Goal: Task Accomplishment & Management: Use online tool/utility

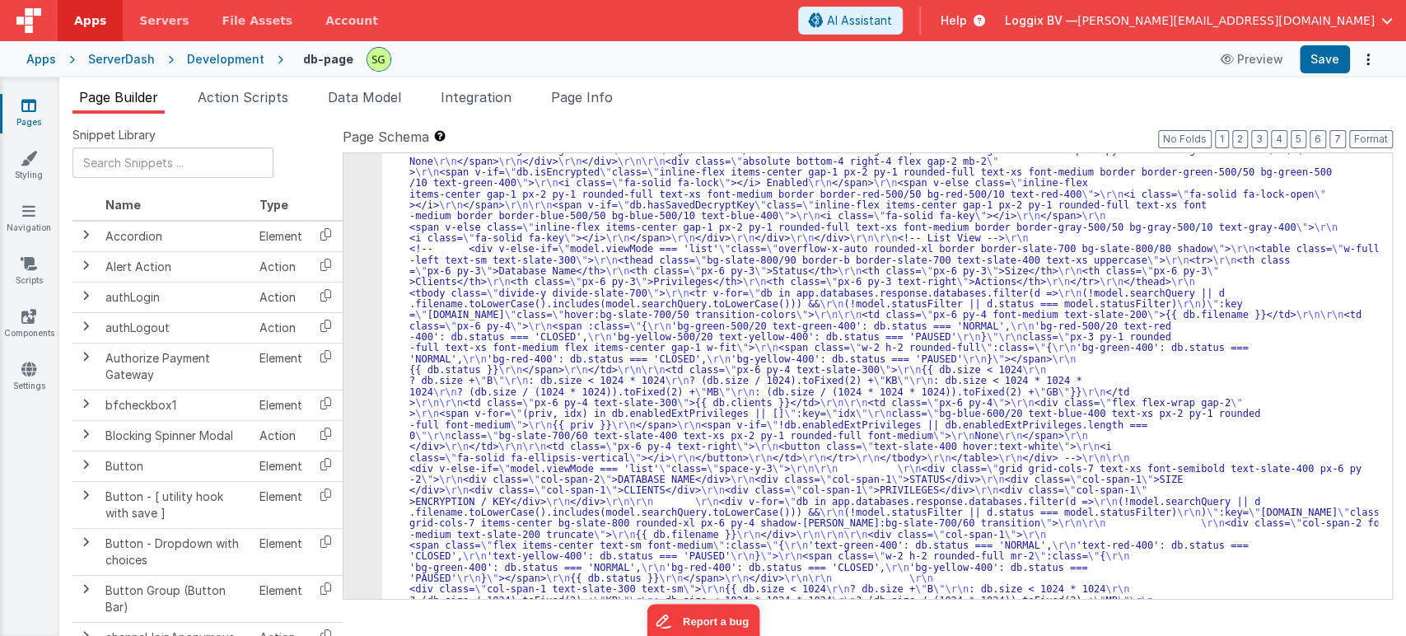
scroll to position [469, 0]
click at [575, 91] on span "Page Info" at bounding box center [582, 97] width 62 height 16
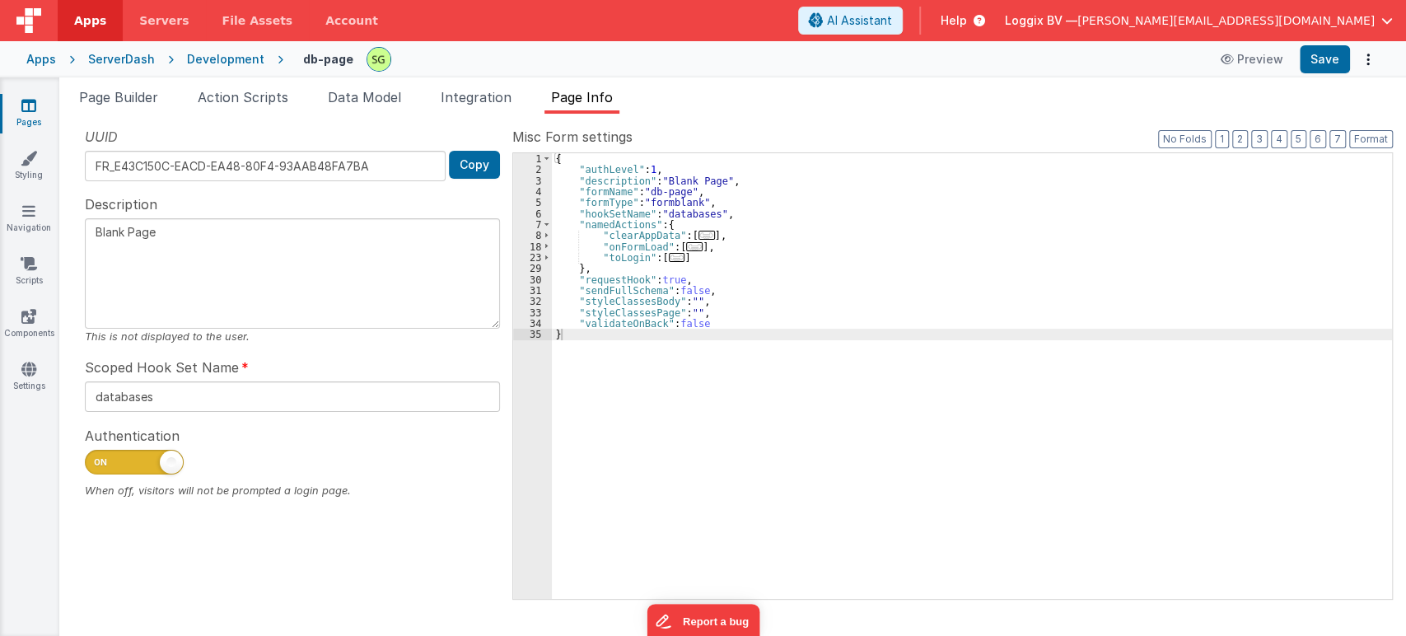
click at [158, 463] on span at bounding box center [134, 462] width 99 height 25
click at [98, 463] on input "checkbox" at bounding box center [91, 459] width 13 height 13
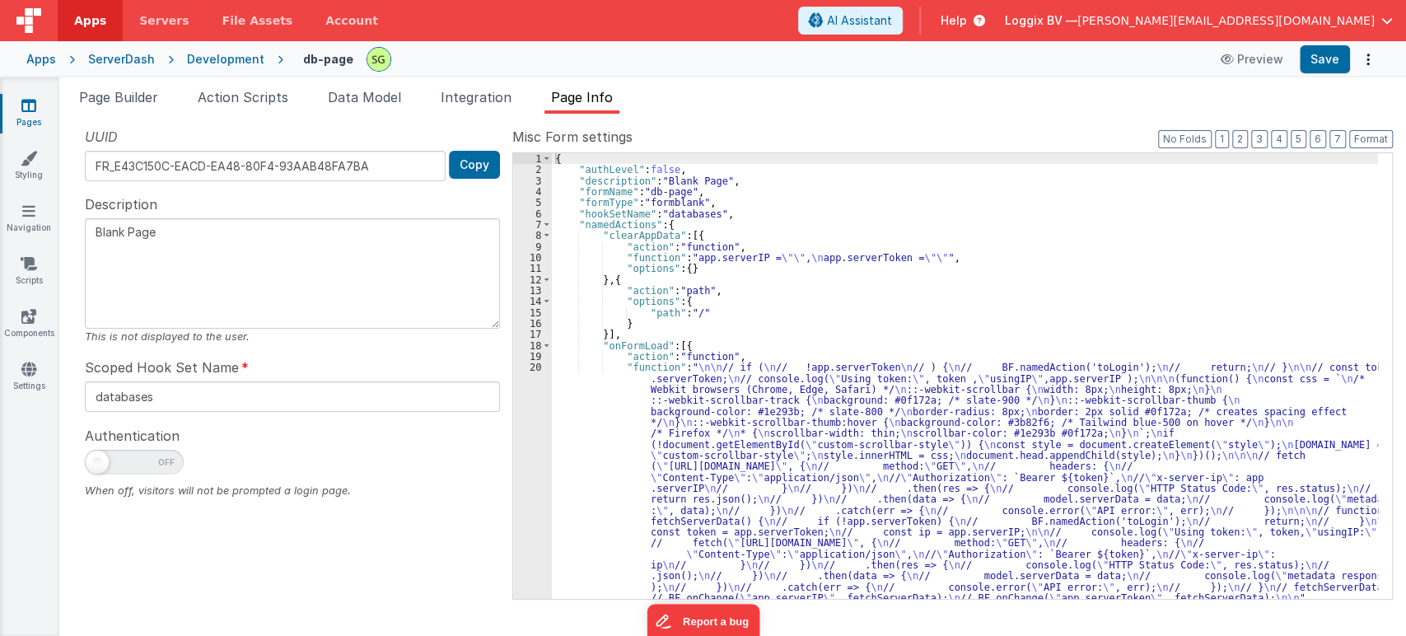
click at [123, 463] on span at bounding box center [134, 462] width 99 height 25
click at [98, 463] on input "checkbox" at bounding box center [91, 459] width 13 height 13
checkbox input "true"
click at [26, 119] on link "Pages" at bounding box center [28, 113] width 59 height 33
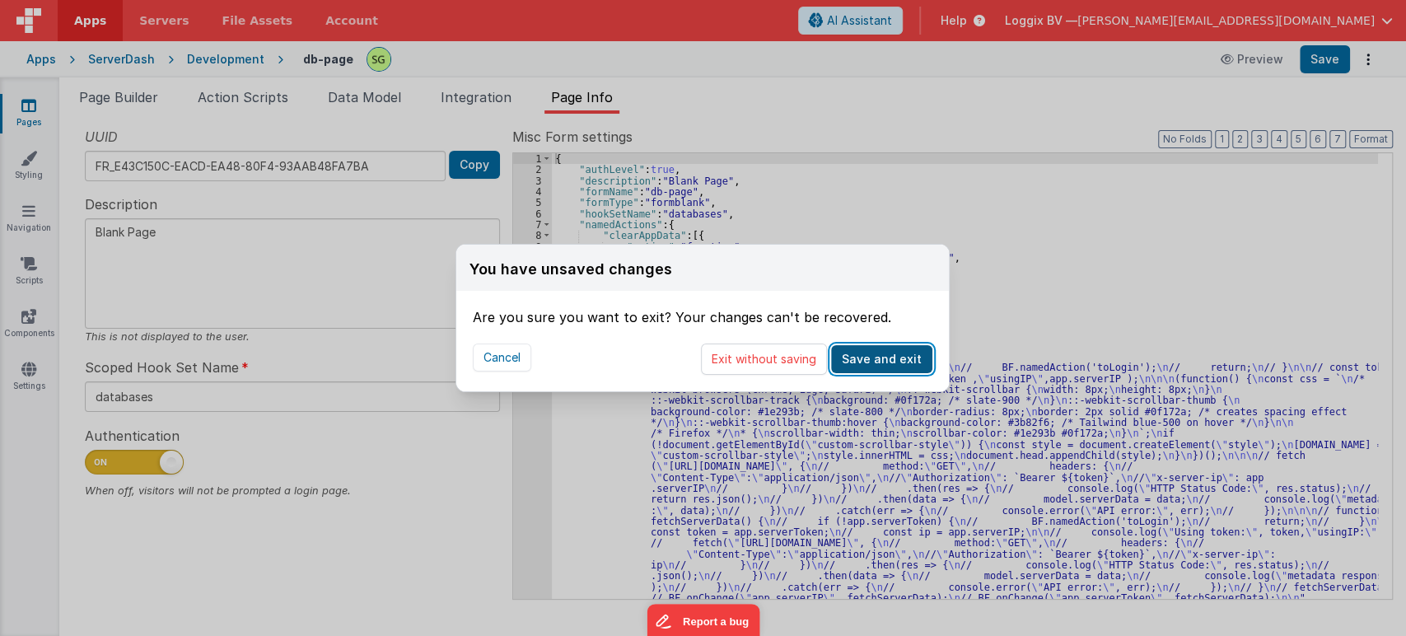
click at [876, 362] on button "Save and exit" at bounding box center [881, 359] width 101 height 28
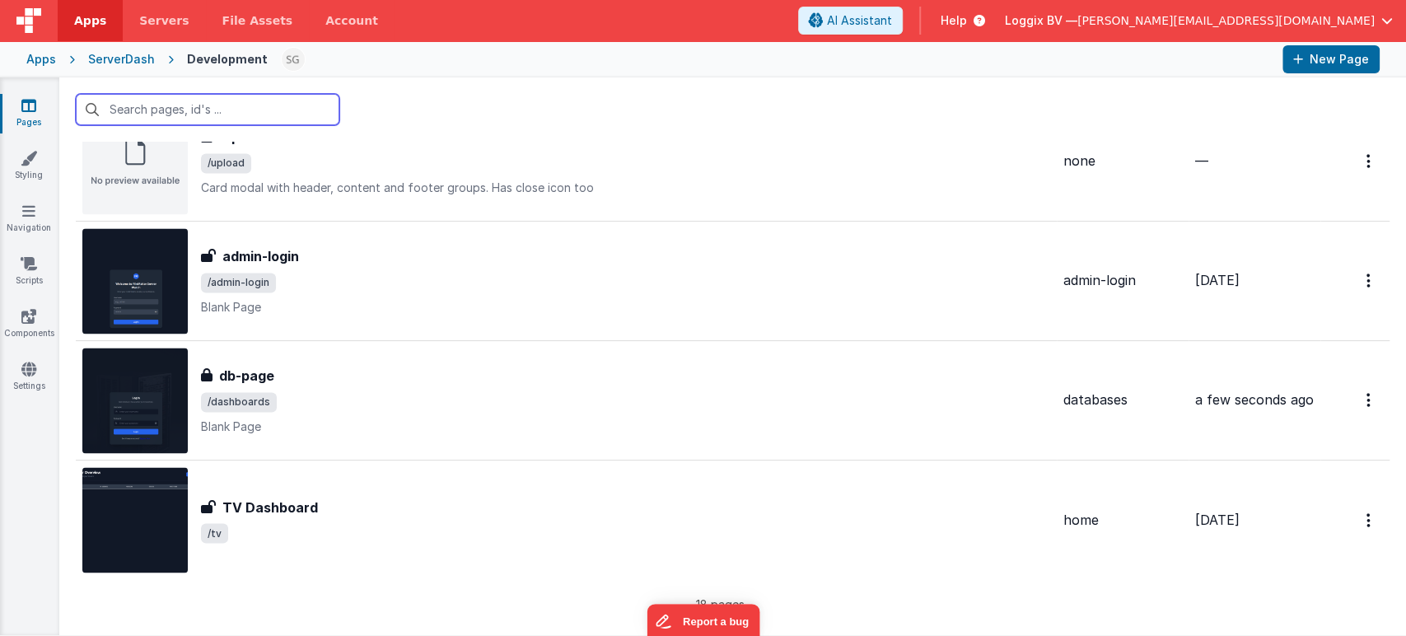
scroll to position [1766, 0]
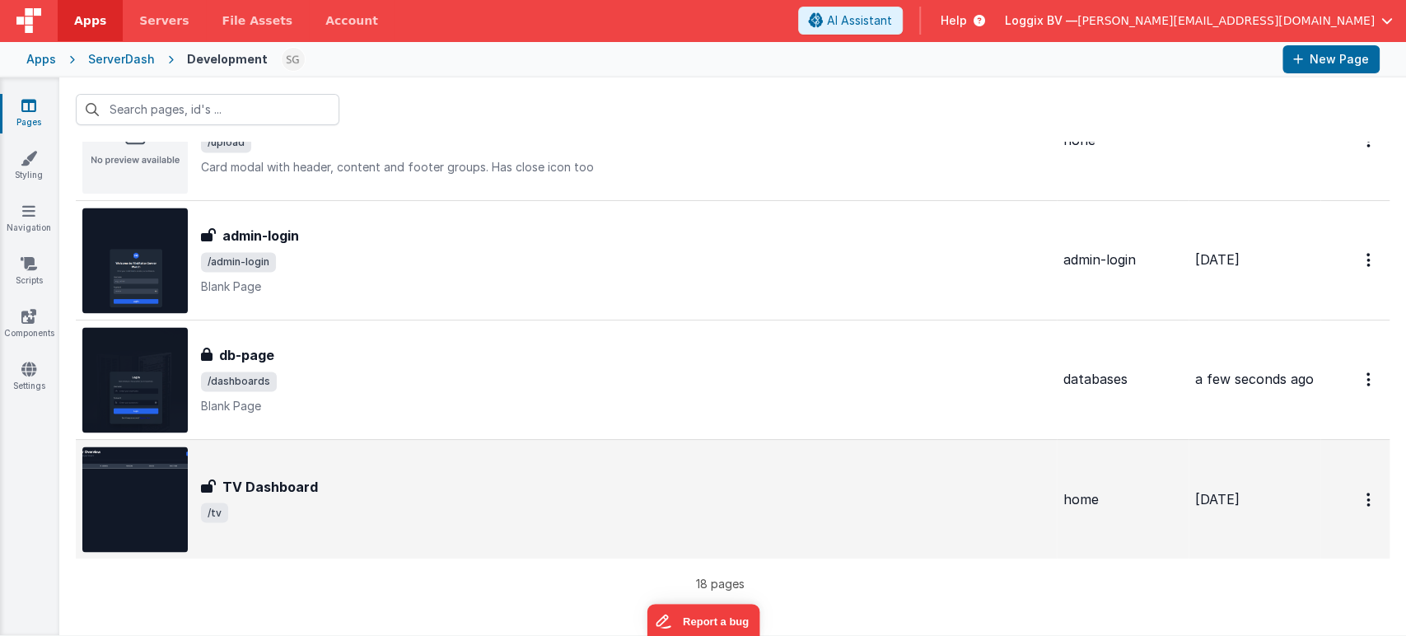
click at [436, 510] on span "/tv" at bounding box center [625, 512] width 849 height 20
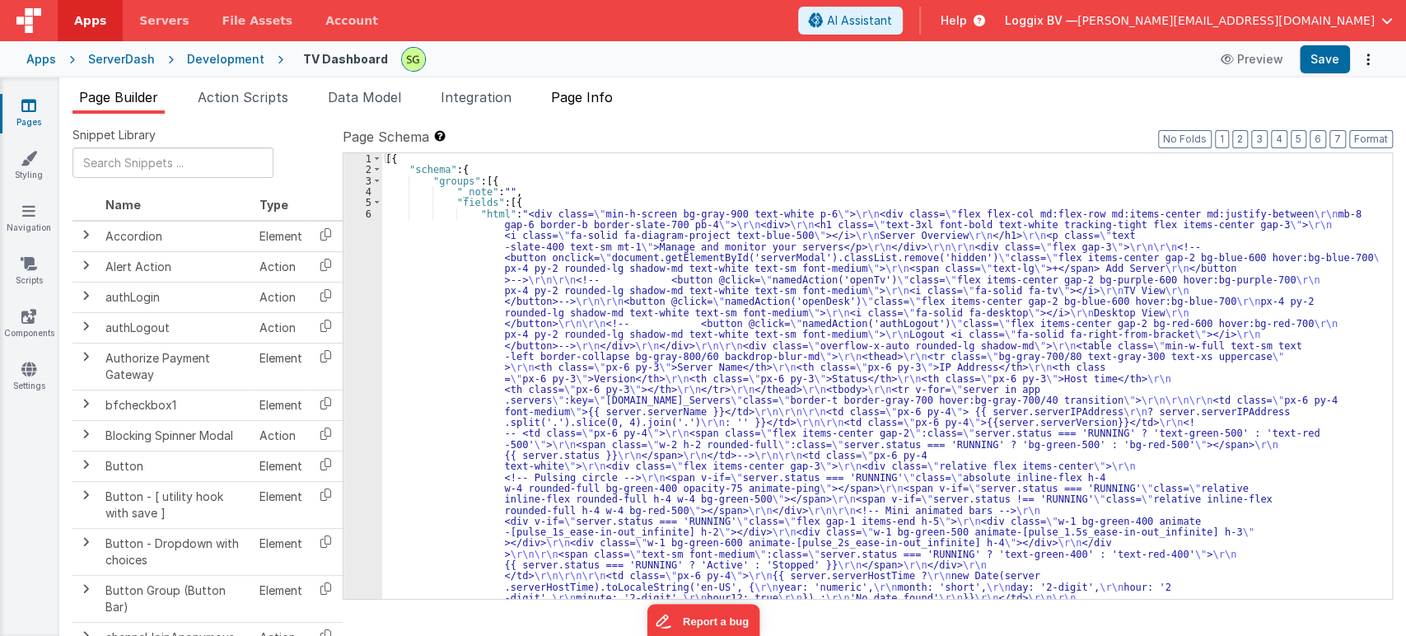
click at [585, 102] on span "Page Info" at bounding box center [582, 97] width 62 height 16
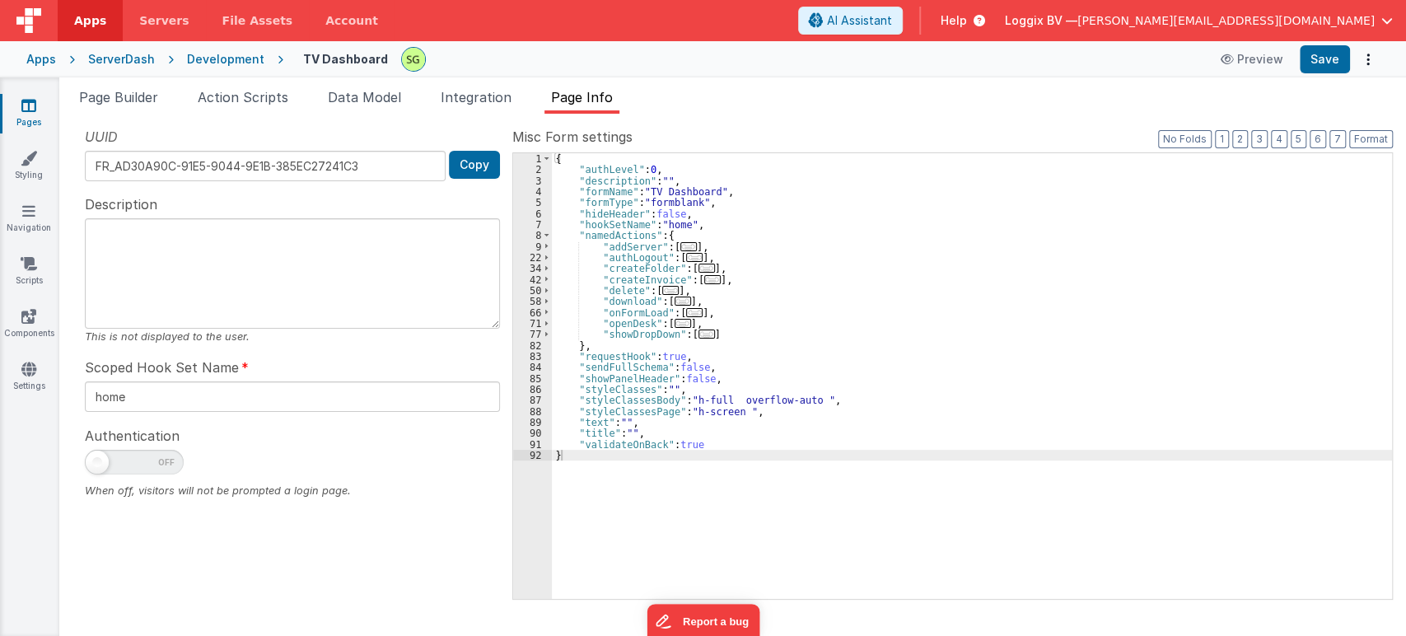
click at [35, 104] on icon at bounding box center [28, 105] width 15 height 16
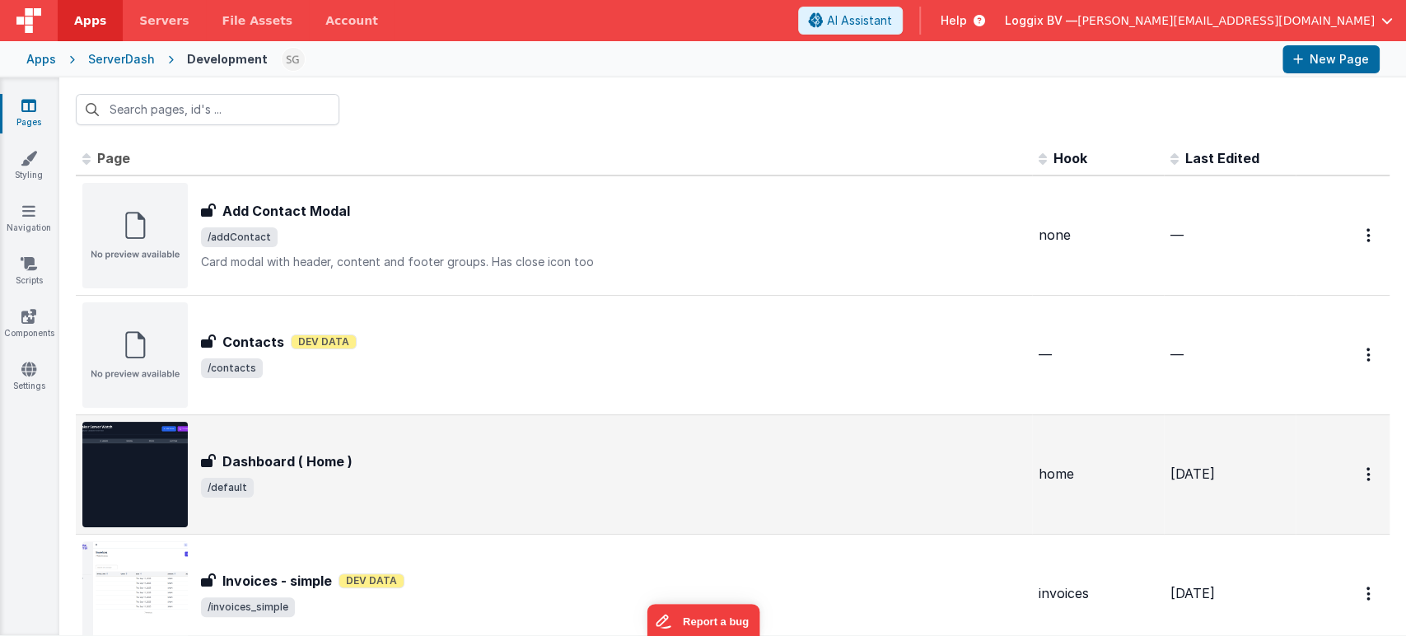
click at [387, 464] on div "Dashboard ( Home )" at bounding box center [613, 461] width 824 height 20
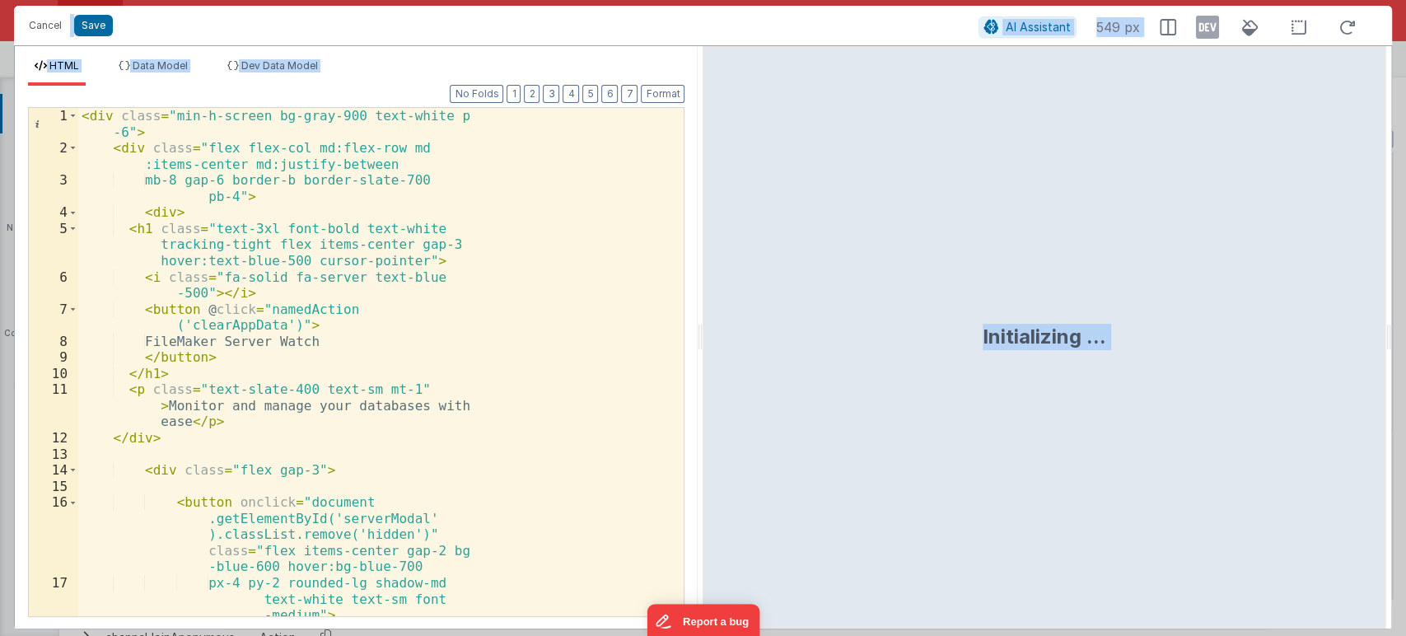
click at [535, 370] on div "< div class = "min-h-screen bg-gray-900 text-white p -6" > < div class = "flex …" at bounding box center [373, 394] width 591 height 572
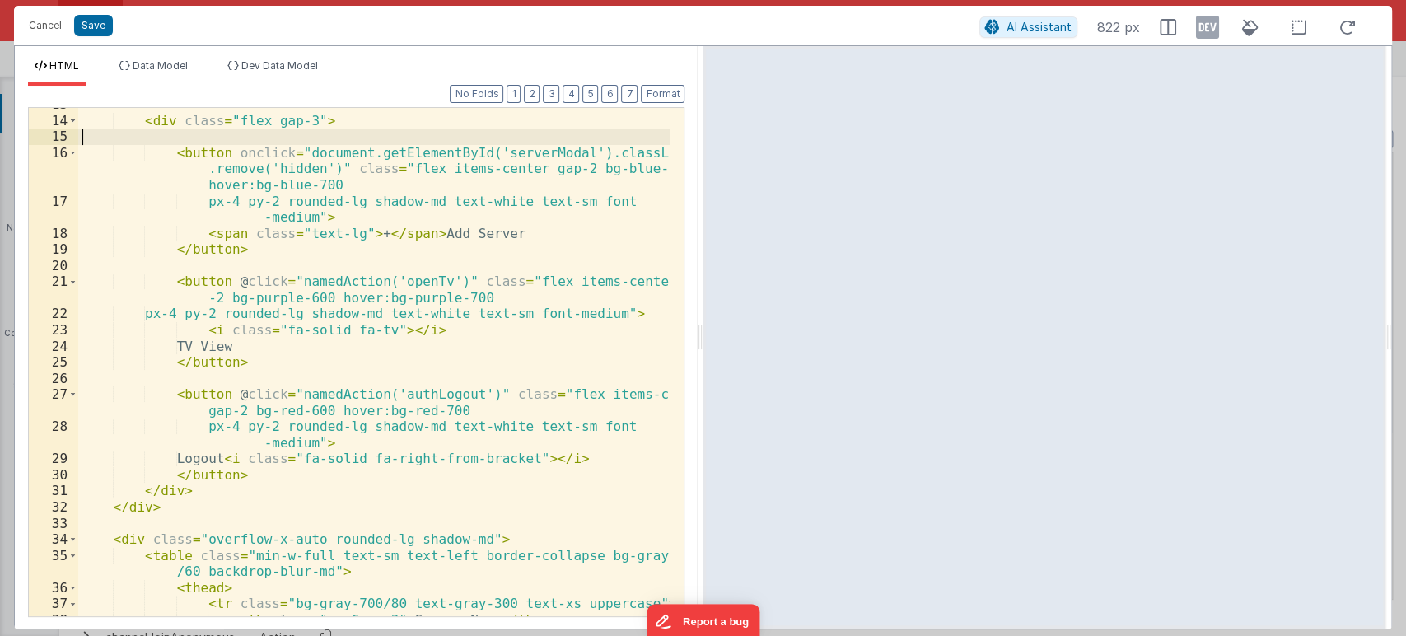
scroll to position [237, 0]
click at [277, 344] on div "< div class = "flex gap-3" > < button onclick = "document.getElementById('serve…" at bounding box center [374, 366] width 592 height 540
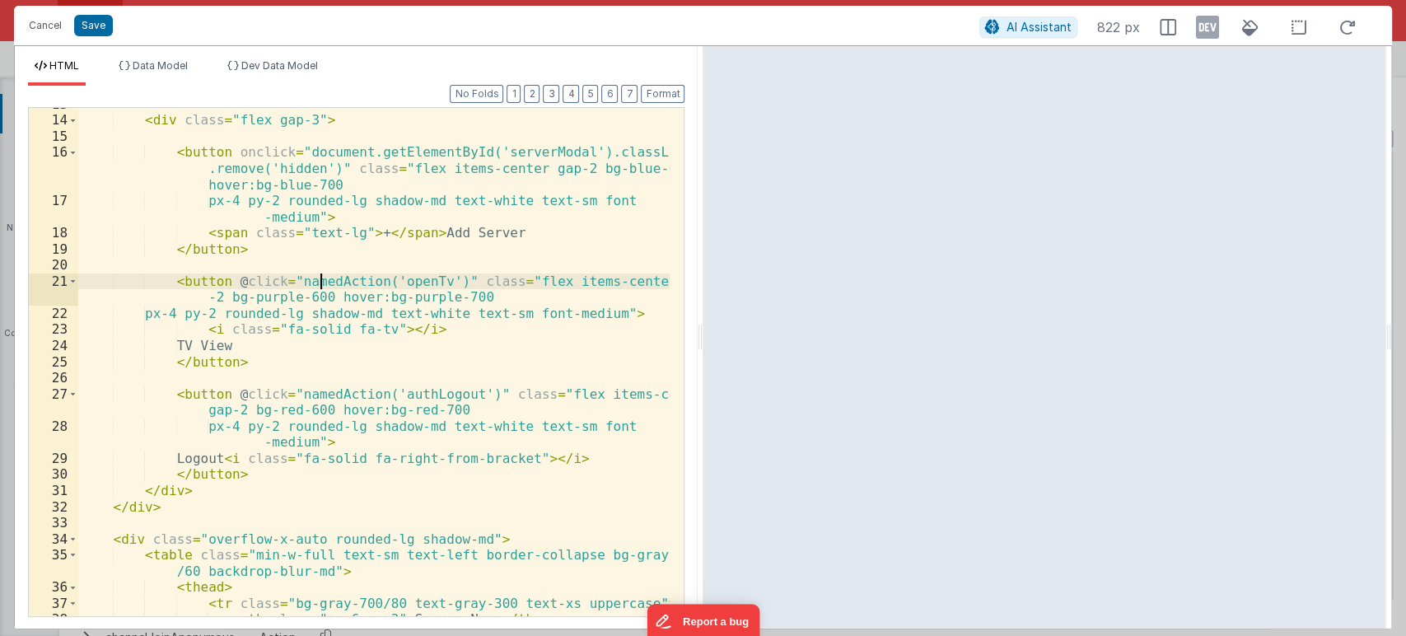
click at [324, 282] on div "< div class = "flex gap-3" > < button onclick = "document.getElementById('serve…" at bounding box center [374, 366] width 592 height 540
click at [415, 282] on div "< div class = "flex gap-3" > < button onclick = "document.getElementById('serve…" at bounding box center [374, 366] width 592 height 540
click at [465, 294] on div "< div class = "flex gap-3" > < button onclick = "document.getElementById('serve…" at bounding box center [374, 366] width 592 height 540
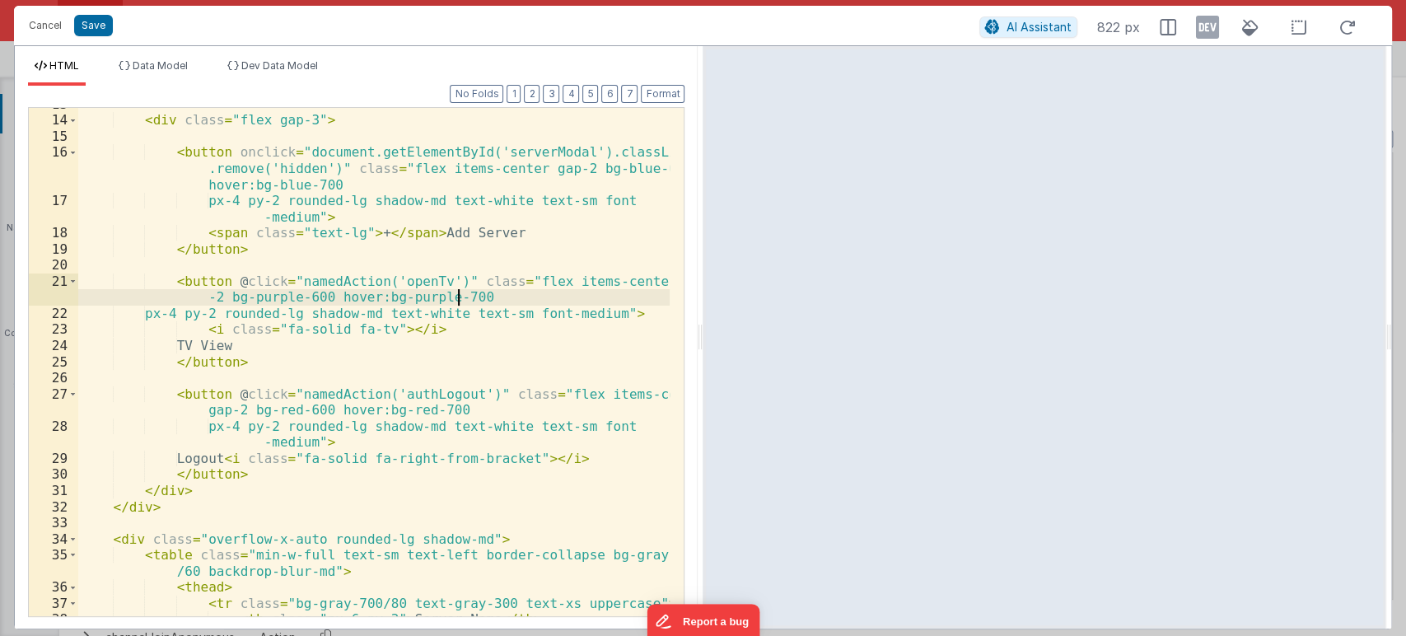
click at [422, 280] on div "< div class = "flex gap-3" > < button onclick = "document.getElementById('serve…" at bounding box center [374, 366] width 592 height 540
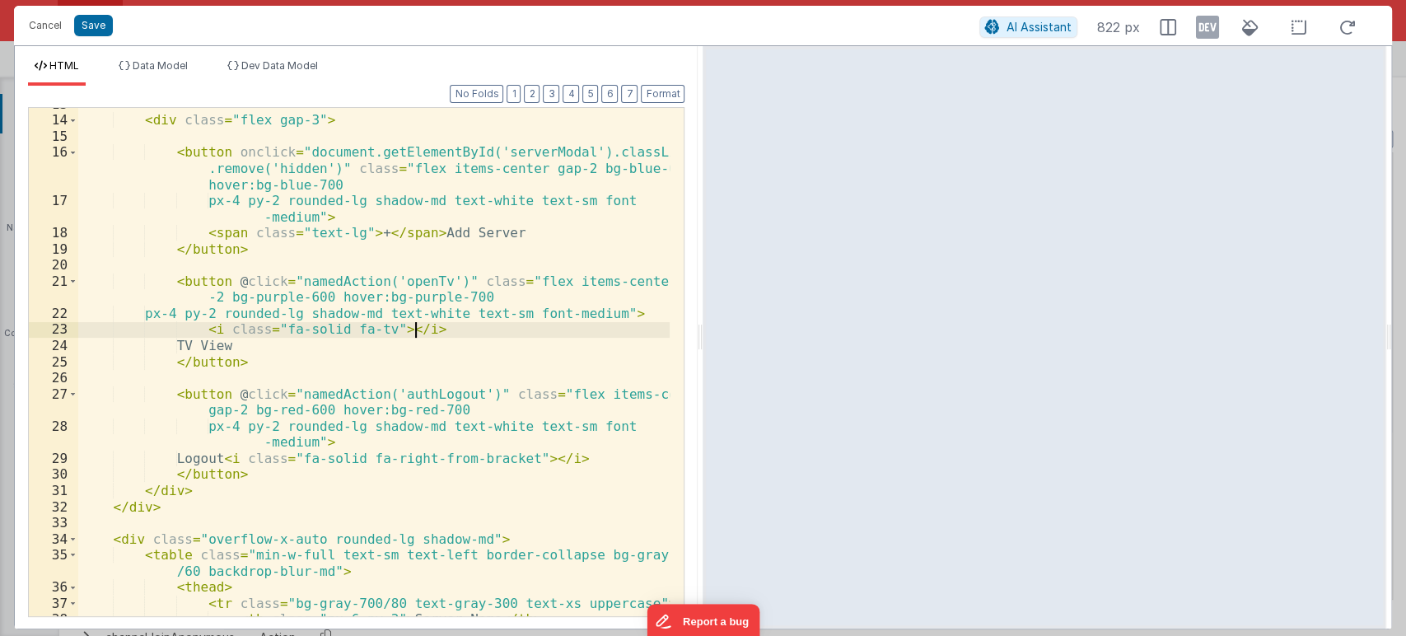
click at [424, 323] on div "< div class = "flex gap-3" > < button onclick = "document.getElementById('serve…" at bounding box center [374, 366] width 592 height 540
click at [420, 277] on div "< div class = "flex gap-3" > < button onclick = "document.getElementById('serve…" at bounding box center [374, 366] width 592 height 540
click at [416, 324] on div "< div class = "flex gap-3" > < button onclick = "document.getElementById('serve…" at bounding box center [374, 366] width 592 height 540
click at [422, 273] on div "< div class = "flex gap-3" > < button onclick = "document.getElementById('serve…" at bounding box center [374, 366] width 592 height 540
click at [389, 281] on div "< div class = "flex gap-3" > < button onclick = "document.getElementById('serve…" at bounding box center [374, 366] width 592 height 540
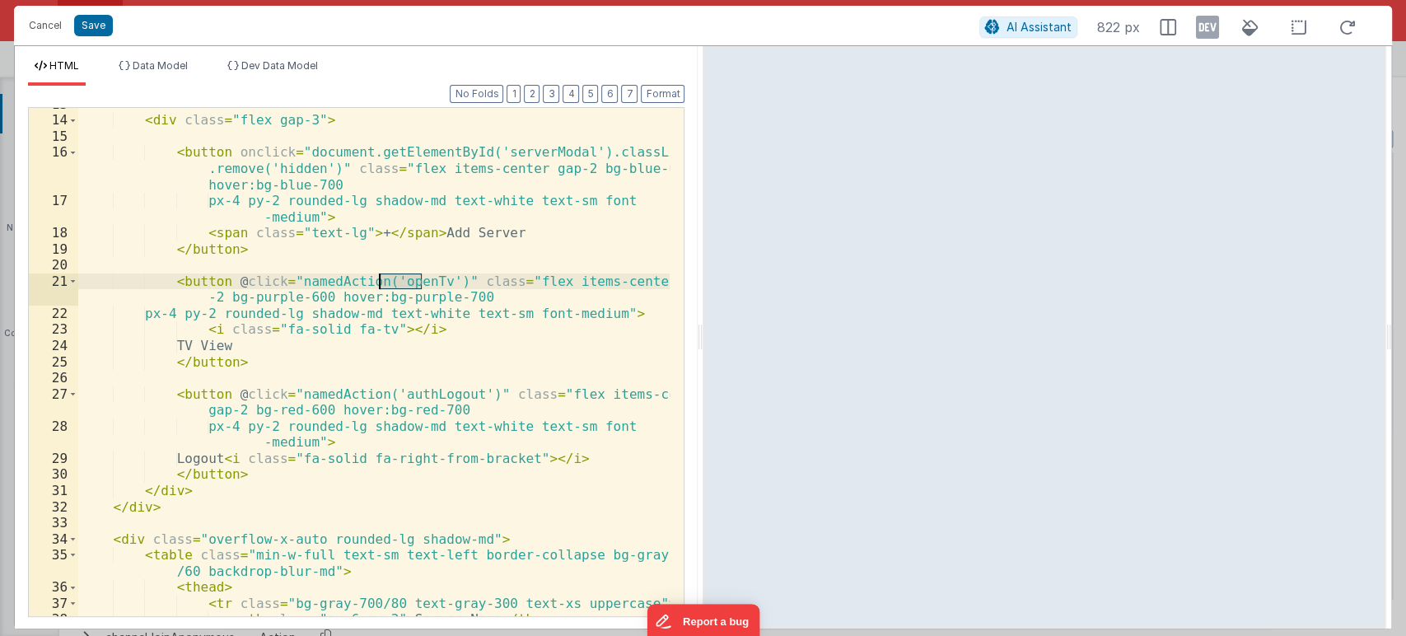
click at [389, 281] on div "< div class = "flex gap-3" > < button onclick = "document.getElementById('serve…" at bounding box center [374, 366] width 592 height 540
click at [419, 278] on div "< div class = "flex gap-3" > < button onclick = "document.getElementById('serve…" at bounding box center [373, 362] width 591 height 508
click at [436, 329] on div "< div class = "flex gap-3" > < button onclick = "document.getElementById('serve…" at bounding box center [374, 366] width 592 height 540
click at [308, 363] on div "< div class = "flex gap-3" > < button onclick = "document.getElementById('serve…" at bounding box center [374, 366] width 592 height 540
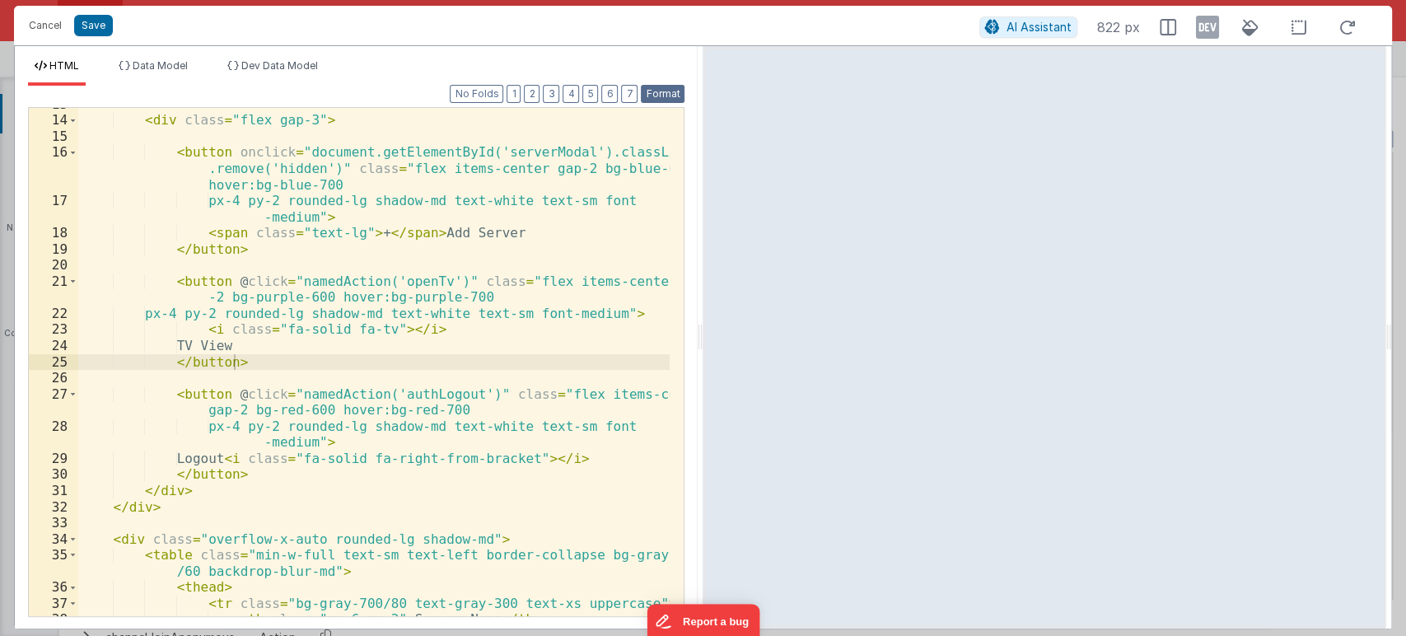
click at [660, 91] on button "Format" at bounding box center [663, 94] width 44 height 18
click at [259, 366] on div "< div class = "flex gap-3" > < button onclick = "document.getElementById('serve…" at bounding box center [374, 366] width 592 height 540
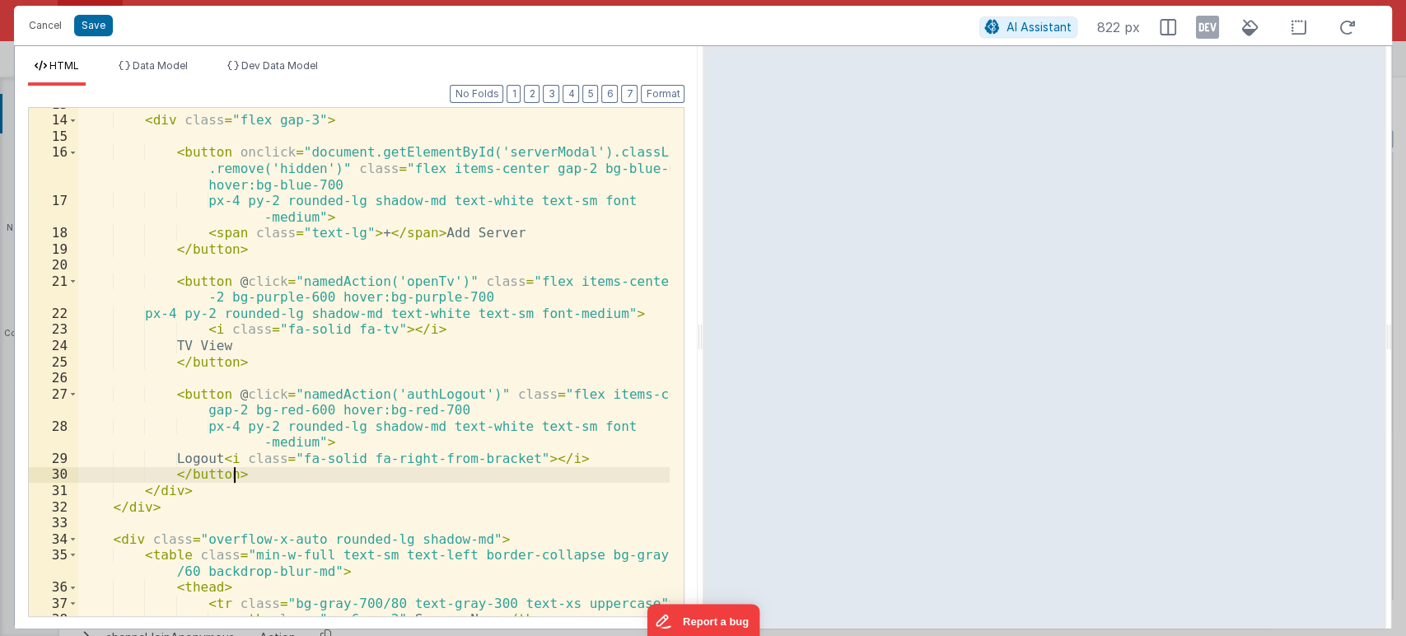
click at [279, 471] on div "< div class = "flex gap-3" > < button onclick = "document.getElementById('serve…" at bounding box center [374, 366] width 592 height 540
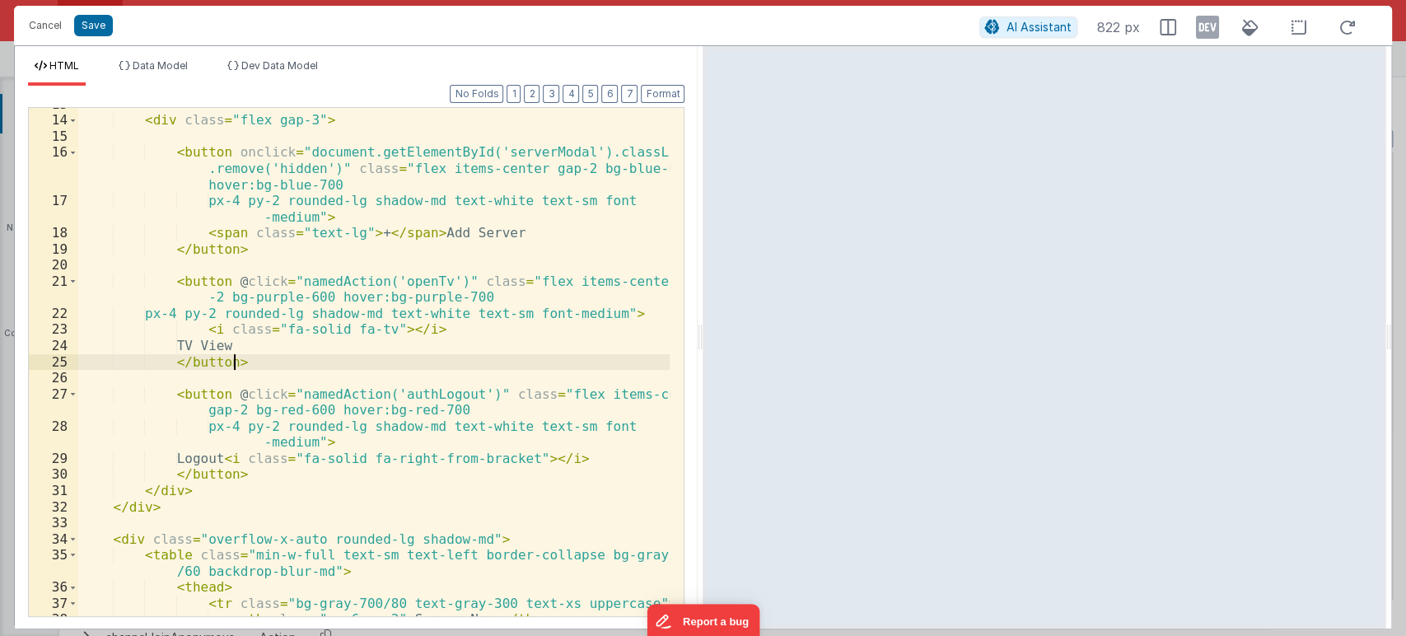
click at [241, 361] on div "< div class = "flex gap-3" > < button onclick = "document.getElementById('serve…" at bounding box center [374, 366] width 592 height 540
click at [86, 26] on button "Save" at bounding box center [93, 25] width 39 height 21
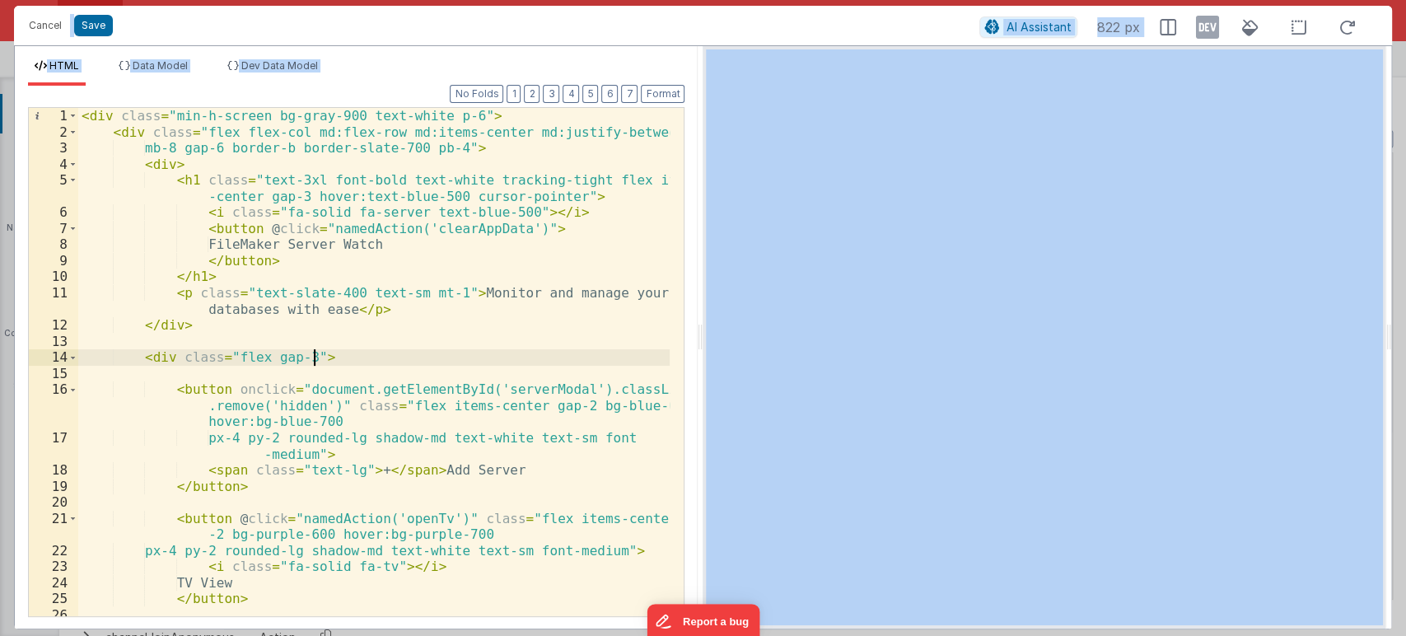
click at [451, 352] on div "< div class = "min-h-screen bg-gray-900 text-white p-6" > < div class = "flex f…" at bounding box center [374, 386] width 592 height 557
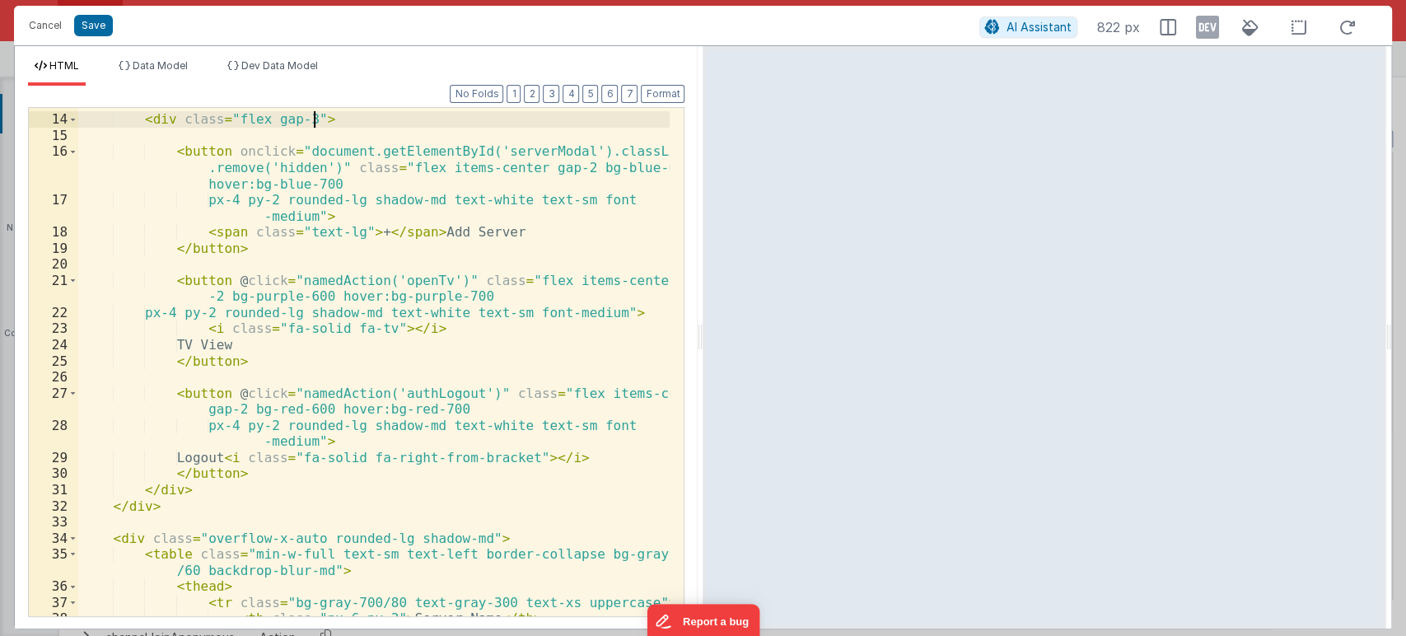
click at [389, 282] on div "< div class = "flex gap-3" > < button onclick = "document.getElementById('serve…" at bounding box center [374, 366] width 592 height 540
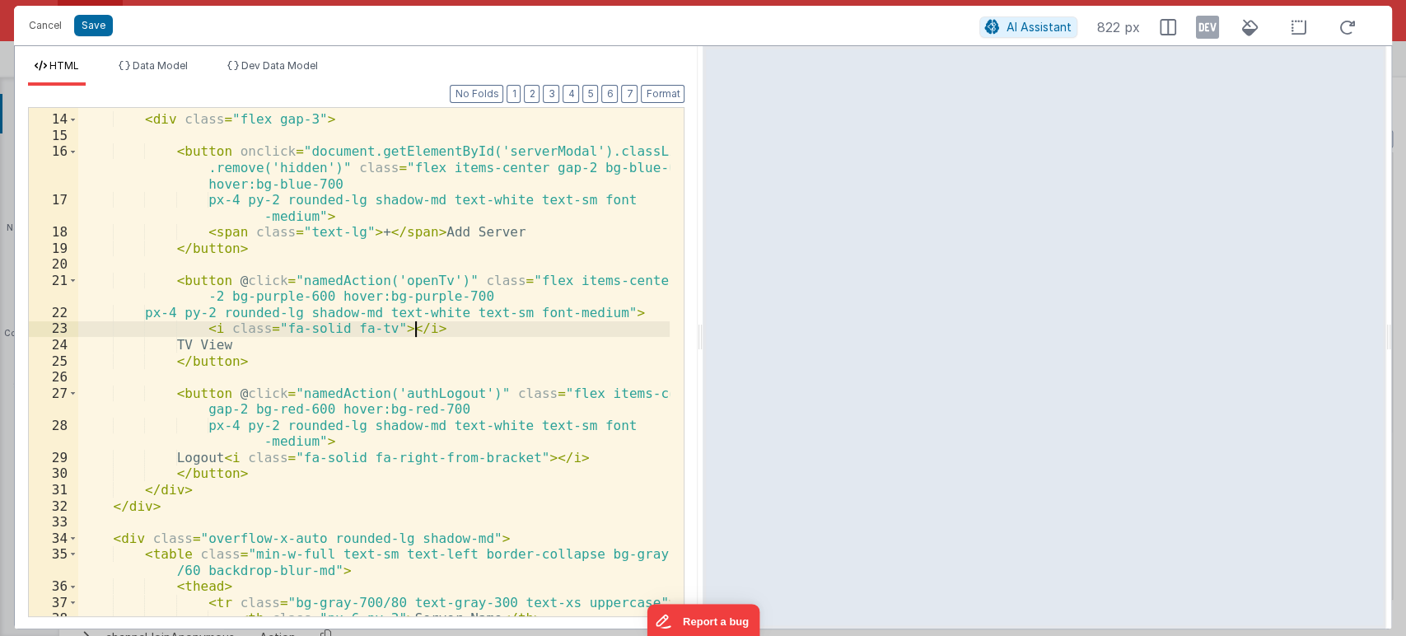
click at [426, 330] on div "< div class = "flex gap-3" > < button onclick = "document.getElementById('serve…" at bounding box center [374, 366] width 592 height 540
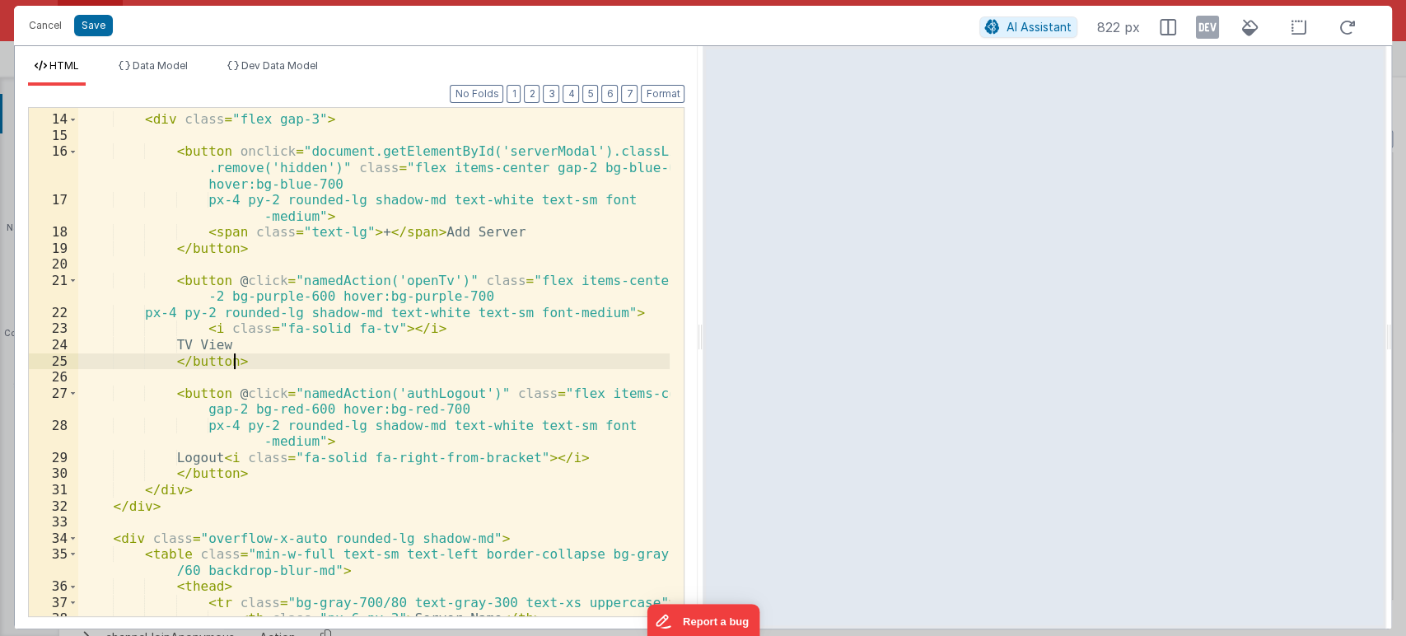
click at [254, 357] on div "< div class = "flex gap-3" > < button onclick = "document.getElementById('serve…" at bounding box center [374, 366] width 592 height 540
click at [249, 341] on div "< div class = "flex gap-3" > < button onclick = "document.getElementById('serve…" at bounding box center [374, 366] width 592 height 540
click at [249, 362] on div "< div class = "flex gap-3" > < button onclick = "document.getElementById('serve…" at bounding box center [374, 366] width 592 height 540
click at [94, 29] on button "Save" at bounding box center [93, 25] width 39 height 21
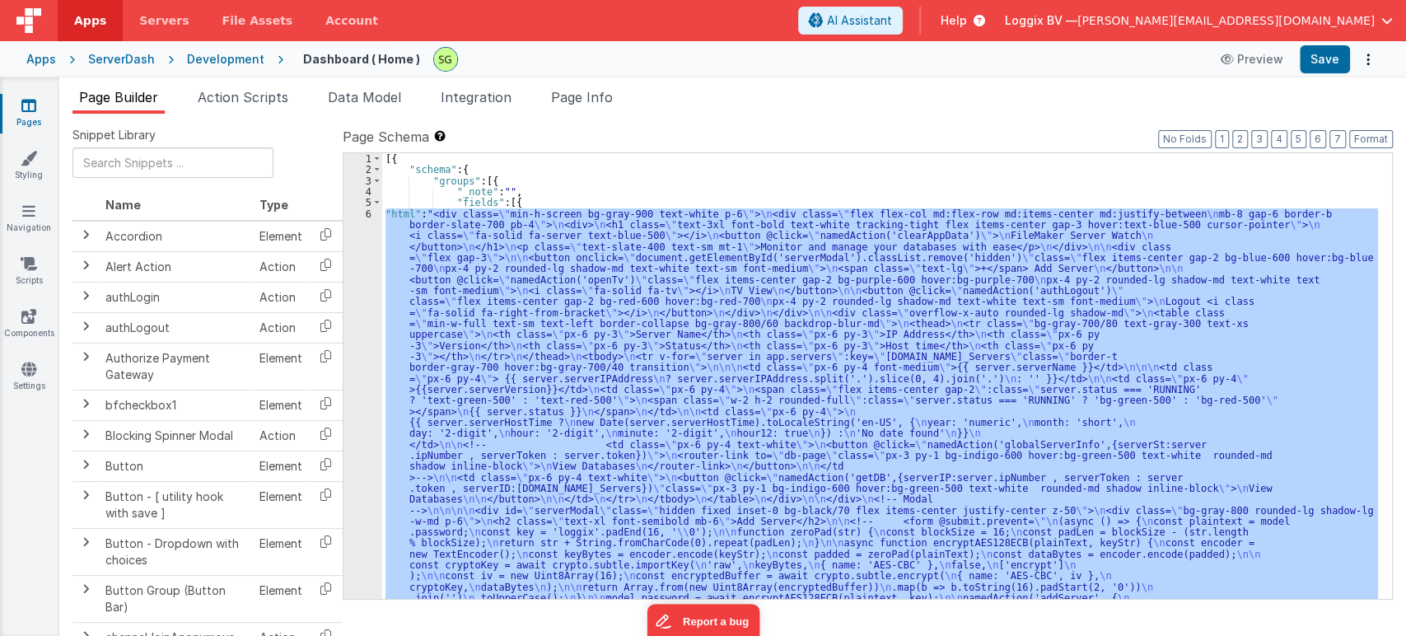
click at [277, 99] on span "Action Scripts" at bounding box center [243, 97] width 91 height 16
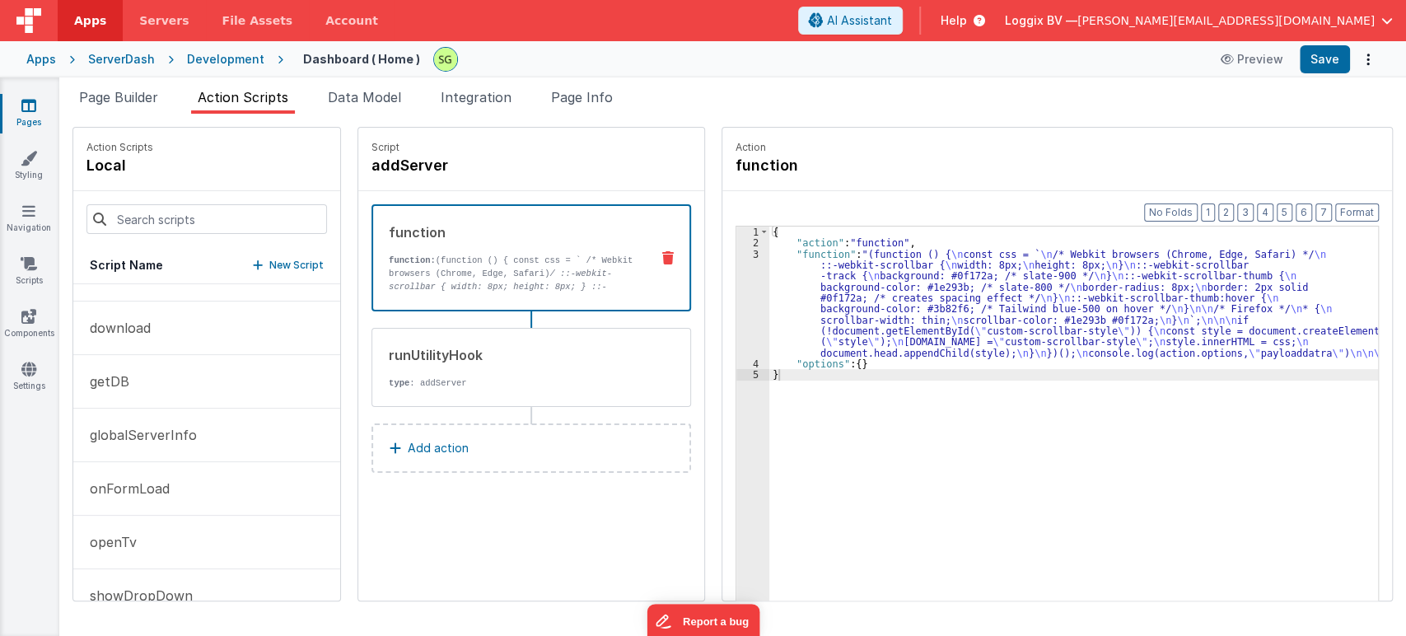
scroll to position [283, 0]
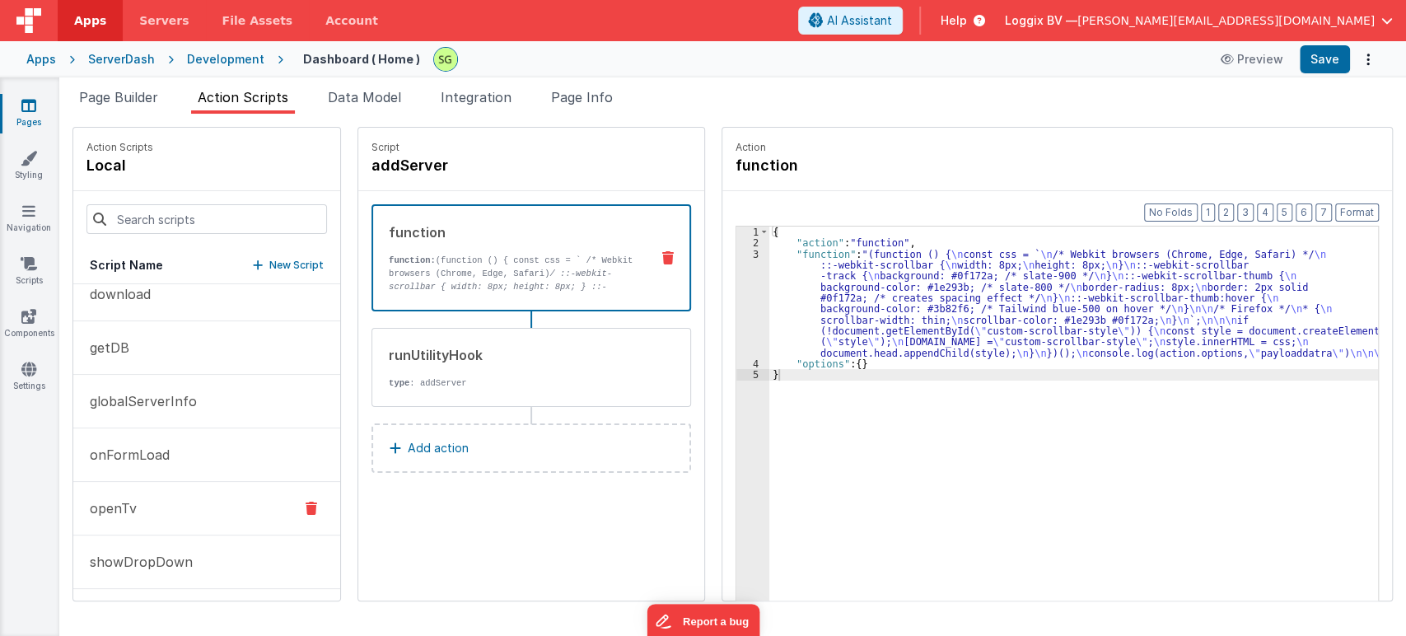
click at [208, 508] on button "openTv" at bounding box center [206, 509] width 267 height 54
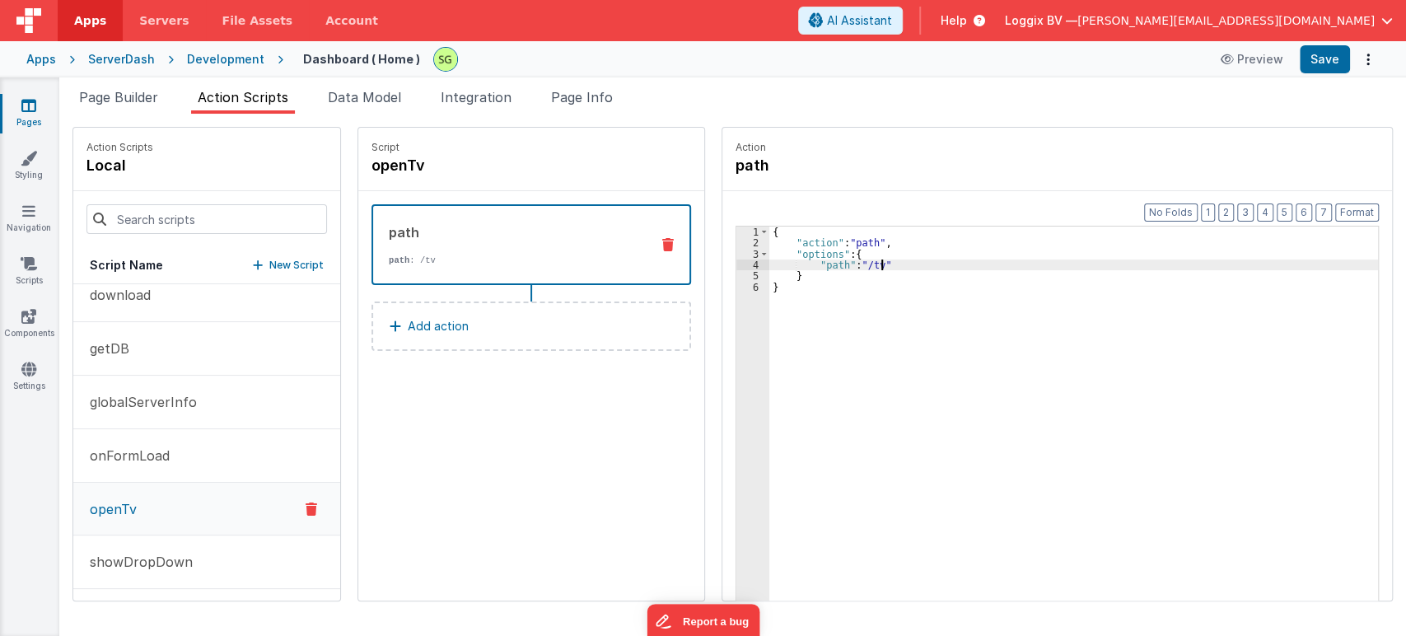
click at [864, 261] on div "{ "action" : "path" , "options" : { "path" : "/tv" } }" at bounding box center [1081, 450] width 625 height 448
click at [769, 291] on div "{ "action" : "path" , "options" : { "path" : "/tv" } }" at bounding box center [1081, 450] width 625 height 448
click at [862, 263] on div "{ "action" : "path" , "options" : { "path" : "/tv" } }" at bounding box center [1081, 450] width 625 height 448
click at [869, 263] on div "{ "action" : "path" , "options" : { "path" : "/tv/?id=" } }" at bounding box center [1081, 450] width 625 height 448
click at [891, 287] on div "{ "action" : "path" , "options" : { "path" : "/tv?id=xyz" } }" at bounding box center [1081, 450] width 625 height 448
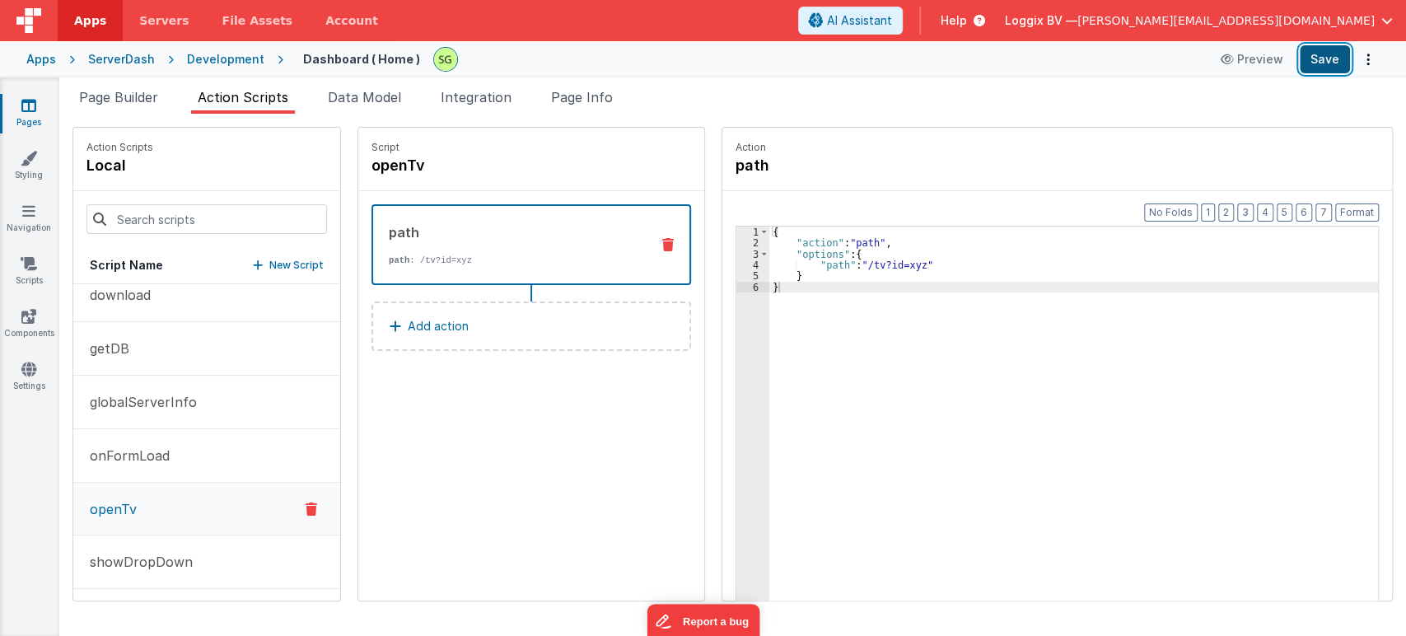
click at [1331, 65] on button "Save" at bounding box center [1324, 59] width 50 height 28
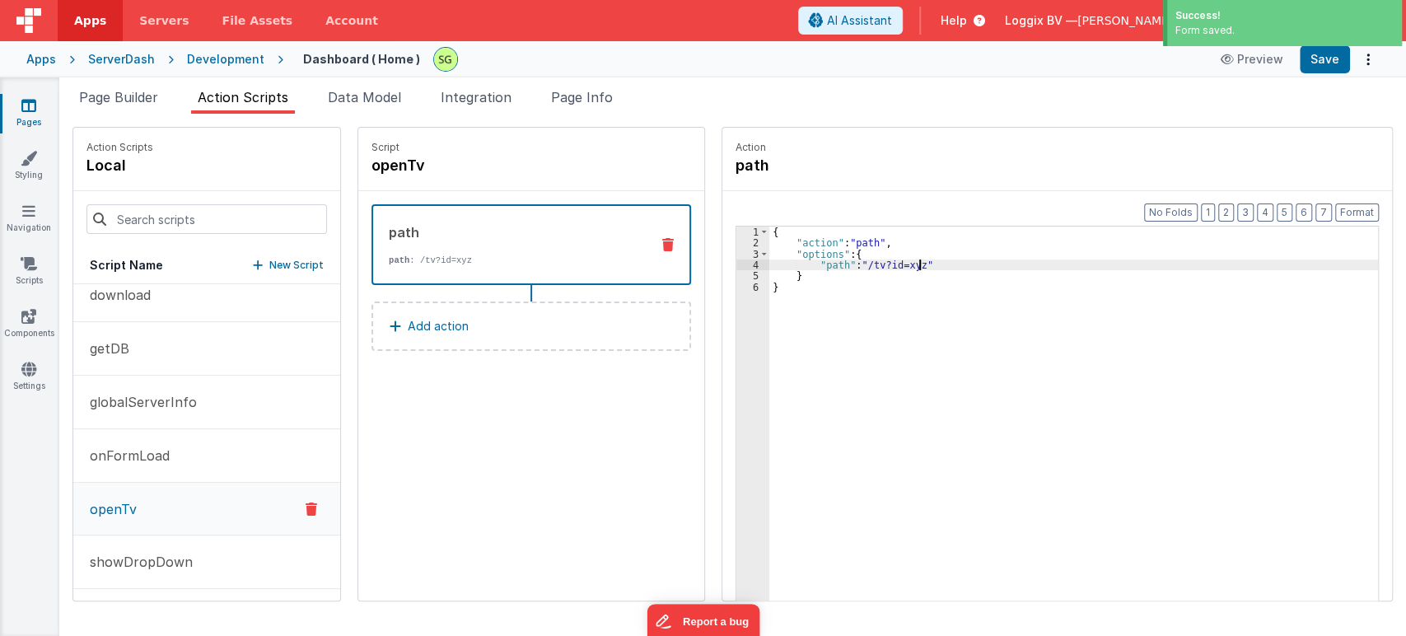
click at [902, 264] on div "{ "action" : "path" , "options" : { "path" : "/tv?id=xyz" } }" at bounding box center [1081, 450] width 625 height 448
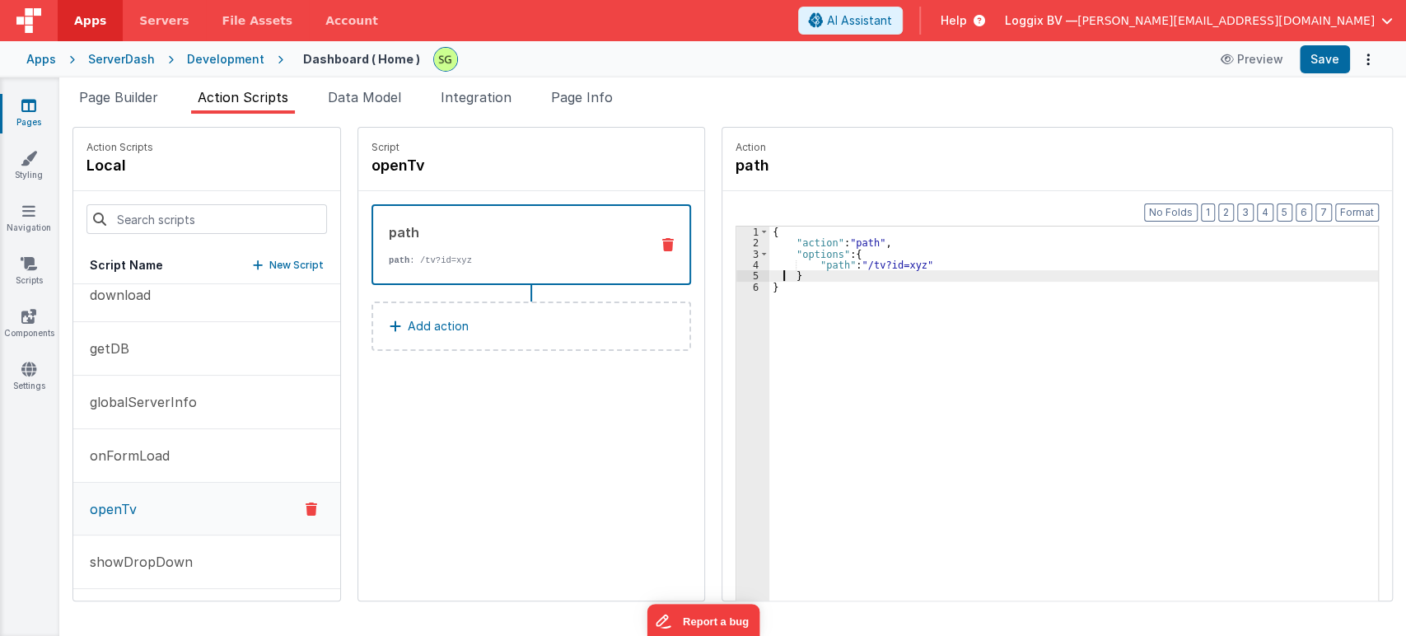
click at [769, 280] on div "{ "action" : "path" , "options" : { "path" : "/tv?id=xyz" } }" at bounding box center [1081, 450] width 625 height 448
click at [805, 278] on div "{ "action" : "path" , "options" : { "path" : "/tv?id=xyz" } }" at bounding box center [1081, 450] width 625 height 448
click at [769, 295] on div "{ "action" : "path" , "options" : { "path" : "/tv?id=xyz" } }" at bounding box center [1081, 450] width 625 height 448
click at [879, 263] on div "{ "action" : "path" , "options" : { "path" : "/tv?id=xyz" } }" at bounding box center [1081, 450] width 625 height 448
click at [879, 282] on div "{ "action" : "path" , "options" : { "path" : "/tv?key=xyz" } }" at bounding box center [1081, 450] width 625 height 448
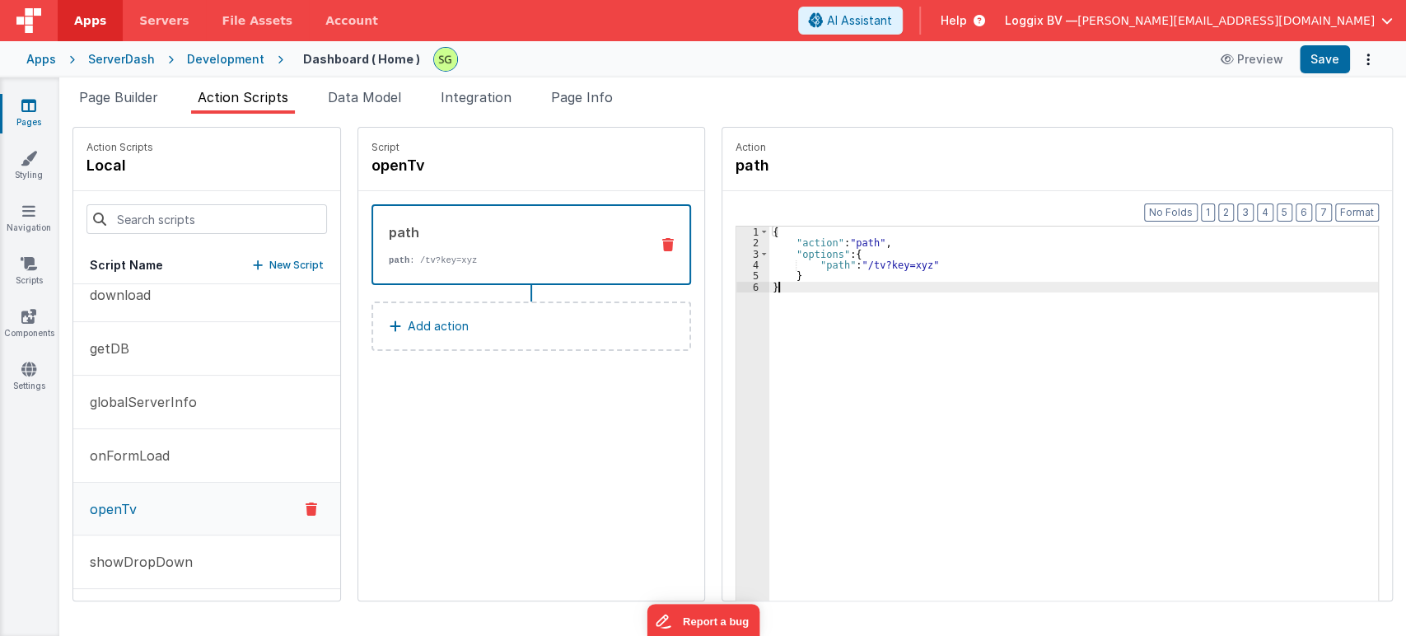
click at [899, 266] on div "{ "action" : "path" , "options" : { "path" : "/tv?key=xyz" } }" at bounding box center [1081, 450] width 625 height 448
click at [804, 286] on div "{ "action" : "path" , "options" : { "path" : "/tv?key=xyz" } }" at bounding box center [1081, 450] width 625 height 448
click at [895, 262] on div "{ "action" : "path" , "options" : { "path" : "/tv?key=xyz" } }" at bounding box center [1081, 450] width 625 height 448
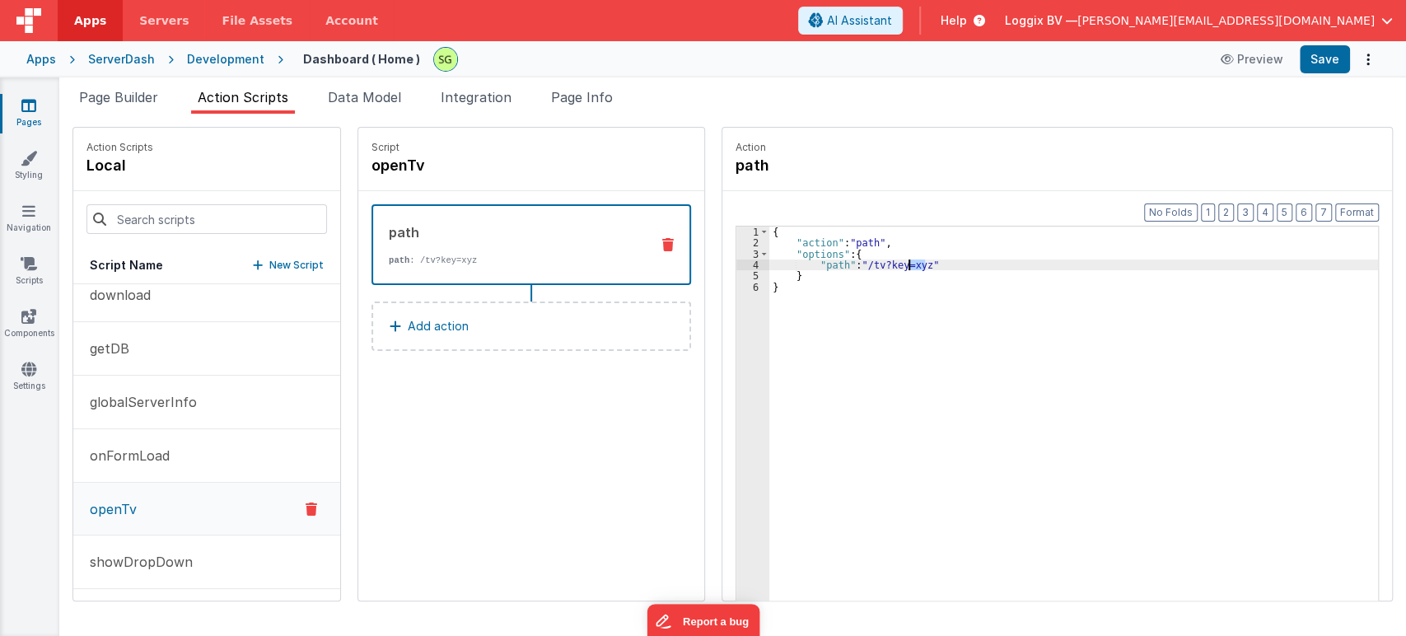
click at [773, 286] on div "{ "action" : "path" , "options" : { "path" : "/tv?key=xyz" } }" at bounding box center [1081, 450] width 625 height 448
click at [903, 265] on div "{ "action" : "path" , "options" : { "path" : "/tv?key=xyz" } }" at bounding box center [1081, 450] width 625 height 448
click at [776, 287] on div "{ "action" : "path" , "options" : { "path" : "/tv?key=xyz" } }" at bounding box center [1081, 450] width 625 height 448
click at [896, 262] on div "{ "action" : "path" , "options" : { "path" : "/tv?key=xyz" } }" at bounding box center [1081, 450] width 625 height 448
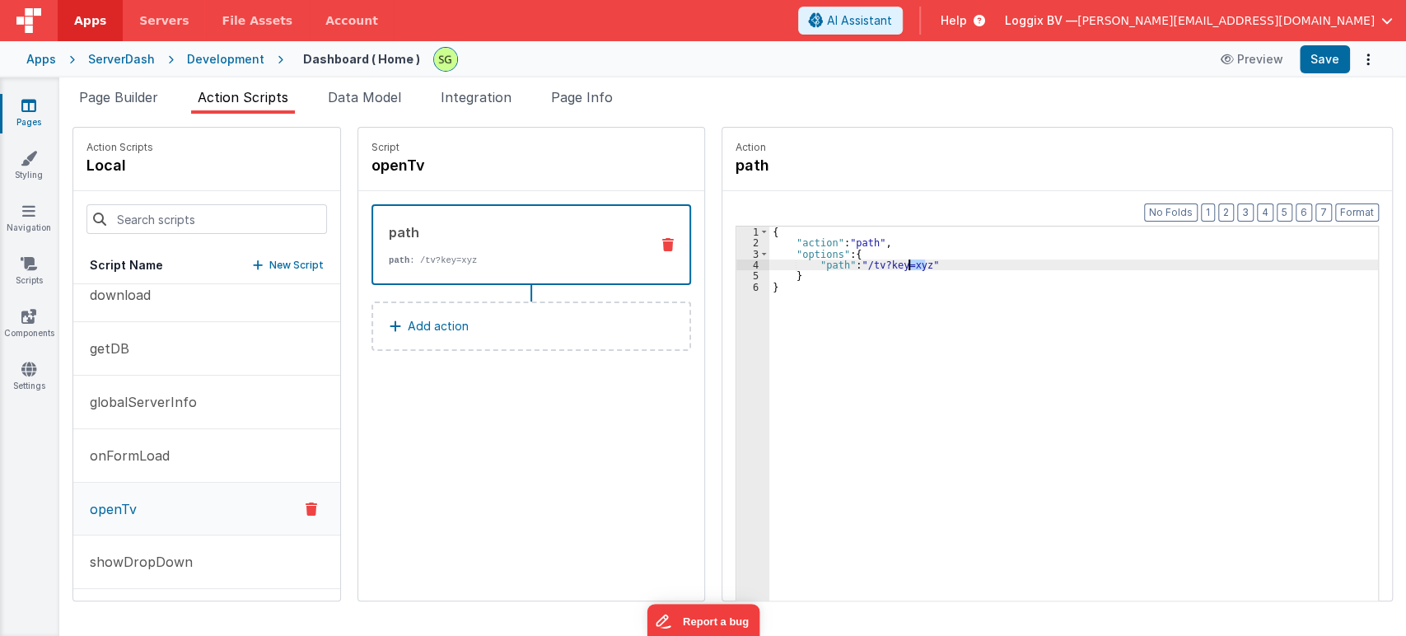
click at [896, 262] on div "{ "action" : "path" , "options" : { "path" : "/tv?key=xyz" } }" at bounding box center [1081, 450] width 625 height 448
click at [901, 258] on div "{ "action" : "path" , "options" : { "path" : "/tv?key=xyz" } }" at bounding box center [1081, 450] width 625 height 448
click at [902, 266] on div "{ "action" : "path" , "options" : { "path" : "/tv?key=xyz" } }" at bounding box center [1081, 450] width 625 height 448
click at [907, 263] on div "{ "action" : "path" , "options" : { "path" : "/tv?key=xyz" } }" at bounding box center [1073, 438] width 608 height 425
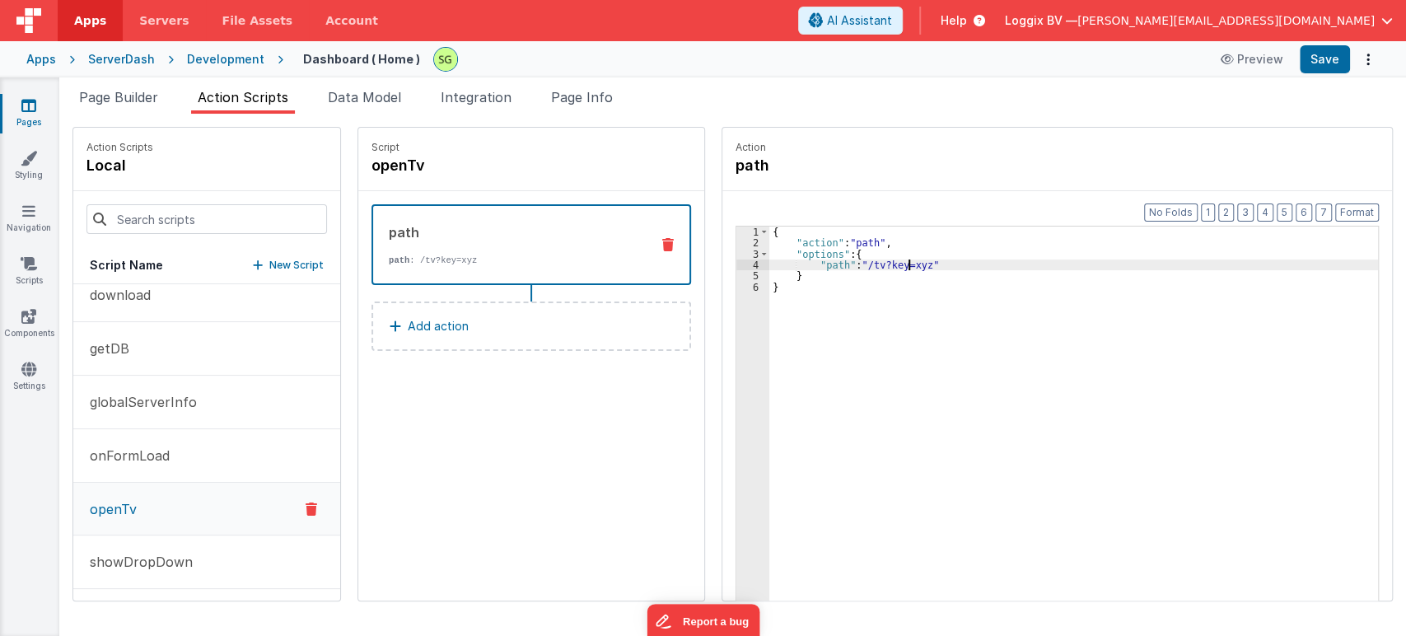
click at [893, 263] on div "{ "action" : "path" , "options" : { "path" : "/tv?key=xyz" } }" at bounding box center [1081, 450] width 625 height 448
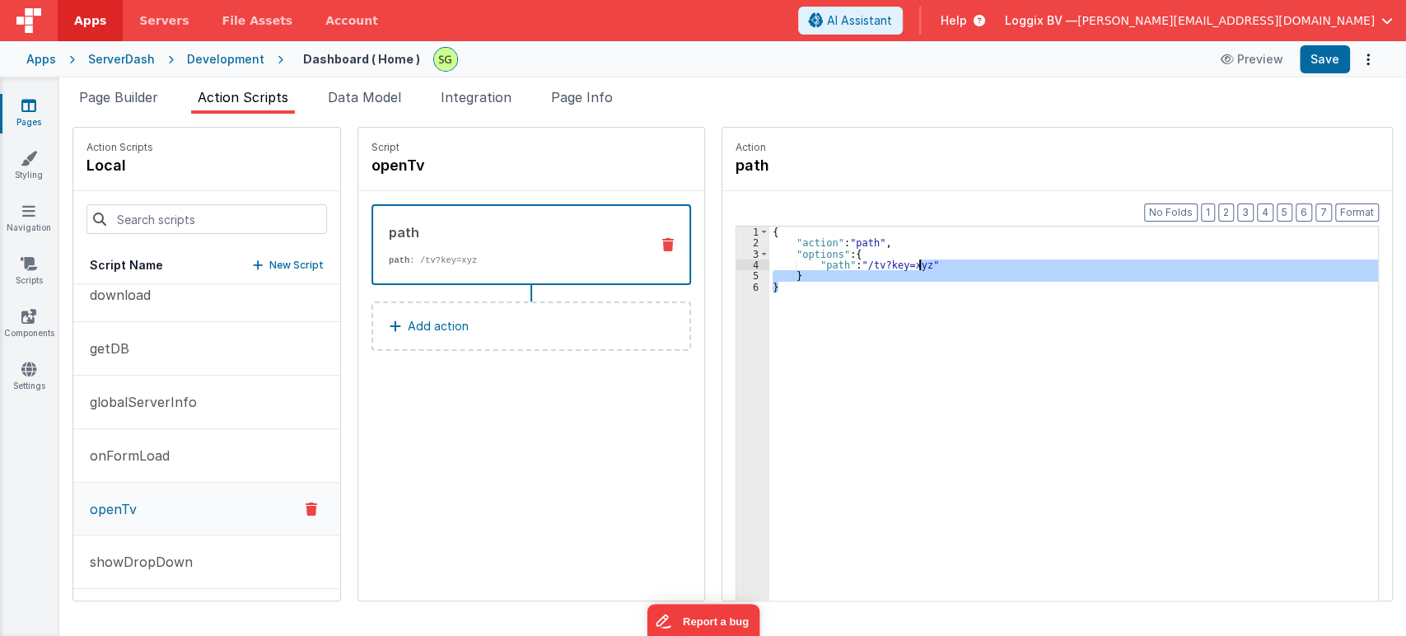
drag, startPoint x: 776, startPoint y: 290, endPoint x: 898, endPoint y: 266, distance: 123.4
click at [898, 266] on div "{ "action" : "path" , "options" : { "path" : "/tv?key=xyz" } }" at bounding box center [1081, 450] width 625 height 448
click at [898, 266] on div "{ "action" : "path" , "options" : { "path" : "/tv?key=xyz" } }" at bounding box center [1073, 438] width 608 height 425
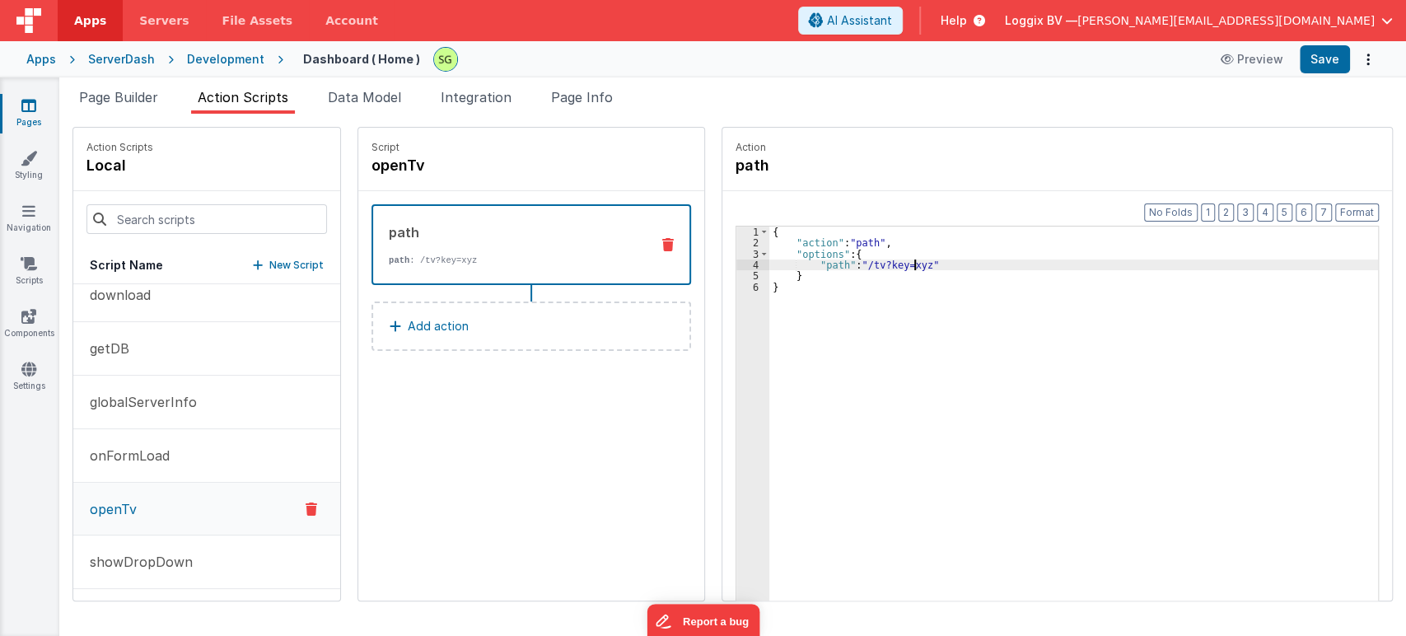
click at [896, 263] on div "{ "action" : "path" , "options" : { "path" : "/tv?key=xyz" } }" at bounding box center [1081, 450] width 625 height 448
click at [871, 240] on div "{ "action" : "path" , "options" : { "path" : "/tv?key=xyz" } }" at bounding box center [1081, 450] width 625 height 448
click at [894, 267] on div "{ "action" : "path" , "options" : { "path" : "/tv?key=xyz" } }" at bounding box center [1081, 450] width 625 height 448
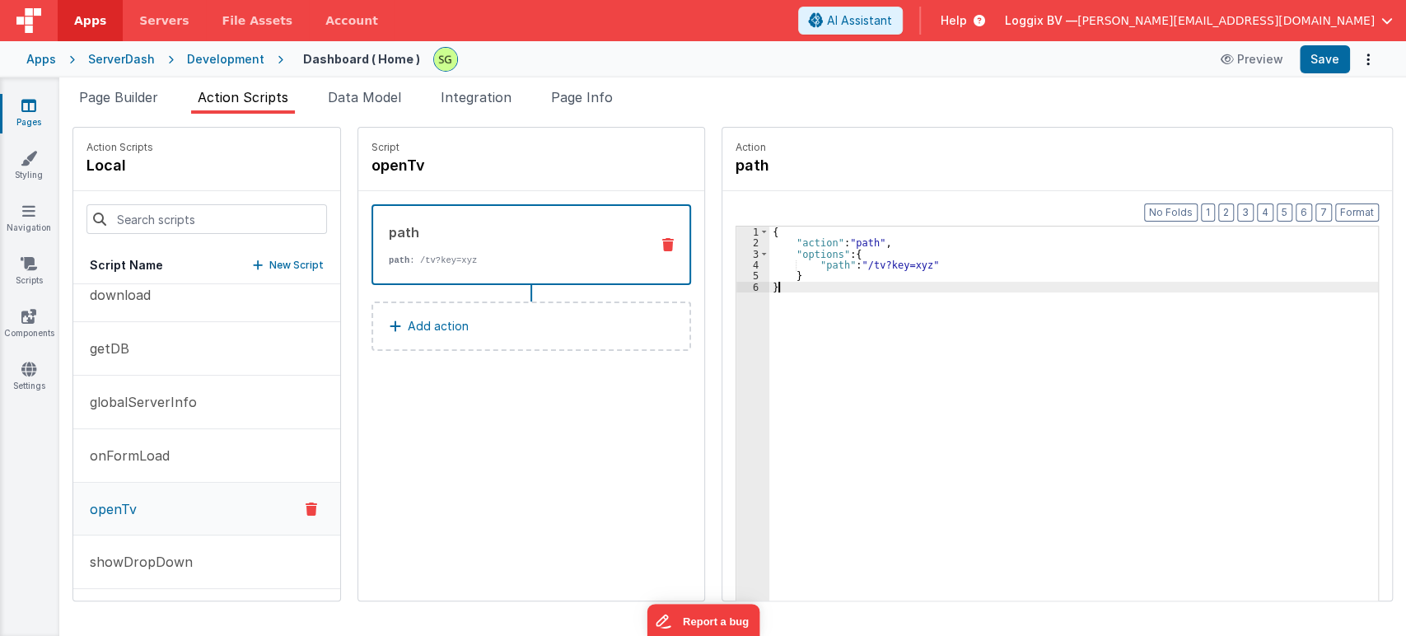
click at [769, 282] on div "{ "action" : "path" , "options" : { "path" : "/tv?key=xyz" } }" at bounding box center [1081, 450] width 625 height 448
click at [790, 278] on div "{ "action" : "path" , "options" : { "path" : "/tv?key=xyz" } }" at bounding box center [1081, 450] width 625 height 448
click at [775, 285] on div "{ "action" : "path" , "options" : { "path" : "/tv?key=xyz" } }" at bounding box center [1081, 450] width 625 height 448
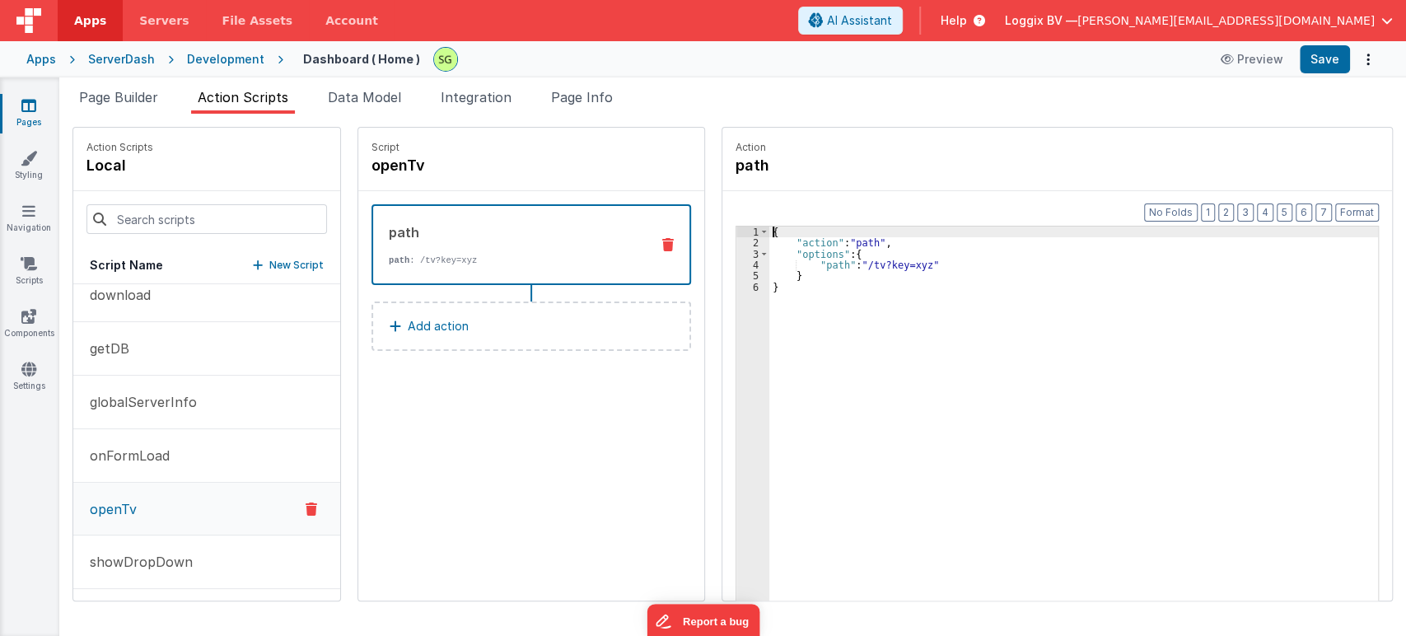
click at [769, 235] on div "{ "action" : "path" , "options" : { "path" : "/tv?key=xyz" } }" at bounding box center [1081, 450] width 625 height 448
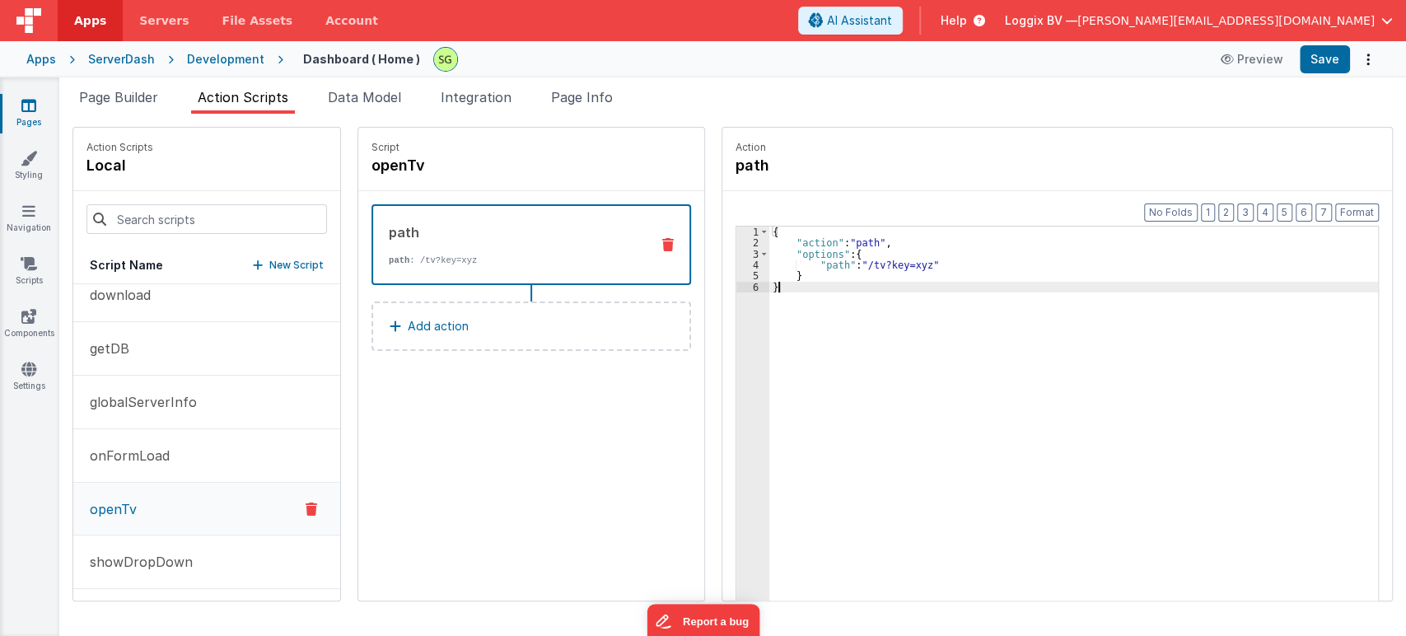
click at [775, 282] on div "{ "action" : "path" , "options" : { "path" : "/tv?key=xyz" } }" at bounding box center [1081, 450] width 625 height 448
click at [802, 307] on div "{ "action" : "path" , "options" : { "path" : "/tv?key=xyz" } }" at bounding box center [1081, 450] width 625 height 448
click at [901, 260] on div "{ "action" : "path" , "options" : { "path" : "/tv?key=xyz" } }" at bounding box center [1081, 450] width 625 height 448
click at [921, 265] on div "{ "action" : "path" , "options" : { "path" : "/tv?key=xyz" } }" at bounding box center [1081, 450] width 625 height 448
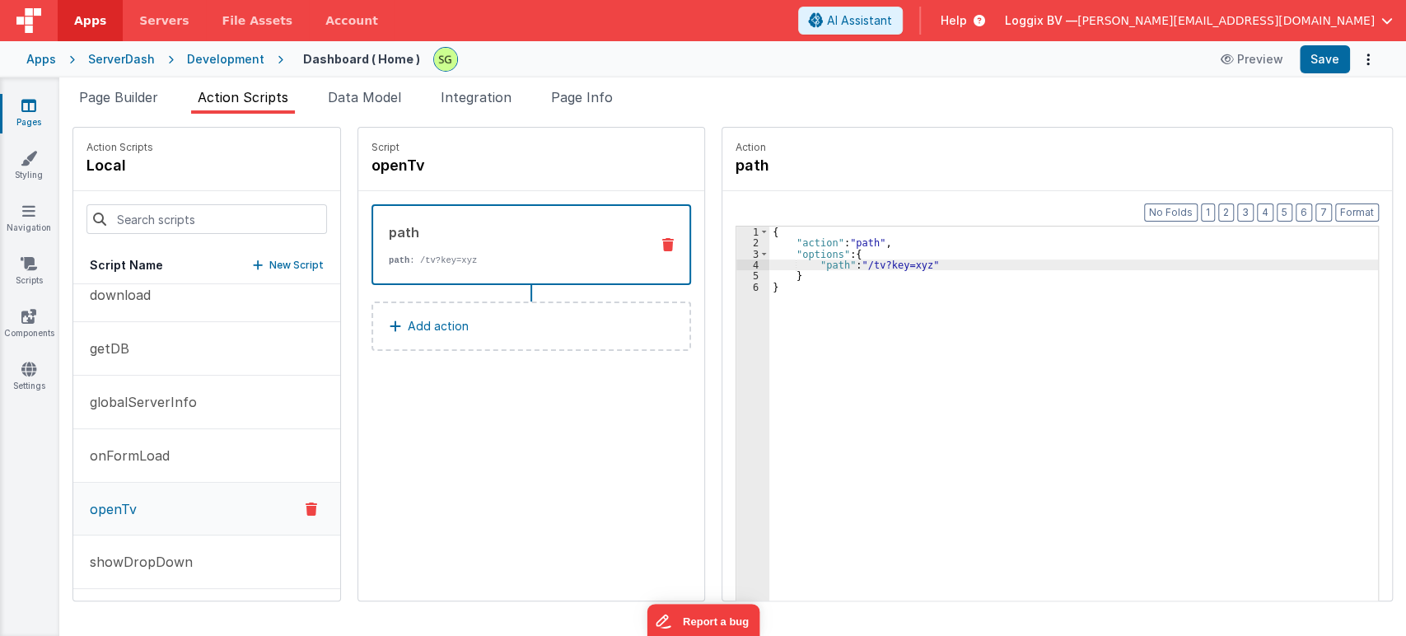
click at [902, 265] on div "{ "action" : "path" , "options" : { "path" : "/tv?key=xyz" } }" at bounding box center [1081, 450] width 625 height 448
click at [916, 262] on div "{ "action" : "path" , "options" : { "path" : "/tv?key=xyz" } }" at bounding box center [1081, 450] width 625 height 448
click at [900, 262] on div "{ "action" : "path" , "options" : { "path" : "/tv?key=xyz" } }" at bounding box center [1081, 450] width 625 height 448
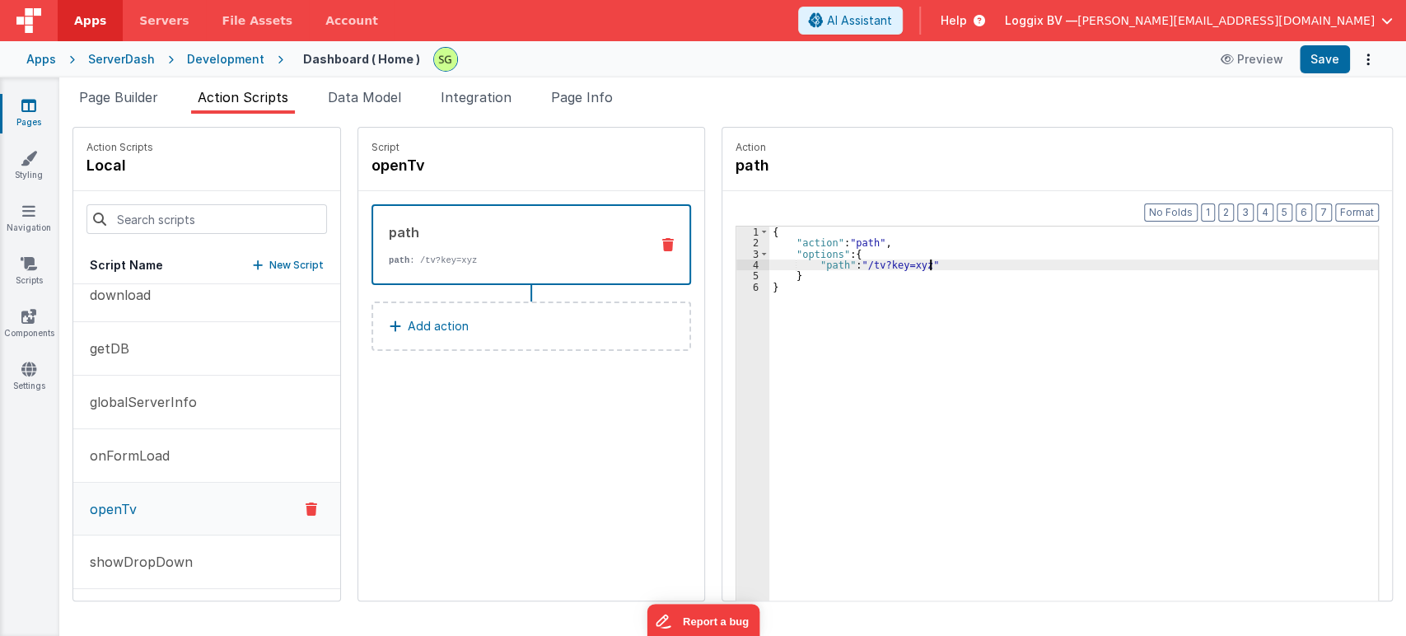
click at [921, 262] on div "{ "action" : "path" , "options" : { "path" : "/tv?key=xyz" } }" at bounding box center [1081, 450] width 625 height 448
click at [898, 263] on div "{ "action" : "path" , "options" : { "path" : "/tv?key=xyz" } }" at bounding box center [1081, 450] width 625 height 448
click at [921, 263] on div "{ "action" : "path" , "options" : { "path" : "/tv?key=xyz" } }" at bounding box center [1081, 450] width 625 height 448
click at [895, 263] on div "{ "action" : "path" , "options" : { "path" : "/tv?key=xyz" } }" at bounding box center [1081, 450] width 625 height 448
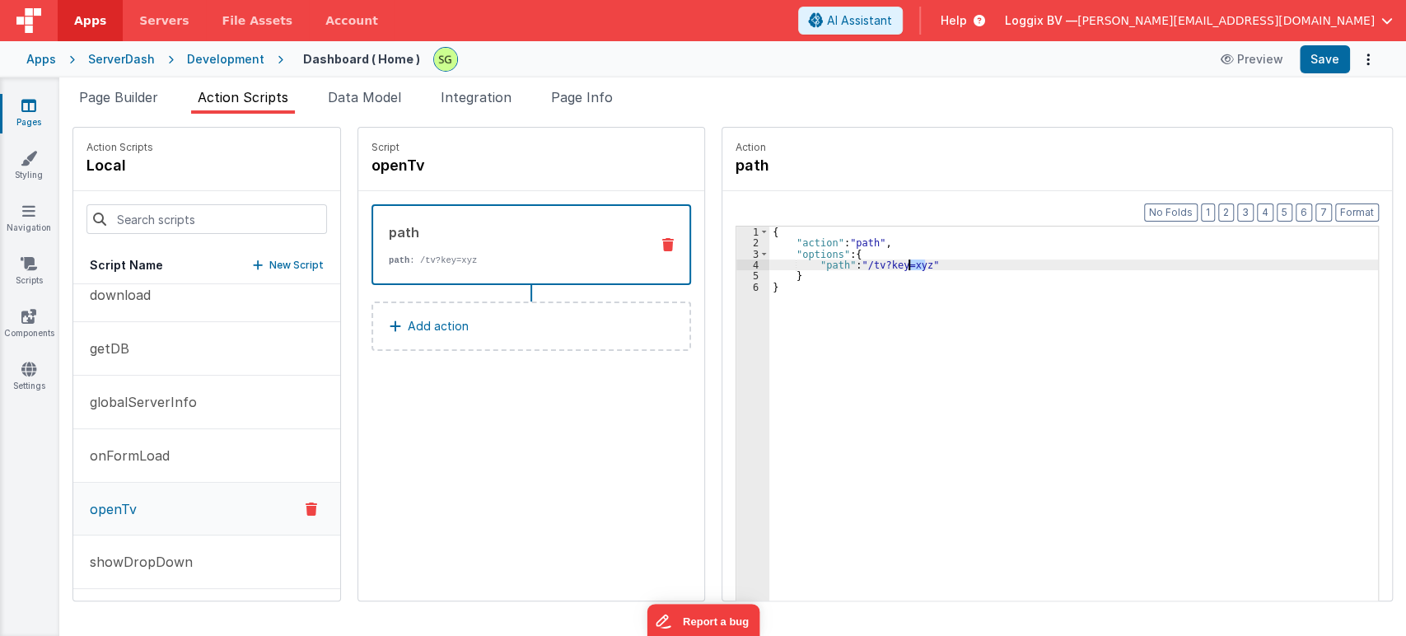
click at [895, 263] on div "{ "action" : "path" , "options" : { "path" : "/tv?key=xyz" } }" at bounding box center [1081, 450] width 625 height 448
click at [889, 262] on div "{ "action" : "path" , "options" : { "path" : "/tv?key=xyz" } }" at bounding box center [1073, 438] width 608 height 425
click at [889, 262] on div "{ "action" : "path" , "options" : { "path" : "/tv?key=xyz" } }" at bounding box center [1081, 450] width 625 height 448
click at [918, 263] on div "{ "action" : "path" , "options" : { "path" : "/tv?key=xyz" } }" at bounding box center [1081, 450] width 625 height 448
click at [898, 263] on div "{ "action" : "path" , "options" : { "path" : "/tv?key=xyz" } }" at bounding box center [1081, 450] width 625 height 448
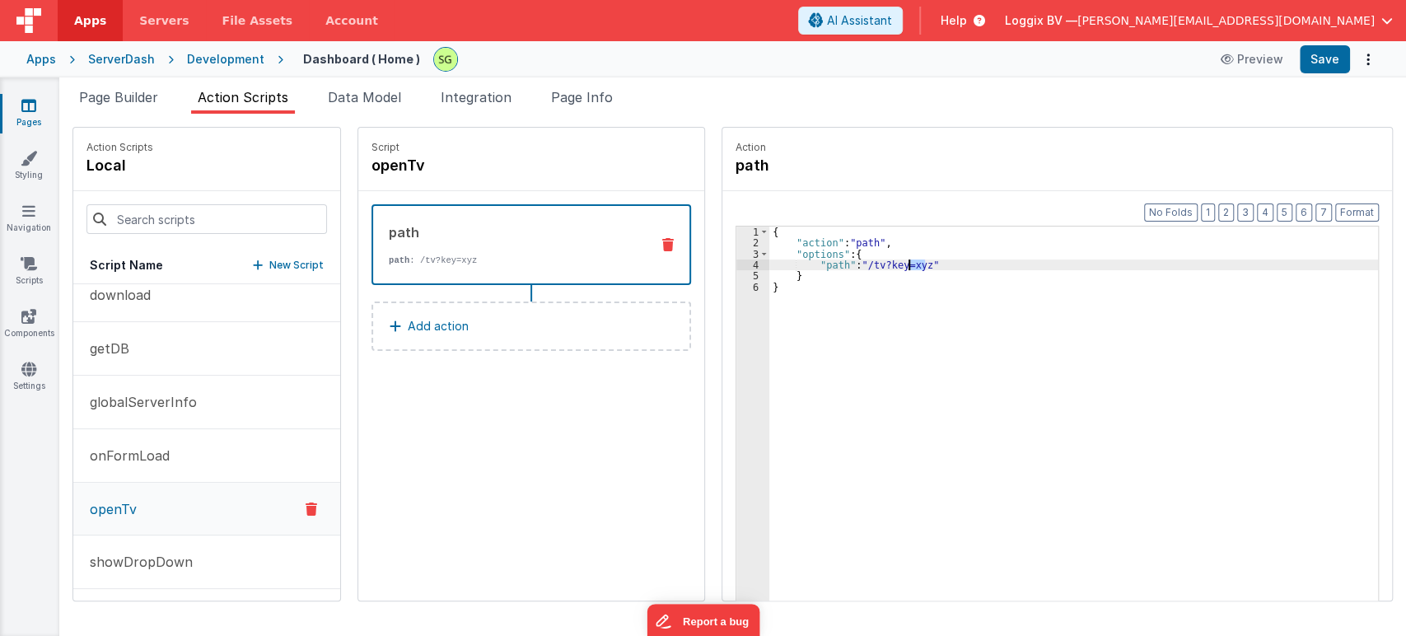
click at [898, 263] on div "{ "action" : "path" , "options" : { "path" : "/tv?key=xyz" } }" at bounding box center [1081, 450] width 625 height 448
click at [792, 288] on div "{ "action" : "path" , "options" : { "path" : "/tv?key={action.option.user}" } }" at bounding box center [1081, 450] width 625 height 448
drag, startPoint x: 891, startPoint y: 263, endPoint x: 1001, endPoint y: 268, distance: 110.4
click at [1001, 268] on div "{ "action" : "path" , "options" : { "path" : "/tv?key={action.option.user}" } }" at bounding box center [1081, 450] width 625 height 448
click at [1001, 268] on div "{ "action" : "path" , "options" : { "path" : "/tv?key={action.option.user}" } }" at bounding box center [1073, 438] width 608 height 425
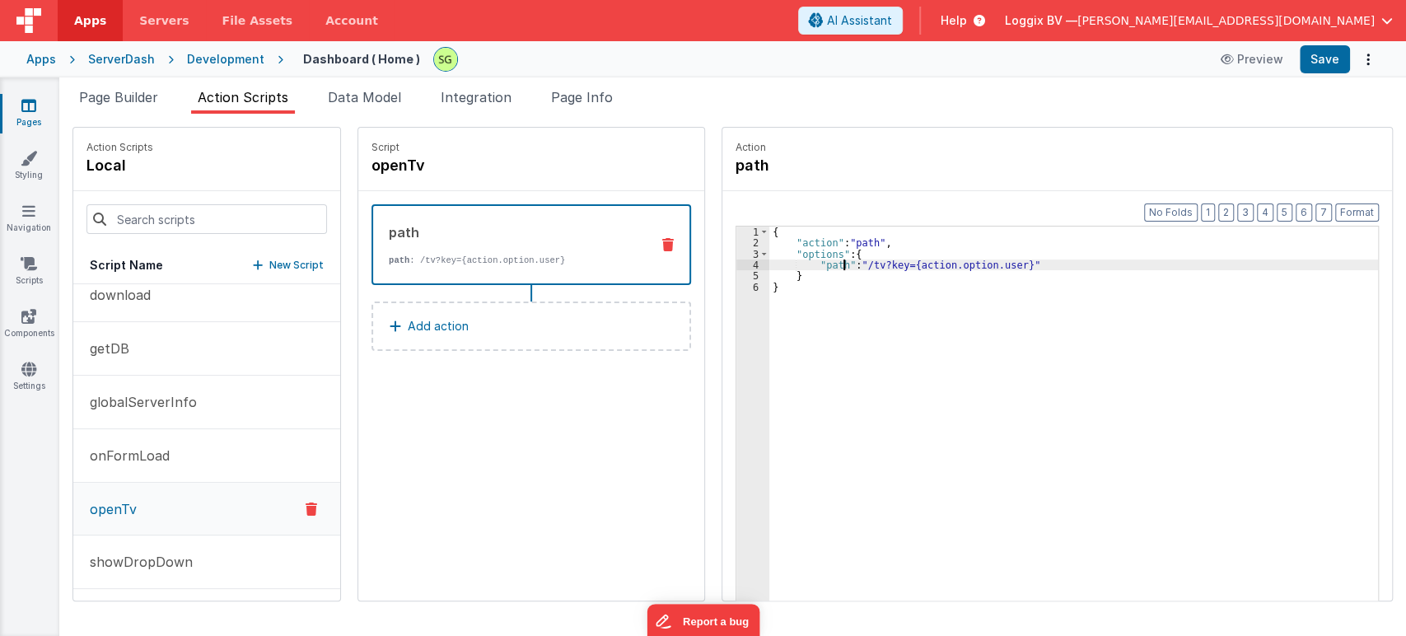
click at [825, 264] on div "{ "action" : "path" , "options" : { "path" : "/tv?key={action.option.user}" } }" at bounding box center [1081, 450] width 625 height 448
click at [825, 290] on div "{ "action" : "path" , "options" : { "path_calc" : "/tv?key={action.option.user}…" at bounding box center [1081, 450] width 625 height 448
drag, startPoint x: 917, startPoint y: 265, endPoint x: 1028, endPoint y: 265, distance: 110.3
click at [1028, 265] on div "{ "action" : "path" , "options" : { "path_calc" : "/tv?key={action.option.user}…" at bounding box center [1081, 450] width 625 height 448
click at [1028, 265] on div "{ "action" : "path" , "options" : { "path_calc" : "/tv?key={action.option.user}…" at bounding box center [1073, 438] width 608 height 425
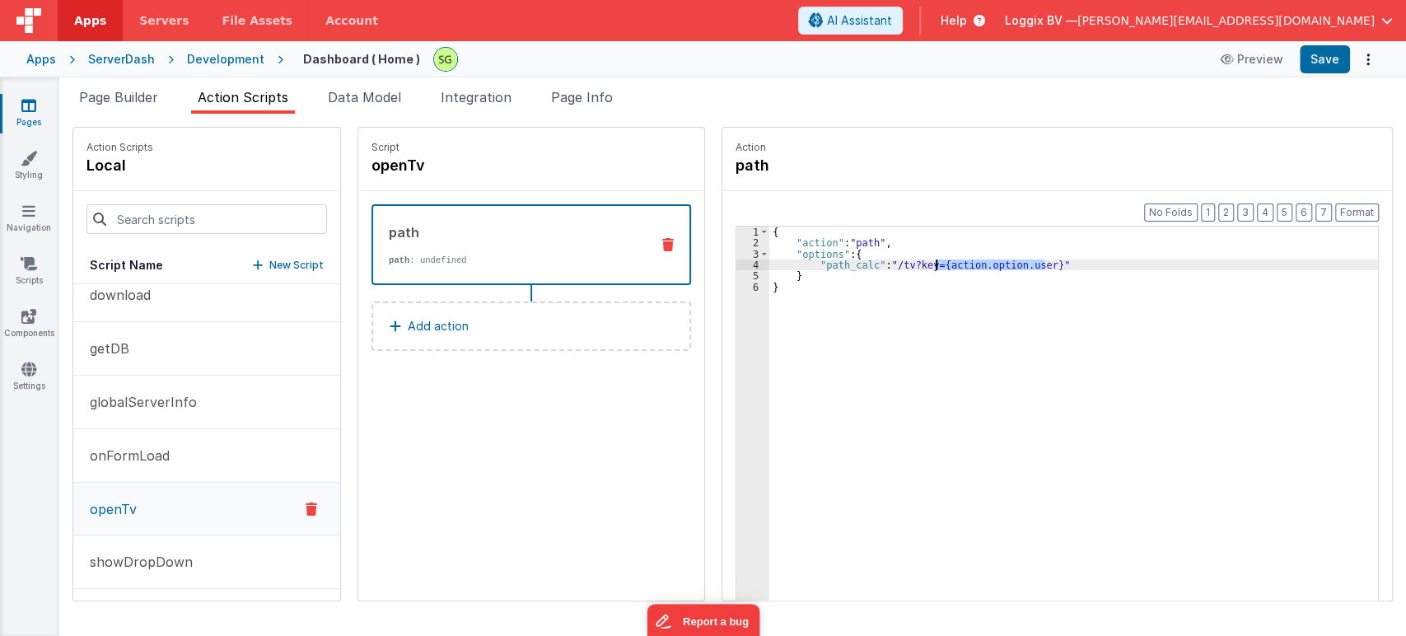
drag, startPoint x: 1025, startPoint y: 264, endPoint x: 920, endPoint y: 268, distance: 105.4
click at [920, 268] on div "{ "action" : "path" , "options" : { "path_calc" : "/tv?key={action.option.user}…" at bounding box center [1081, 450] width 625 height 448
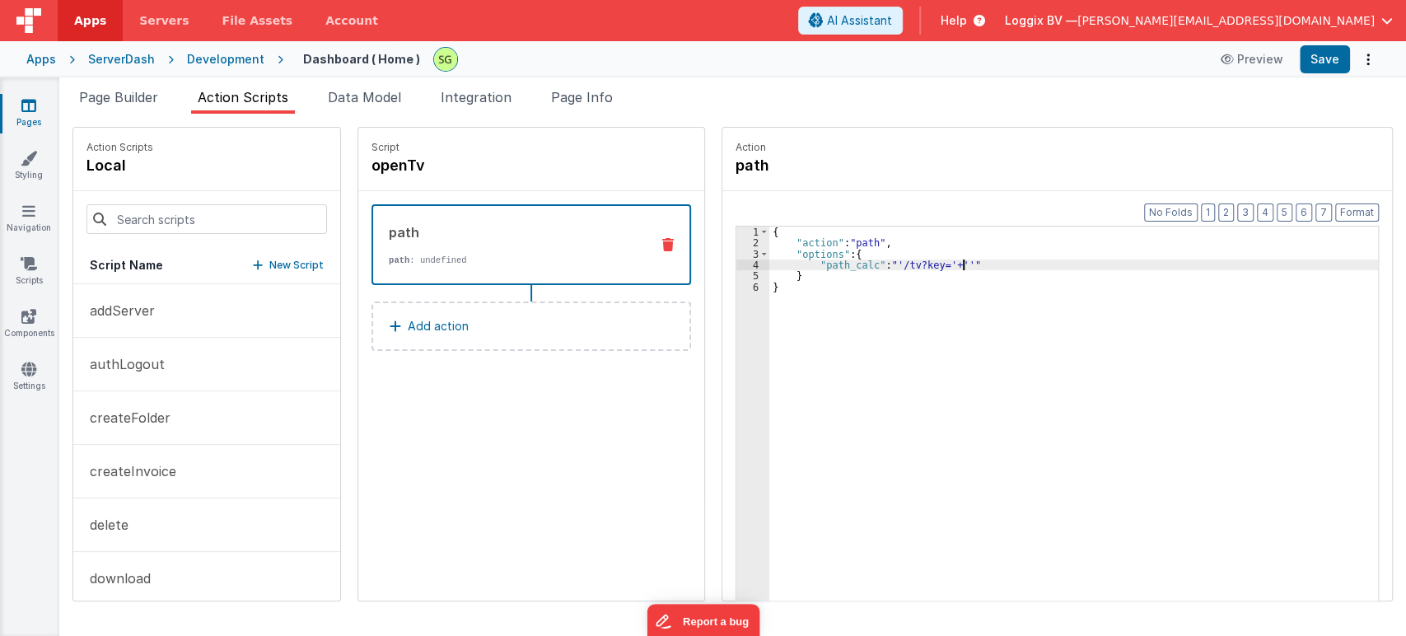
click at [944, 260] on div "{ "action" : "path" , "options" : { "path_calc" : "'/tv?key='+''" } }" at bounding box center [1081, 450] width 625 height 448
click at [938, 262] on div "{ "action" : "path" , "options" : { "path_calc" : "'/tv?key='+''" } }" at bounding box center [1081, 450] width 625 height 448
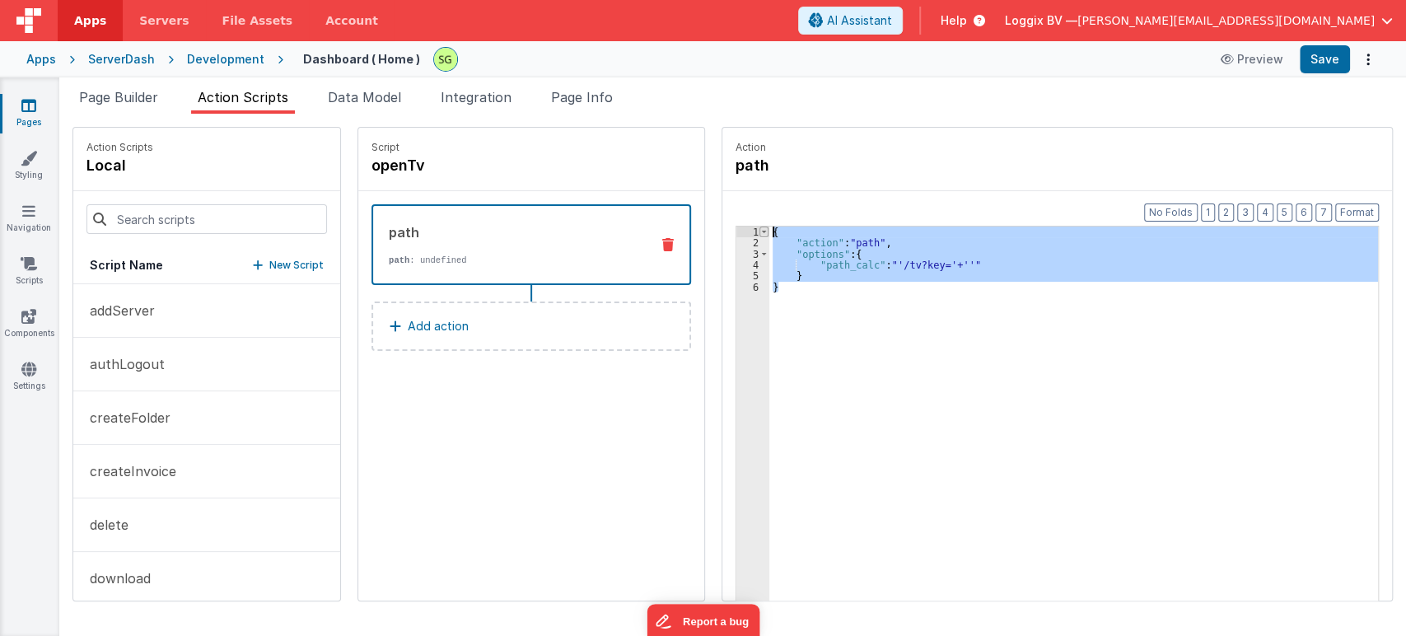
drag, startPoint x: 781, startPoint y: 287, endPoint x: 750, endPoint y: 230, distance: 65.6
click at [750, 230] on div "1 2 3 4 5 6 { "action" : "path" , "options" : { "path_calc" : "'/tv?key='+''" }…" at bounding box center [1056, 439] width 643 height 427
click at [773, 287] on div "{ "action" : "path" , "options" : { "path_calc" : "'/tv?key='+''" } }" at bounding box center [1073, 438] width 608 height 425
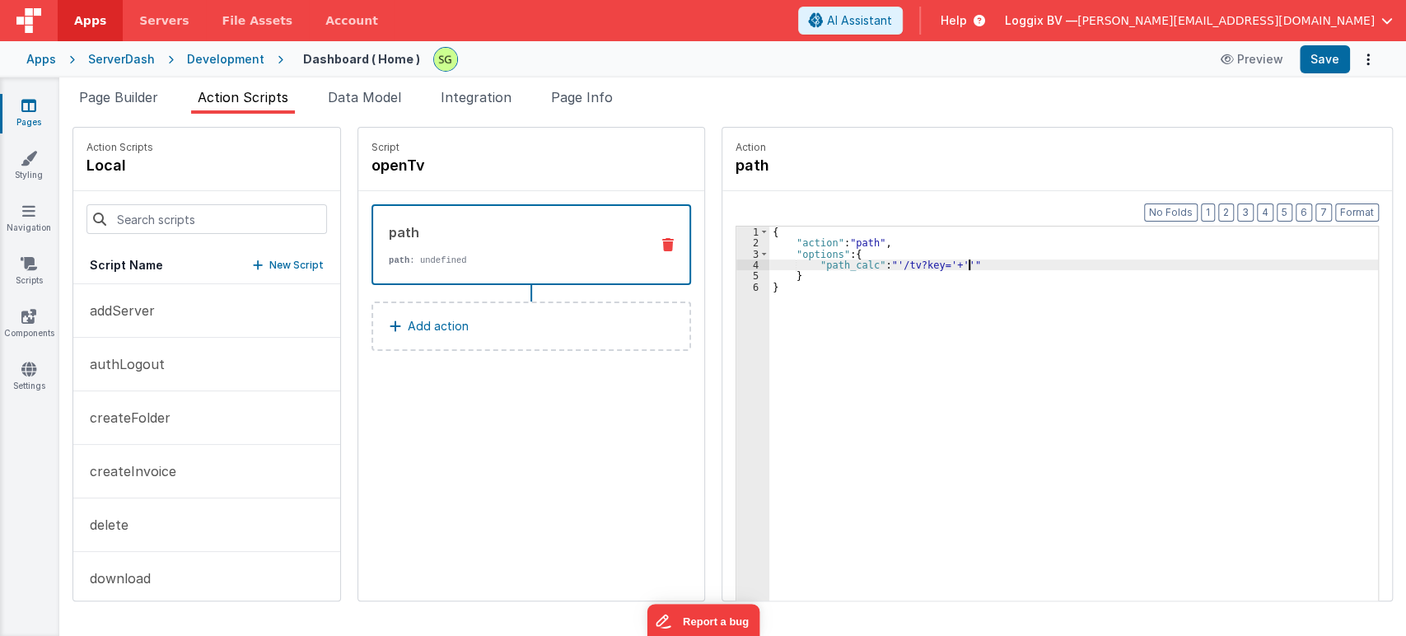
click at [962, 259] on div "{ "action" : "path" , "options" : { "path_calc" : "'/tv?key='+''" } }" at bounding box center [1081, 450] width 625 height 448
drag, startPoint x: 962, startPoint y: 259, endPoint x: 802, endPoint y: 268, distance: 160.0
click at [802, 268] on div "{ "action" : "path" , "options" : { "path_calc" : "'/tv?key='+''" } }" at bounding box center [1081, 450] width 625 height 448
click at [817, 268] on div "{ "action" : "path" , "options" : { "path_calc" : "'/tv?key='+''" } }" at bounding box center [1073, 438] width 608 height 425
click at [817, 268] on div "{ "action" : "path" , "options" : { "path_calc" : "'/tv?key='+''" } }" at bounding box center [1081, 450] width 625 height 448
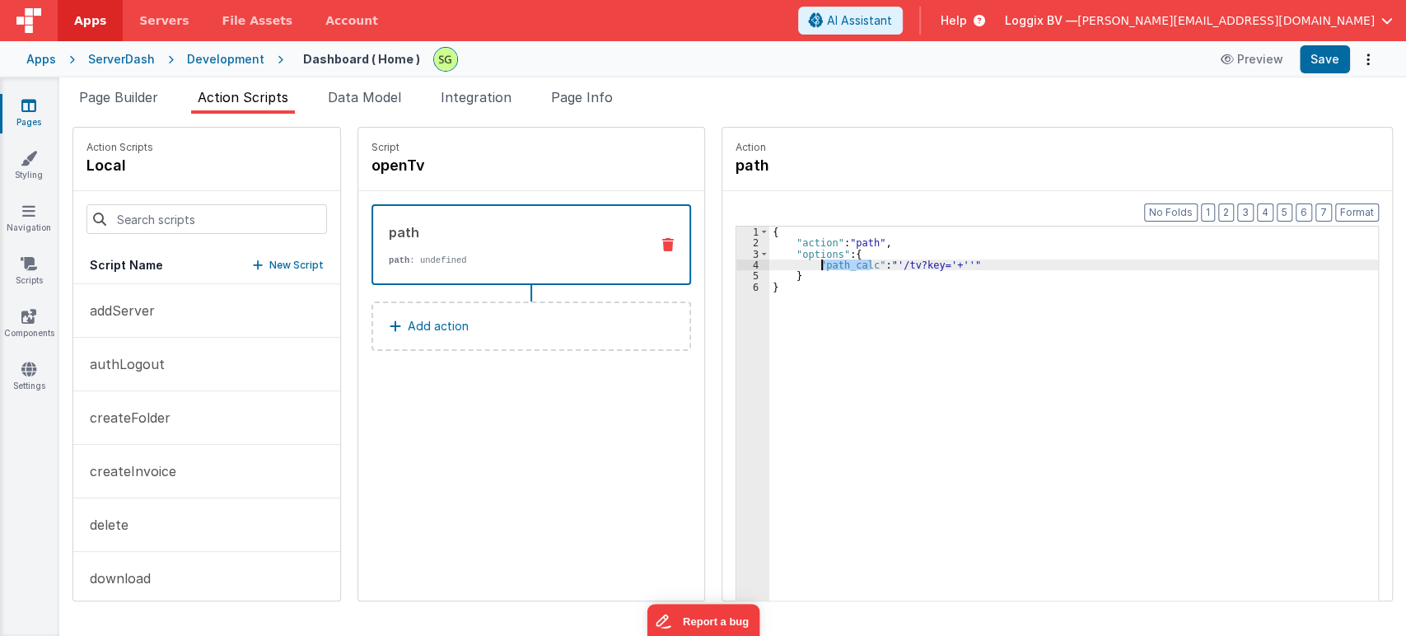
click at [817, 268] on div "{ "action" : "path" , "options" : { "path_calc" : "'/tv?key='+''" } }" at bounding box center [1081, 450] width 625 height 448
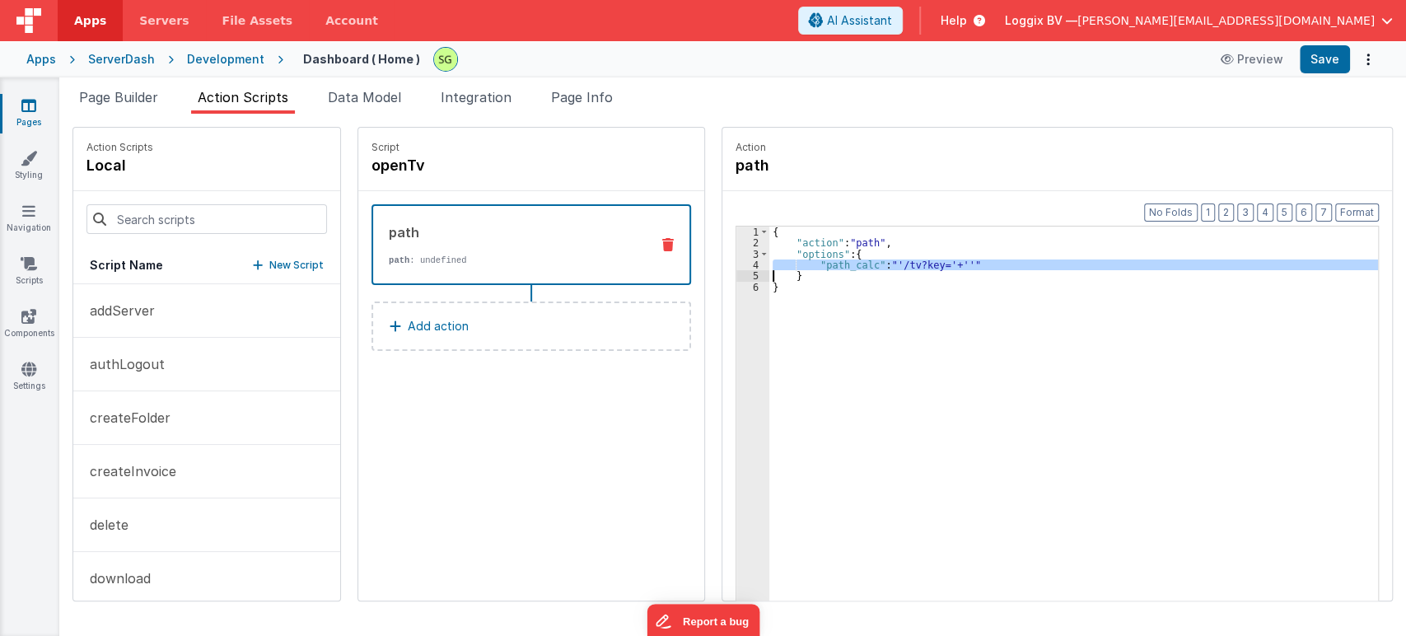
click at [914, 263] on div "{ "action" : "path" , "options" : { "path_calc" : "'/tv?key='+''" } }" at bounding box center [1073, 438] width 608 height 425
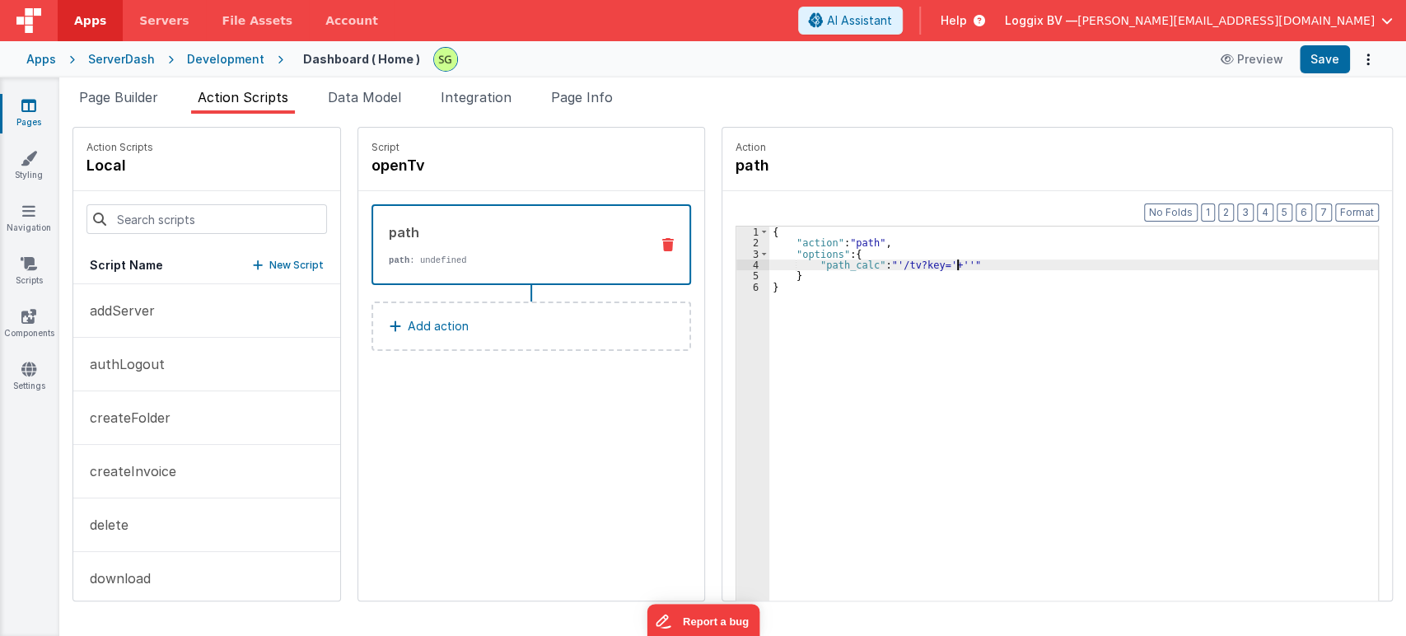
click at [941, 263] on div "{ "action" : "path" , "options" : { "path_calc" : "'/tv?key='+''" } }" at bounding box center [1081, 450] width 625 height 448
click at [882, 258] on div "{ "action" : "path" , "options" : { "path_calc" : "'/tv?key='+''" } }" at bounding box center [1081, 450] width 625 height 448
click at [879, 262] on div "{ "action" : "path" , "options" : { "path_calc" : "'/tv?key='+''" } }" at bounding box center [1081, 450] width 625 height 448
click at [939, 259] on div "{ "action" : "path" , "options" : { "path_calc" : "'/tv?key='+''" } }" at bounding box center [1081, 450] width 625 height 448
drag, startPoint x: 797, startPoint y: 264, endPoint x: 957, endPoint y: 265, distance: 159.7
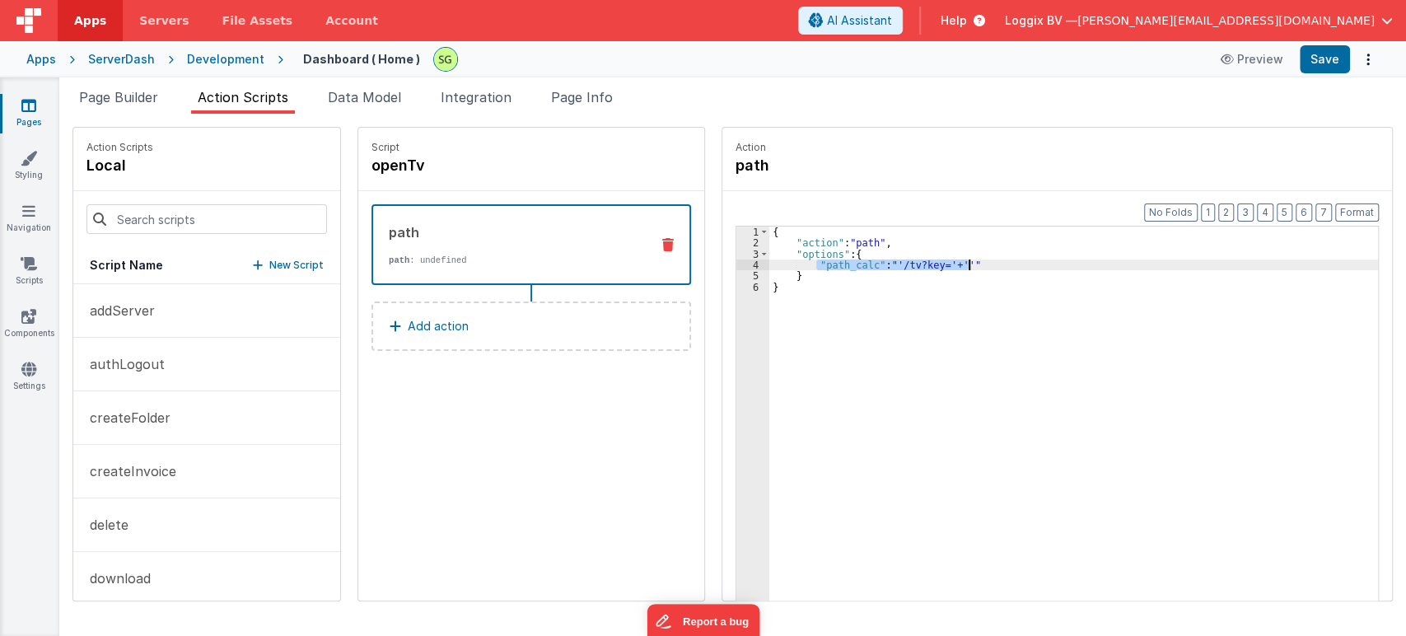
click at [957, 265] on div "{ "action" : "path" , "options" : { "path_calc" : "'/tv?key='+''" } }" at bounding box center [1081, 450] width 625 height 448
click at [946, 266] on div "{ "action" : "path" , "options" : { "path_calc" : "'/tv?key='+''" } }" at bounding box center [1073, 438] width 608 height 425
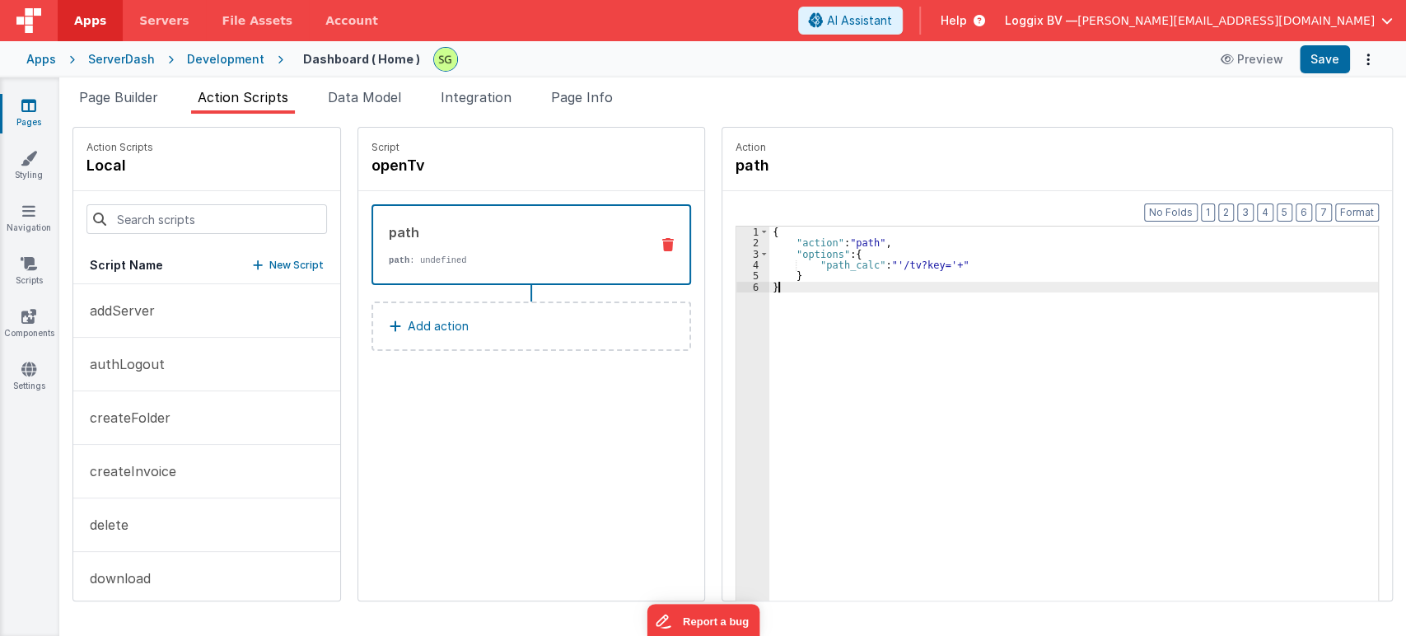
click at [783, 296] on div "{ "action" : "path" , "options" : { "path_calc" : "'/tv?key='+" } }" at bounding box center [1081, 450] width 625 height 448
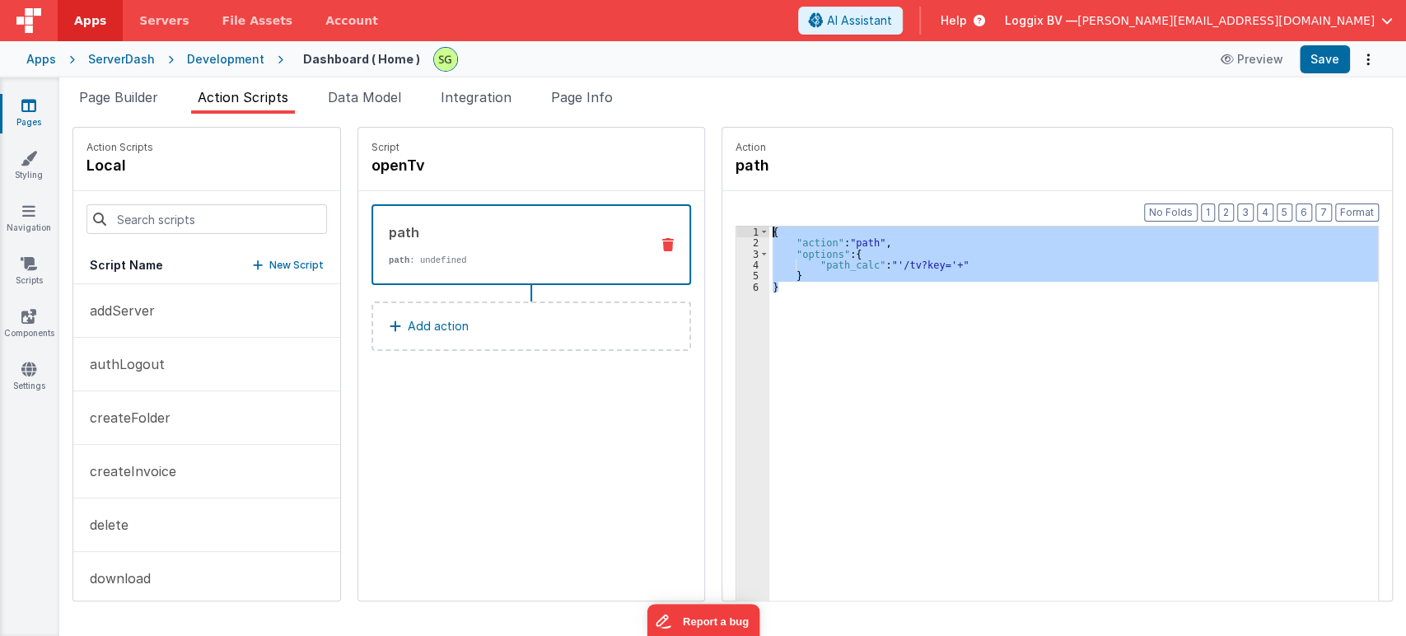
drag, startPoint x: 783, startPoint y: 296, endPoint x: 745, endPoint y: 221, distance: 84.0
click at [745, 221] on div "Format 7 6 5 4 3 2 1 No Folds 1 2 3 4 5 6 { "action" : "path" , "options" : { "…" at bounding box center [1056, 427] width 669 height 473
click at [791, 290] on div "{ "action" : "path" , "options" : { "path_calc" : "'/tv?key='+" } }" at bounding box center [1073, 438] width 608 height 425
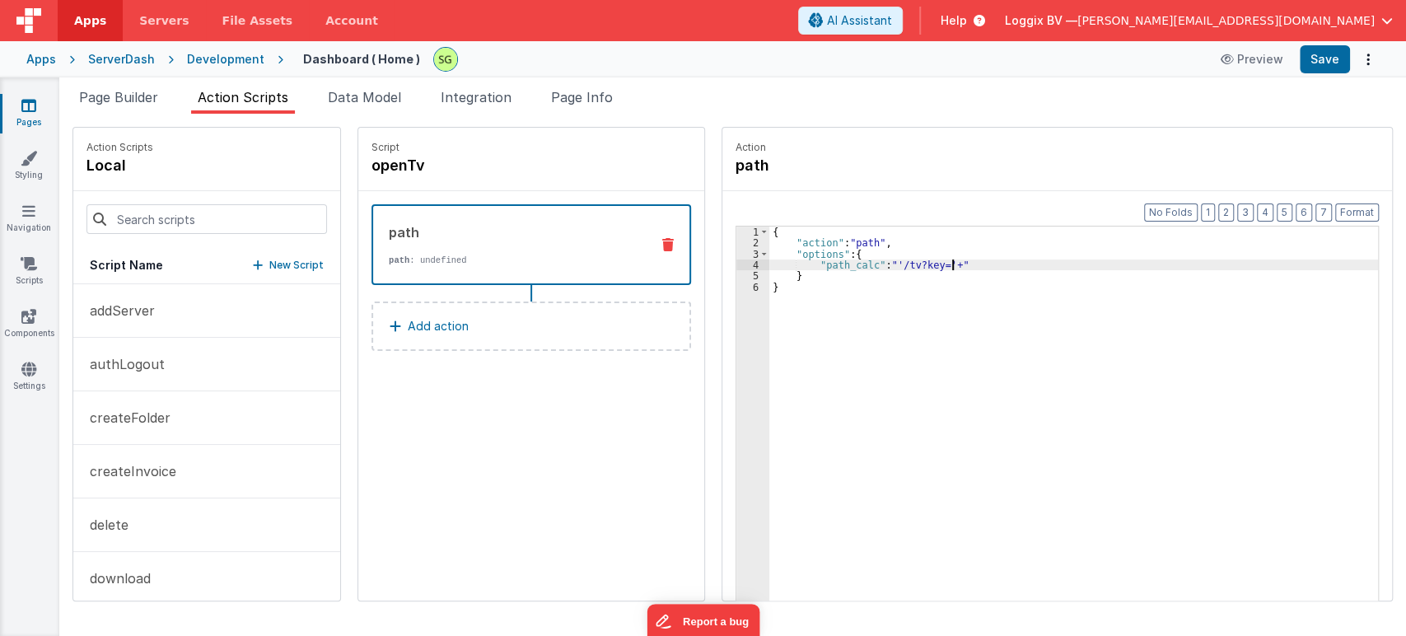
click at [932, 263] on div "{ "action" : "path" , "options" : { "path_calc" : "'/tv?key='+" } }" at bounding box center [1081, 450] width 625 height 448
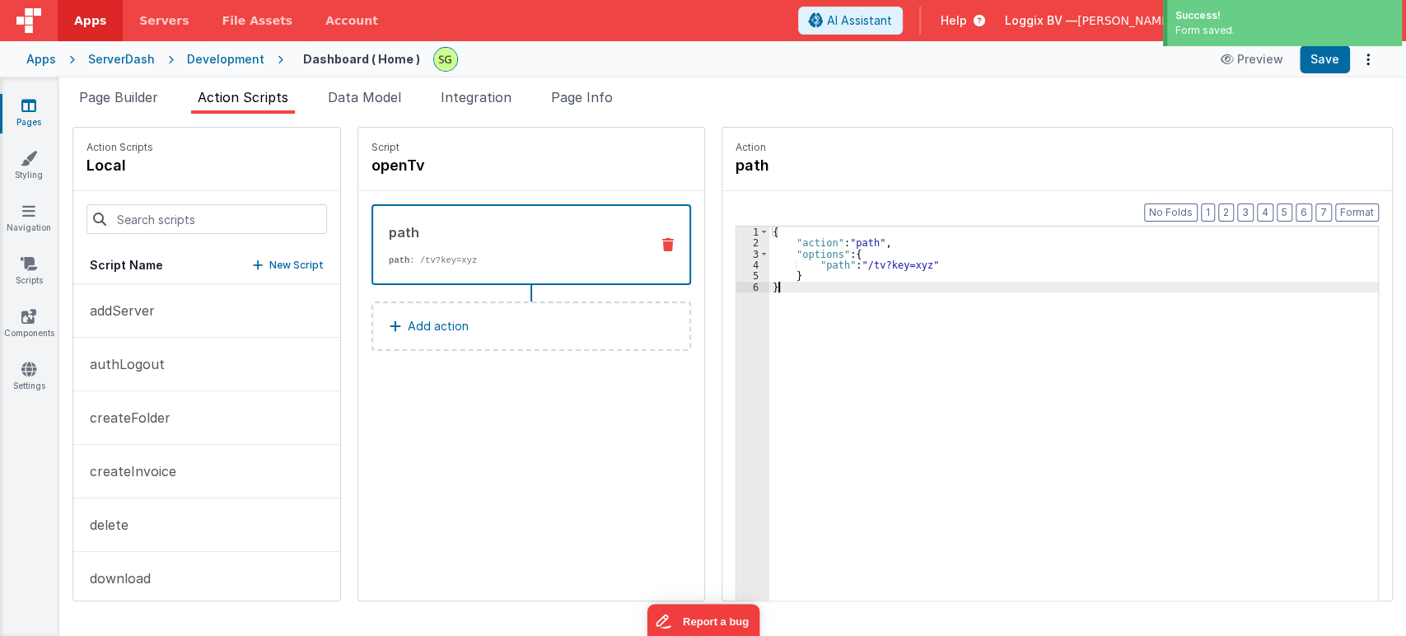
click at [769, 294] on div "{ "action" : "path" , "options" : { "path" : "/tv?key=xyz" } }" at bounding box center [1081, 450] width 625 height 448
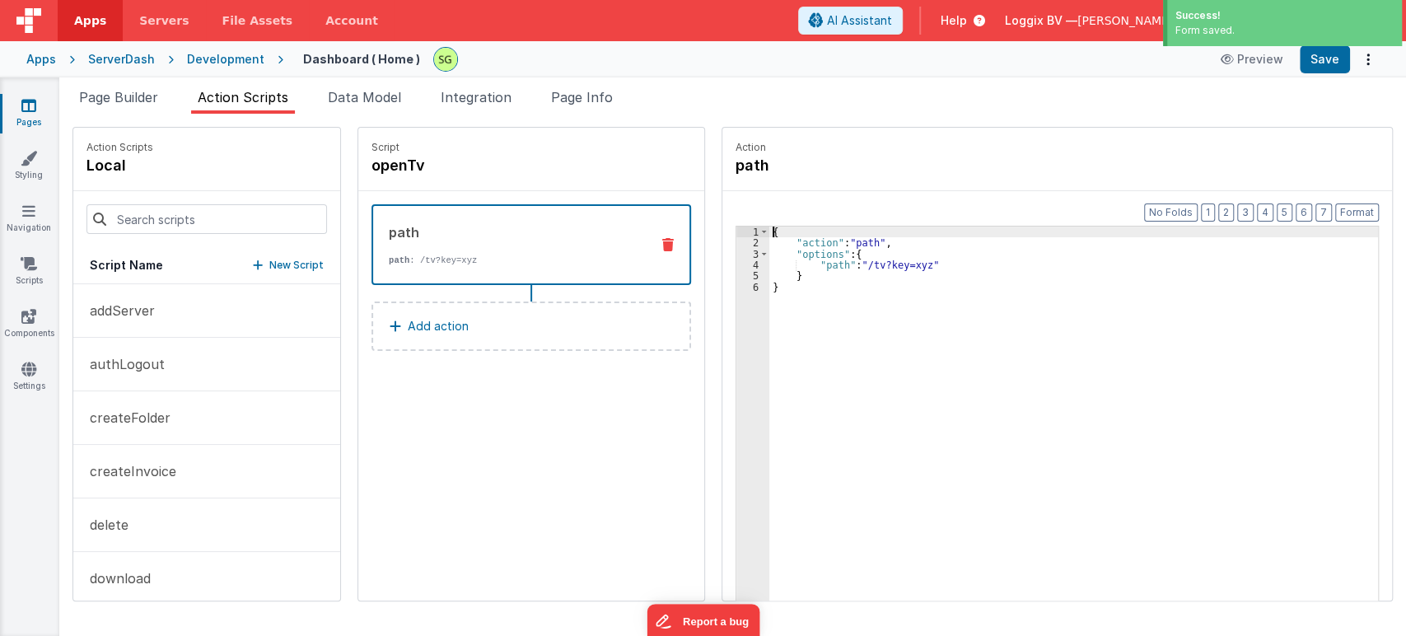
click at [769, 229] on div "{ "action" : "path" , "options" : { "path" : "/tv?key=xyz" } }" at bounding box center [1081, 450] width 625 height 448
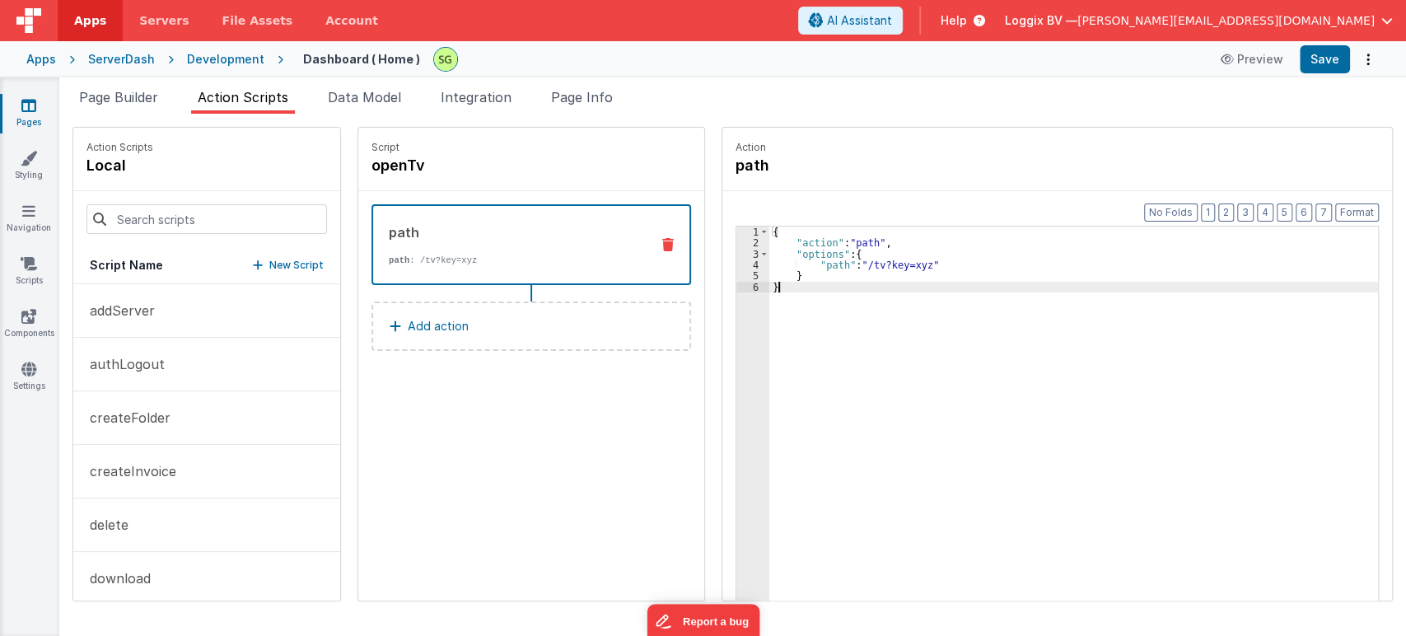
click at [785, 298] on div "{ "action" : "path" , "options" : { "path" : "/tv?key=xyz" } }" at bounding box center [1081, 450] width 625 height 448
click at [824, 262] on div "{ "action" : "path" , "options" : { "path" : "/tv?key=xyz" } }" at bounding box center [1081, 450] width 625 height 448
click at [1311, 63] on button "Save" at bounding box center [1324, 59] width 50 height 28
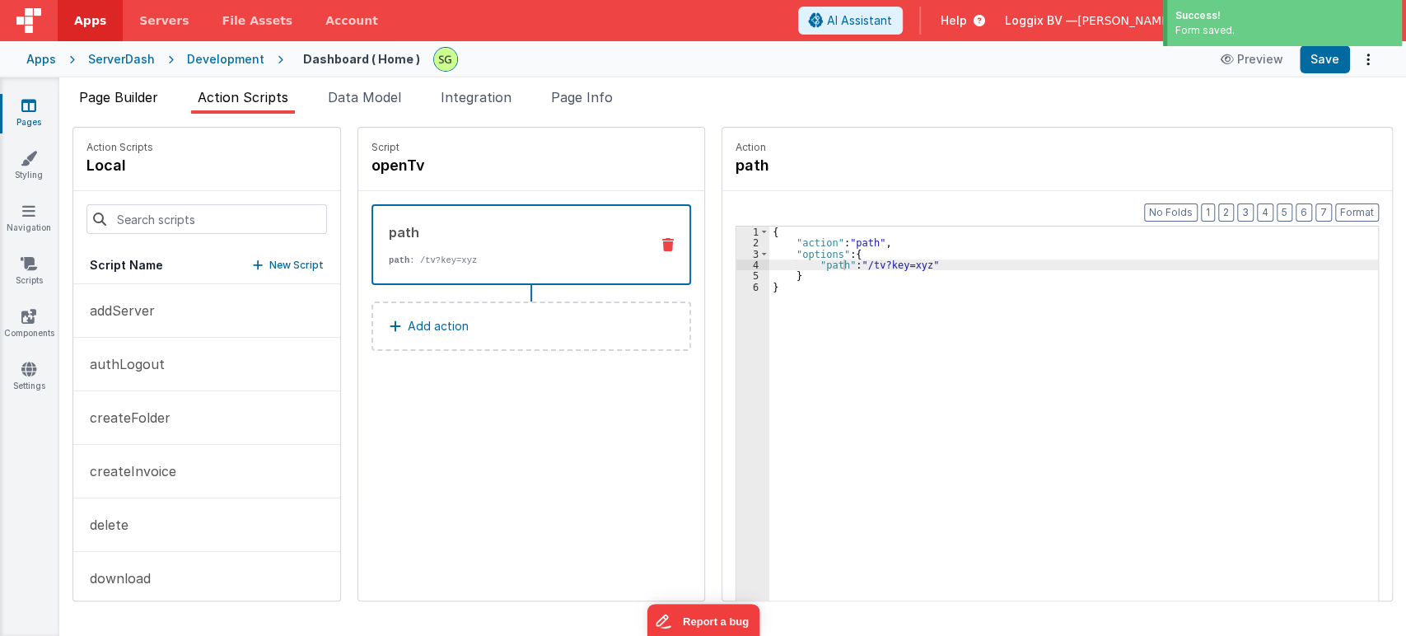
click at [108, 98] on span "Page Builder" at bounding box center [118, 97] width 79 height 16
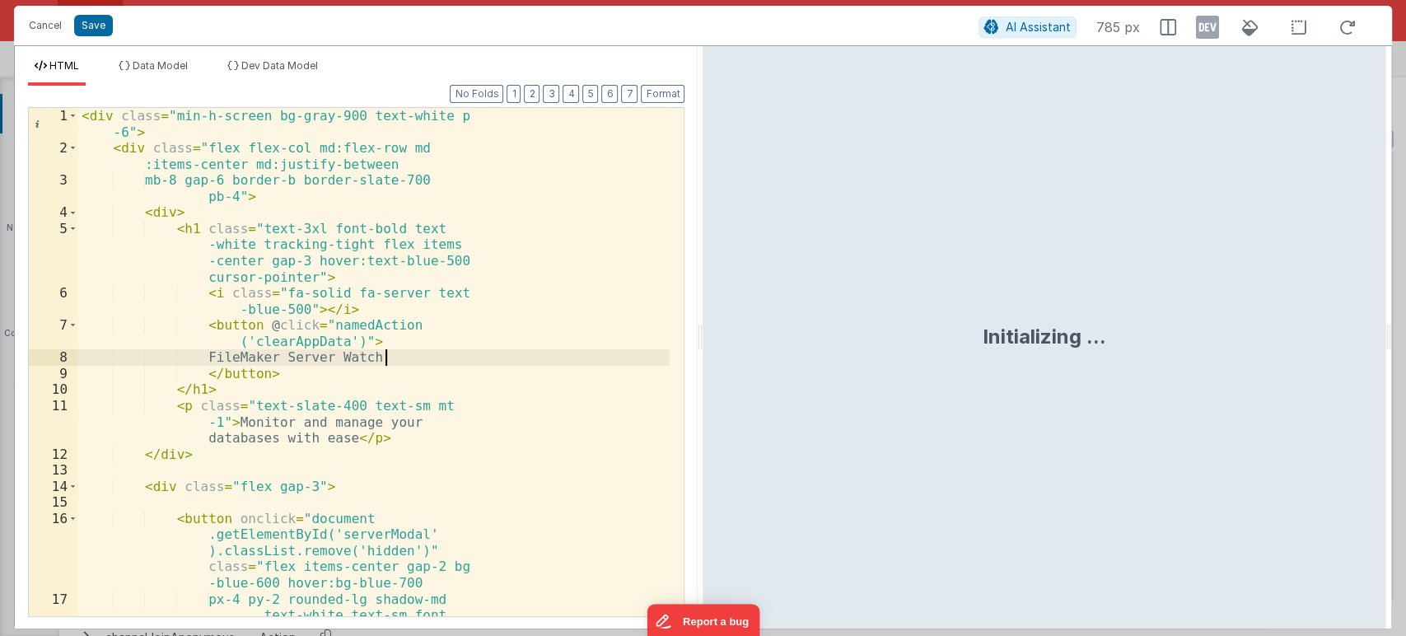
click at [419, 353] on div "< div class = "min-h-screen bg-gray-900 text-white p -6" > < div class = "flex …" at bounding box center [373, 402] width 591 height 589
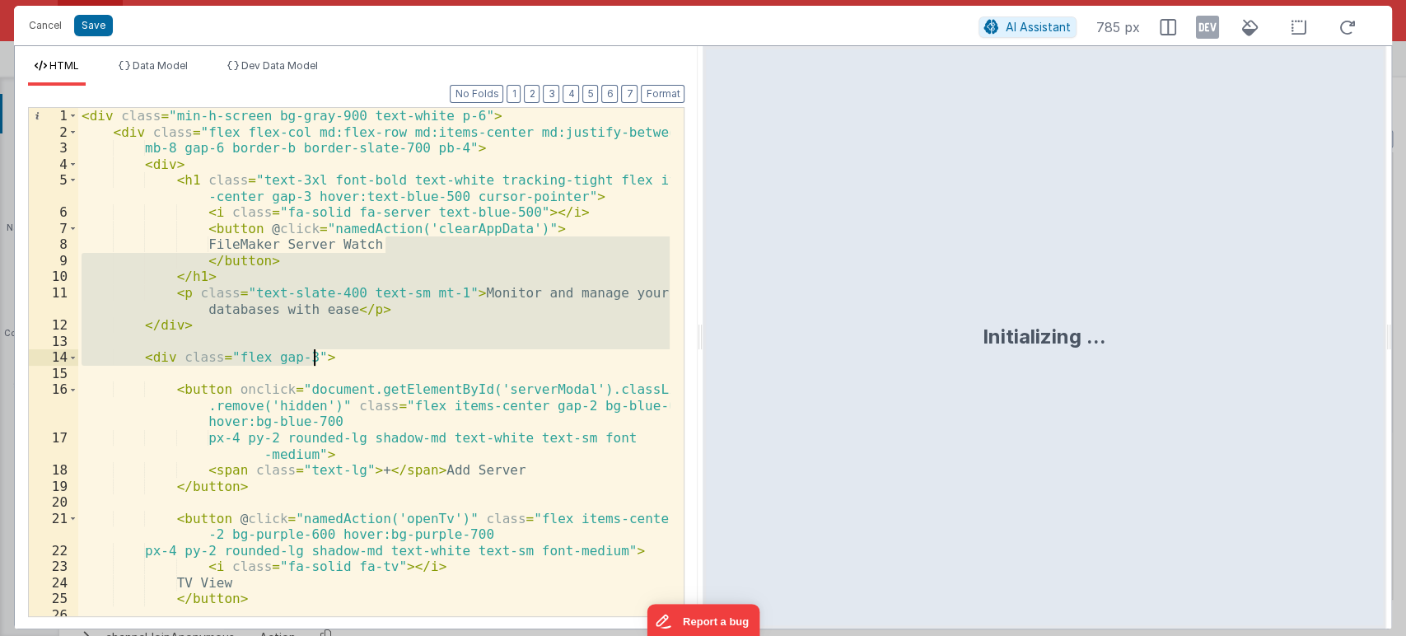
click at [346, 352] on div "< div class = "min-h-screen bg-gray-900 text-white p-6" > < div class = "flex f…" at bounding box center [373, 362] width 591 height 508
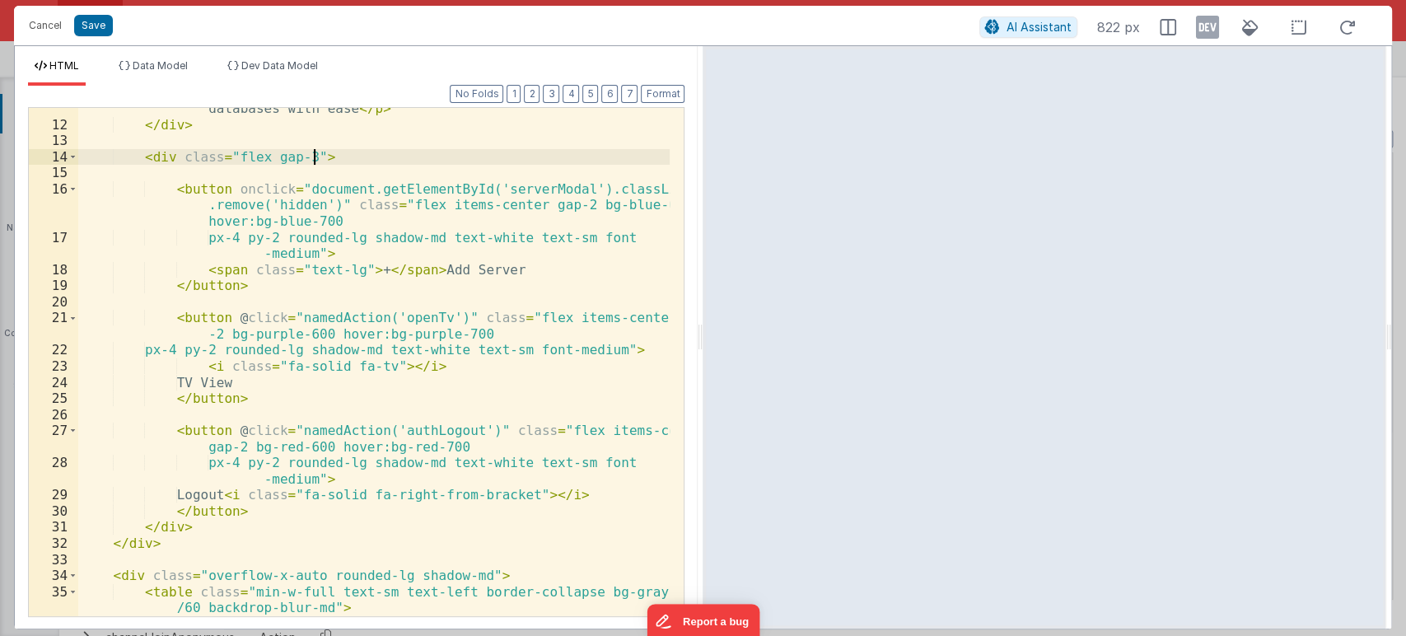
scroll to position [200, 0]
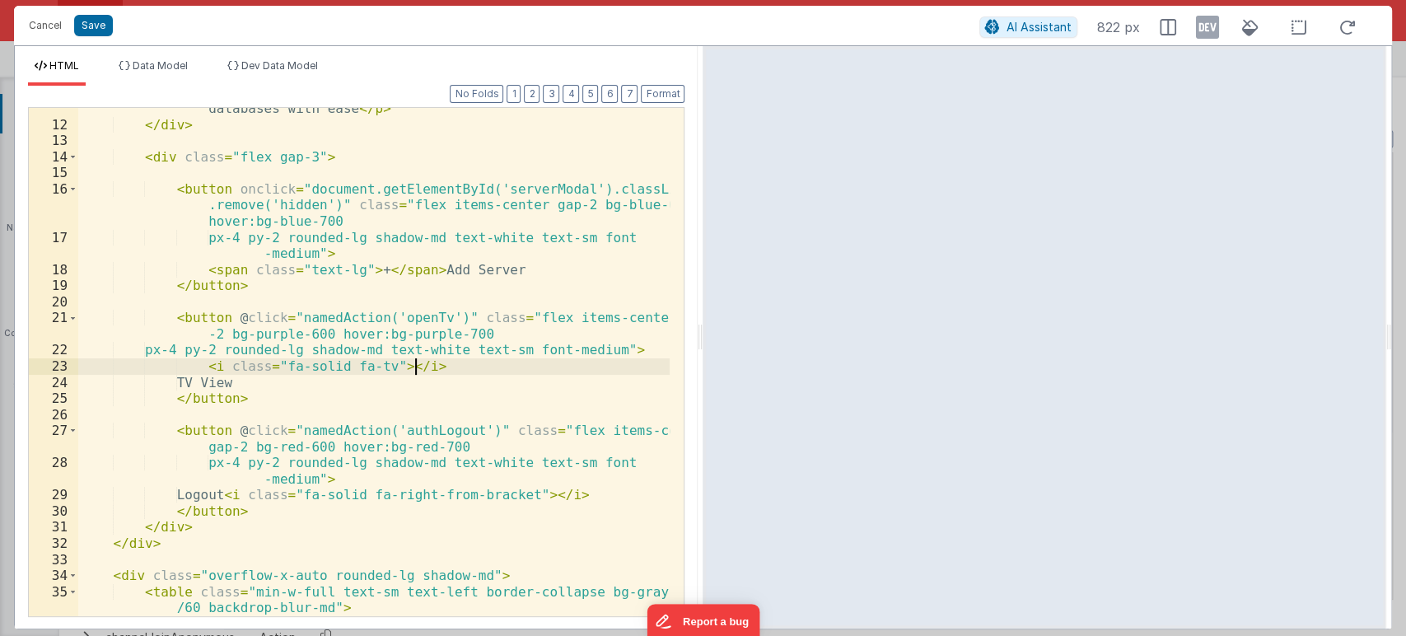
click at [424, 366] on div "< p class = "text-slate-400 text-sm mt-1" > Monitor and manage your databases w…" at bounding box center [374, 363] width 592 height 557
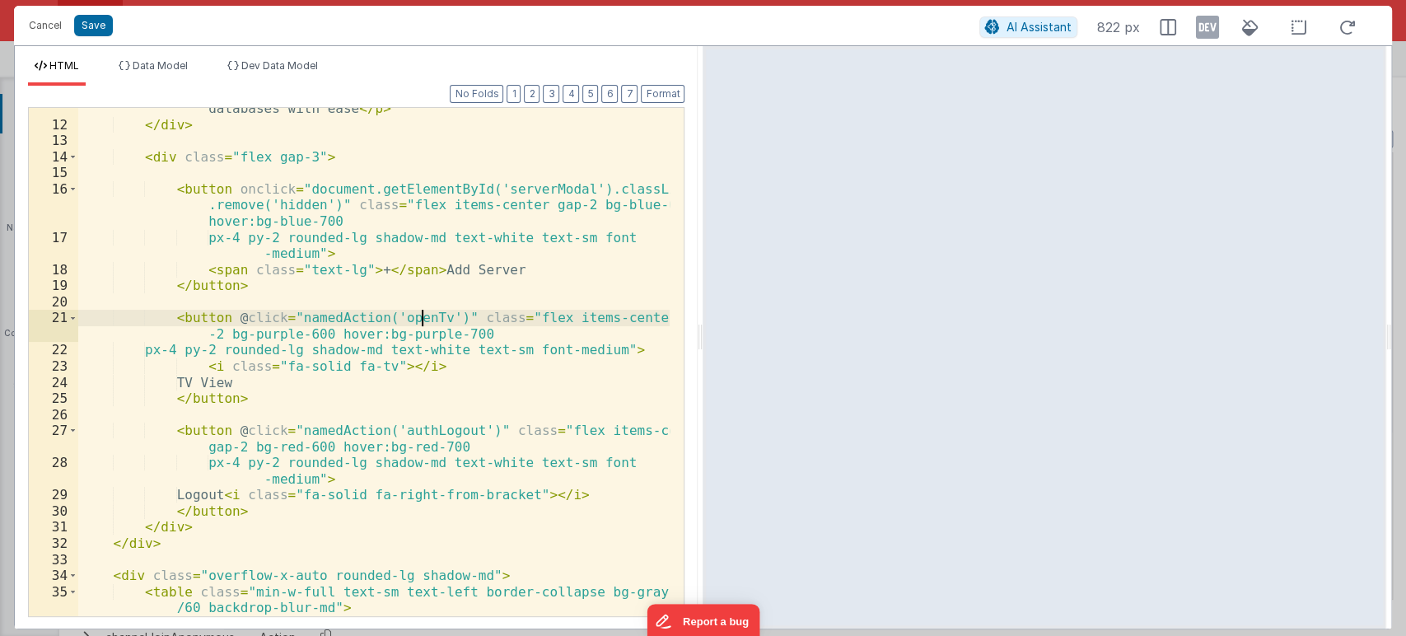
click at [419, 314] on div "< p class = "text-slate-400 text-sm mt-1" > Monitor and manage your databases w…" at bounding box center [374, 363] width 592 height 557
click at [421, 362] on div "< p class = "text-slate-400 text-sm mt-1" > Monitor and manage your databases w…" at bounding box center [374, 363] width 592 height 557
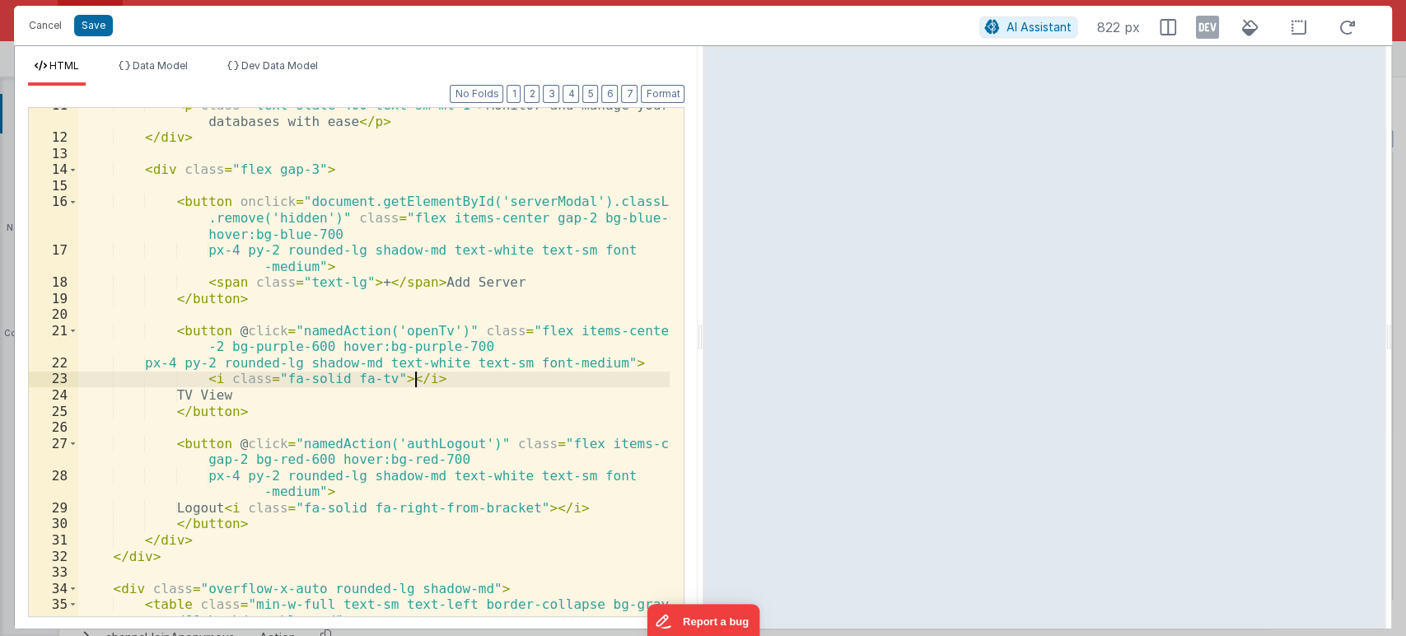
scroll to position [187, 0]
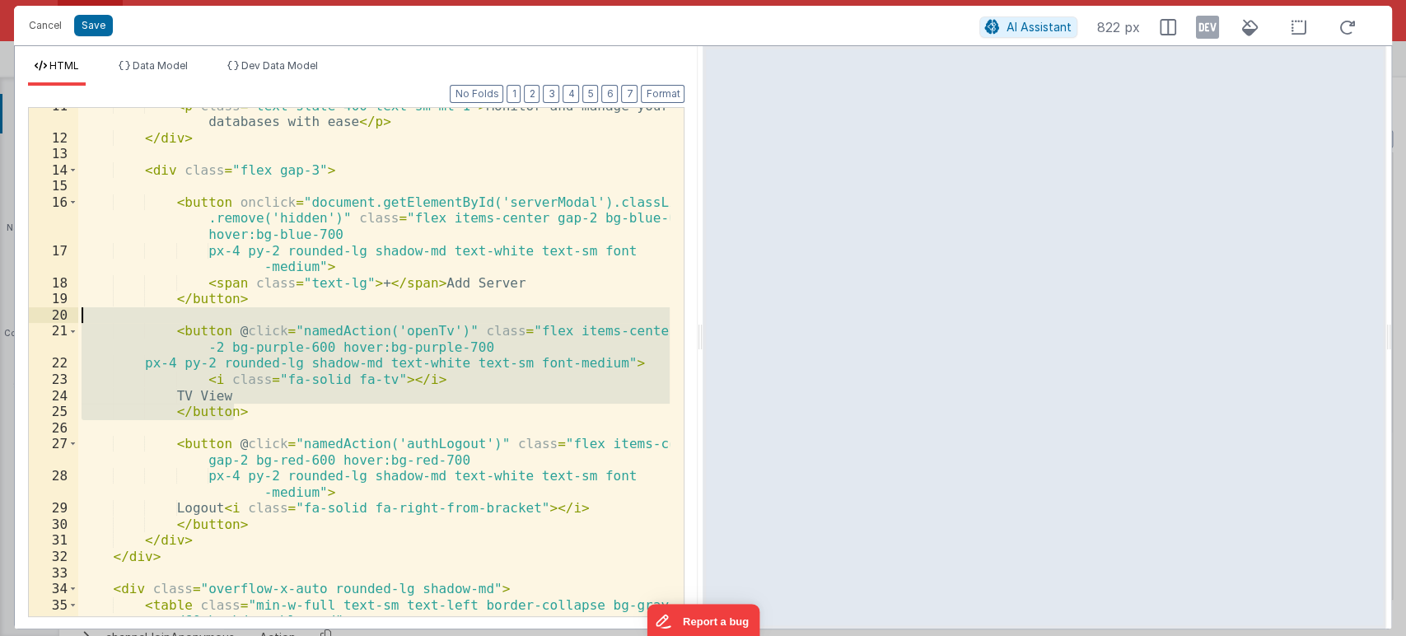
drag, startPoint x: 260, startPoint y: 413, endPoint x: 81, endPoint y: 320, distance: 202.2
click at [81, 320] on div "< p class = "text-slate-400 text-sm mt-1" > Monitor and manage your databases w…" at bounding box center [374, 384] width 592 height 572
click at [109, 26] on button "Save" at bounding box center [93, 25] width 39 height 21
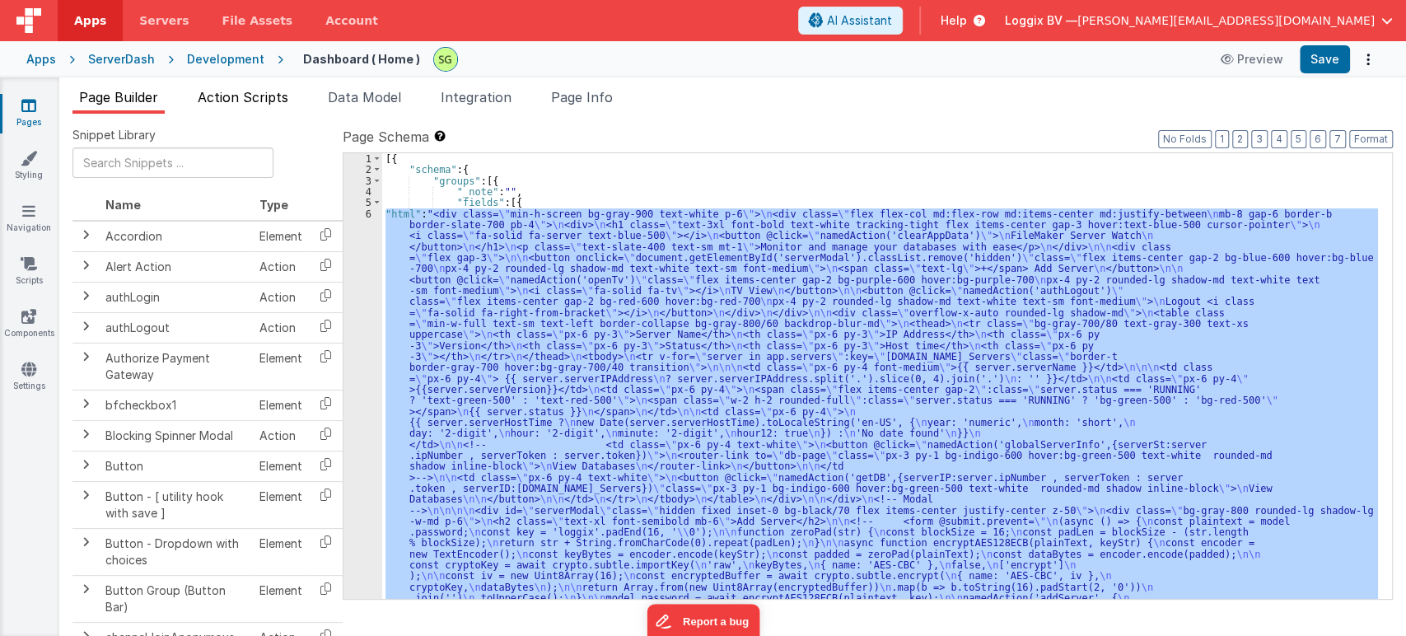
click at [265, 93] on span "Action Scripts" at bounding box center [243, 97] width 91 height 16
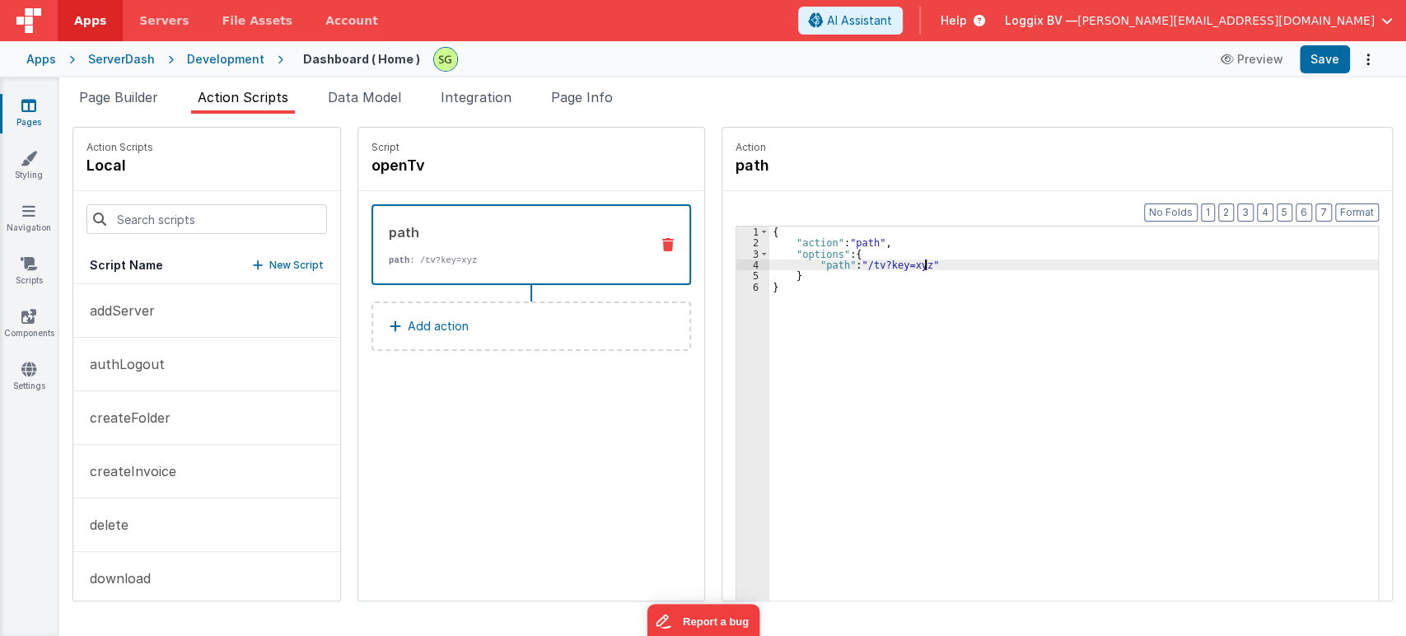
click at [905, 264] on div "{ "action" : "path" , "options" : { "path" : "/tv?key=xyz" } }" at bounding box center [1081, 450] width 625 height 448
click at [789, 295] on div "{ "action" : "path" , "options" : { "path" : "/tv" } }" at bounding box center [1081, 450] width 625 height 448
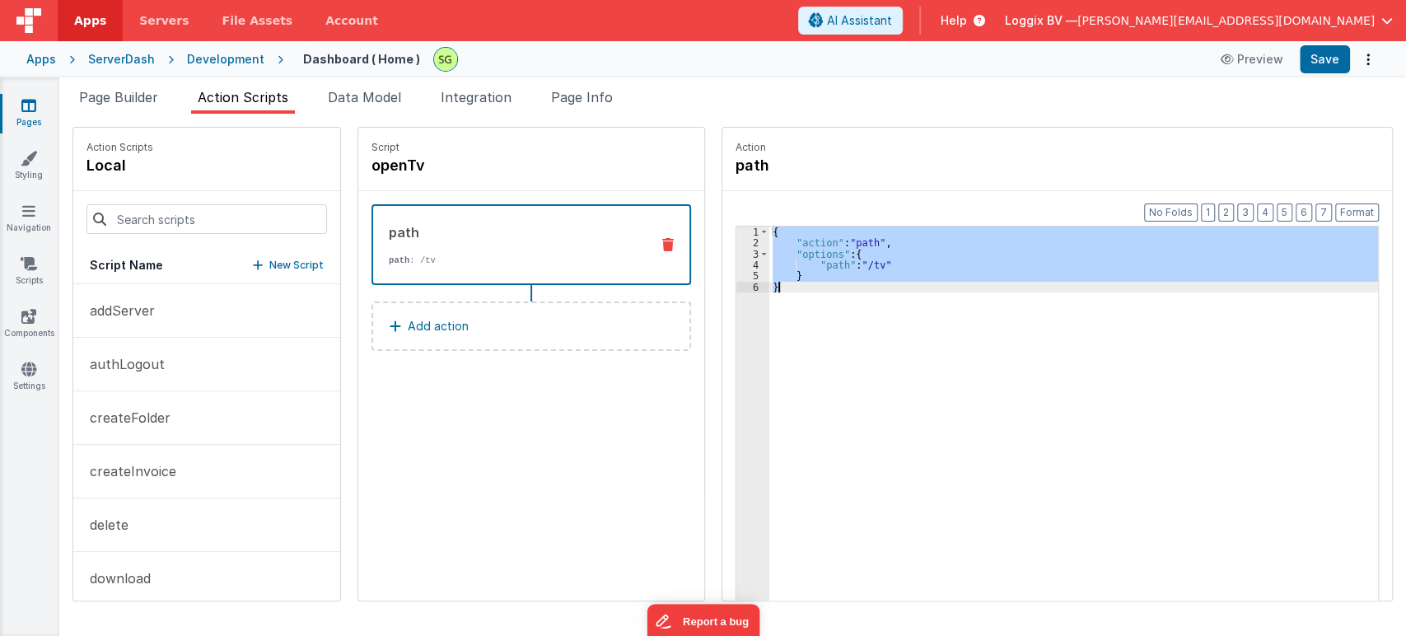
click at [789, 295] on div "{ "action" : "path" , "options" : { "path" : "/tv" } }" at bounding box center [1081, 450] width 625 height 448
drag, startPoint x: 352, startPoint y: 162, endPoint x: 781, endPoint y: 302, distance: 451.3
click at [781, 302] on div "Action Scripts local Script Name New Script addServer authLogout createFolder c…" at bounding box center [732, 364] width 1320 height 474
copy div "openTv path path : /tv Add action Action path Format 7 6 5 4 3 2 1 No Folds 1 2…"
click at [578, 433] on div "Script openTv path path : /tv Add action" at bounding box center [531, 364] width 346 height 473
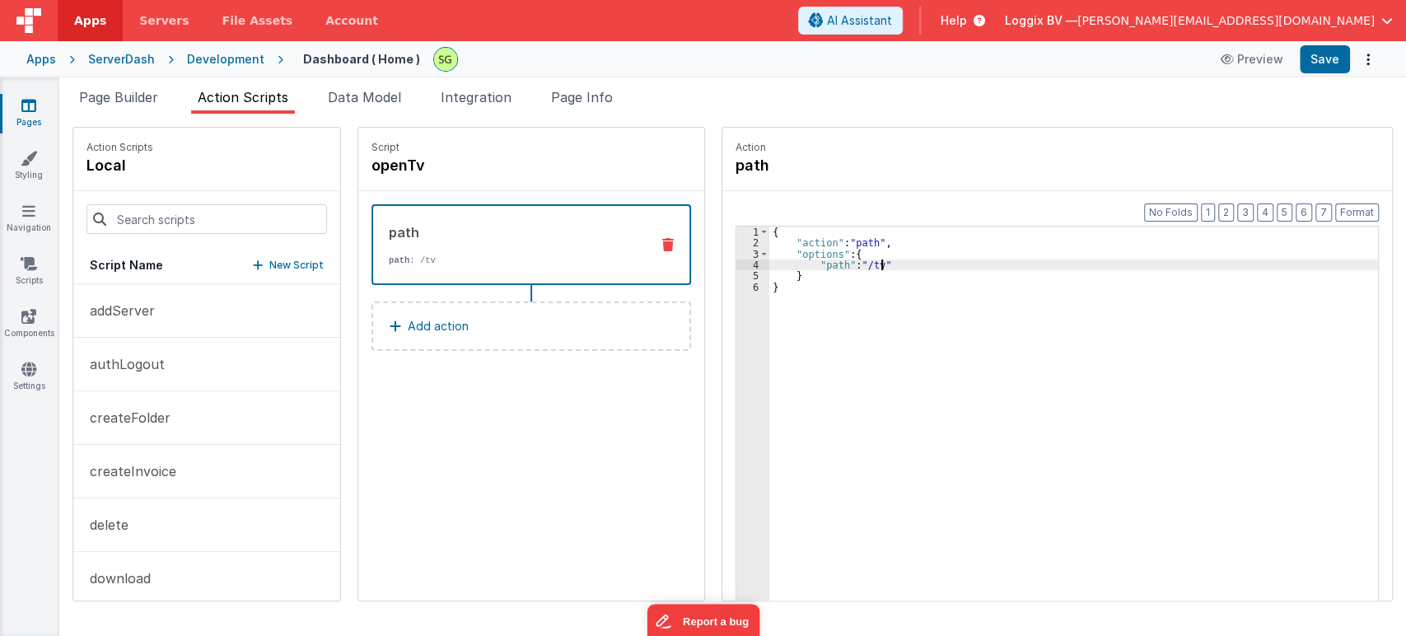
click at [862, 263] on div "{ "action" : "path" , "options" : { "path" : "/tv" } }" at bounding box center [1081, 450] width 625 height 448
click at [122, 94] on span "Page Builder" at bounding box center [118, 97] width 79 height 16
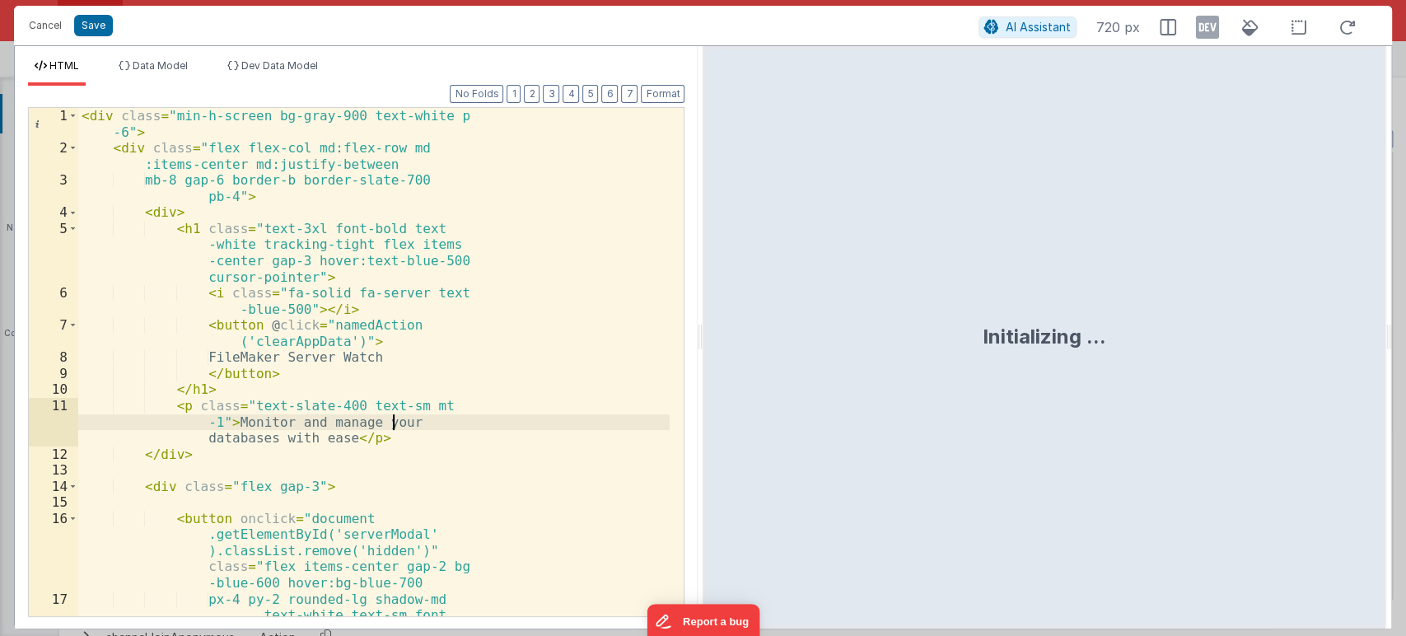
click at [502, 423] on div "< div class = "min-h-screen bg-gray-900 text-white p -6" > < div class = "flex …" at bounding box center [373, 402] width 591 height 589
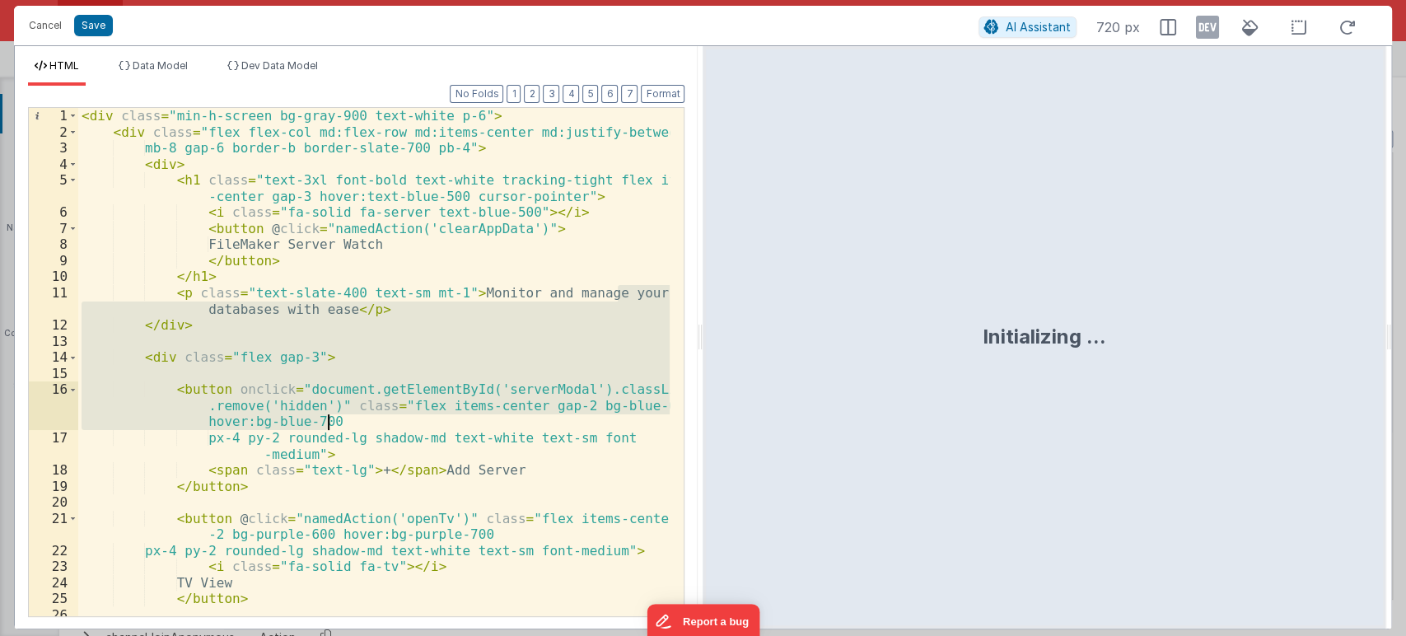
click at [399, 332] on div "< div class = "min-h-screen bg-gray-900 text-white p-6" > < div class = "flex f…" at bounding box center [373, 362] width 591 height 508
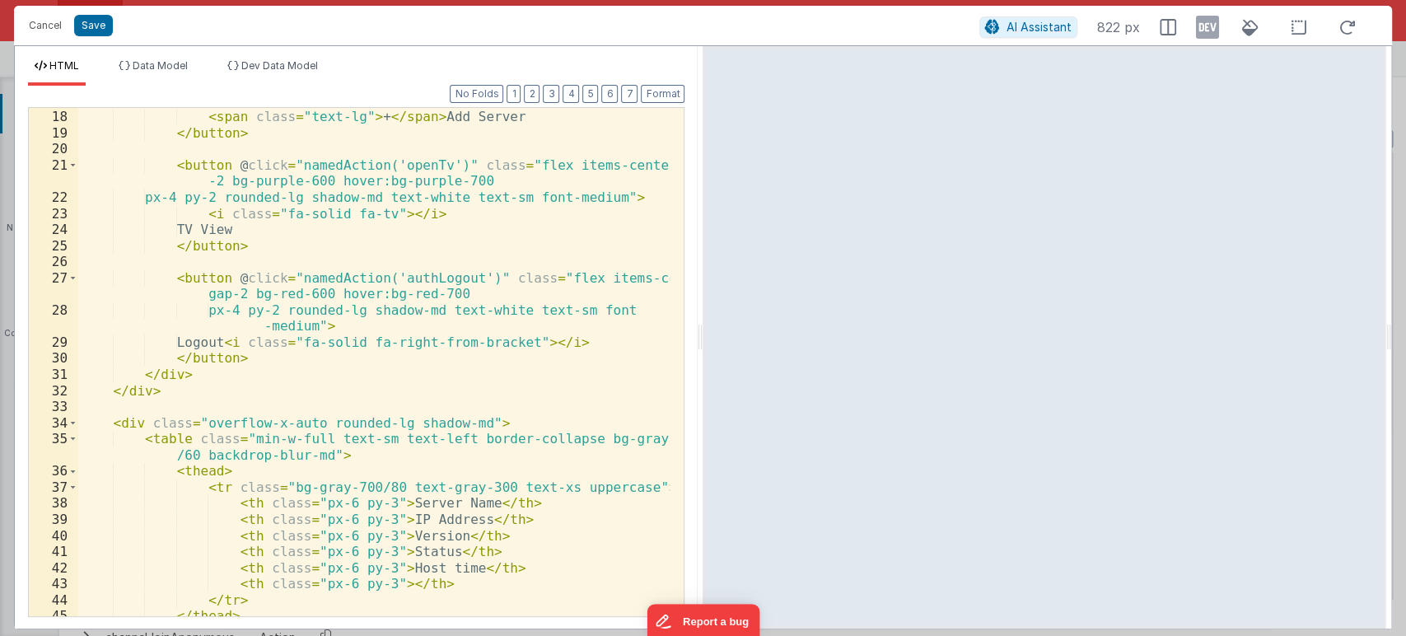
scroll to position [353, 0]
click at [425, 159] on div "px-4 py-2 rounded-lg shadow-md text-white text-sm font -medium" > < span class …" at bounding box center [374, 355] width 592 height 557
click at [500, 166] on div "px-4 py-2 rounded-lg shadow-md text-white text-sm font -medium" > < span class …" at bounding box center [374, 355] width 592 height 557
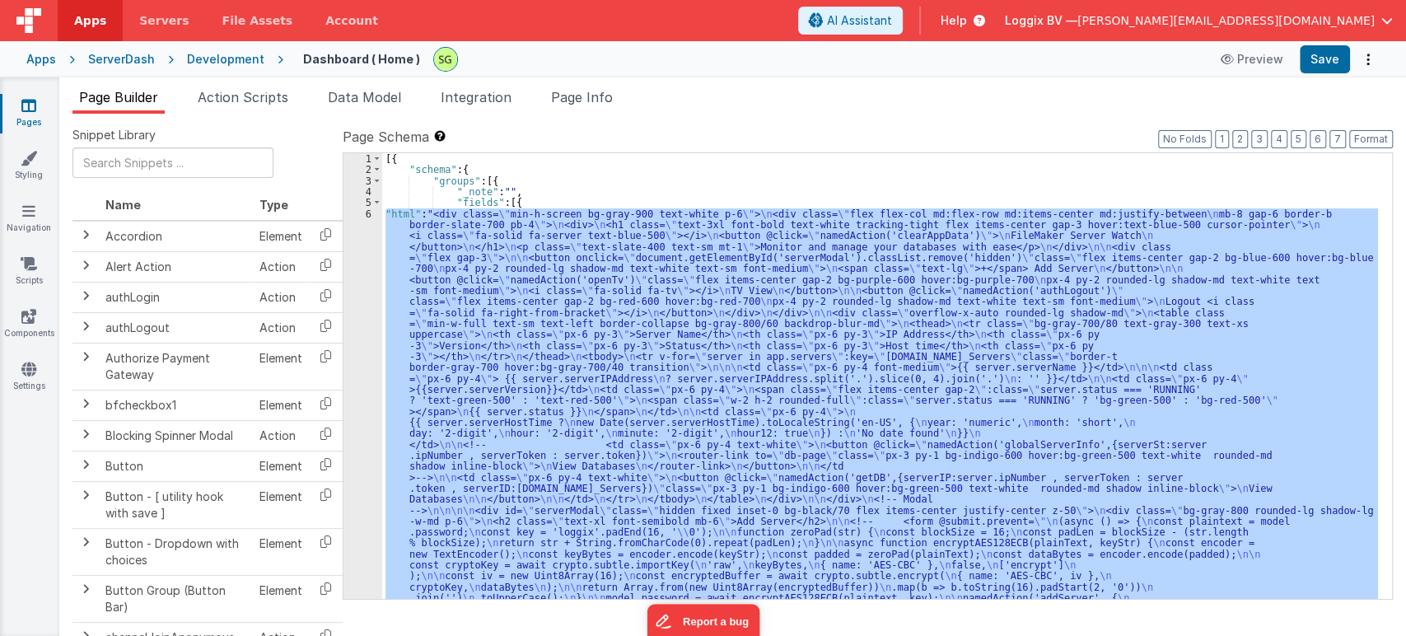
click at [486, 226] on div "[{ "schema" : { "groups" : [{ "_note" : "" , "fields" : [{ "html" : "<div class…" at bounding box center [879, 375] width 995 height 445
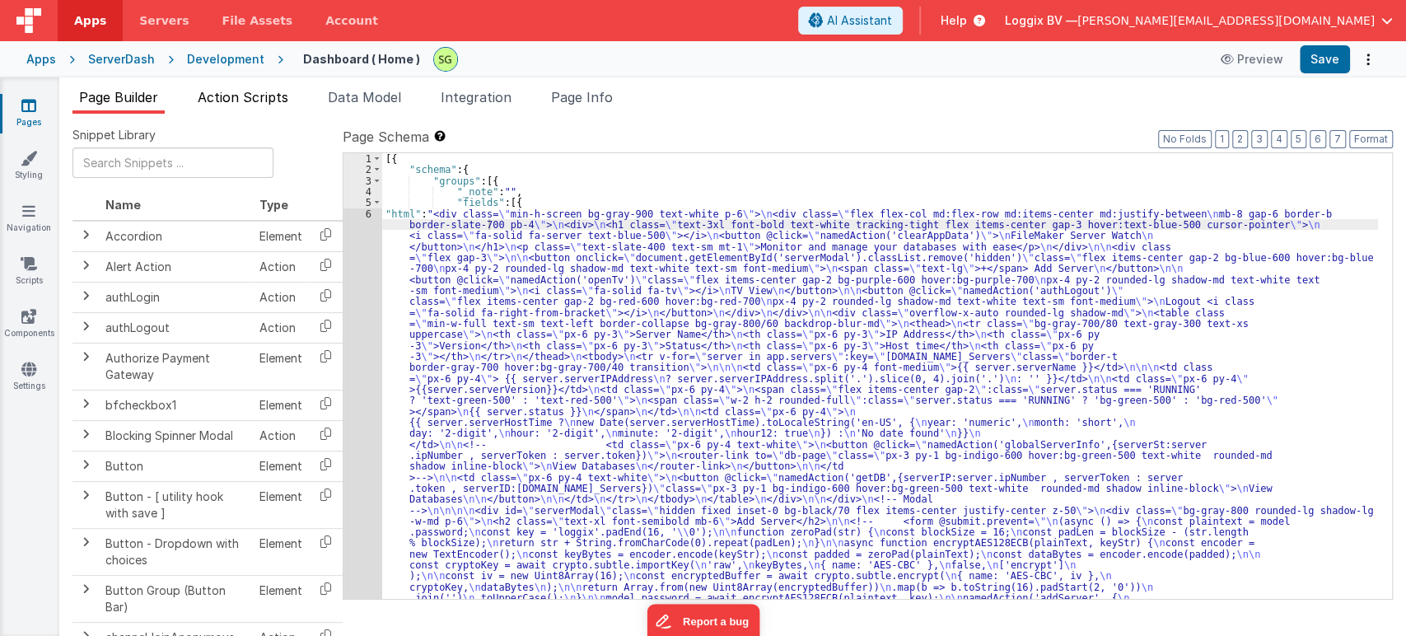
click at [270, 99] on span "Action Scripts" at bounding box center [243, 97] width 91 height 16
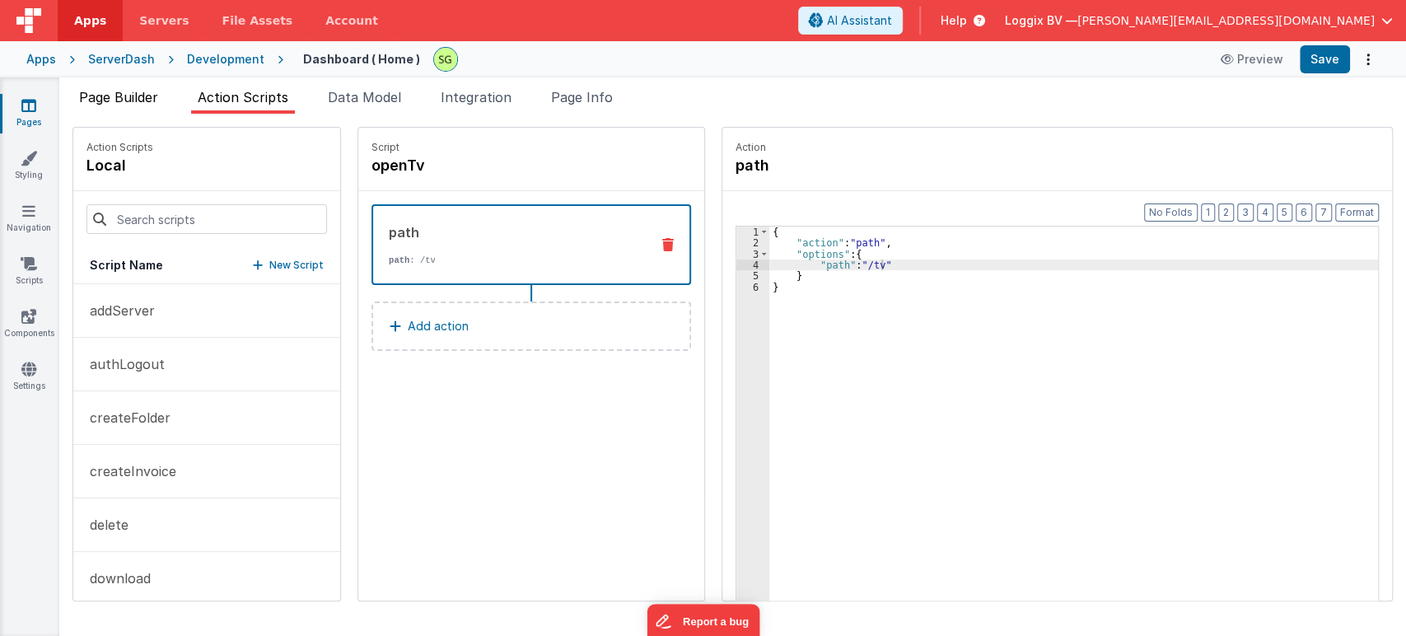
click at [128, 102] on span "Page Builder" at bounding box center [118, 97] width 79 height 16
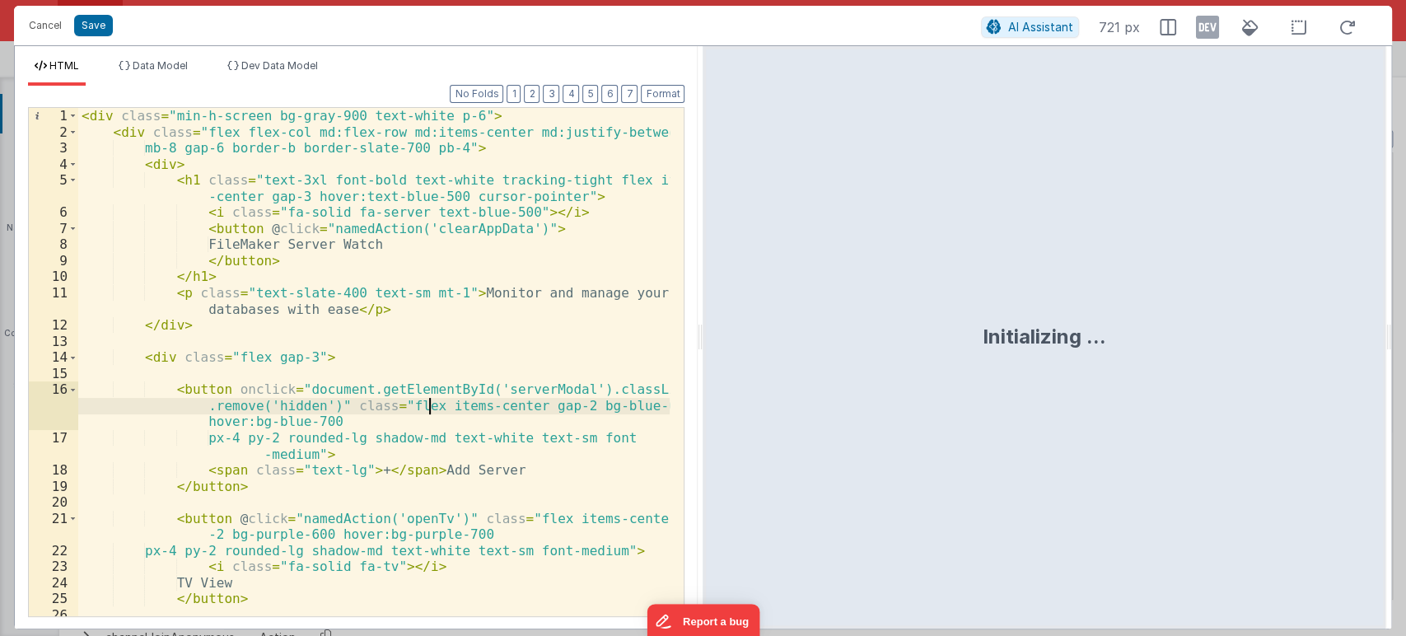
click at [426, 401] on div "< div class = "min-h-screen bg-gray-900 text-white p-6" > < div class = "flex f…" at bounding box center [374, 386] width 592 height 557
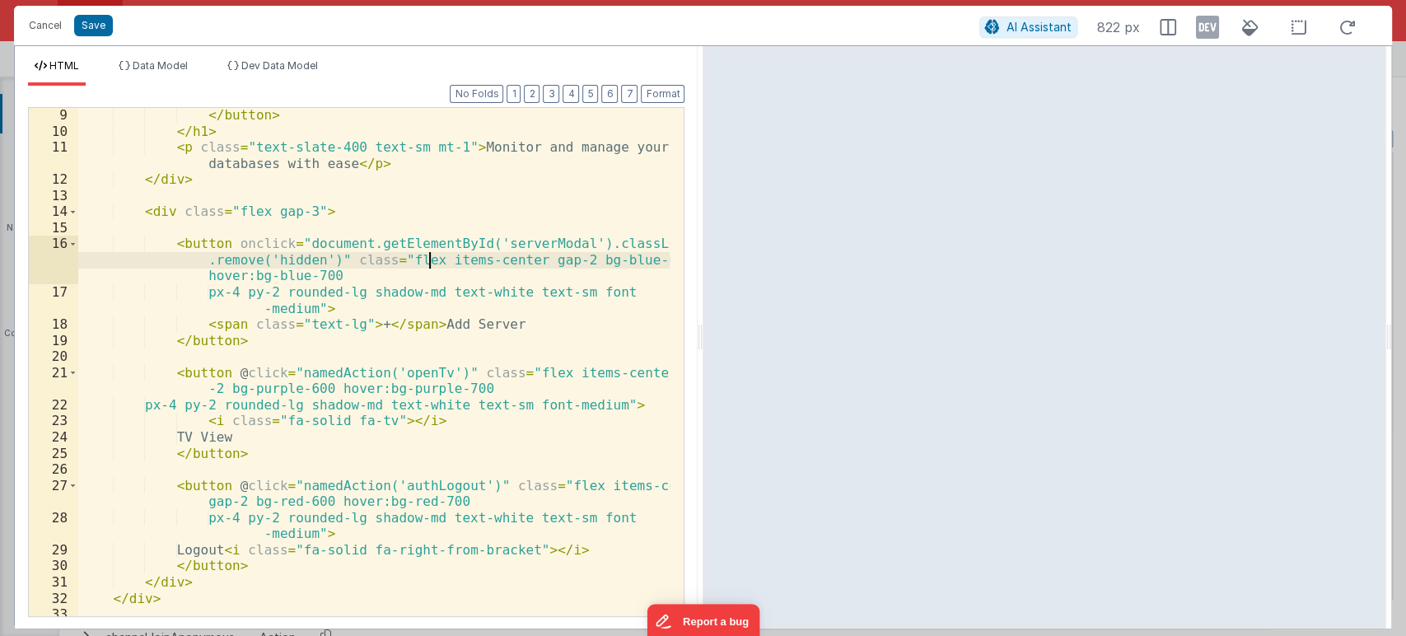
scroll to position [216, 0]
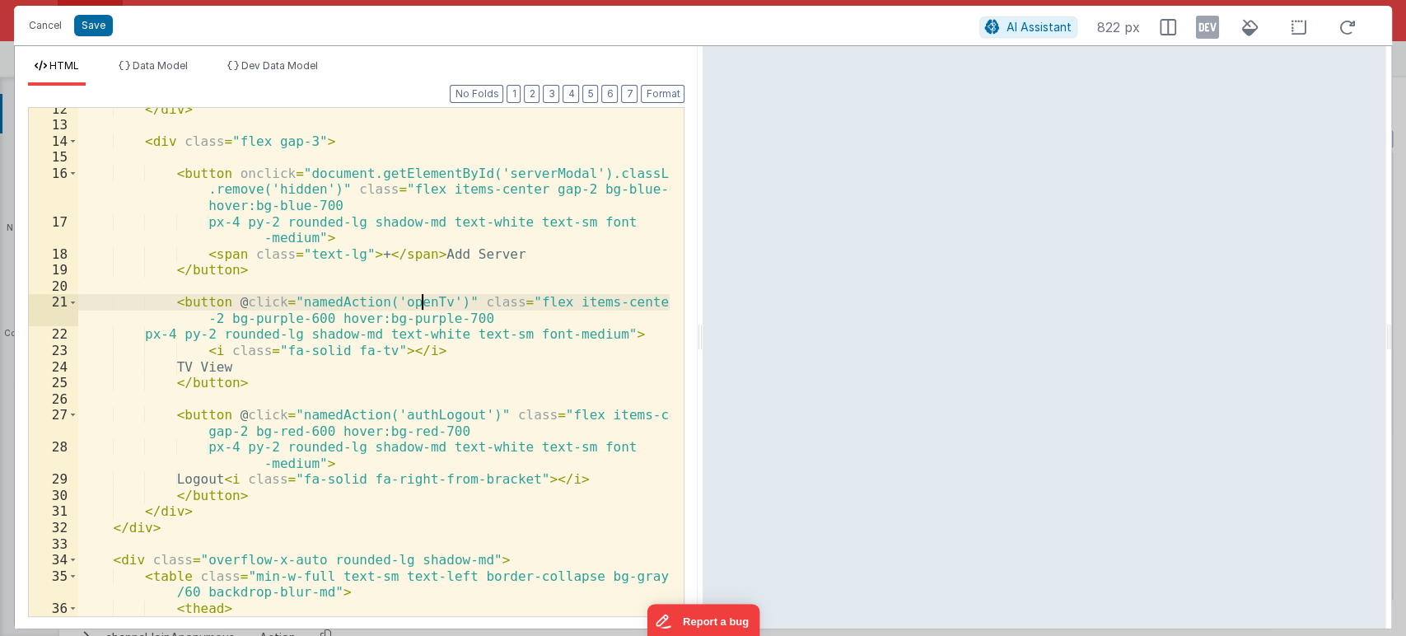
click at [425, 300] on div "</ div > < div class = "flex gap-3" > < button onclick = "document.getElementBy…" at bounding box center [374, 371] width 592 height 540
click at [640, 305] on div "</ div > < div class = "flex gap-3" > < button onclick = "document.getElementBy…" at bounding box center [374, 371] width 592 height 540
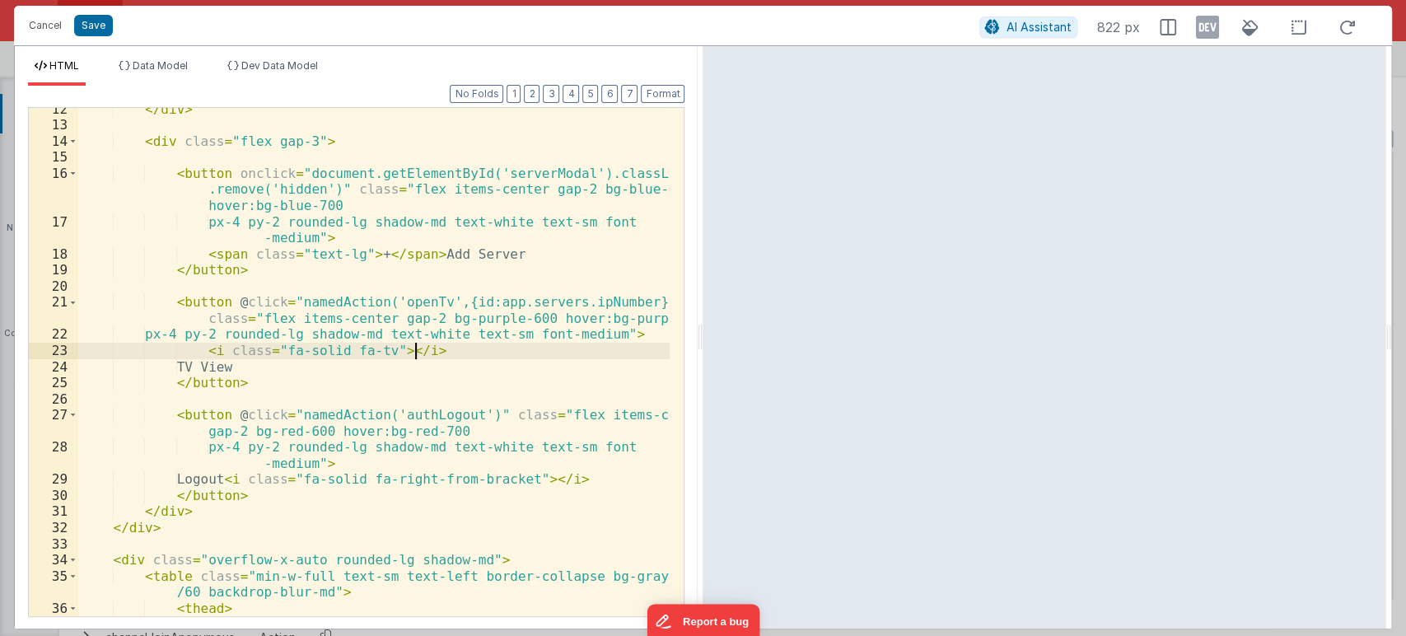
click at [441, 345] on div "</ div > < div class = "flex gap-3" > < button onclick = "document.getElementBy…" at bounding box center [374, 371] width 592 height 540
click at [90, 26] on button "Save" at bounding box center [93, 25] width 39 height 21
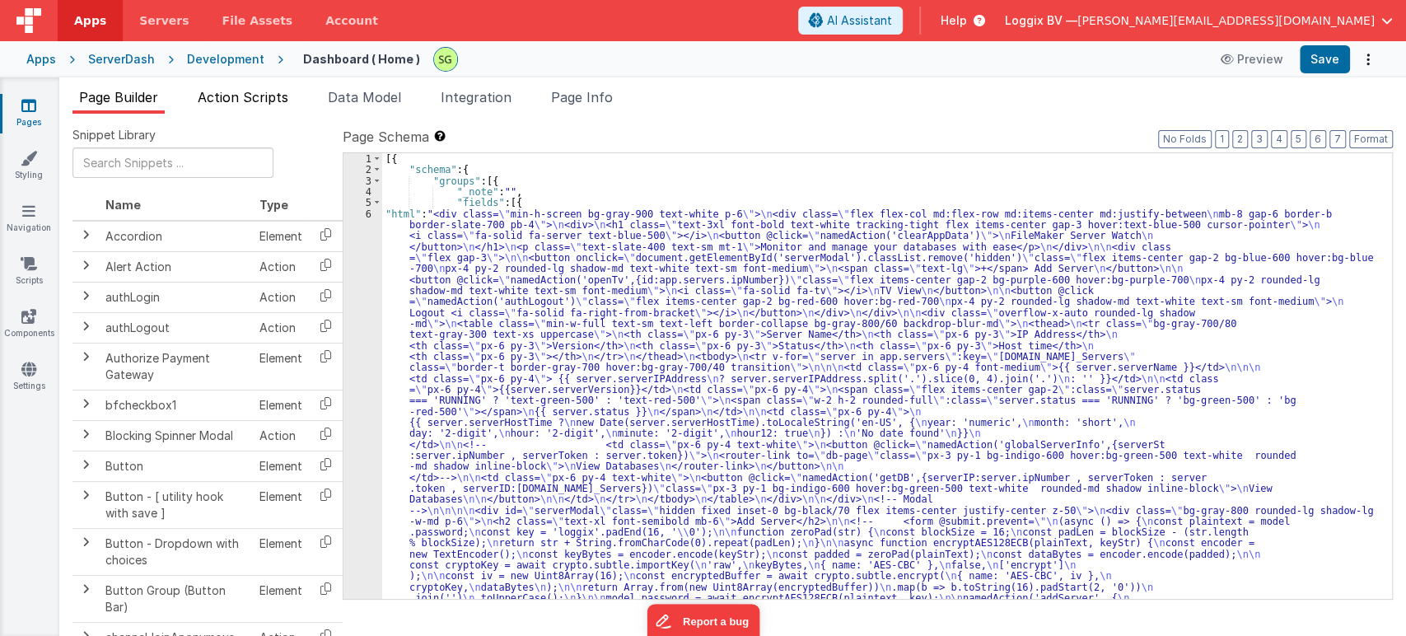
click at [280, 100] on span "Action Scripts" at bounding box center [243, 97] width 91 height 16
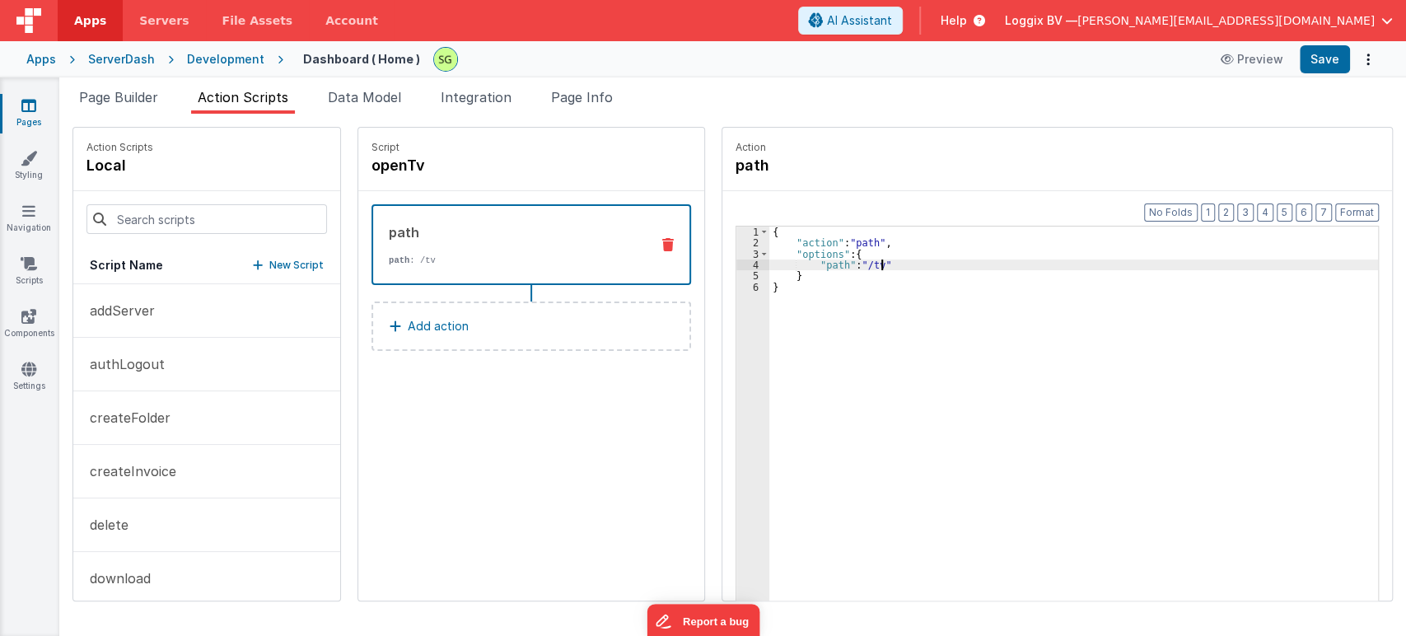
click at [863, 266] on div "{ "action" : "path" , "options" : { "path" : "/tv" } }" at bounding box center [1081, 450] width 625 height 448
click at [1319, 64] on button "Save" at bounding box center [1324, 59] width 50 height 28
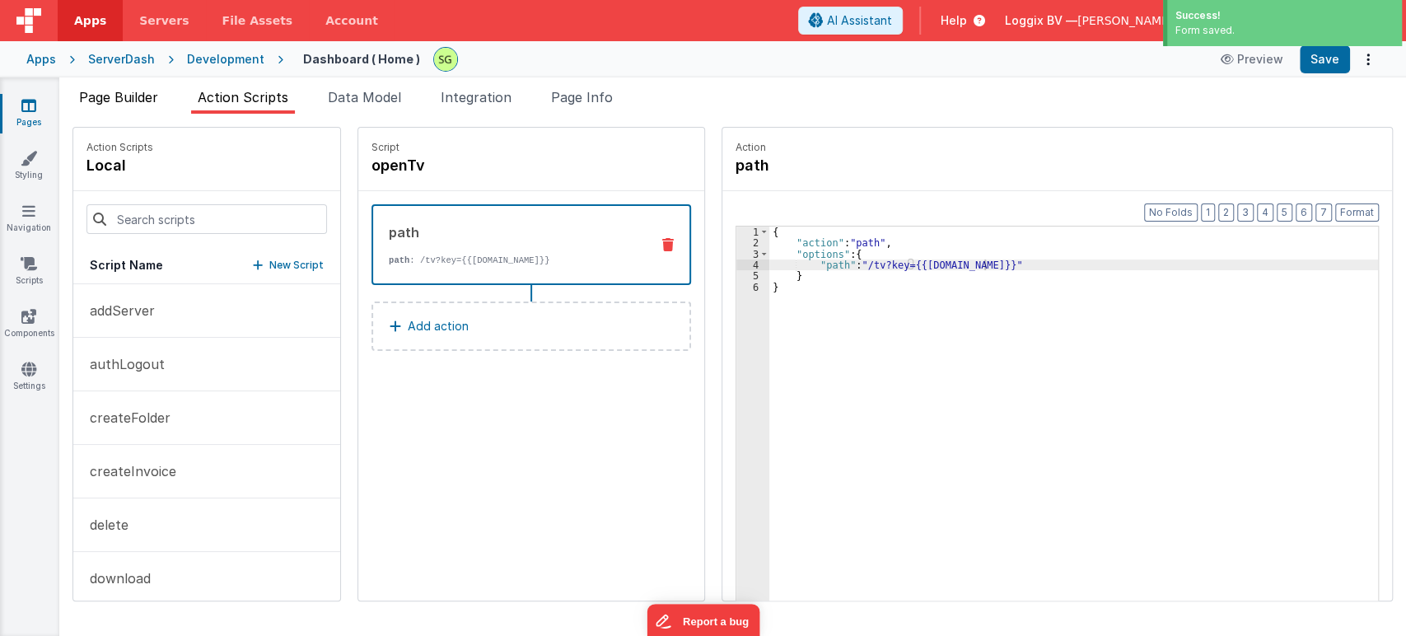
click at [115, 106] on li "Page Builder" at bounding box center [118, 100] width 92 height 26
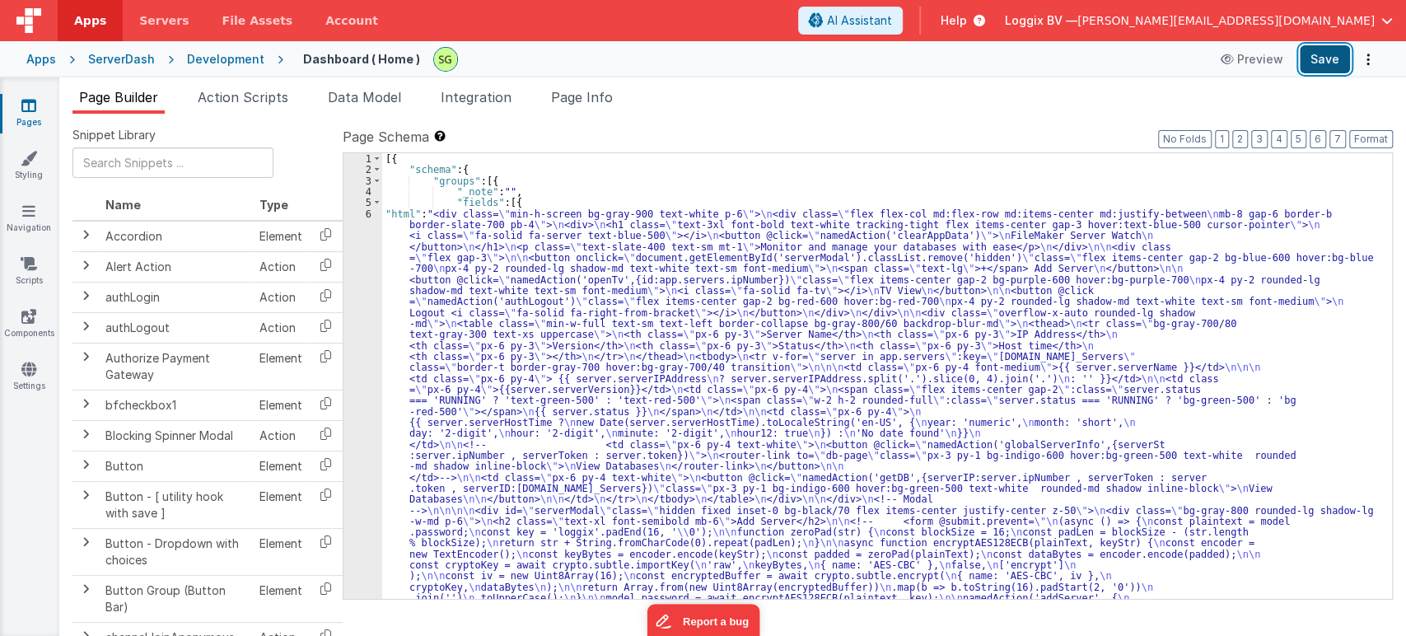
click at [1310, 59] on button "Save" at bounding box center [1324, 59] width 50 height 28
click at [276, 97] on span "Action Scripts" at bounding box center [243, 97] width 91 height 16
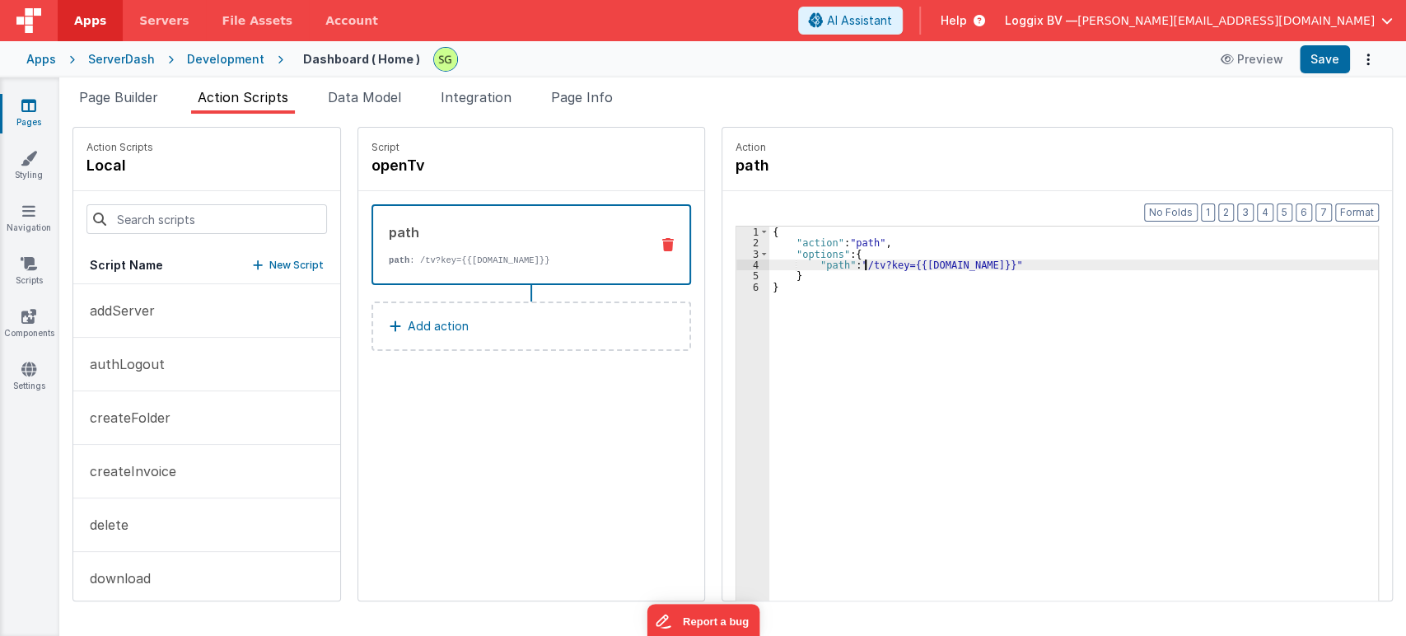
click at [847, 262] on div "{ "action" : "path" , "options" : { "path" : "/tv?key={{[DOMAIN_NAME]}}" } }" at bounding box center [1081, 450] width 625 height 448
drag, startPoint x: 970, startPoint y: 262, endPoint x: 898, endPoint y: 268, distance: 71.9
click at [898, 268] on div "{ "action" : "path" , "options" : { "path" : "`/tv?key={{[DOMAIN_NAME]}}" } }" at bounding box center [1081, 450] width 625 height 448
click at [822, 267] on div "{ "action" : "path" , "options" : { "path" : "`/tv?key= + `" } }" at bounding box center [1081, 450] width 625 height 448
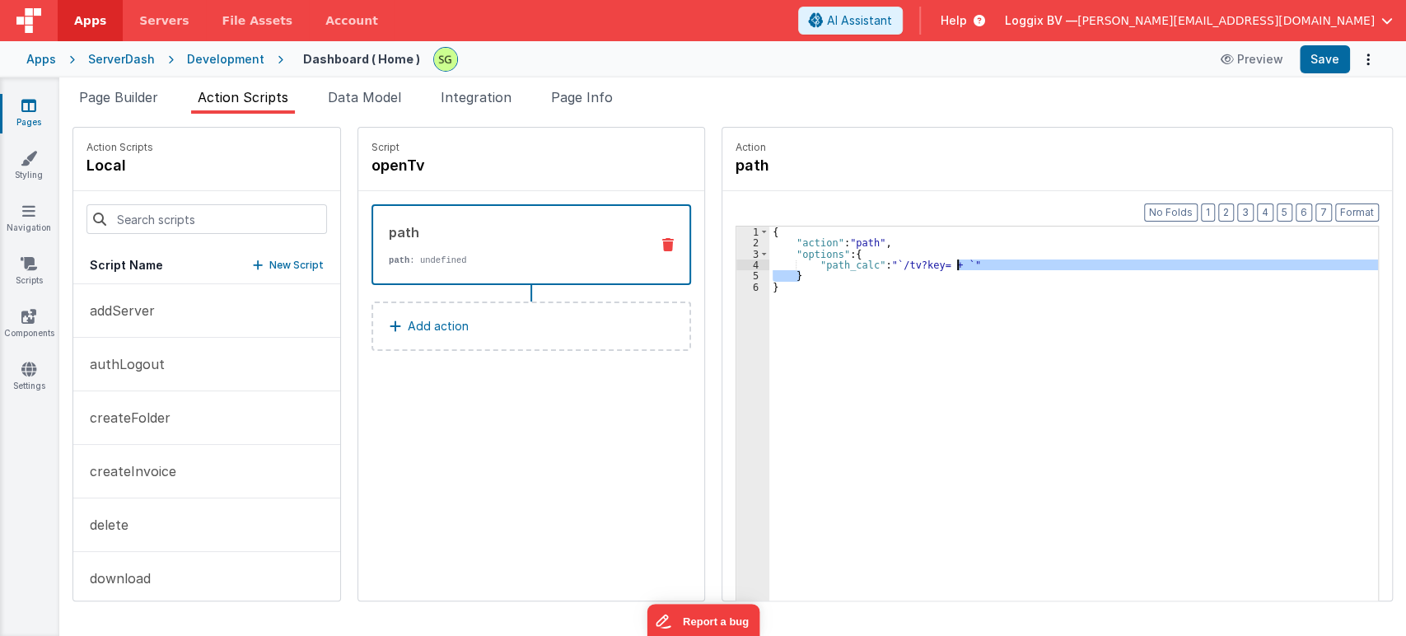
click at [936, 263] on div "{ "action" : "path" , "options" : { "path_calc" : "`/tv?key= + `" } }" at bounding box center [1081, 450] width 625 height 448
click at [936, 263] on div "{ "action" : "path" , "options" : { "path_calc" : "`/tv?key= + `" } }" at bounding box center [1073, 438] width 608 height 425
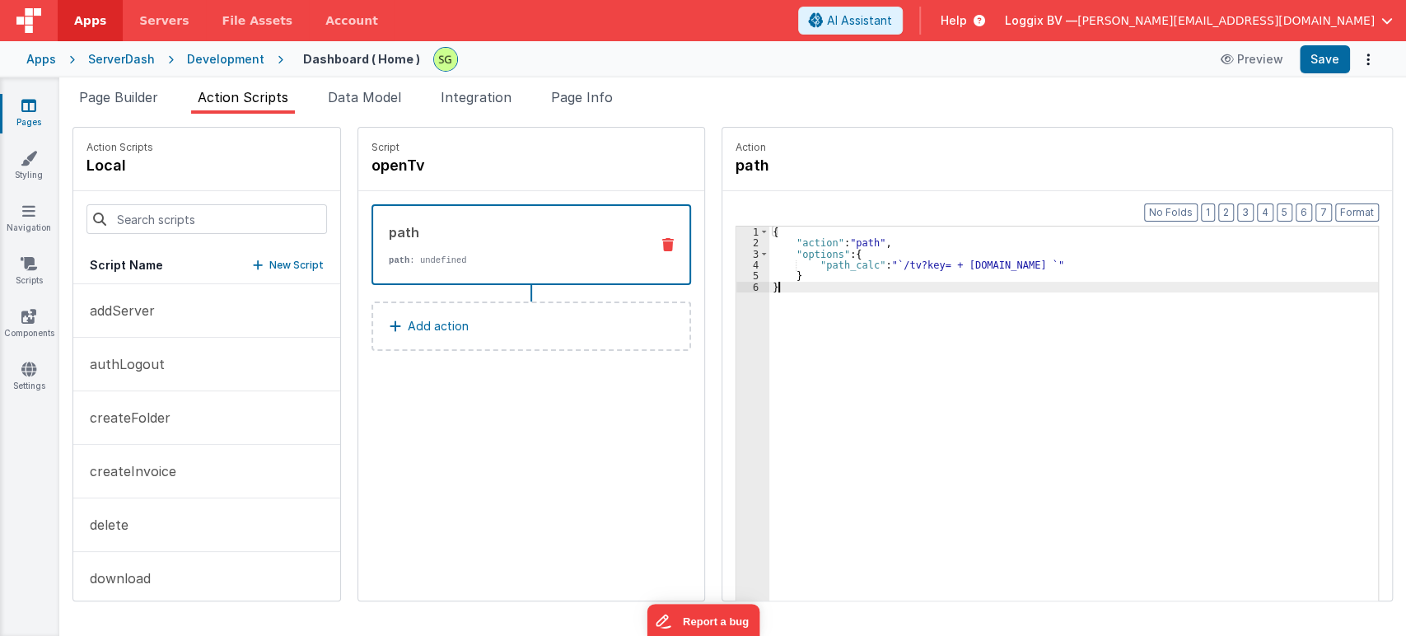
click at [779, 287] on div "{ "action" : "path" , "options" : { "path_calc" : "`/tv?key= + [DOMAIN_NAME] `"…" at bounding box center [1081, 450] width 625 height 448
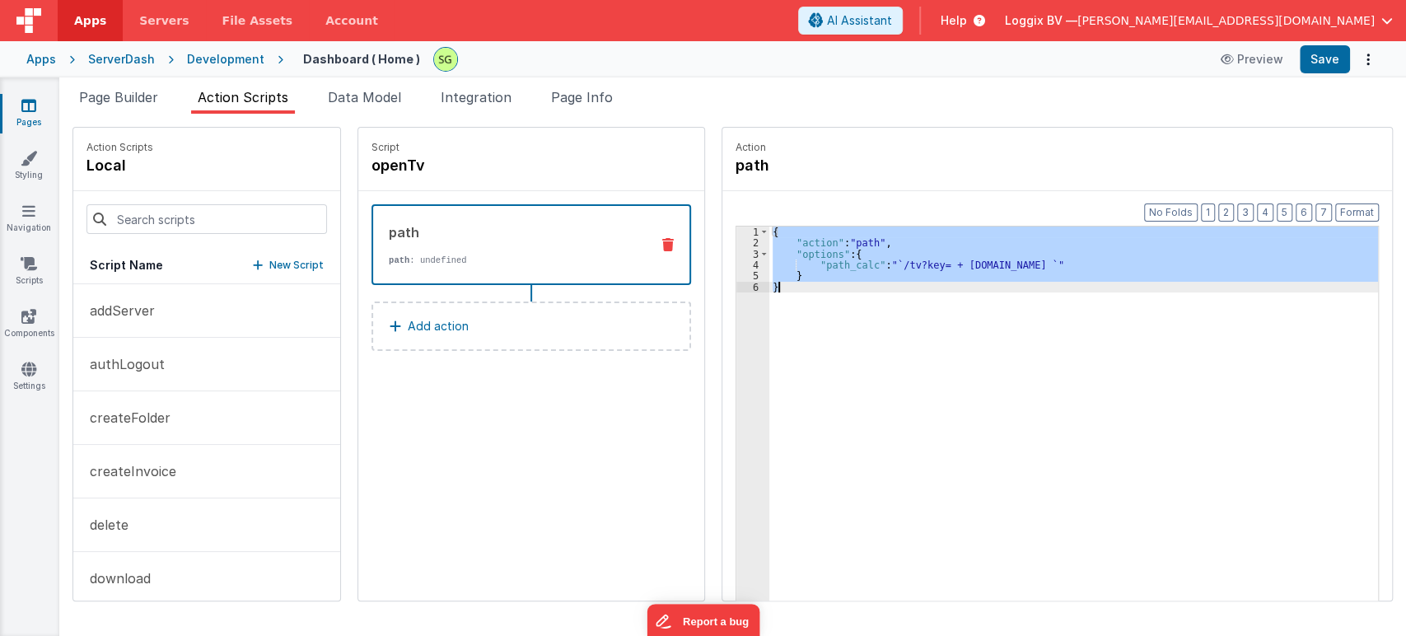
click at [800, 263] on div "{ "action" : "path" , "options" : { "path_calc" : "`/tv?key= + [DOMAIN_NAME] `"…" at bounding box center [1073, 438] width 608 height 425
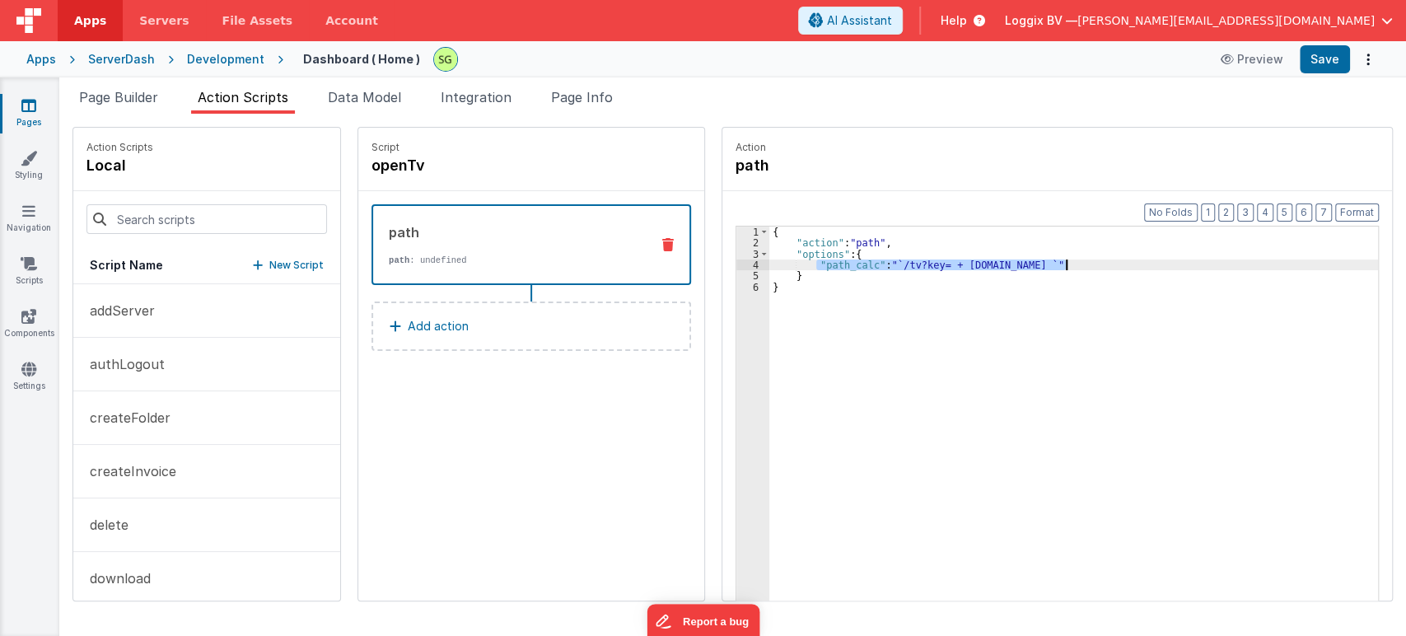
drag, startPoint x: 800, startPoint y: 263, endPoint x: 1146, endPoint y: 262, distance: 346.7
click at [1146, 262] on div "{ "action" : "path" , "options" : { "path_calc" : "`/tv?key= + [DOMAIN_NAME] `"…" at bounding box center [1081, 450] width 625 height 448
click at [1319, 60] on button "Save" at bounding box center [1324, 59] width 50 height 28
drag, startPoint x: 1031, startPoint y: 266, endPoint x: 883, endPoint y: 263, distance: 148.2
click at [883, 263] on div "{ "action" : "path" , "options" : { "path_calc" : "`/tv?key=${[DOMAIN_NAME]}`" …" at bounding box center [1081, 450] width 625 height 448
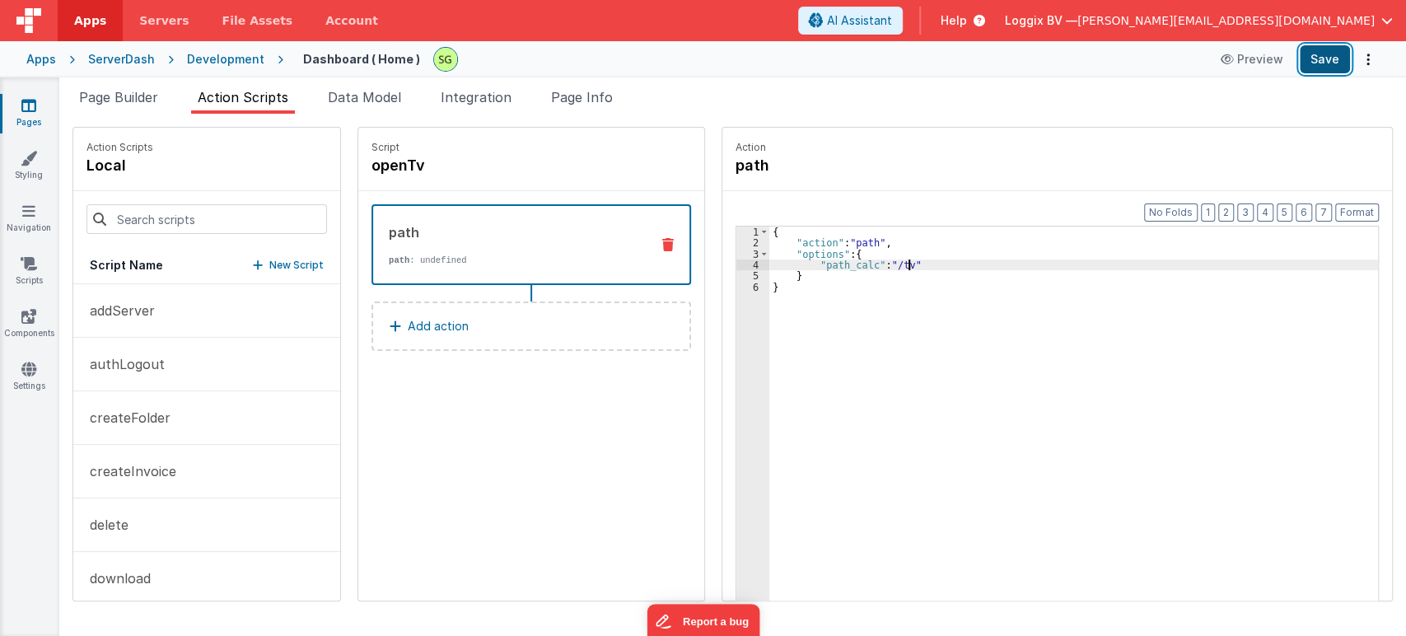
click at [1317, 51] on button "Save" at bounding box center [1324, 59] width 50 height 28
click at [853, 268] on div "{ "action" : "path" , "options" : { "path_calc" : "/tv" } }" at bounding box center [1081, 450] width 625 height 448
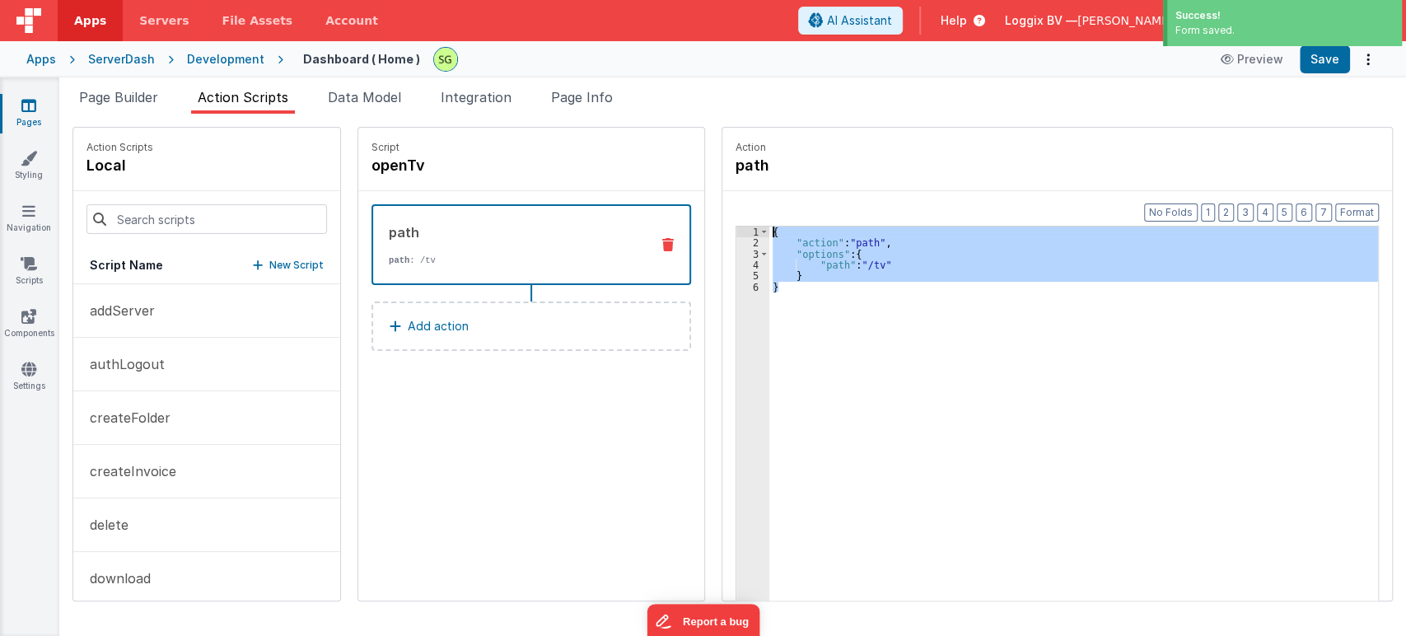
drag, startPoint x: 767, startPoint y: 288, endPoint x: 765, endPoint y: 209, distance: 79.1
click at [765, 209] on div "Format 7 6 5 4 3 2 1 No Folds 1 2 3 4 5 6 { "action" : "path" , "options" : { "…" at bounding box center [1056, 427] width 669 height 473
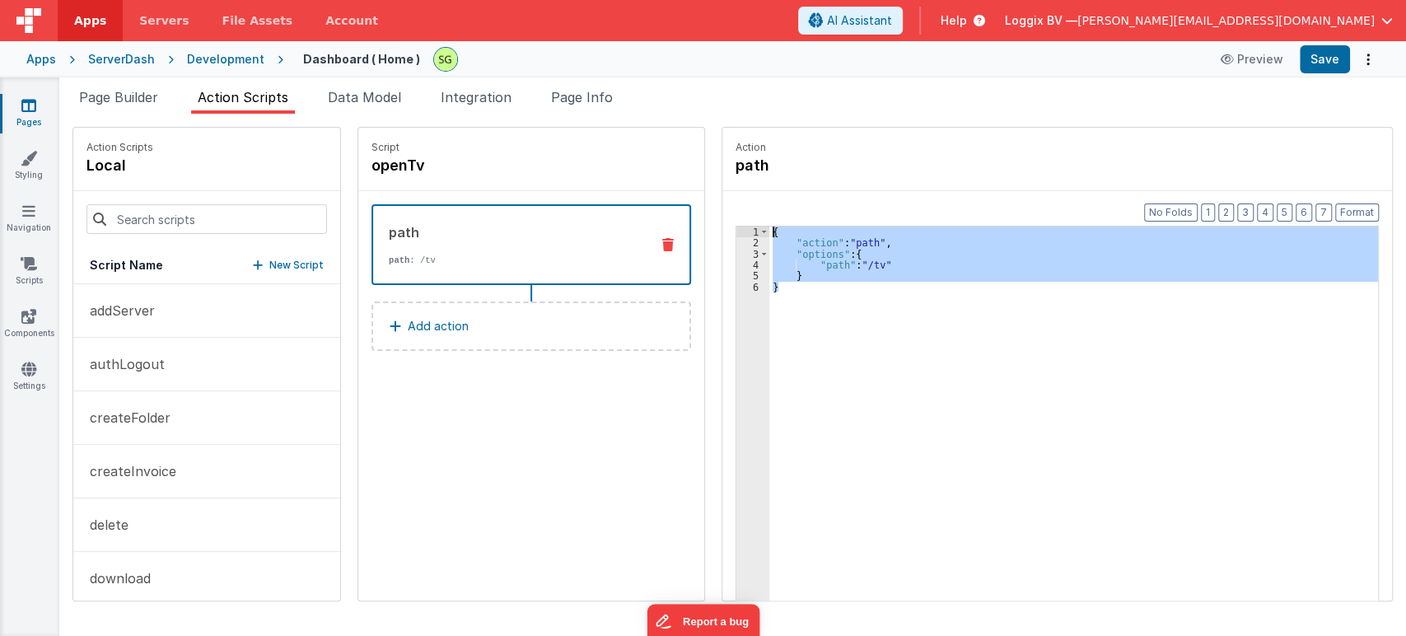
click at [814, 295] on div "{ "action" : "path" , "options" : { "path" : "/tv" } }" at bounding box center [1073, 438] width 608 height 425
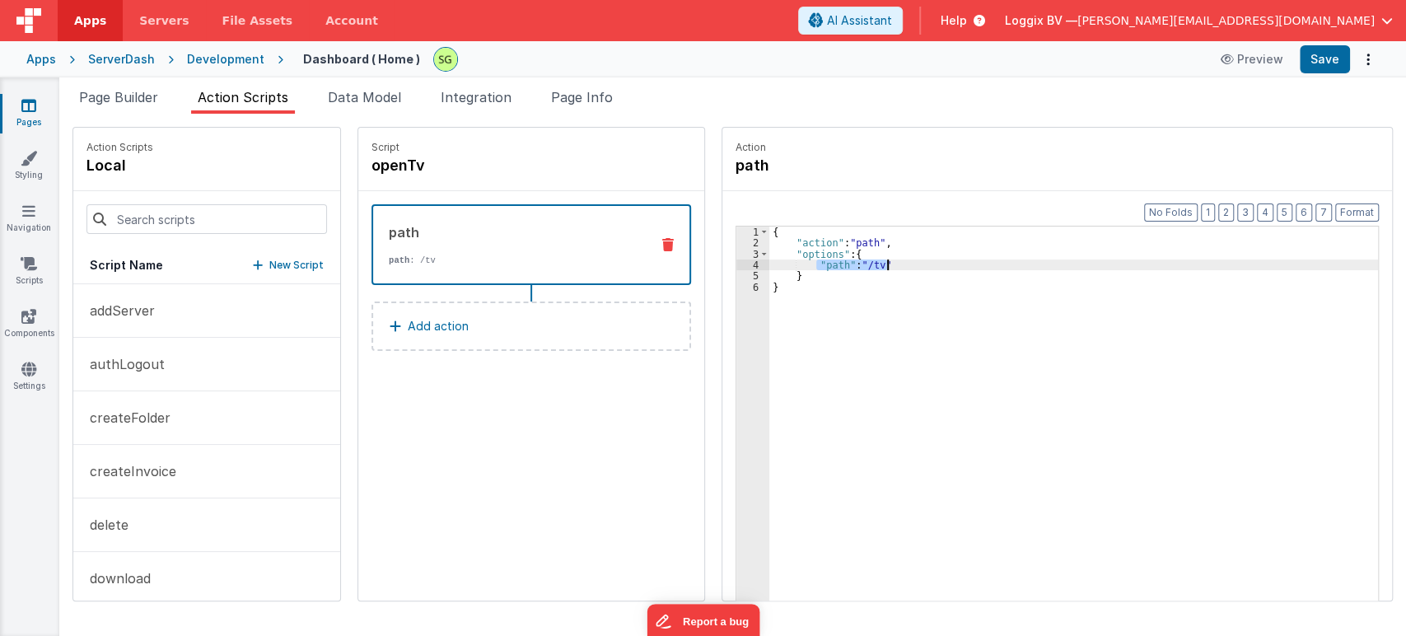
drag, startPoint x: 799, startPoint y: 260, endPoint x: 886, endPoint y: 264, distance: 87.4
click at [886, 264] on div "{ "action" : "path" , "options" : { "path" : "/tv" } }" at bounding box center [1081, 450] width 625 height 448
click at [140, 97] on span "Page Builder" at bounding box center [118, 97] width 79 height 16
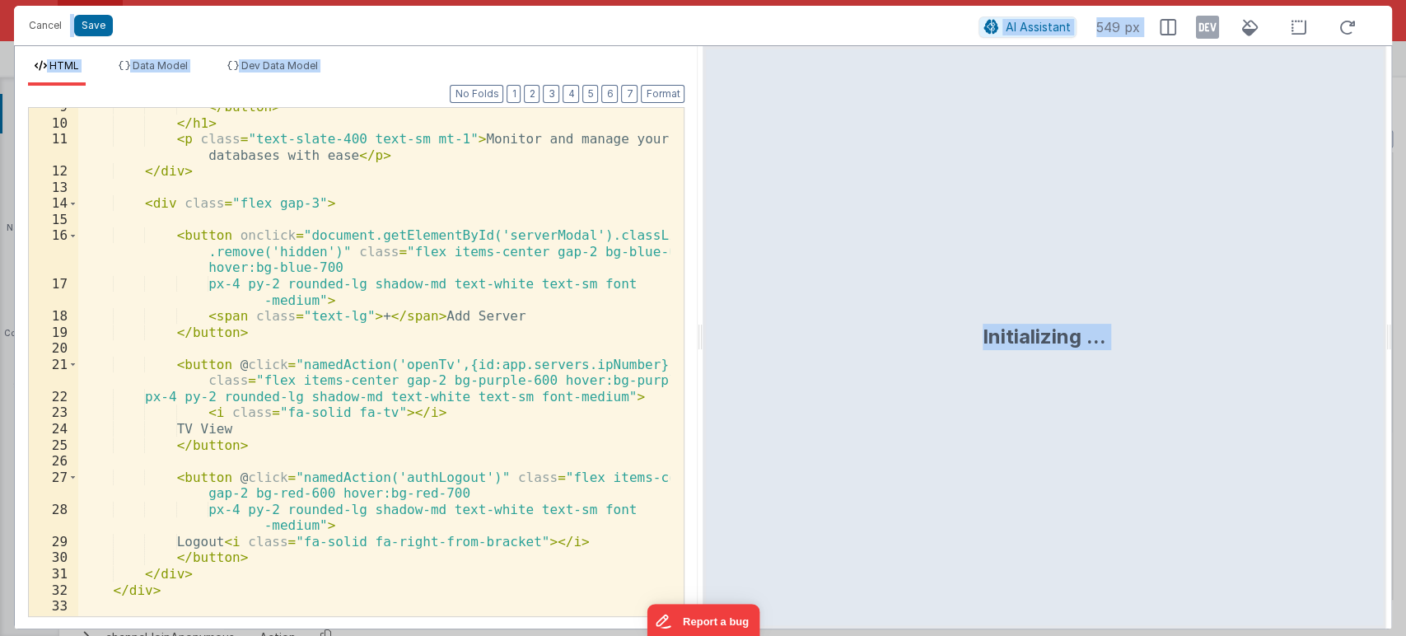
scroll to position [287, 0]
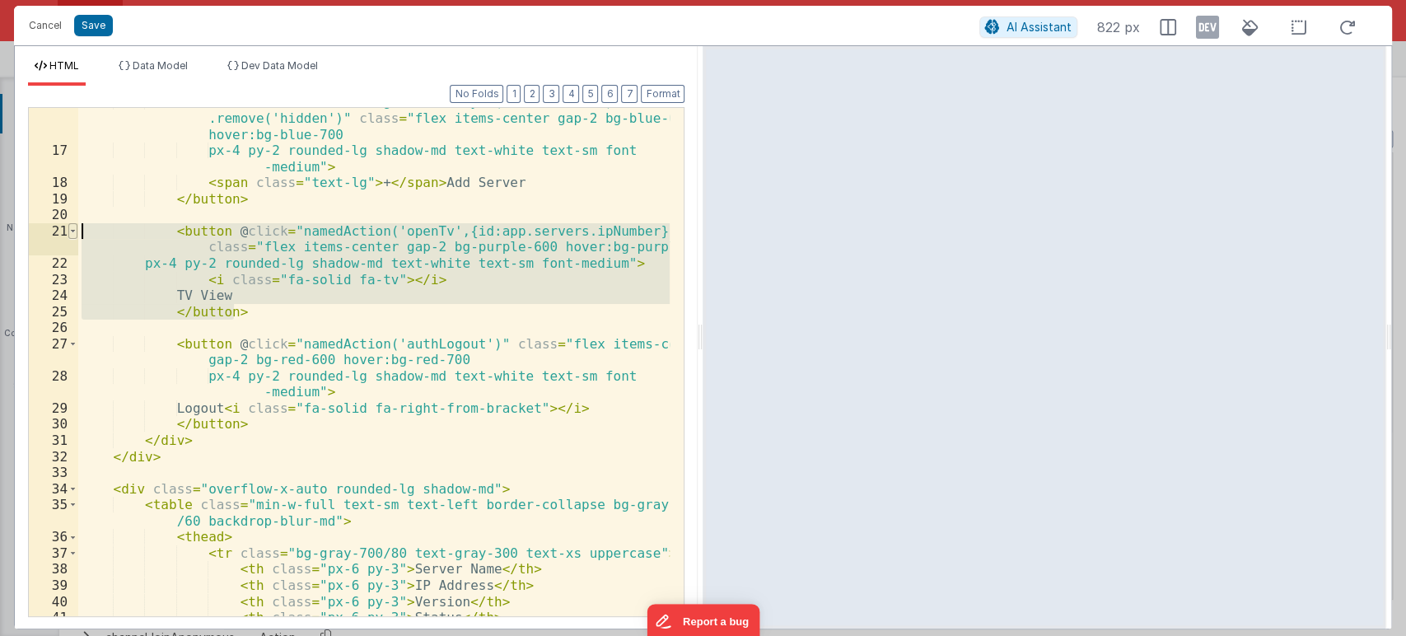
drag, startPoint x: 252, startPoint y: 308, endPoint x: 70, endPoint y: 224, distance: 200.4
click at [70, 224] on div "16 17 18 19 20 21 22 23 24 25 26 27 28 29 30 31 32 33 34 35 36 37 38 39 40 41 4…" at bounding box center [356, 362] width 656 height 510
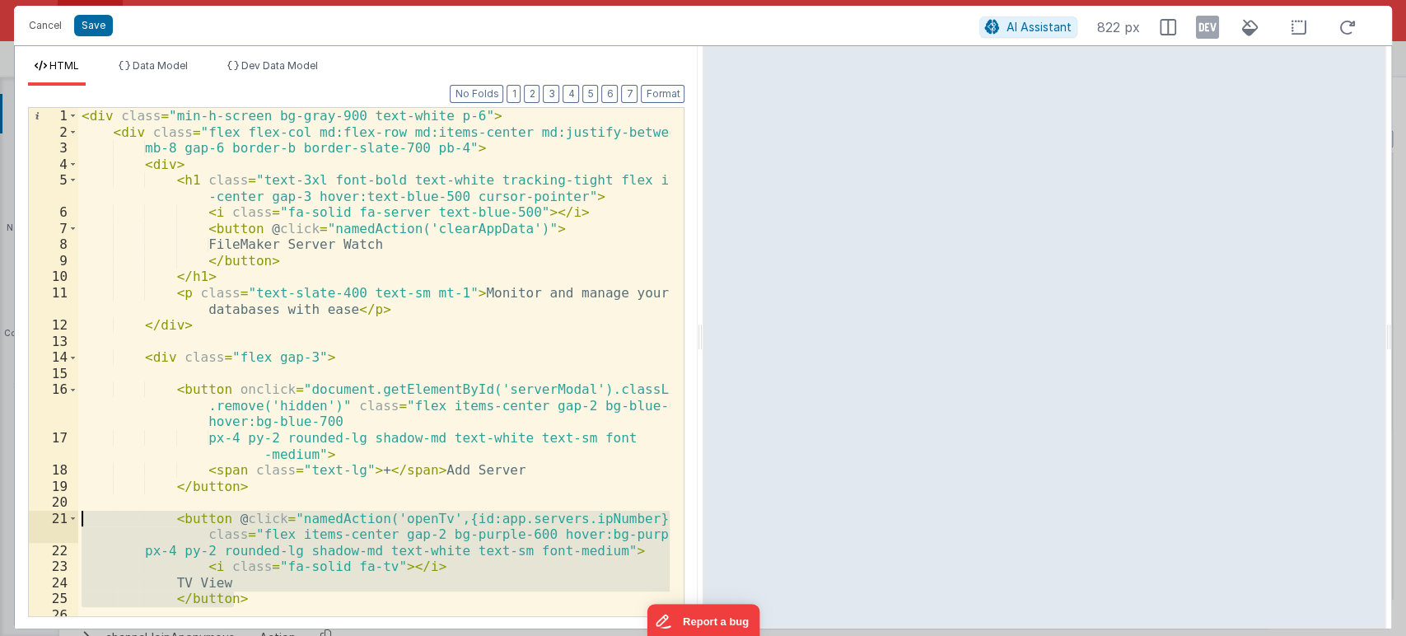
scroll to position [0, 0]
click at [91, 26] on button "Save" at bounding box center [93, 25] width 39 height 21
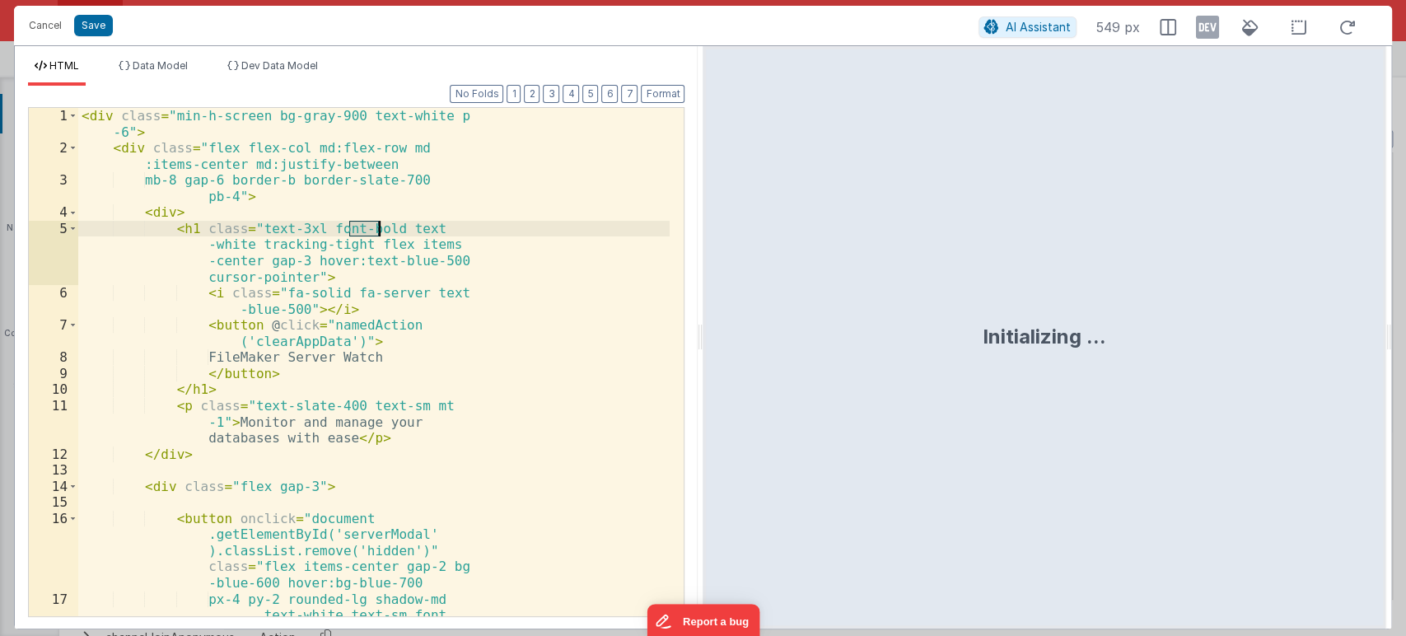
click at [366, 212] on div "< div class = "min-h-screen bg-gray-900 text-white p -6" > < div class = "flex …" at bounding box center [373, 402] width 591 height 589
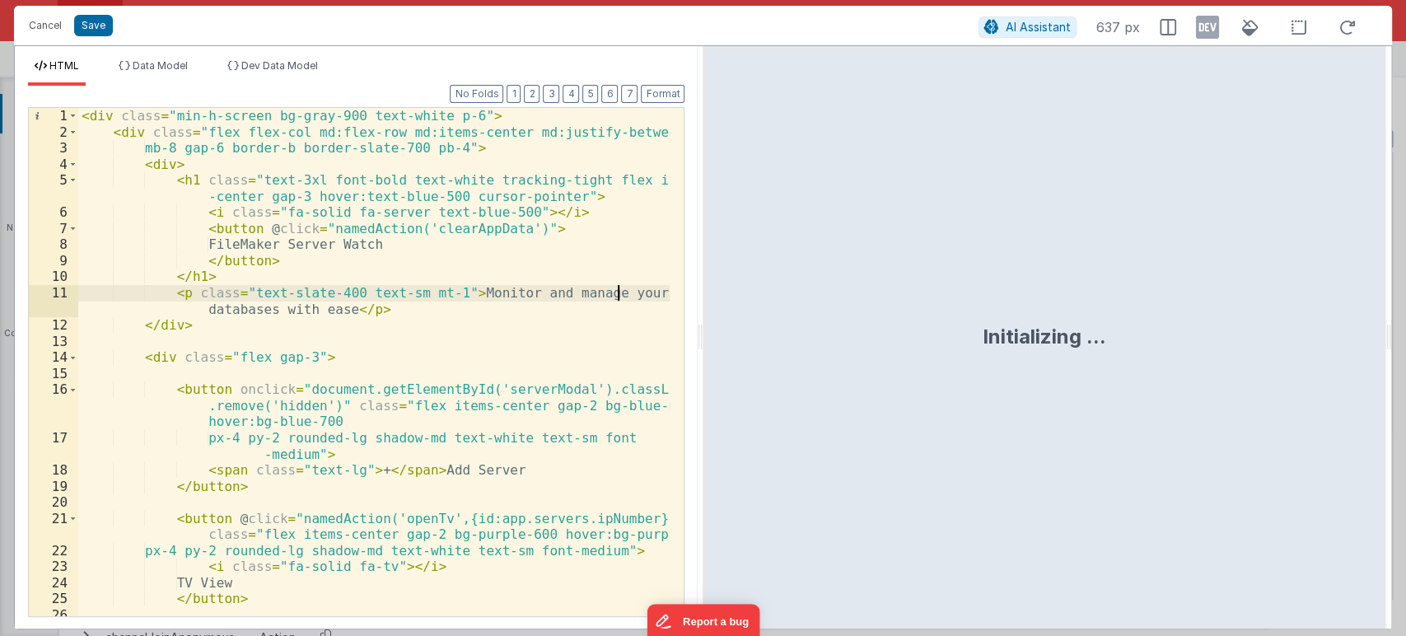
click at [468, 427] on div "< div class = "min-h-screen bg-gray-900 text-white p-6" > < div class = "flex f…" at bounding box center [374, 386] width 592 height 557
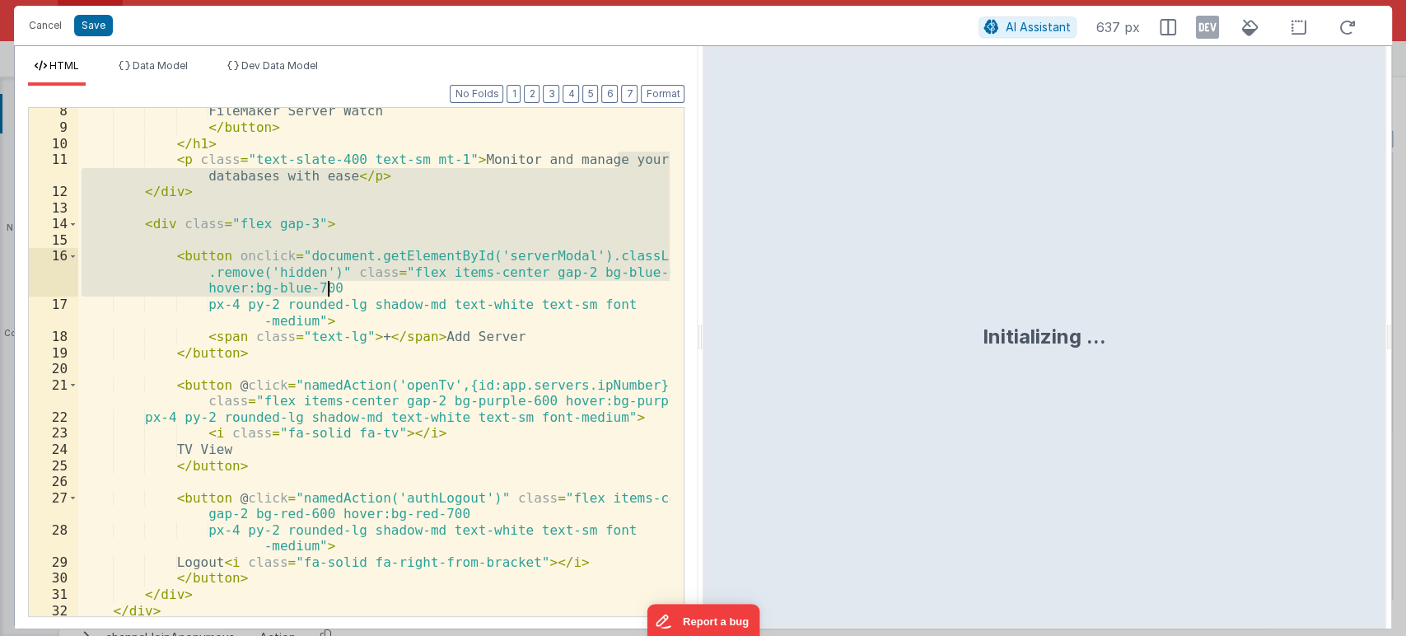
scroll to position [133, 0]
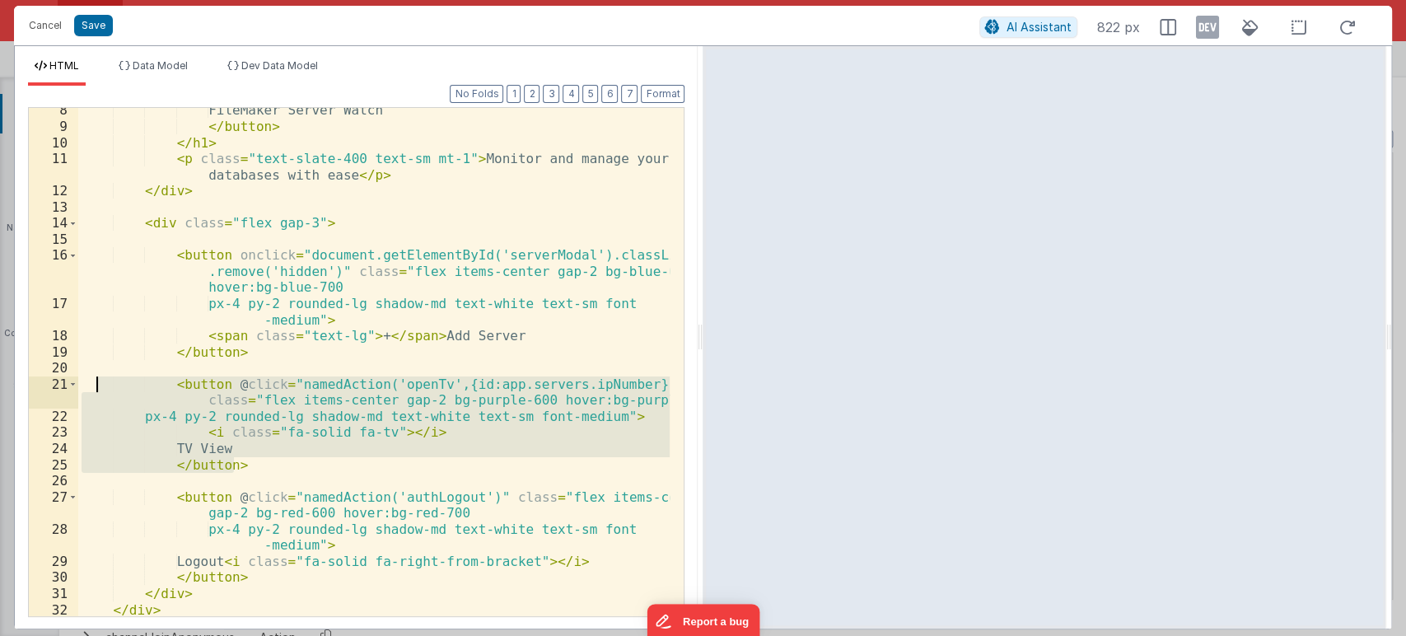
drag, startPoint x: 282, startPoint y: 457, endPoint x: 96, endPoint y: 380, distance: 202.3
click at [96, 380] on div "FileMaker Server Watch </ button > </ h1 > < p class = "text-slate-400 text-sm …" at bounding box center [374, 372] width 592 height 540
click at [97, 22] on button "Save" at bounding box center [93, 25] width 39 height 21
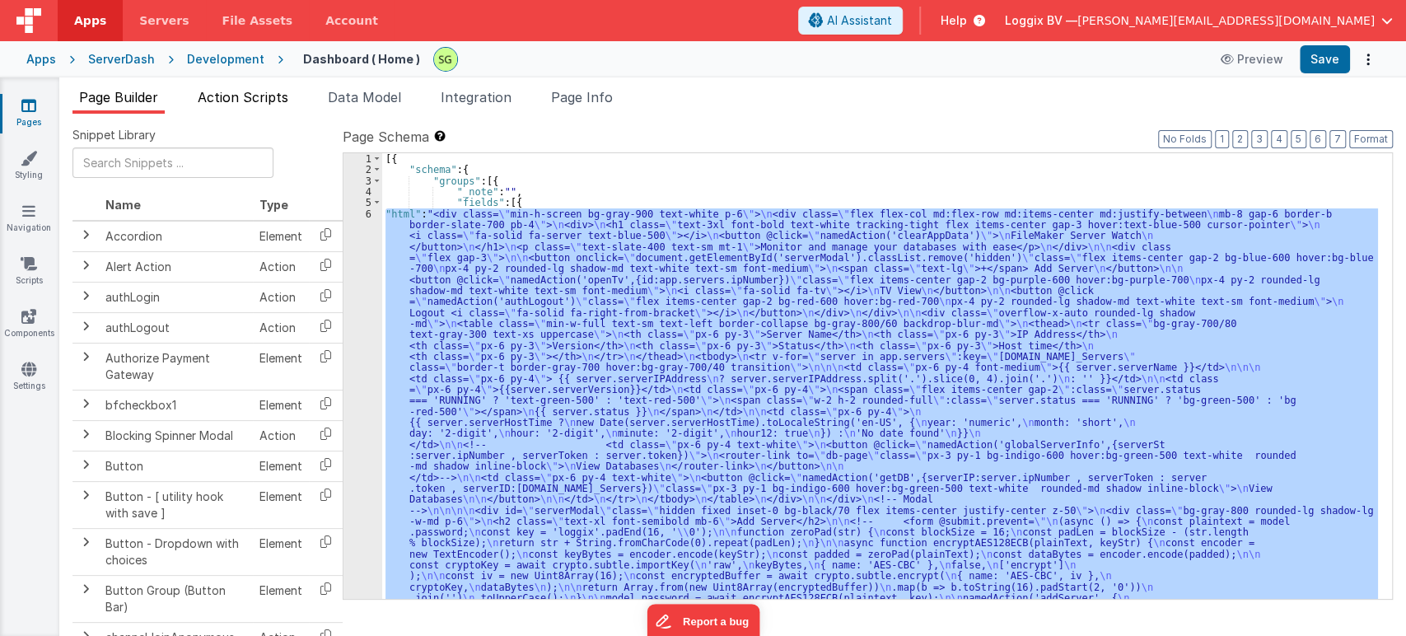
click at [260, 91] on span "Action Scripts" at bounding box center [243, 97] width 91 height 16
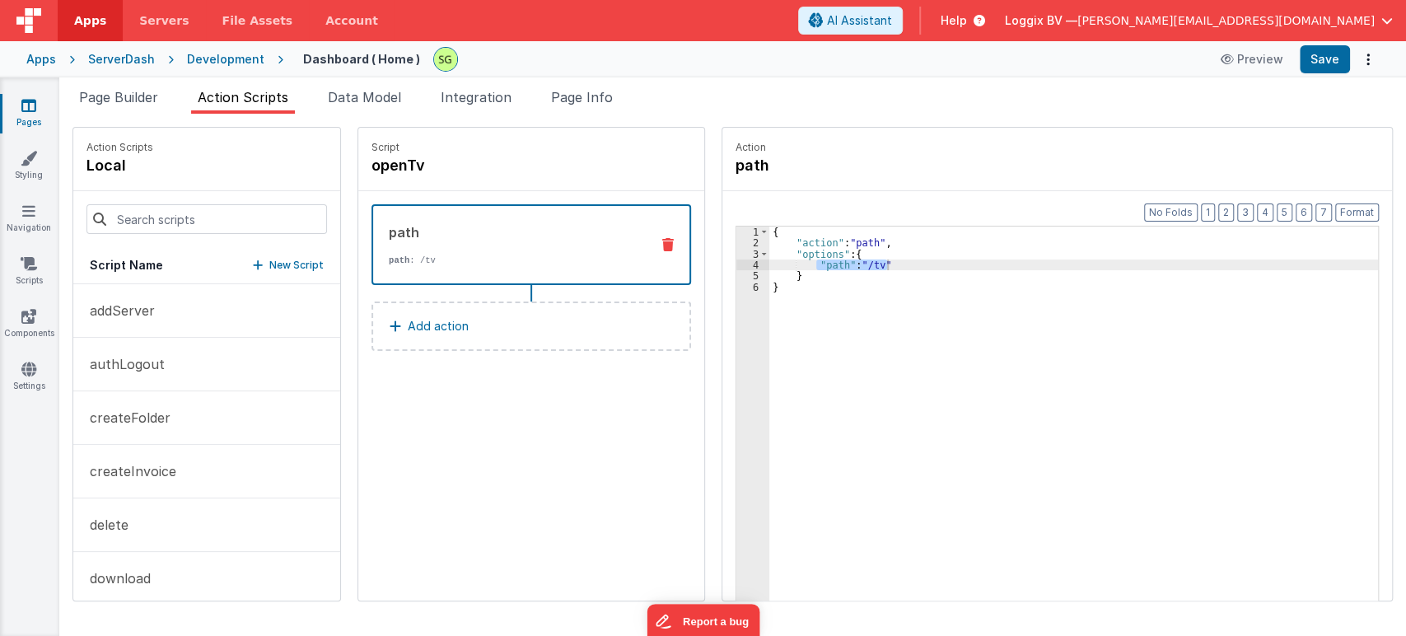
click at [789, 285] on div "{ "action" : "path" , "options" : { "path" : "/tv" } }" at bounding box center [1081, 450] width 625 height 448
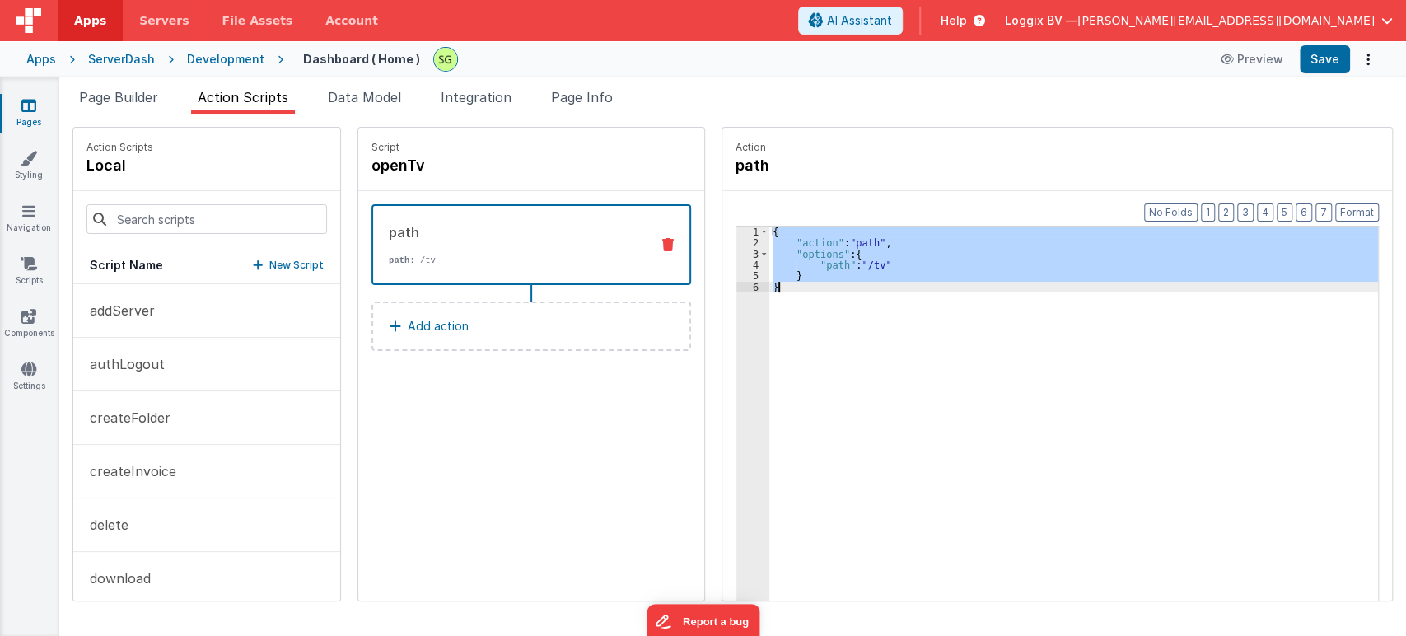
click at [791, 291] on div "{ "action" : "path" , "options" : { "path" : "/tv" } }" at bounding box center [1073, 438] width 608 height 425
drag, startPoint x: 791, startPoint y: 291, endPoint x: 749, endPoint y: 223, distance: 80.2
click at [749, 224] on div "Format 7 6 5 4 3 2 1 No Folds 1 2 3 4 5 6 { "action" : "path" , "options" : { "…" at bounding box center [1056, 437] width 643 height 427
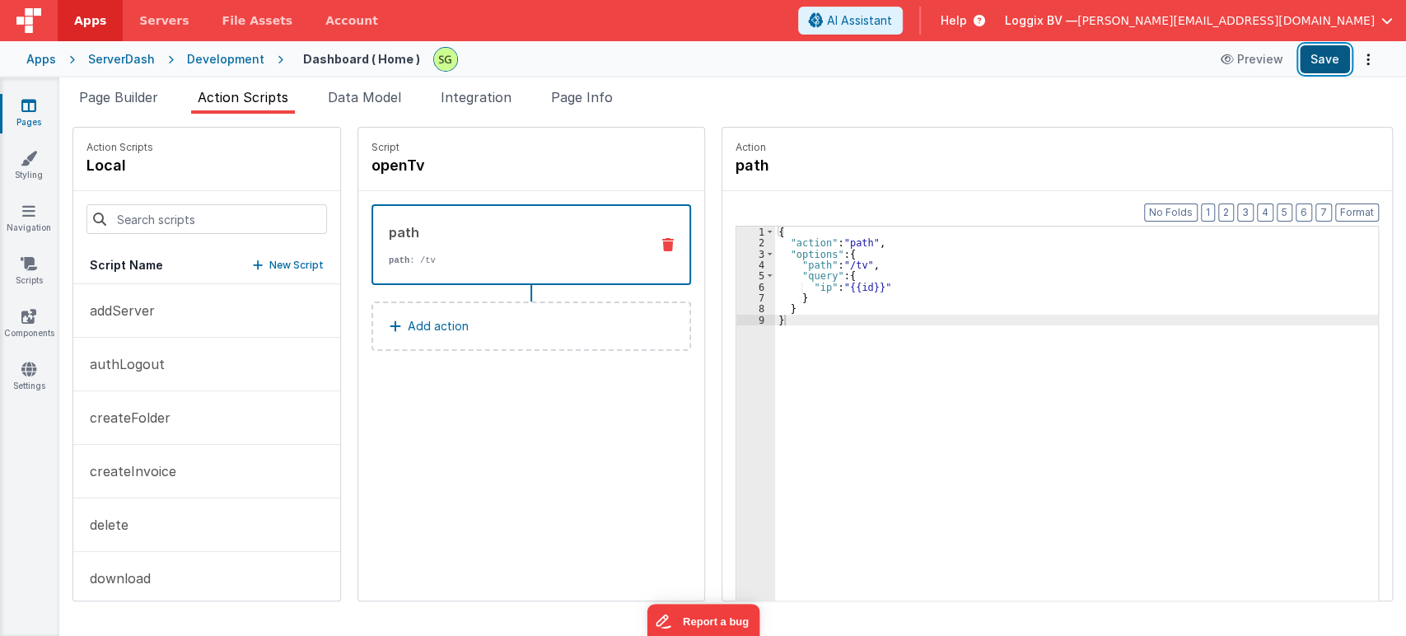
click at [1311, 65] on button "Save" at bounding box center [1324, 59] width 50 height 28
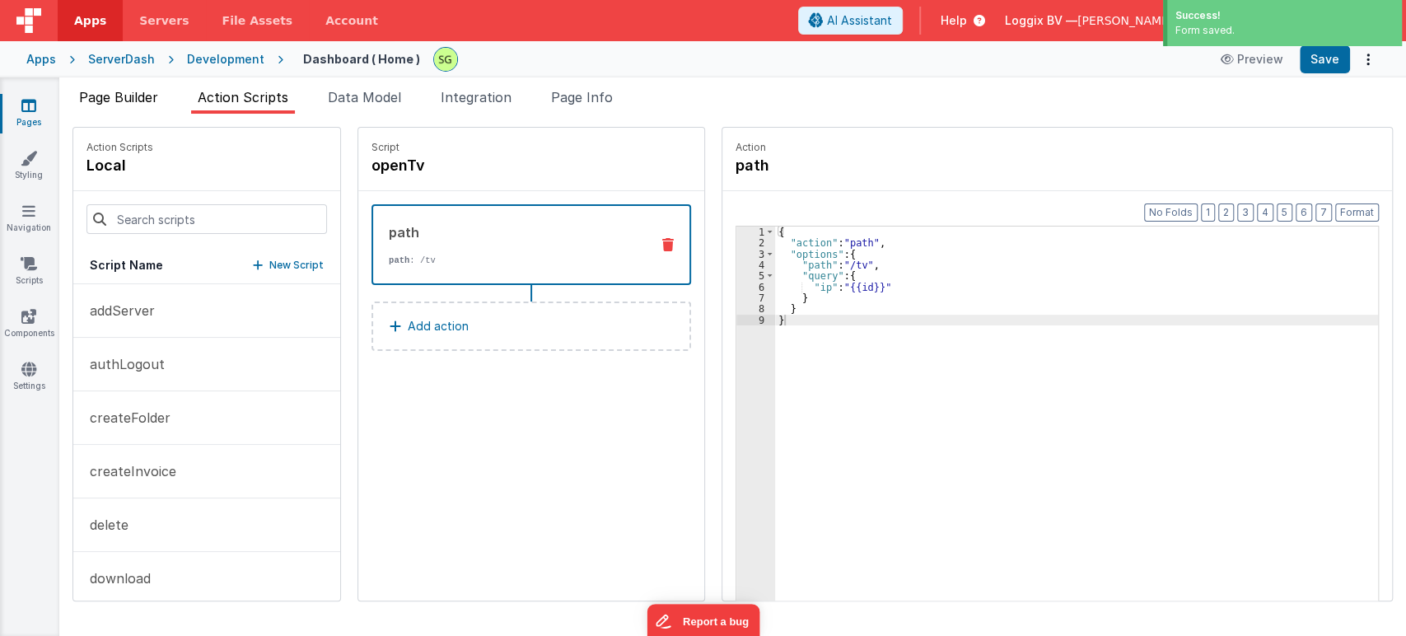
click at [124, 97] on span "Page Builder" at bounding box center [118, 97] width 79 height 16
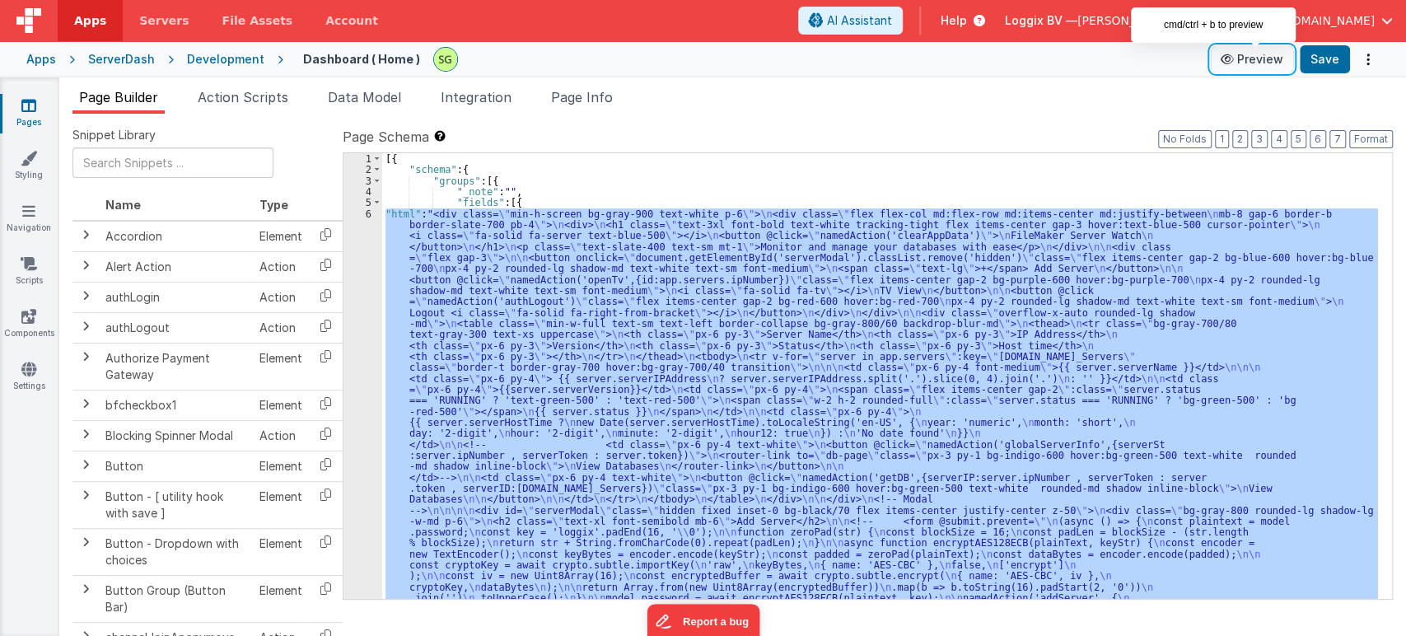
click at [1261, 58] on button "Preview" at bounding box center [1251, 59] width 82 height 26
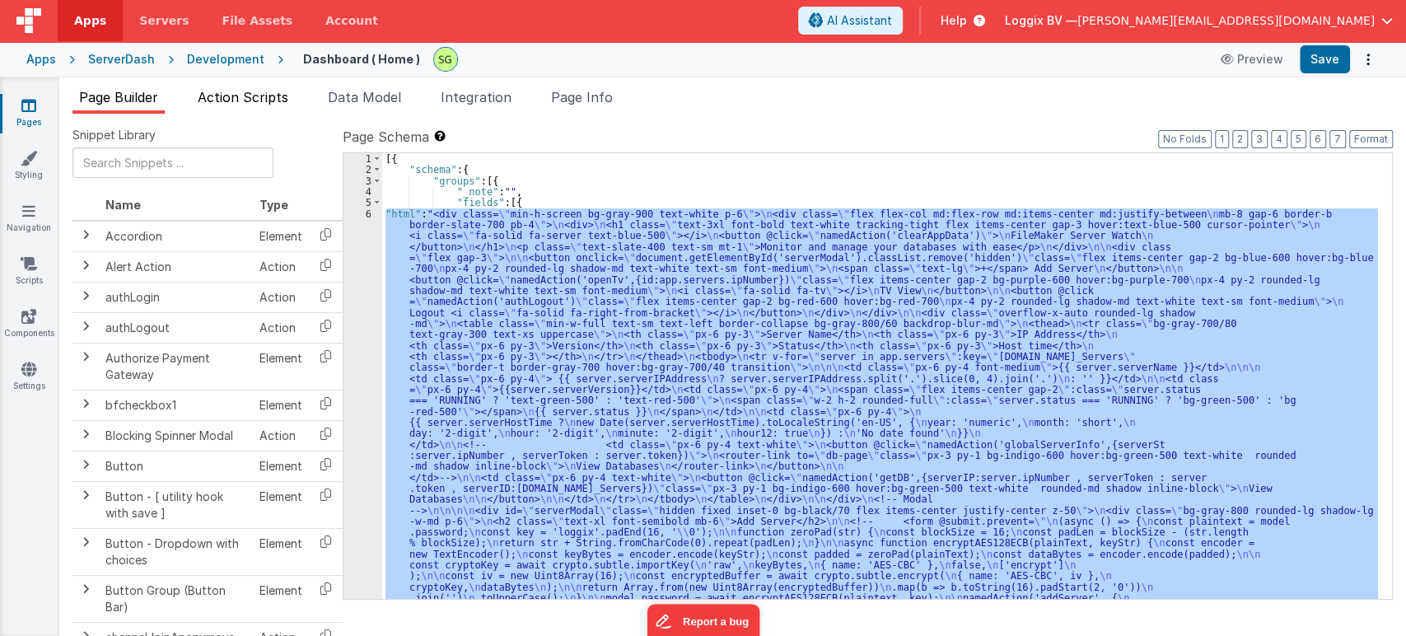
click at [244, 92] on span "Action Scripts" at bounding box center [243, 97] width 91 height 16
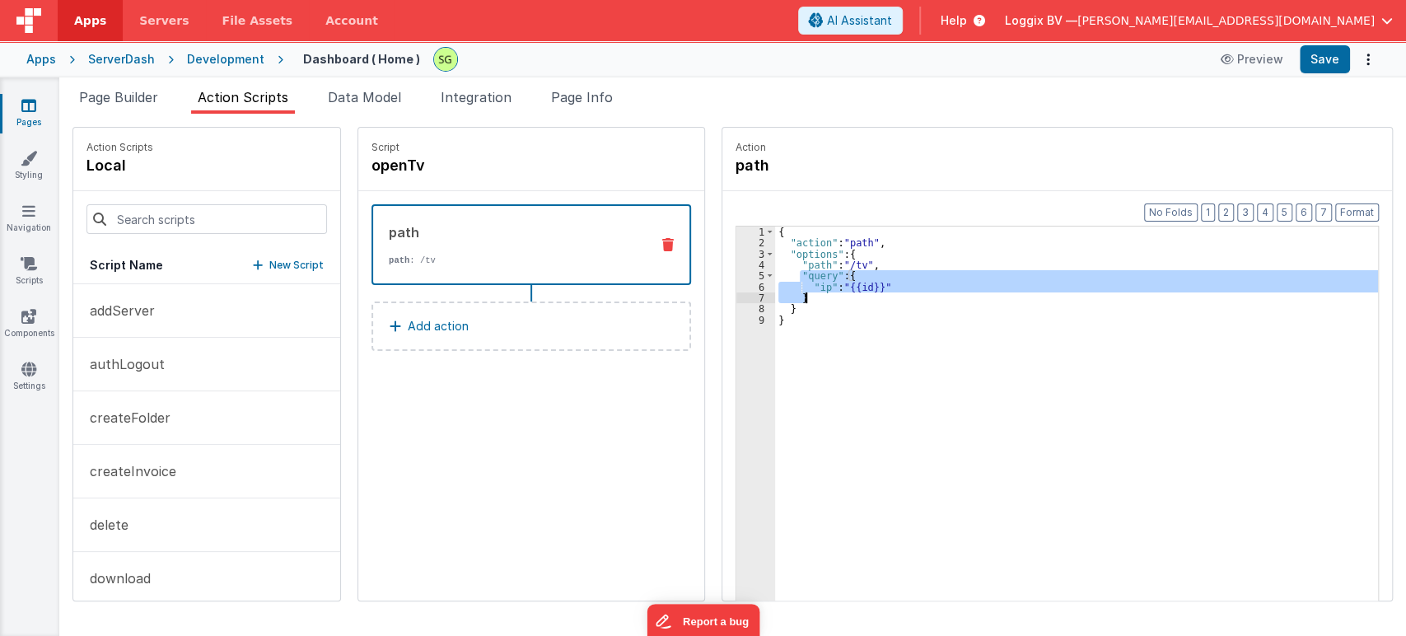
drag, startPoint x: 783, startPoint y: 270, endPoint x: 836, endPoint y: 297, distance: 59.3
click at [836, 297] on div "{ "action" : "path" , "options" : { "path" : "/tv" , "query" : { "ip" : "{{id}}…" at bounding box center [1084, 450] width 619 height 448
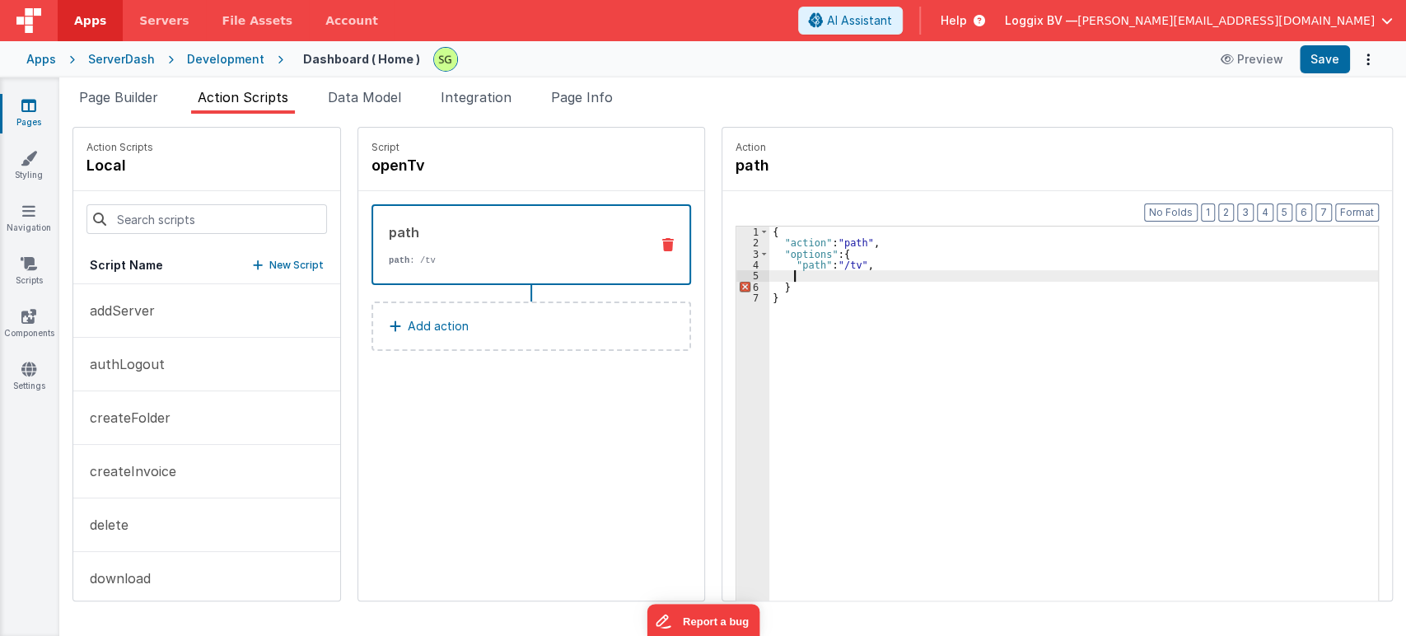
click at [858, 263] on div "{ "action" : "path" , "options" : { "path" : "/tv" , } }" at bounding box center [1081, 450] width 625 height 448
click at [842, 263] on div "{ "action" : "path" , "options" : { "path" : "/tv" } }" at bounding box center [1081, 450] width 625 height 448
drag, startPoint x: 776, startPoint y: 265, endPoint x: 852, endPoint y: 263, distance: 75.8
click at [852, 263] on div "{ "action" : "path" , "options" : { "path" : "/tv" } }" at bounding box center [1081, 450] width 625 height 448
click at [1325, 54] on button "Save" at bounding box center [1324, 59] width 50 height 28
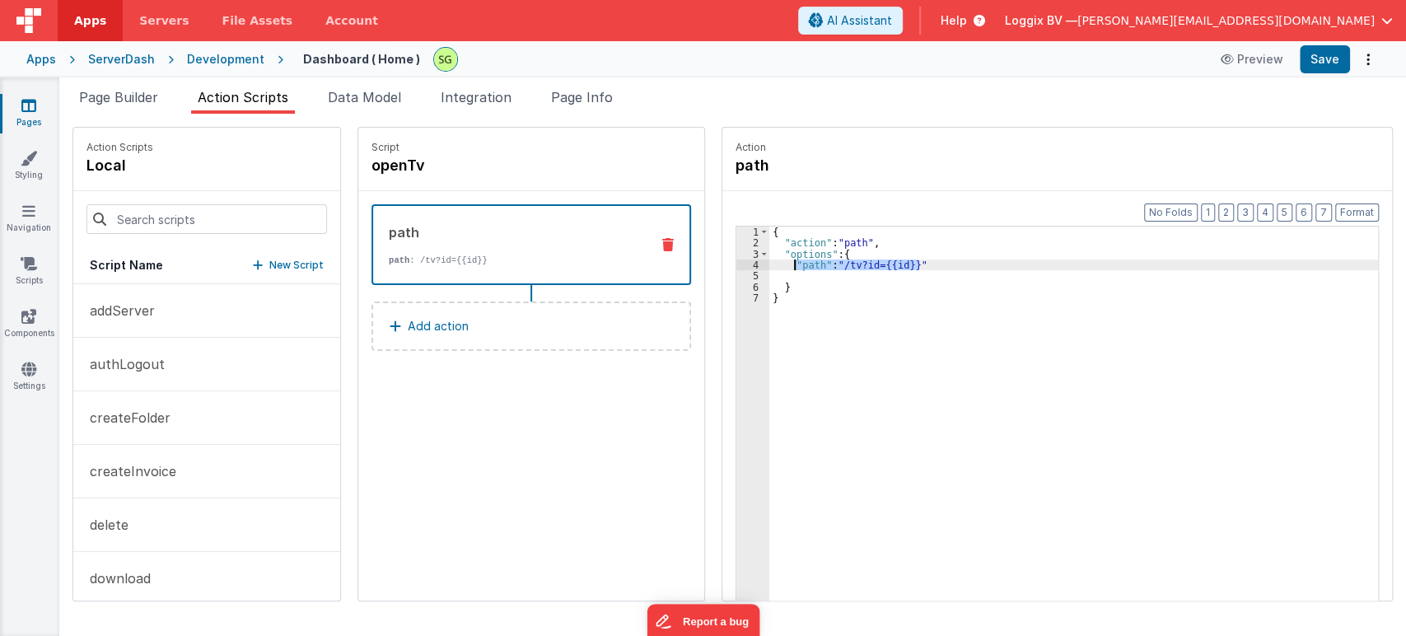
drag, startPoint x: 910, startPoint y: 265, endPoint x: 780, endPoint y: 263, distance: 130.1
click at [780, 263] on div "{ "action" : "path" , "options" : { "path" : "/tv?id={{id}}" } }" at bounding box center [1081, 450] width 625 height 448
click at [968, 263] on div "{ "action" : "path" , "options" : { "path_calc" : "'/tv?id=' & [DOMAIN_NAME]" }…" at bounding box center [1081, 450] width 625 height 448
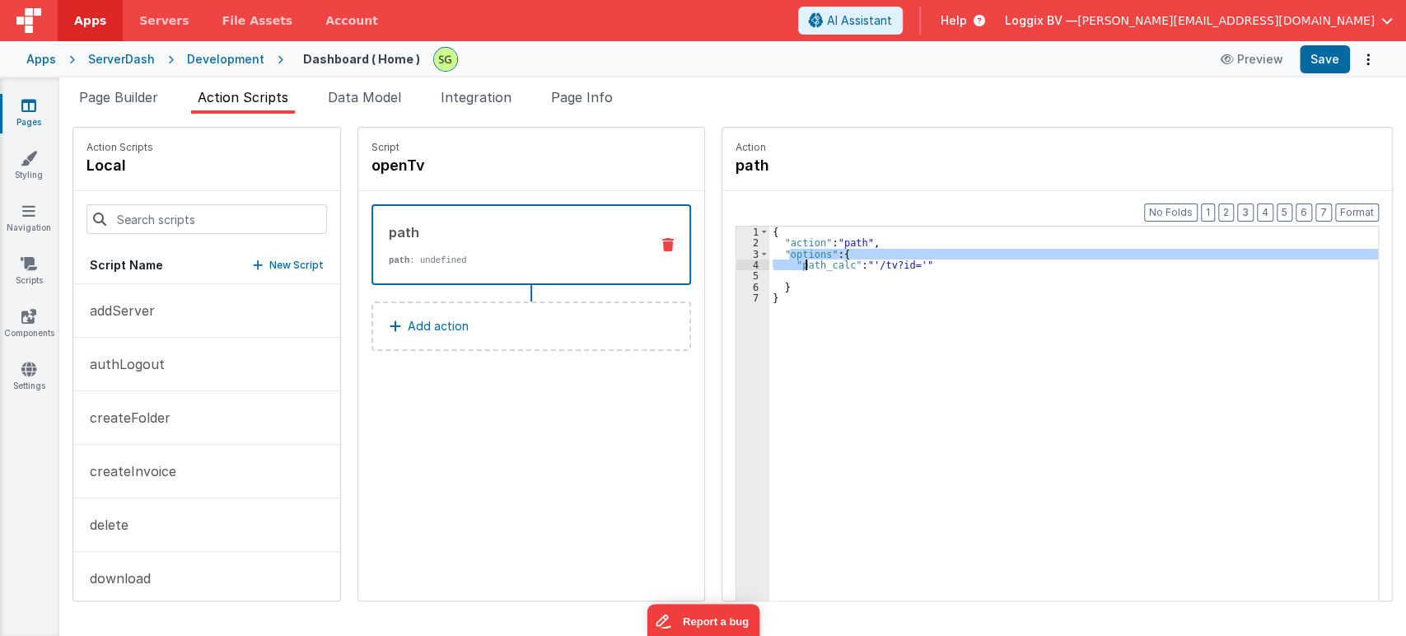
drag, startPoint x: 773, startPoint y: 257, endPoint x: 791, endPoint y: 260, distance: 18.4
click at [791, 260] on div "{ "action" : "path" , "options" : { "path_calc" : "'/tv?id='" } }" at bounding box center [1081, 450] width 625 height 448
click at [776, 261] on div "{ "action" : "path" , "options" : { "path_calc" : "'/tv?id='" } }" at bounding box center [1073, 438] width 608 height 425
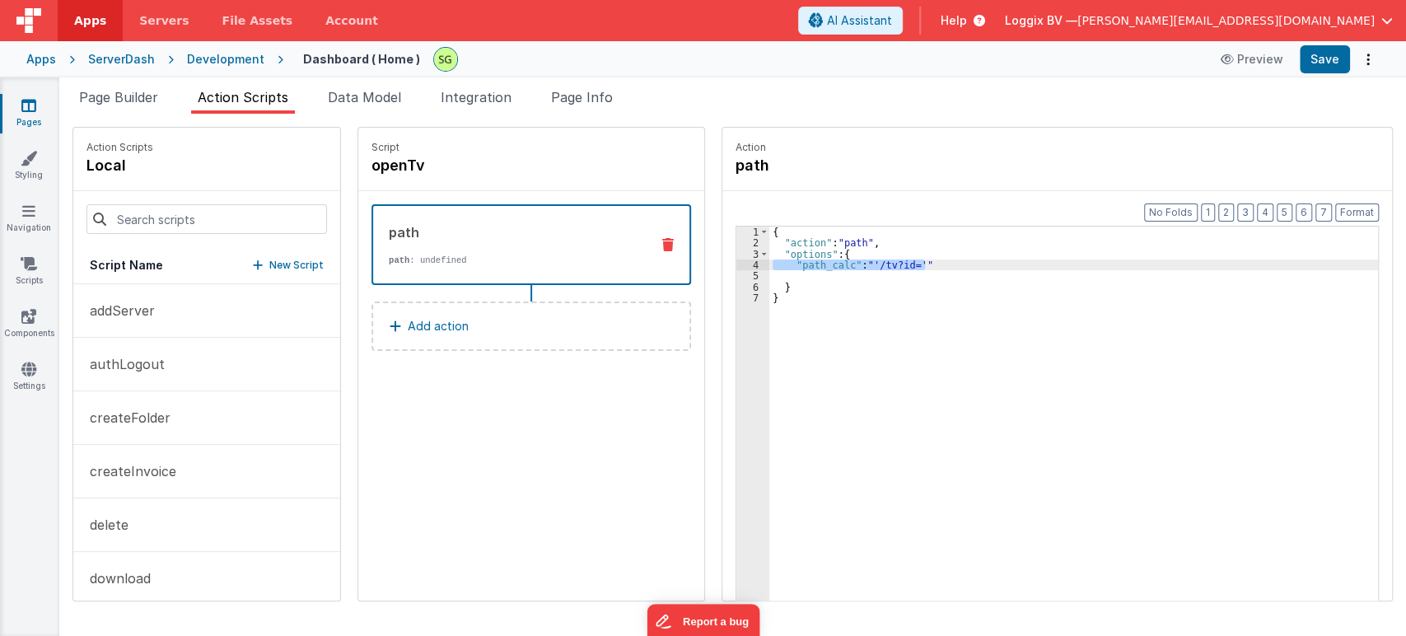
drag, startPoint x: 776, startPoint y: 261, endPoint x: 909, endPoint y: 264, distance: 133.4
click at [909, 264] on div "{ "action" : "path" , "options" : { "path_calc" : "'/tv?id='" } }" at bounding box center [1081, 450] width 625 height 448
paste textarea
click at [902, 267] on div "{ "action" : "path" , "options" : { "path_calc" : "'/tv?id=' + [DOMAIN_NAME]" }…" at bounding box center [1081, 450] width 625 height 448
click at [1342, 58] on button "Save" at bounding box center [1324, 59] width 50 height 28
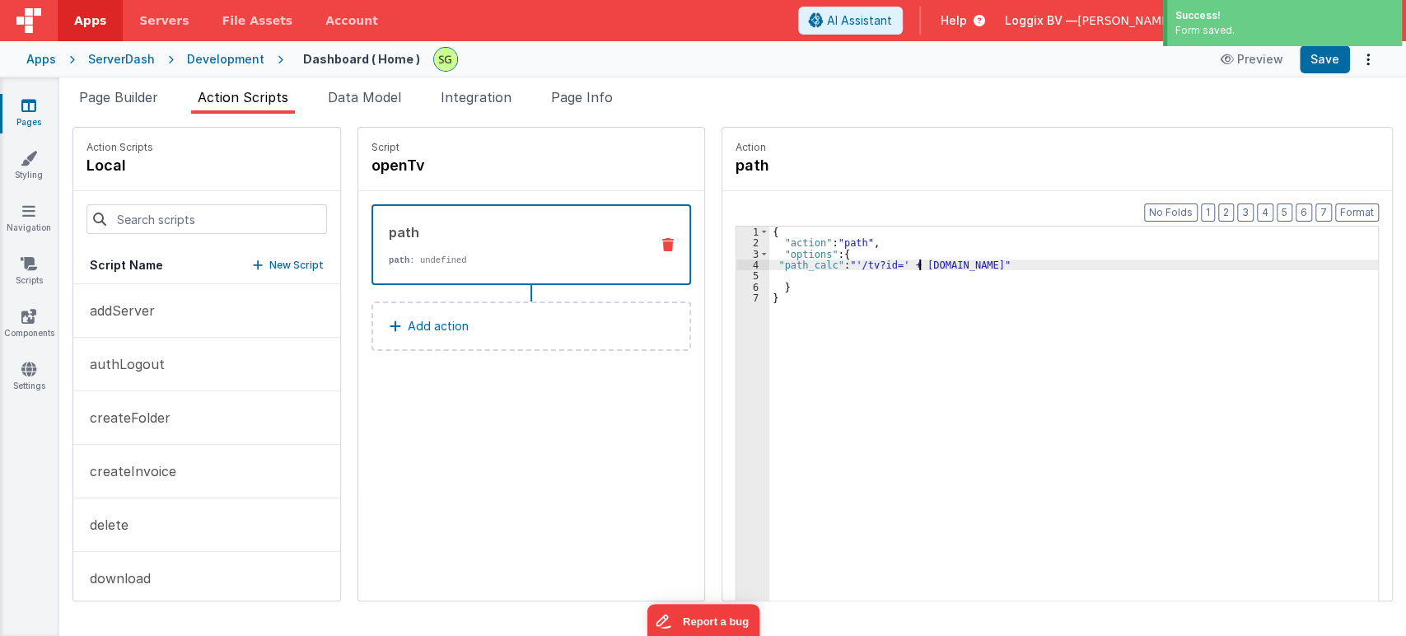
click at [900, 268] on div "{ "action" : "path" , "options" : { "path_calc" : "'/tv?id=' + [DOMAIN_NAME]" }…" at bounding box center [1081, 450] width 625 height 448
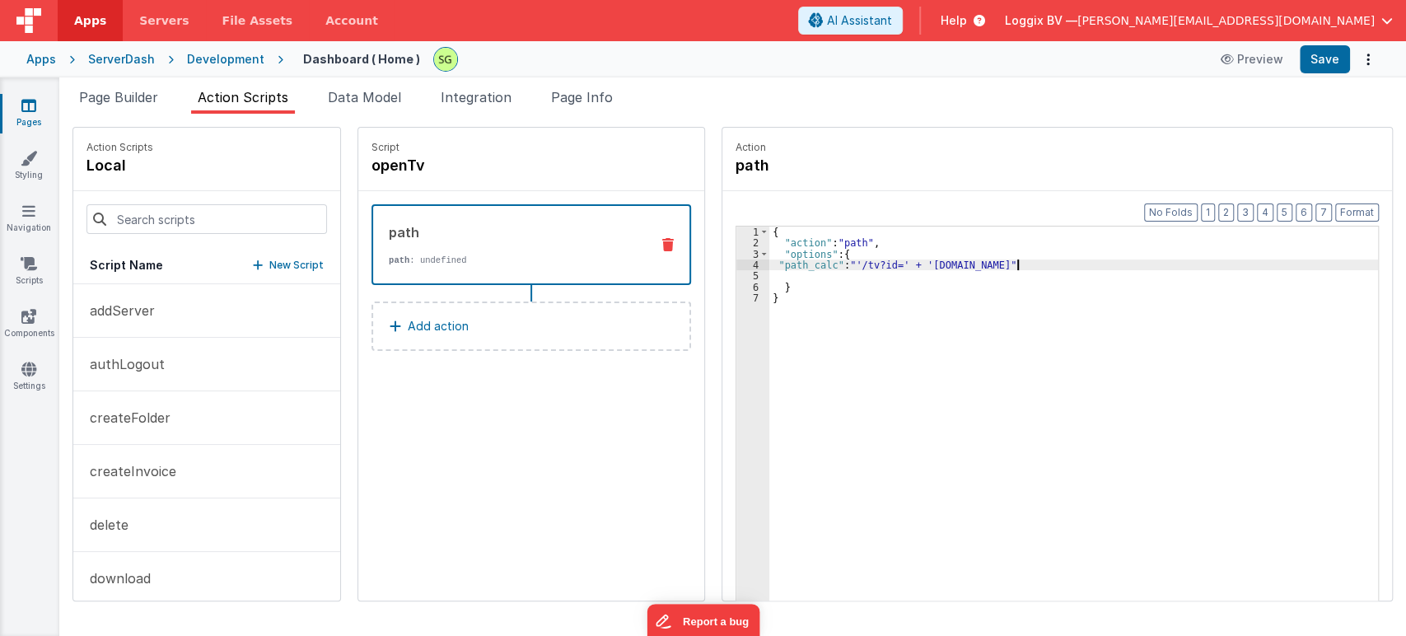
click at [998, 262] on div "{ "action" : "path" , "options" : { "path_calc" : "'/tv?id=' + '[DOMAIN_NAME]" …" at bounding box center [1081, 450] width 625 height 448
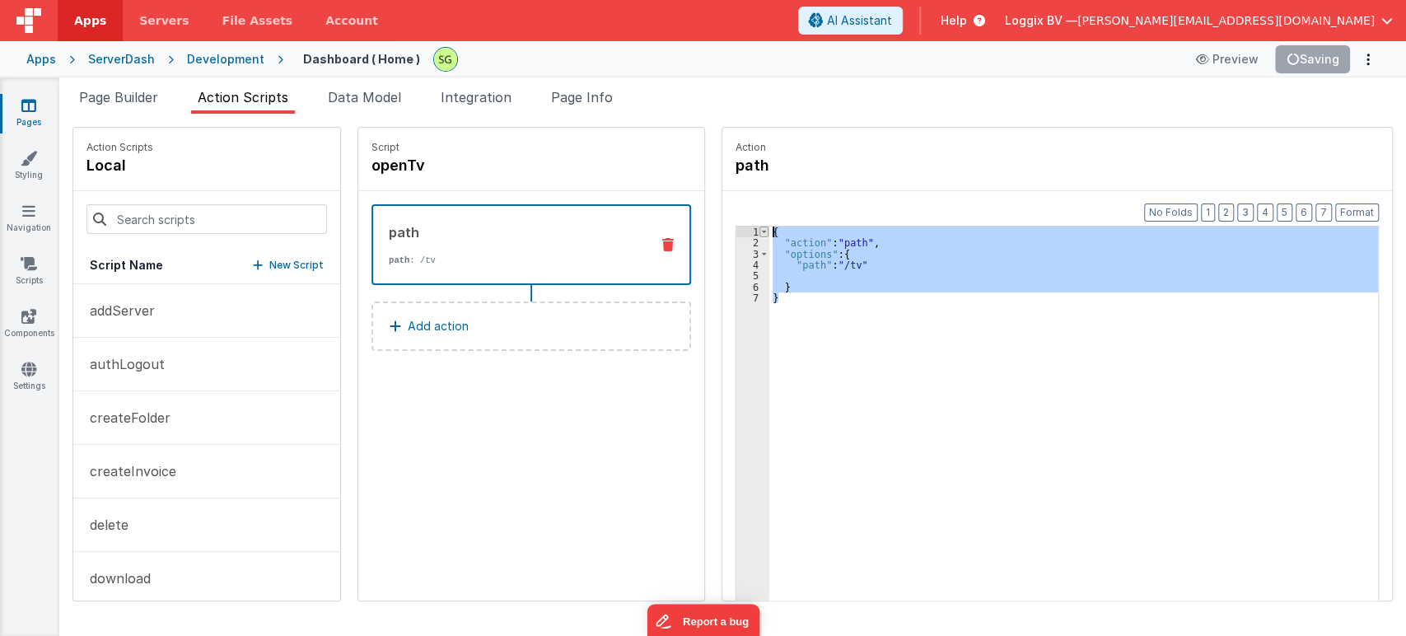
drag, startPoint x: 810, startPoint y: 310, endPoint x: 750, endPoint y: 233, distance: 98.0
click at [750, 233] on div "1 2 3 4 5 6 7 { "action" : "path" , "options" : { "path" : "/tv" } } XXXXXXXXXX…" at bounding box center [1056, 439] width 643 height 427
click at [777, 266] on div "{ "action" : "path" , "options" : { "path" : "/tv" } }" at bounding box center [1073, 438] width 608 height 425
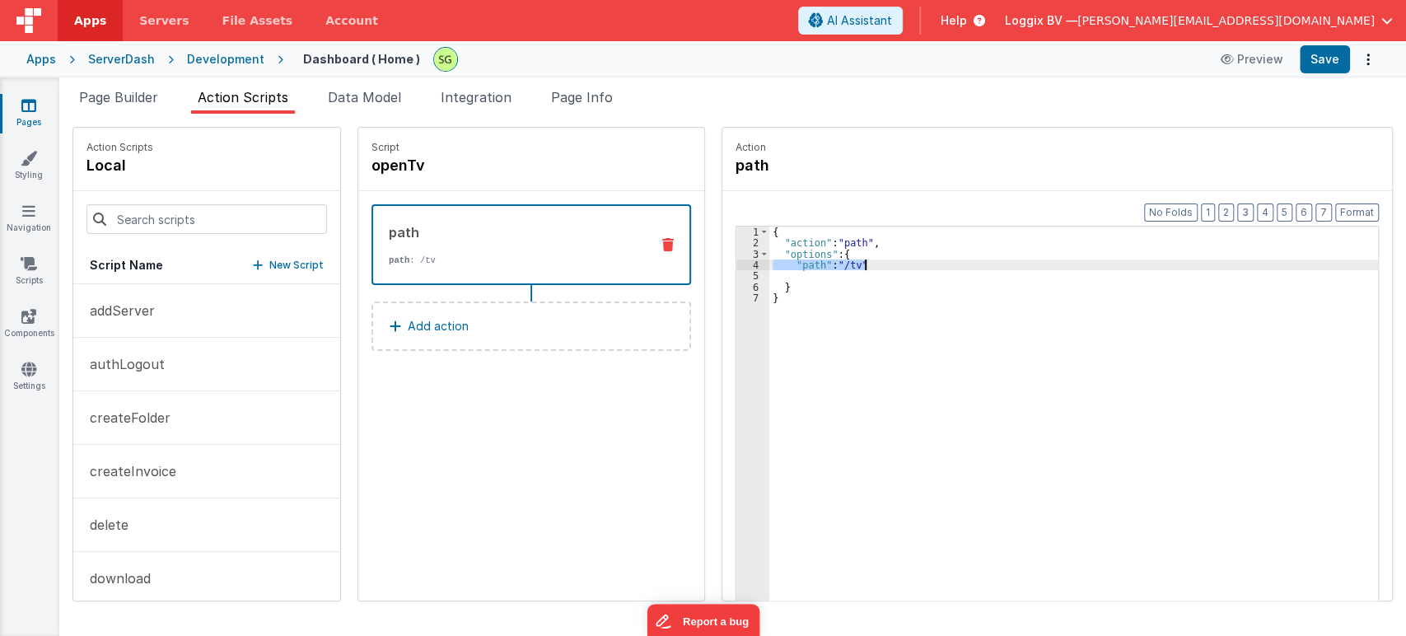
drag, startPoint x: 777, startPoint y: 266, endPoint x: 866, endPoint y: 267, distance: 88.9
click at [866, 267] on div "{ "action" : "path" , "options" : { "path" : "/tv" } }" at bounding box center [1081, 450] width 625 height 448
click at [774, 301] on div "{ "action" : "path" , "options" : { "path" : "/tv" } }" at bounding box center [1081, 450] width 625 height 448
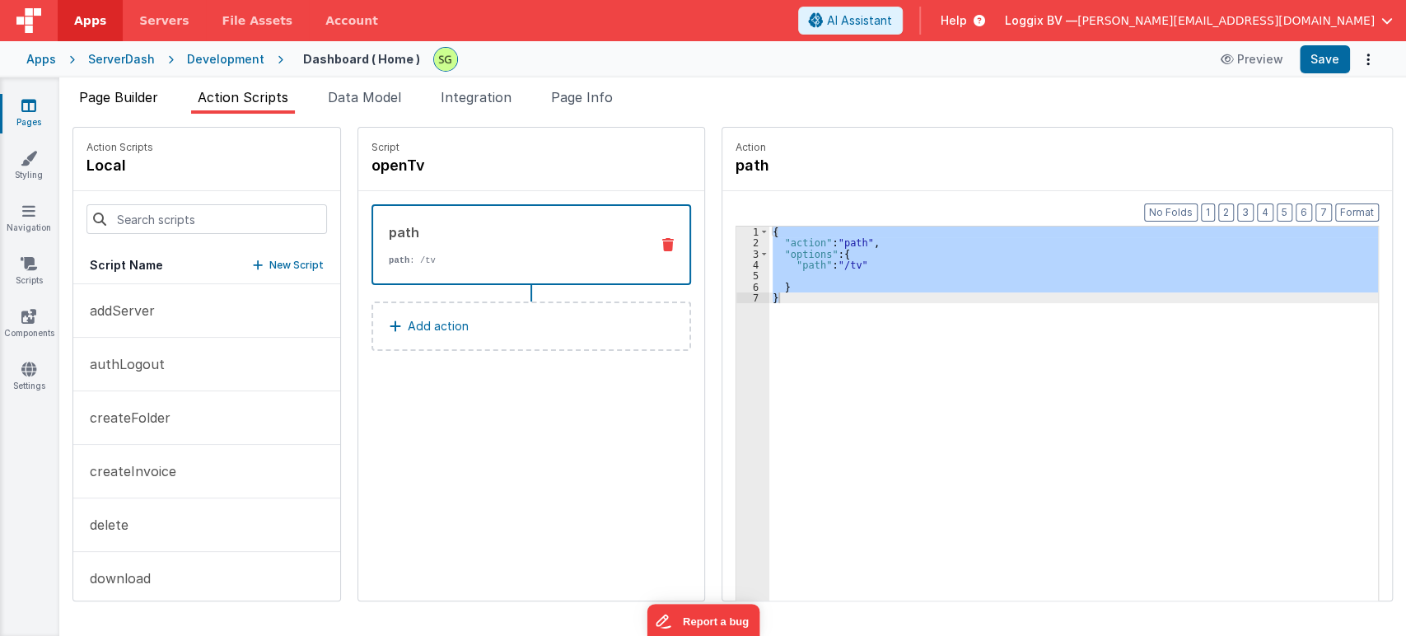
click at [122, 97] on span "Page Builder" at bounding box center [118, 97] width 79 height 16
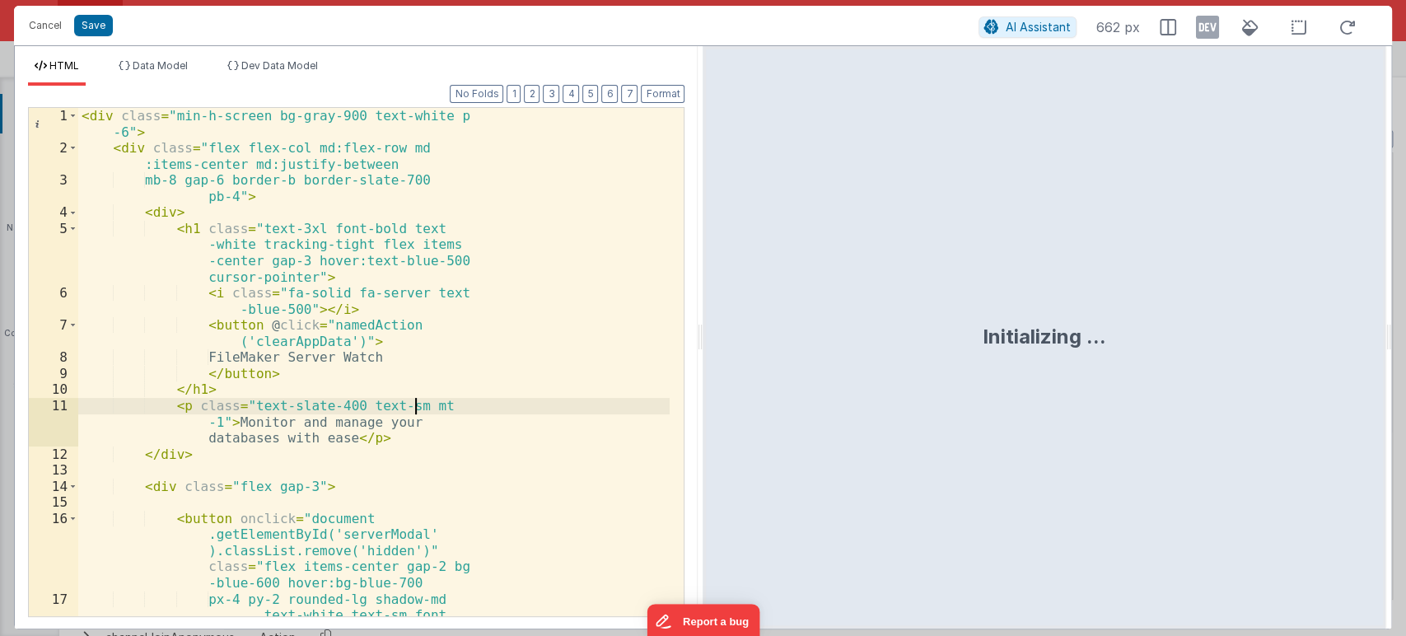
click at [508, 407] on div "< div class = "min-h-screen bg-gray-900 text-white p -6" > < div class = "flex …" at bounding box center [373, 402] width 591 height 589
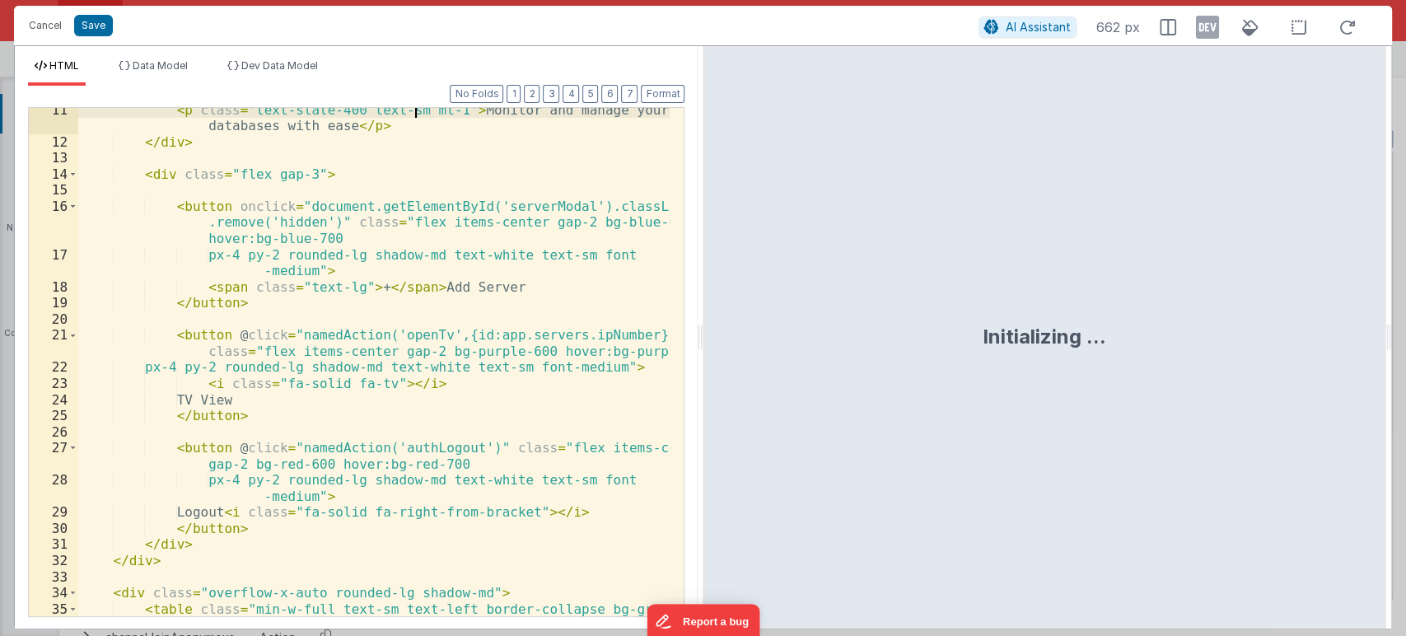
scroll to position [183, 0]
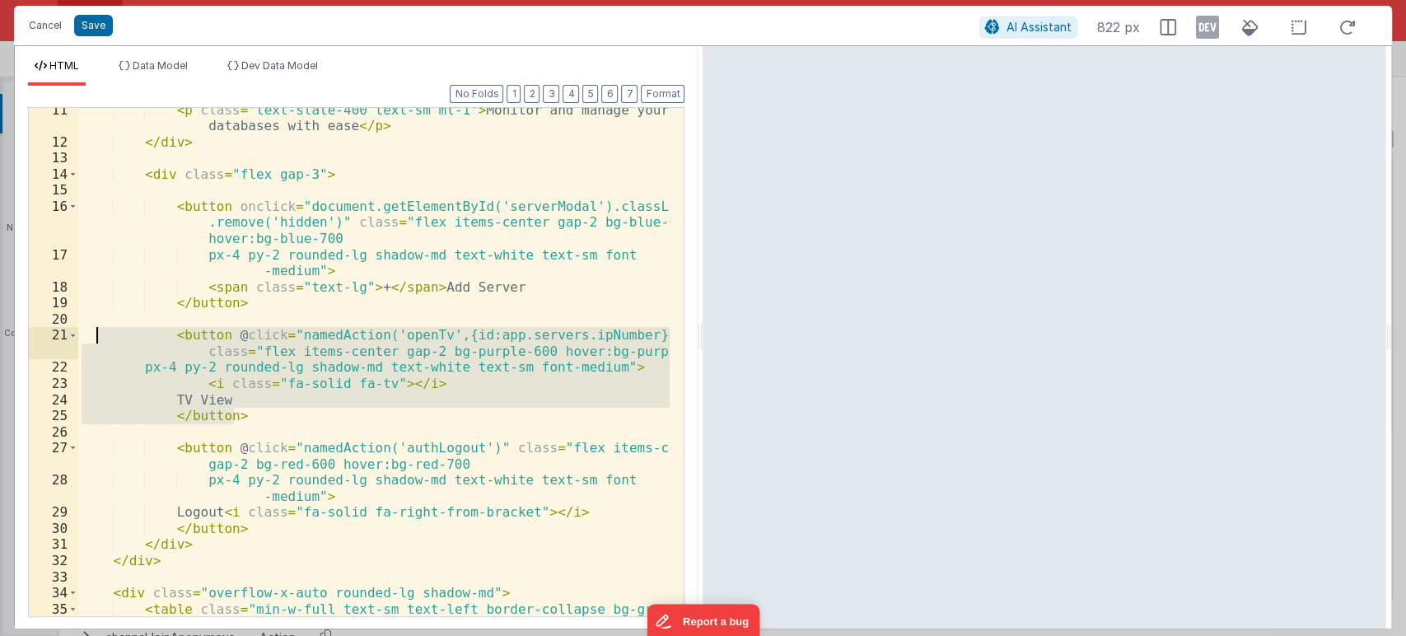
drag, startPoint x: 268, startPoint y: 413, endPoint x: 93, endPoint y: 337, distance: 191.0
click at [93, 337] on div "< p class = "text-slate-400 text-sm mt-1" > Monitor and manage your databases w…" at bounding box center [374, 388] width 592 height 572
click at [286, 420] on div "< p class = "text-slate-400 text-sm mt-1" > Monitor and manage your databases w…" at bounding box center [373, 362] width 591 height 508
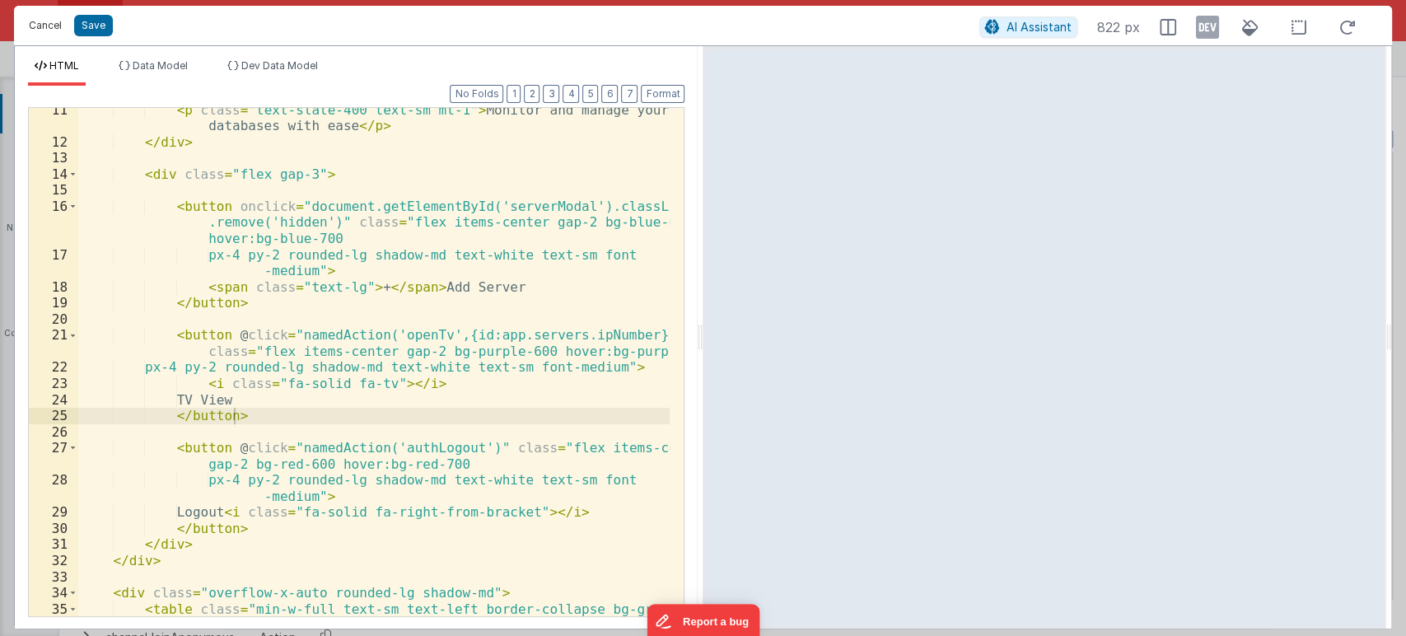
click at [48, 18] on button "Cancel" at bounding box center [45, 25] width 49 height 23
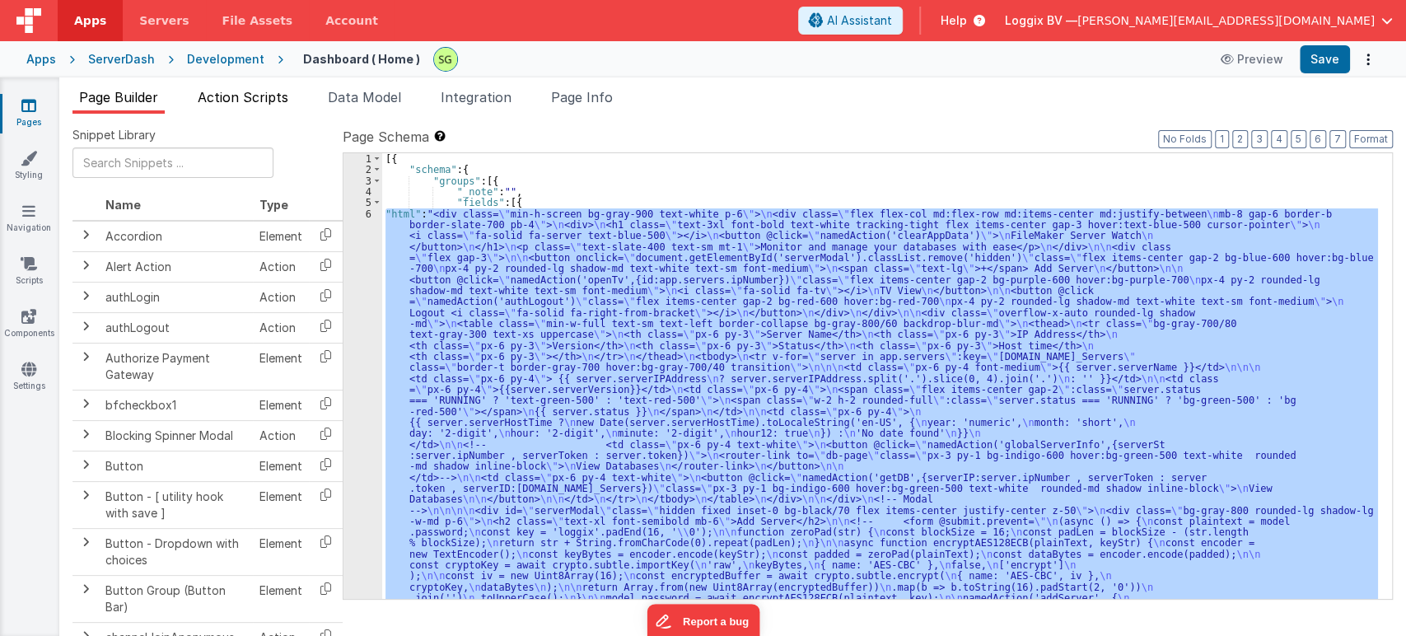
click at [266, 100] on span "Action Scripts" at bounding box center [243, 97] width 91 height 16
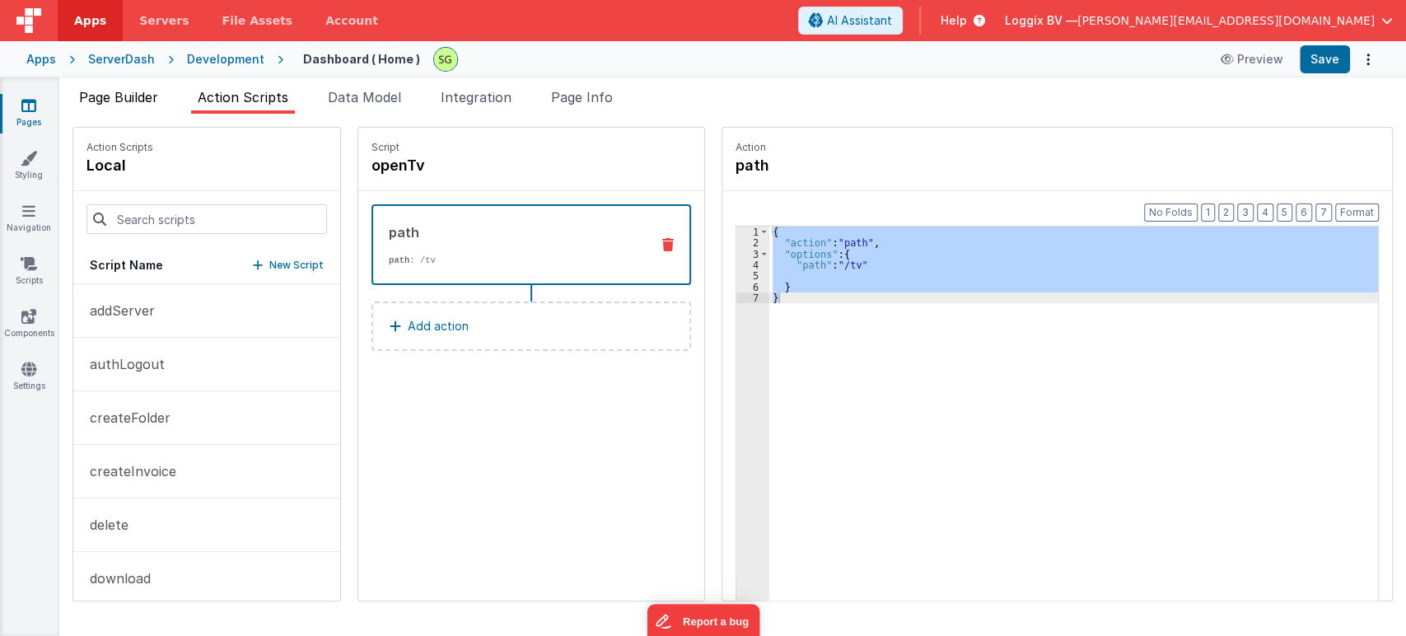
click at [122, 91] on div "Page Builder Action Scripts Data Model Integration Page Info Snippet Library Na…" at bounding box center [732, 356] width 1346 height 558
click at [122, 91] on span "Page Builder" at bounding box center [118, 97] width 79 height 16
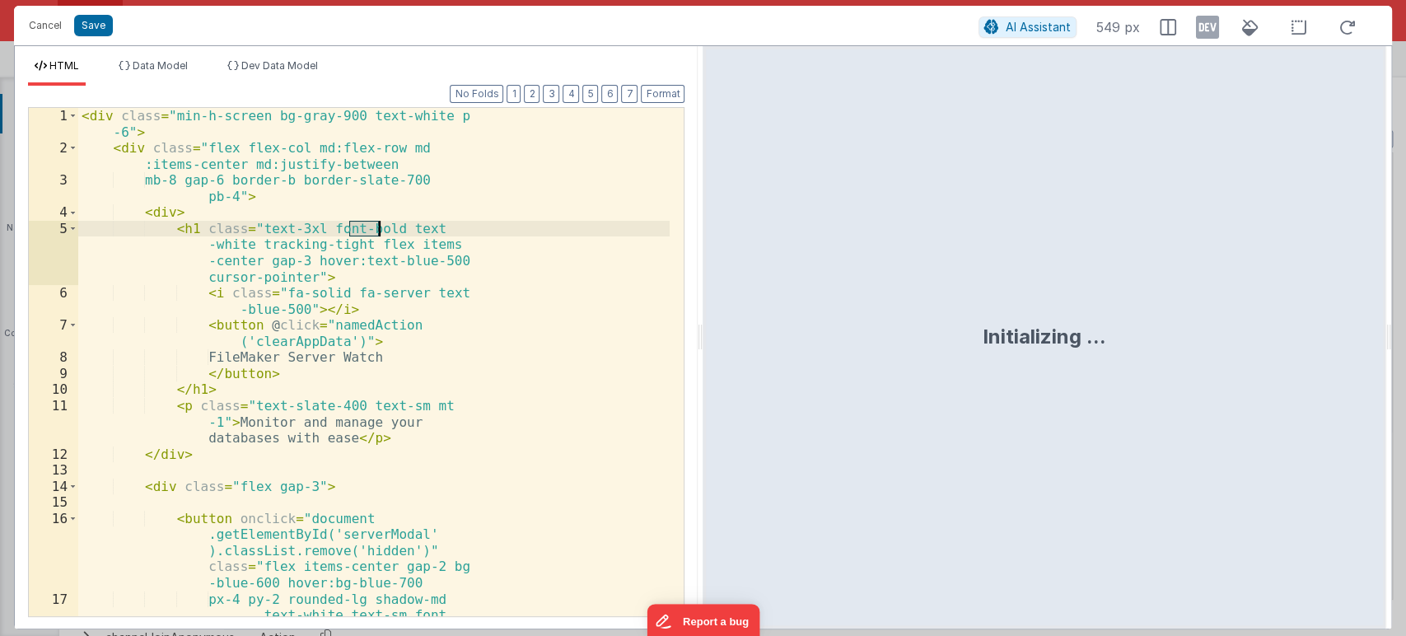
click at [369, 214] on div "< div class = "min-h-screen bg-gray-900 text-white p -6" > < div class = "flex …" at bounding box center [373, 402] width 591 height 589
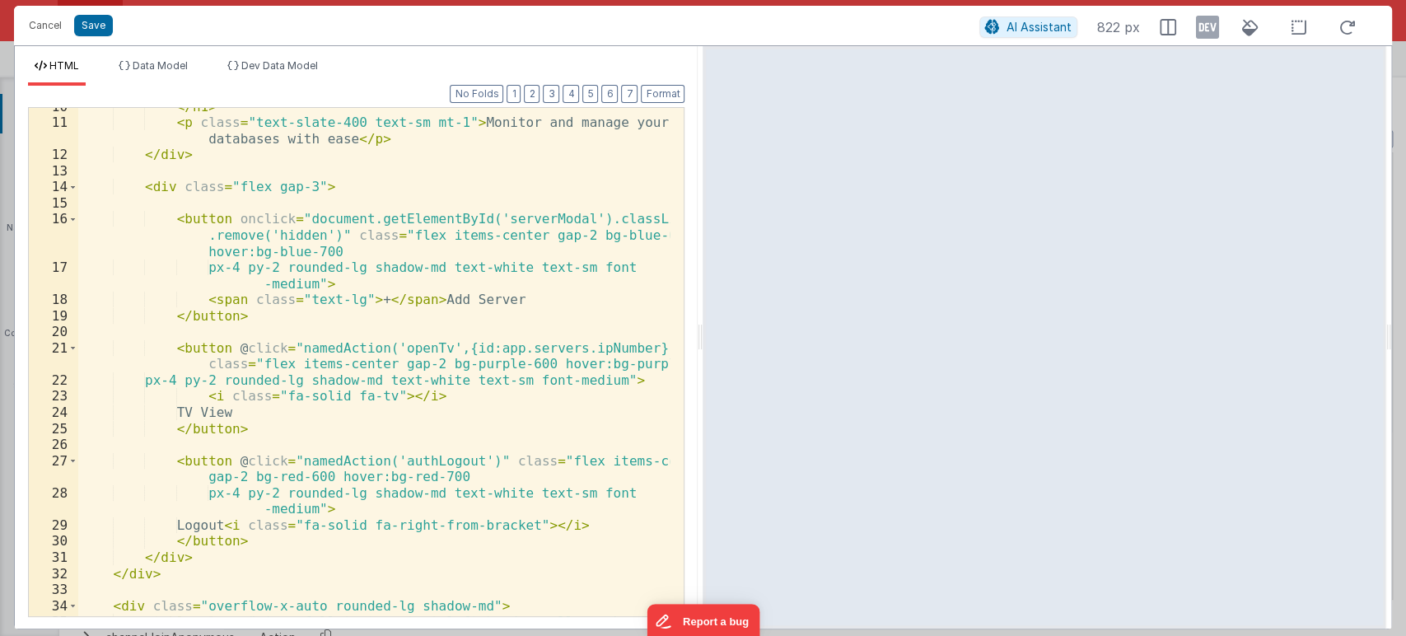
scroll to position [174, 0]
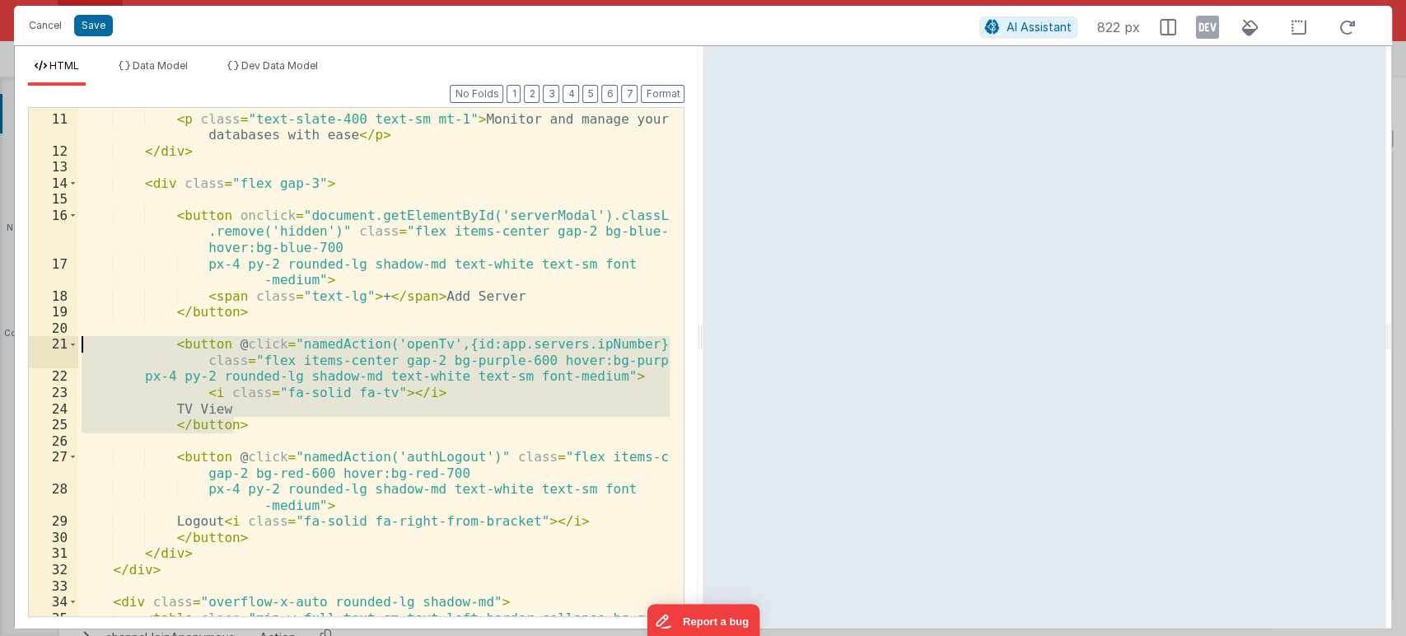
drag, startPoint x: 247, startPoint y: 429, endPoint x: 82, endPoint y: 340, distance: 187.9
click at [82, 340] on div "</ h1 > < p class = "text-slate-400 text-sm mt-1" > Monitor and manage your dat…" at bounding box center [374, 373] width 592 height 557
click at [86, 24] on button "Save" at bounding box center [93, 25] width 39 height 21
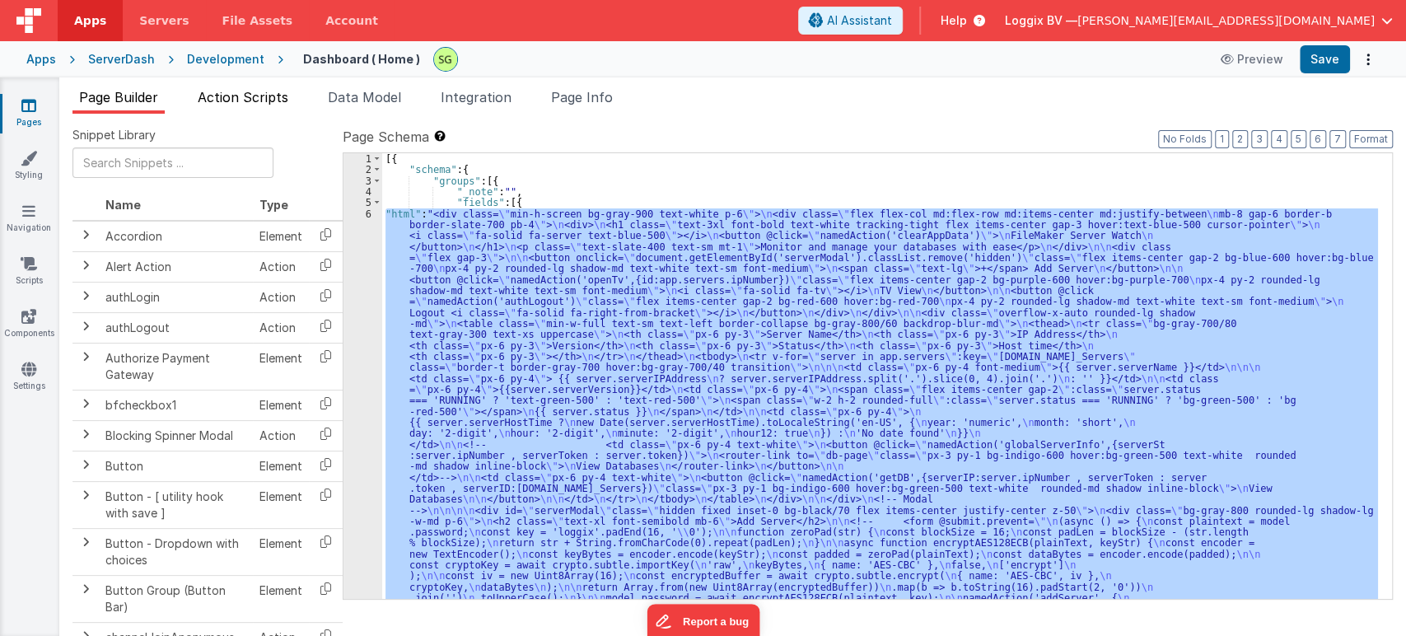
click at [228, 106] on li "Action Scripts" at bounding box center [243, 100] width 104 height 26
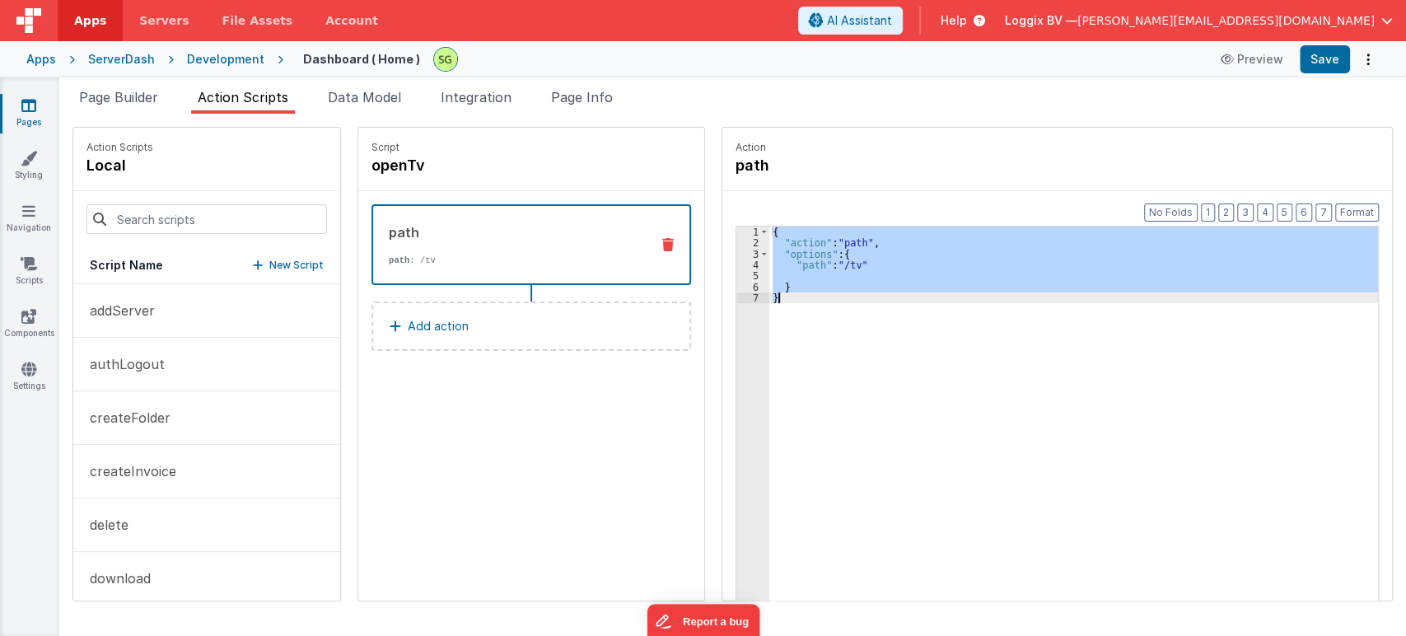
click at [771, 323] on div "{ "action" : "path" , "options" : { "path" : "/tv" } }" at bounding box center [1073, 438] width 608 height 425
click at [857, 305] on div "{ "action" : "path" , "options" : { "path" : "/tv" } }" at bounding box center [1073, 438] width 608 height 425
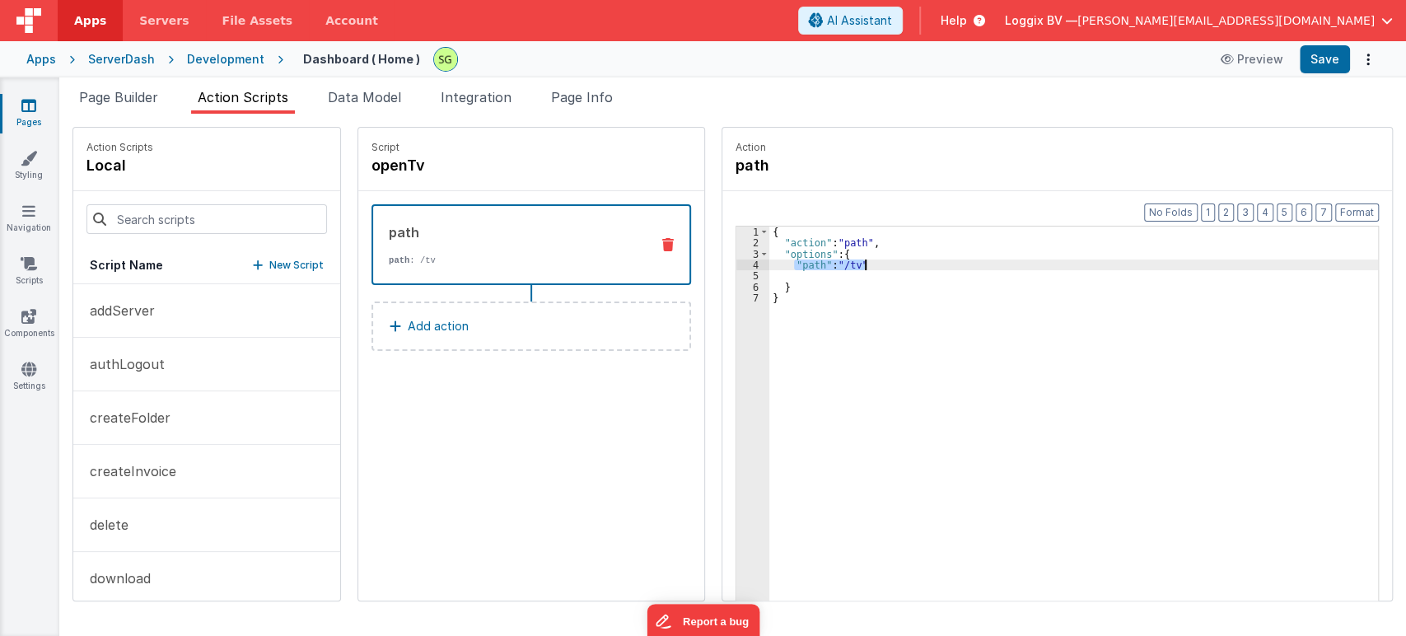
drag, startPoint x: 777, startPoint y: 263, endPoint x: 872, endPoint y: 259, distance: 94.7
click at [872, 259] on div "{ "action" : "path" , "options" : { "path" : "/tv" } }" at bounding box center [1081, 450] width 625 height 448
click at [781, 263] on div "{ "action" : "path" , "options" : { "path" : "/tv" } }" at bounding box center [1073, 438] width 608 height 425
click at [781, 263] on div "{ "action" : "path" , "options" : { "path" : "/tv" } }" at bounding box center [1081, 450] width 625 height 448
drag, startPoint x: 774, startPoint y: 262, endPoint x: 860, endPoint y: 266, distance: 86.6
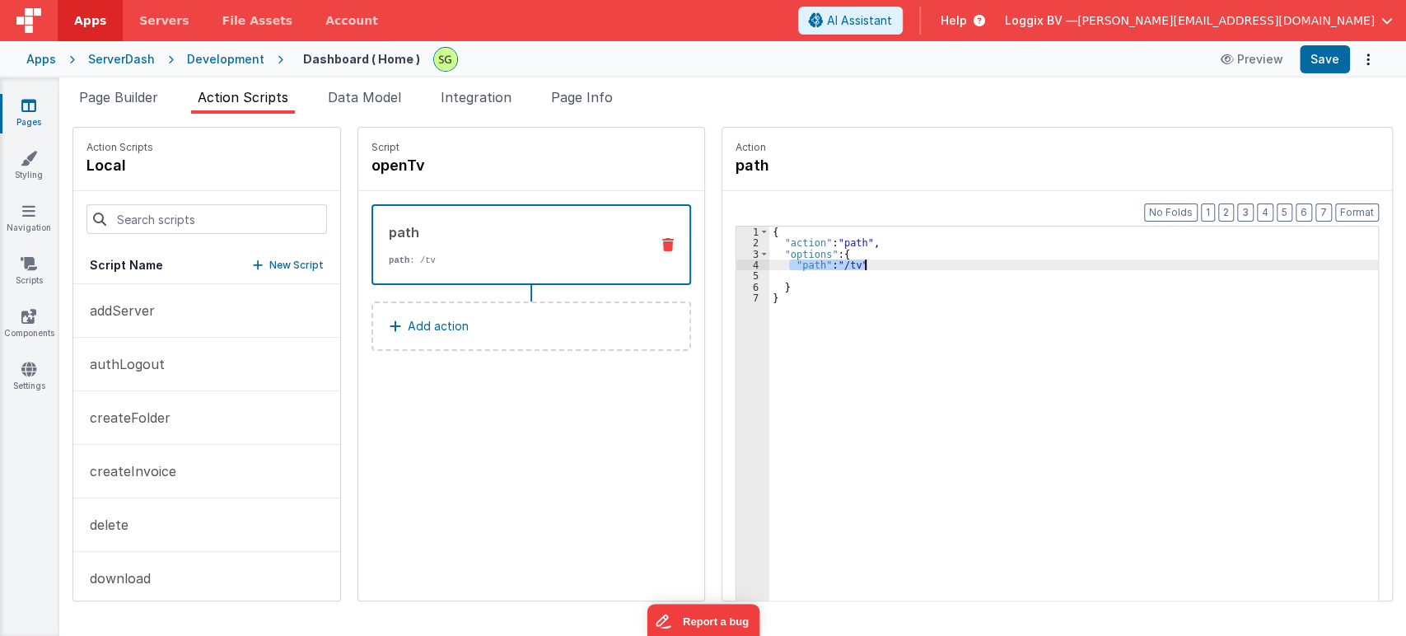
click at [860, 266] on div "{ "action" : "path" , "options" : { "path" : "/tv" } }" at bounding box center [1081, 450] width 625 height 448
drag, startPoint x: 913, startPoint y: 265, endPoint x: 1009, endPoint y: 267, distance: 96.4
click at [1009, 267] on div "{ "action" : "path" , "options" : { "path_calc" : "'/tv?id=' + [DOMAIN_NAME]" }…" at bounding box center [1081, 450] width 625 height 448
drag, startPoint x: 776, startPoint y: 265, endPoint x: 870, endPoint y: 266, distance: 94.7
click at [870, 266] on div "{ "action" : "path" , "options" : { "path" : "/tv" } }" at bounding box center [1081, 450] width 625 height 448
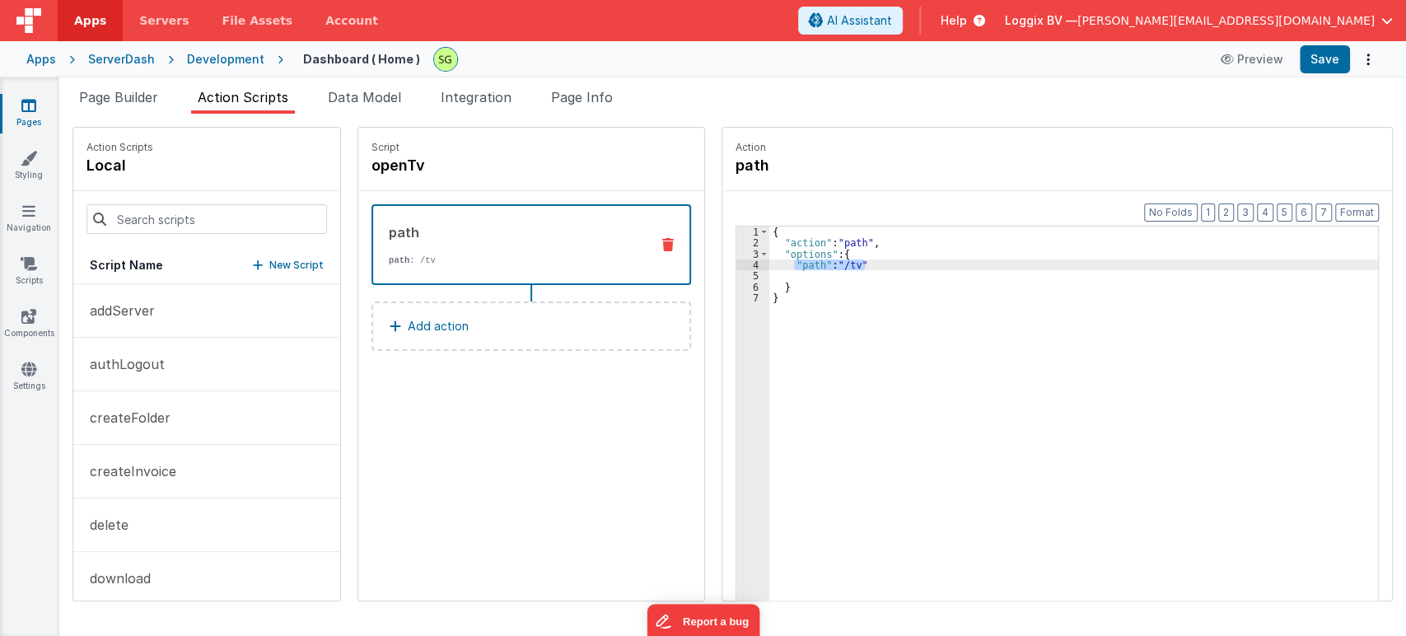
paste textarea
click at [936, 264] on div "{ "action" : "path" , "options" : { "path_calc" : "'/tv?id=' + 'bhushan'" } }" at bounding box center [1081, 450] width 625 height 448
click at [829, 262] on div "{ "action" : "path" , "options" : { "path_calc" : "'/tv?id=' + '[DOMAIN_NAME]'"…" at bounding box center [1081, 450] width 625 height 448
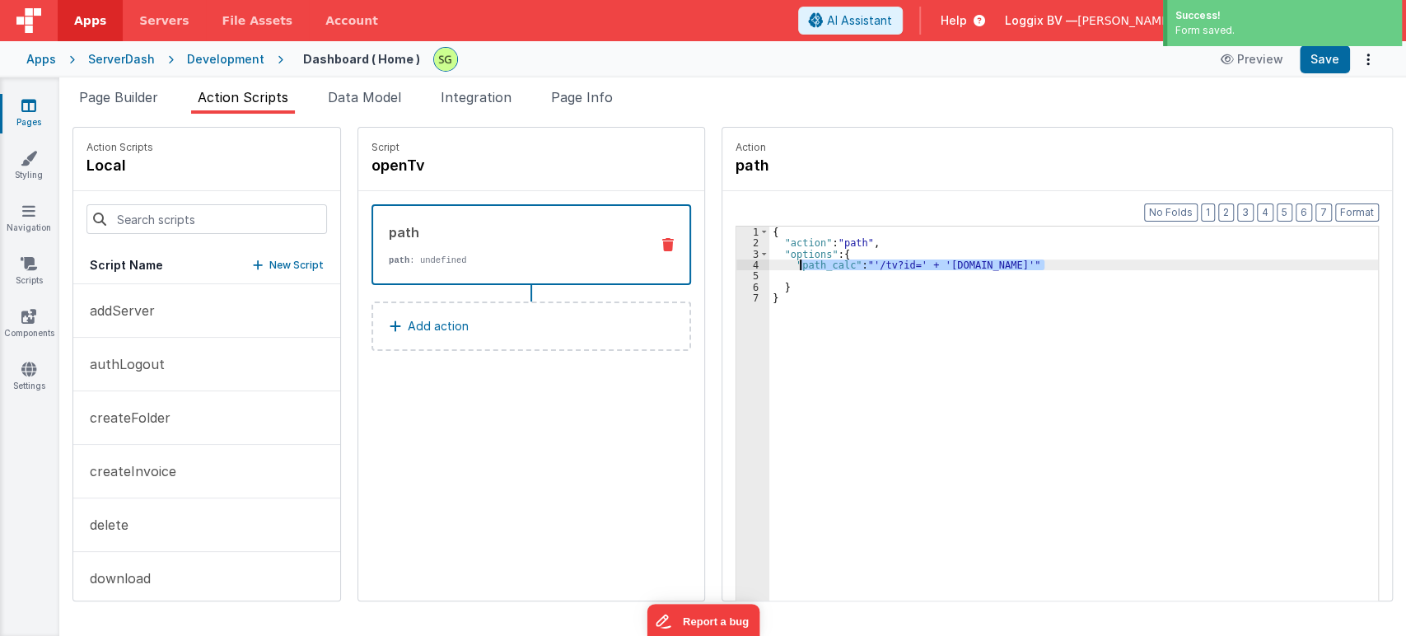
drag, startPoint x: 1033, startPoint y: 262, endPoint x: 784, endPoint y: 267, distance: 249.5
click at [784, 267] on div "{ "action" : "path" , "options" : { "path_calc" : "'/tv?id=' + '[DOMAIN_NAME]'"…" at bounding box center [1081, 450] width 625 height 448
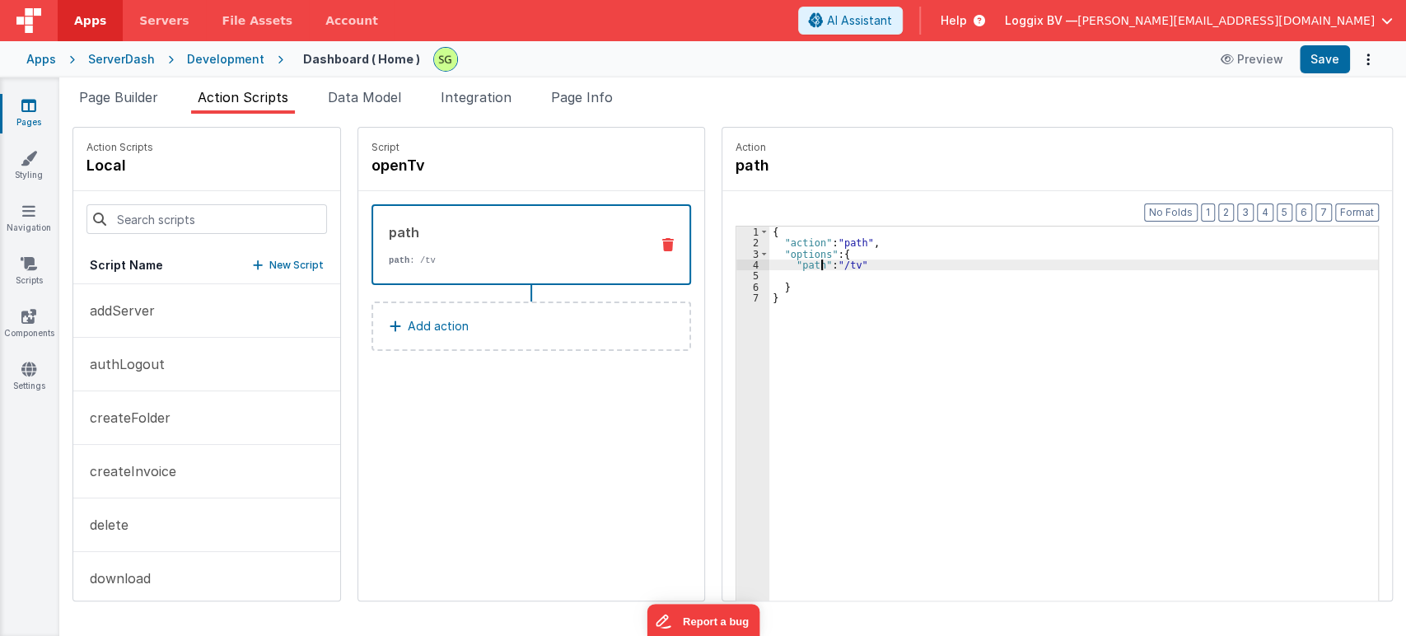
click at [804, 268] on div "{ "action" : "path" , "options" : { "path" : "/tv" } }" at bounding box center [1081, 450] width 625 height 448
drag, startPoint x: 822, startPoint y: 263, endPoint x: 869, endPoint y: 264, distance: 47.0
click at [869, 264] on div "{ "action" : "path" , "options" : { "path" : "/tv" } }" at bounding box center [1081, 450] width 625 height 448
click at [893, 262] on div "{ "action" : "path" , "options" : { "path" : "'/tv?id=' + [DOMAIN_NAME]" } }" at bounding box center [1081, 450] width 625 height 448
click at [1322, 49] on button "Save" at bounding box center [1324, 59] width 50 height 28
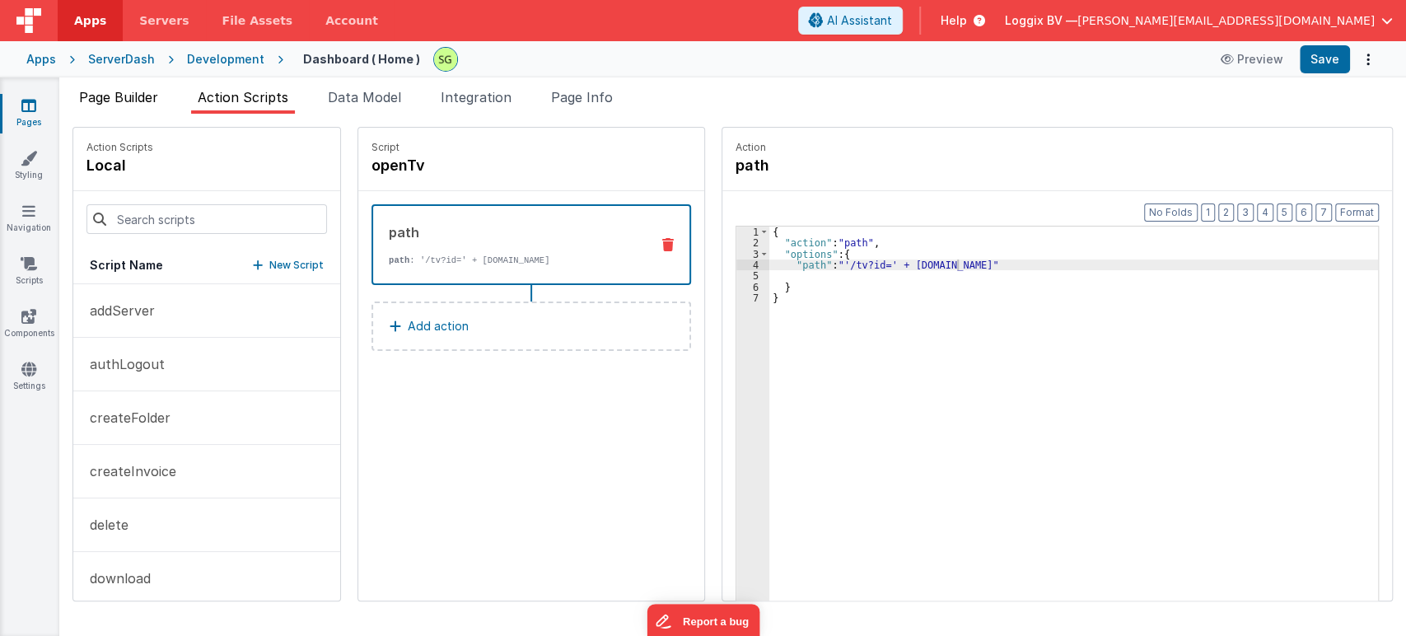
click at [141, 98] on span "Page Builder" at bounding box center [118, 97] width 79 height 16
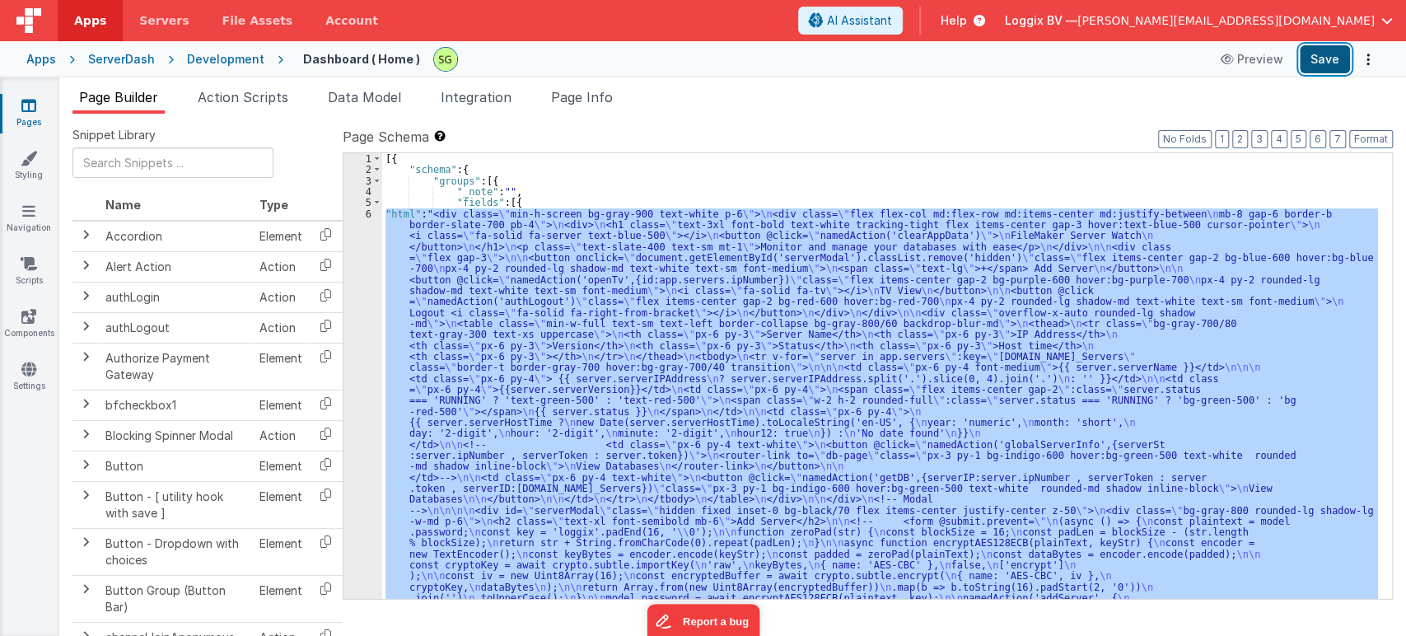
click at [1321, 68] on button "Save" at bounding box center [1324, 59] width 50 height 28
click at [262, 96] on span "Action Scripts" at bounding box center [243, 97] width 91 height 16
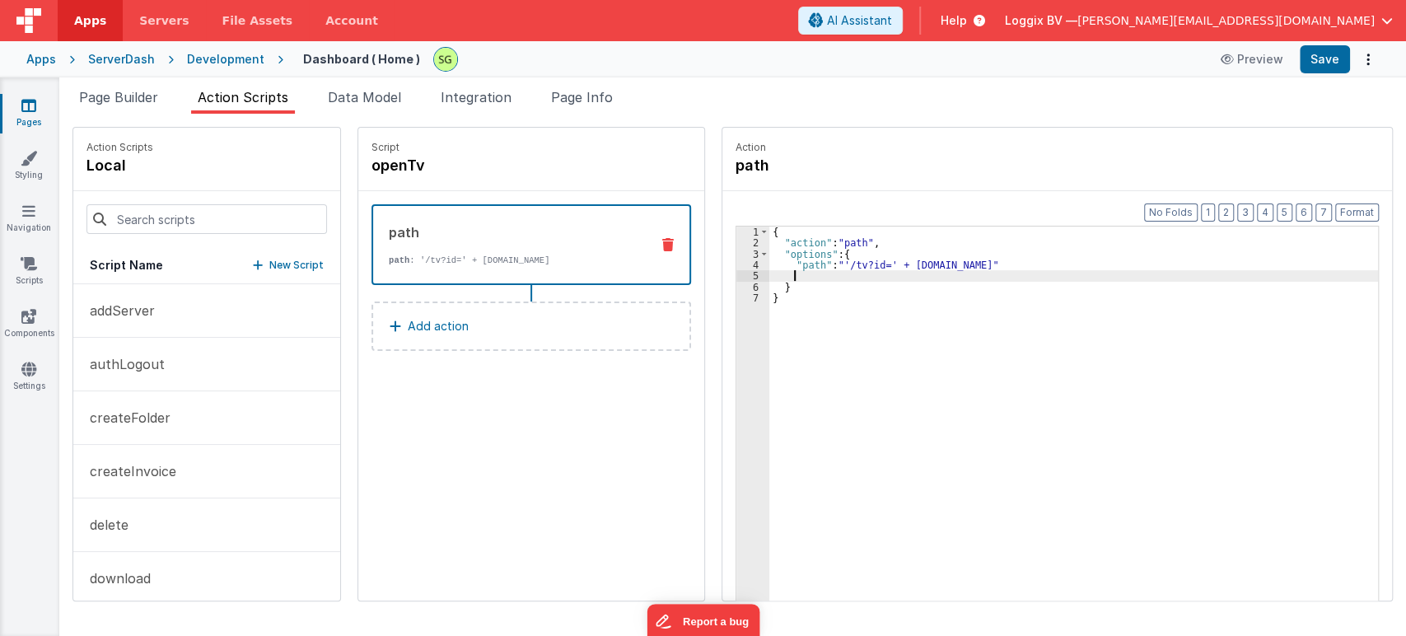
click at [856, 272] on div "{ "action" : "path" , "options" : { "path" : "'/tv?id=' + [DOMAIN_NAME]" } }" at bounding box center [1081, 450] width 625 height 448
click at [894, 263] on div "{ "action" : "path" , "options" : { "path" : "'/tv?id=' + [DOMAIN_NAME]" } }" at bounding box center [1081, 450] width 625 height 448
click at [1000, 263] on div "{ "action" : "path" , "options" : { "path" : "'/tv?id=' + `[DOMAIN_NAME]" } }" at bounding box center [1081, 450] width 625 height 448
click at [837, 263] on div "{ "action" : "path" , "options" : { "path" : "'/tv?id=' + '[DOMAIN_NAME]'" } }" at bounding box center [1081, 450] width 625 height 448
drag, startPoint x: 899, startPoint y: 262, endPoint x: 967, endPoint y: 269, distance: 67.9
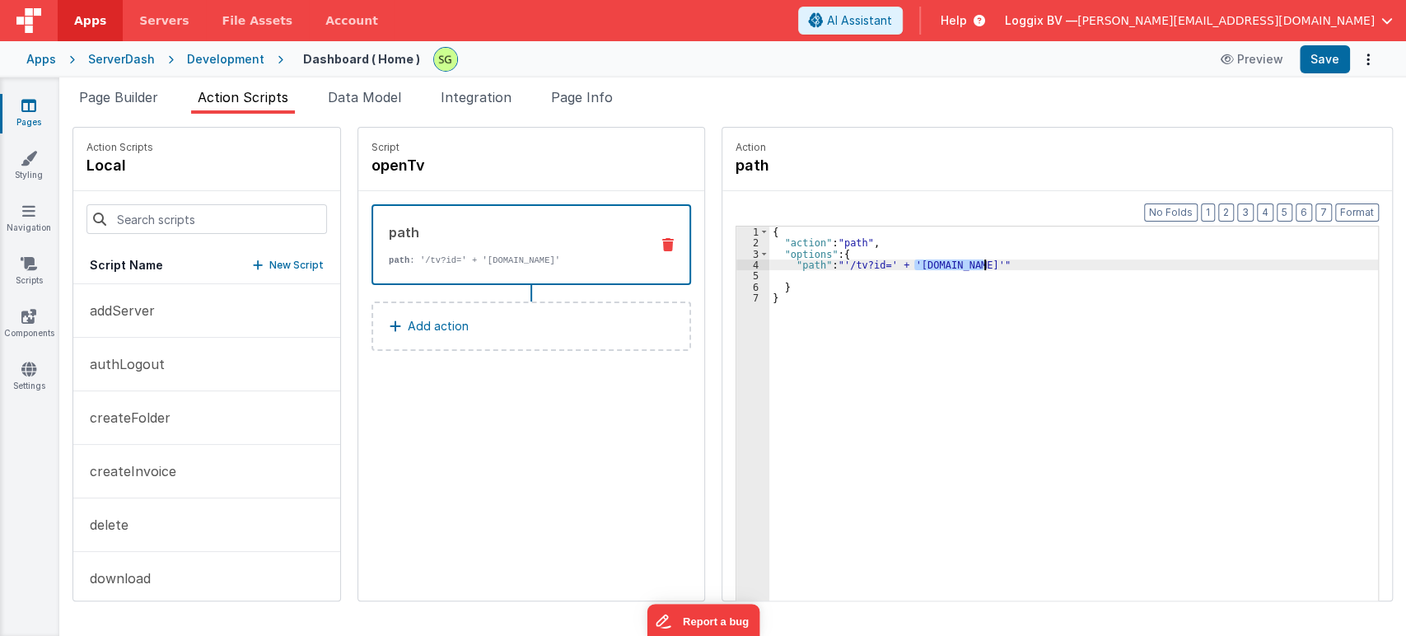
click at [967, 269] on div "{ "action" : "path" , "options" : { "path" : "'/tv?id=' + '[DOMAIN_NAME]'" } }" at bounding box center [1081, 450] width 625 height 448
click at [967, 269] on div "{ "action" : "path" , "options" : { "path" : "'/tv?id=' + '[DOMAIN_NAME]'" } }" at bounding box center [1073, 438] width 608 height 425
drag, startPoint x: 999, startPoint y: 263, endPoint x: 900, endPoint y: 268, distance: 98.9
click at [900, 268] on div "{ "action" : "path" , "options" : { "path" : "'/tv?id=' + '[DOMAIN_NAME]'" } }" at bounding box center [1081, 450] width 625 height 448
click at [898, 263] on div "{ "action" : "path" , "options" : { "path" : "'/tv?id=' + 'bhushan'" } }" at bounding box center [1081, 450] width 625 height 448
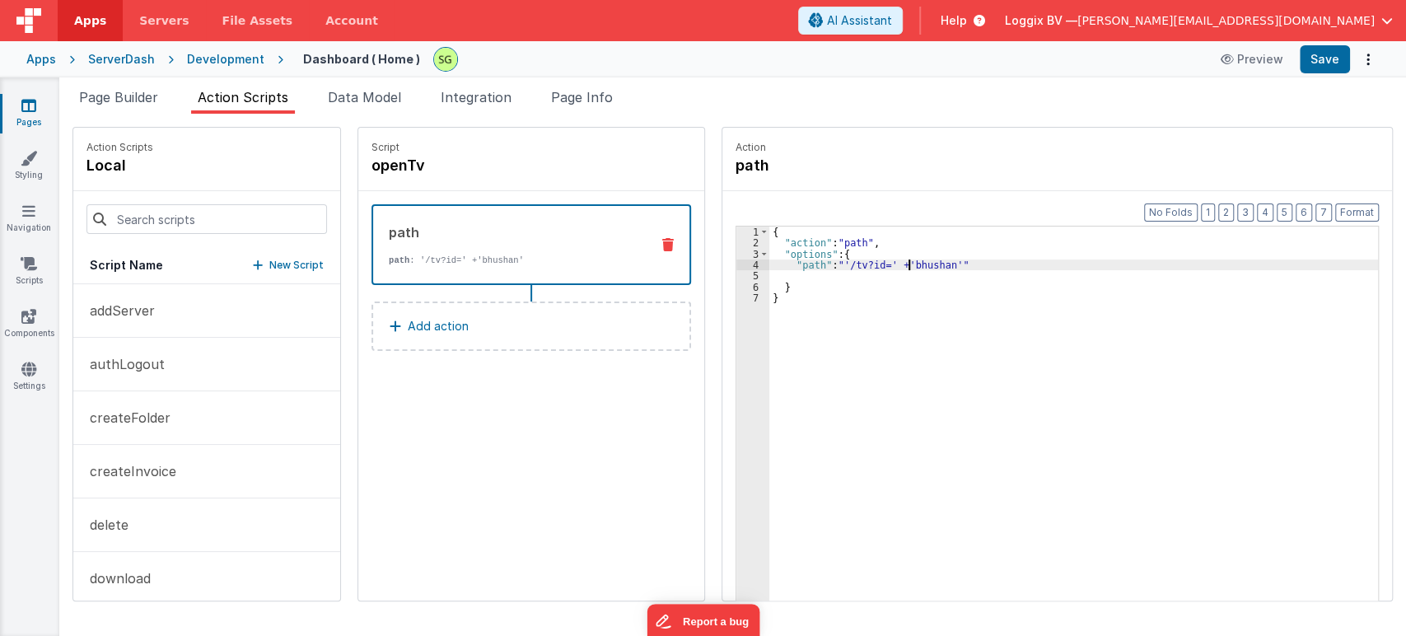
click at [887, 263] on div "{ "action" : "path" , "options" : { "path" : "'/tv?id=' +'bhushan'" } }" at bounding box center [1081, 450] width 625 height 448
click at [1308, 64] on button "Save" at bounding box center [1324, 59] width 50 height 28
click at [892, 273] on div "{ "action" : "path" , "options" : { "path" : "'/tv?id='+'bhushan'" } }" at bounding box center [1081, 450] width 625 height 448
drag, startPoint x: 775, startPoint y: 265, endPoint x: 962, endPoint y: 263, distance: 186.9
click at [962, 263] on div "{ "action" : "path" , "options" : { "path" : "'/tv?id='+'bhushan'" } }" at bounding box center [1081, 450] width 625 height 448
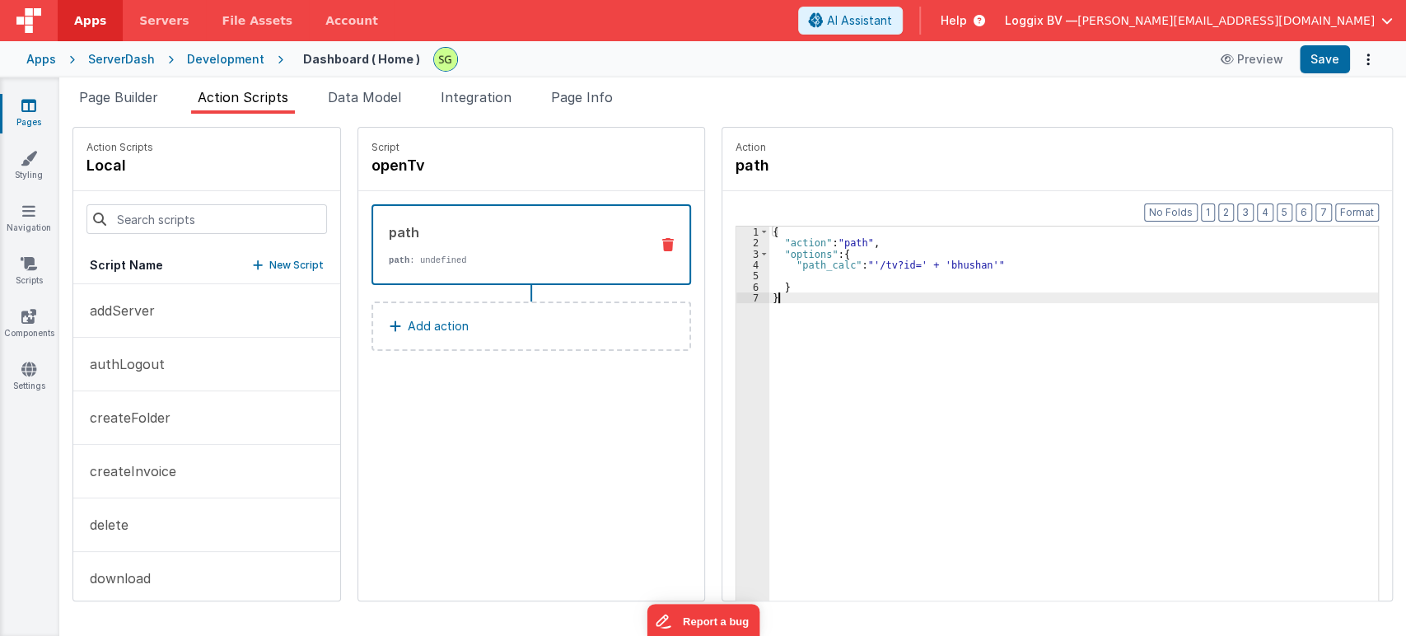
click at [794, 332] on div "{ "action" : "path" , "options" : { "path_calc" : "'/tv?id=' + 'bhushan'" } }" at bounding box center [1081, 450] width 625 height 448
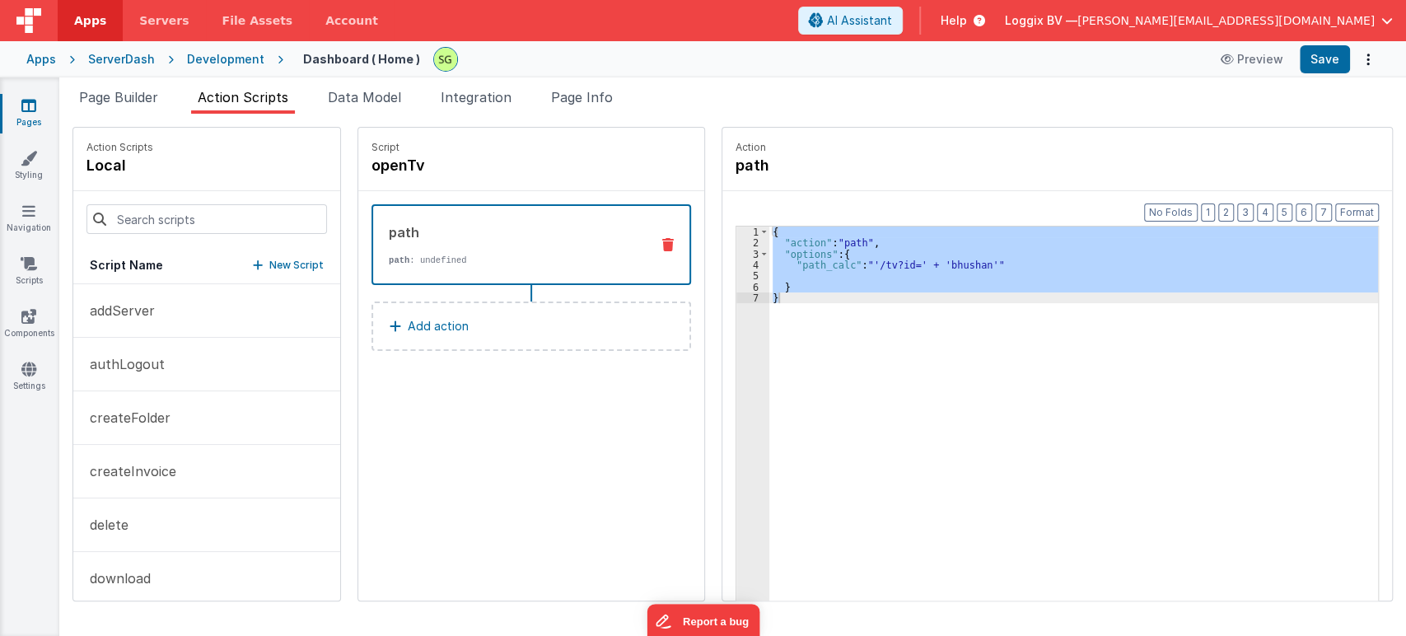
click at [913, 142] on p "Action" at bounding box center [1056, 147] width 643 height 13
click at [986, 336] on div "{ "action" : "path" , "options" : { "path_calc" : "'/tv?id=' + 'bhushan'" } }" at bounding box center [1073, 438] width 608 height 425
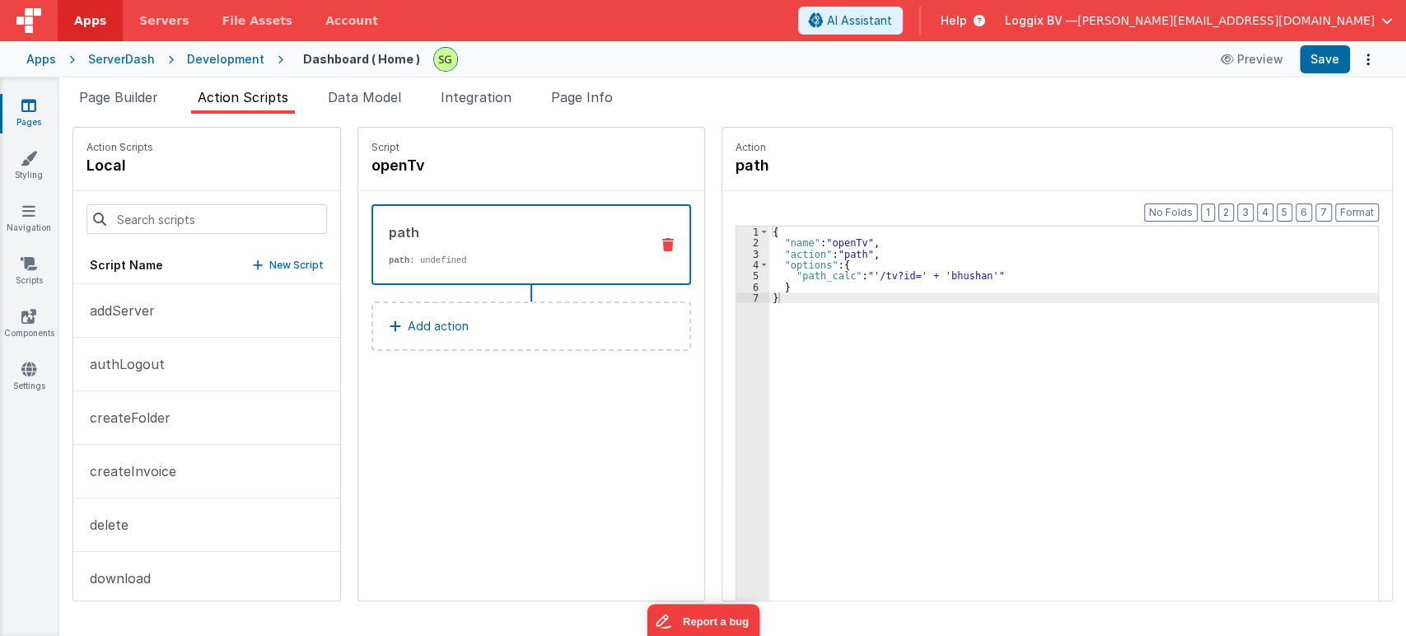
click at [1301, 74] on div "Apps ServerDash Development Dashboard ( Home ) Preview Save" at bounding box center [703, 59] width 1406 height 36
click at [1311, 67] on button "Save" at bounding box center [1324, 59] width 50 height 28
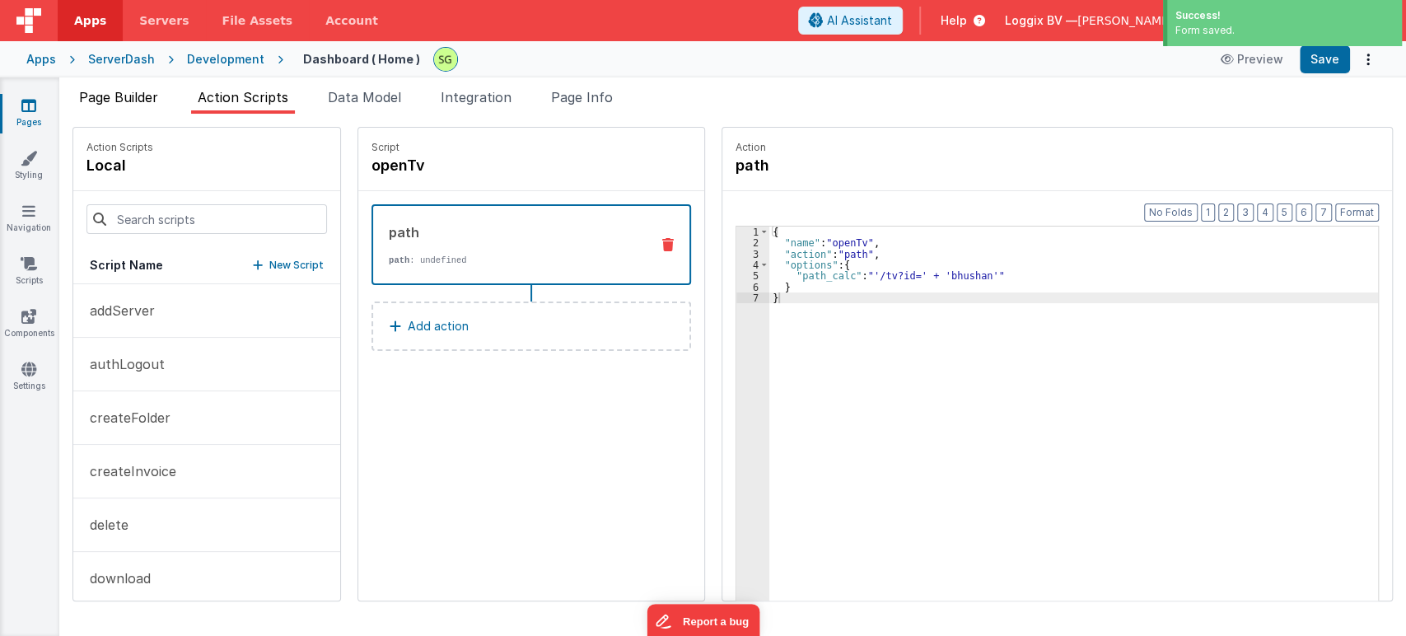
click at [122, 92] on span "Page Builder" at bounding box center [118, 97] width 79 height 16
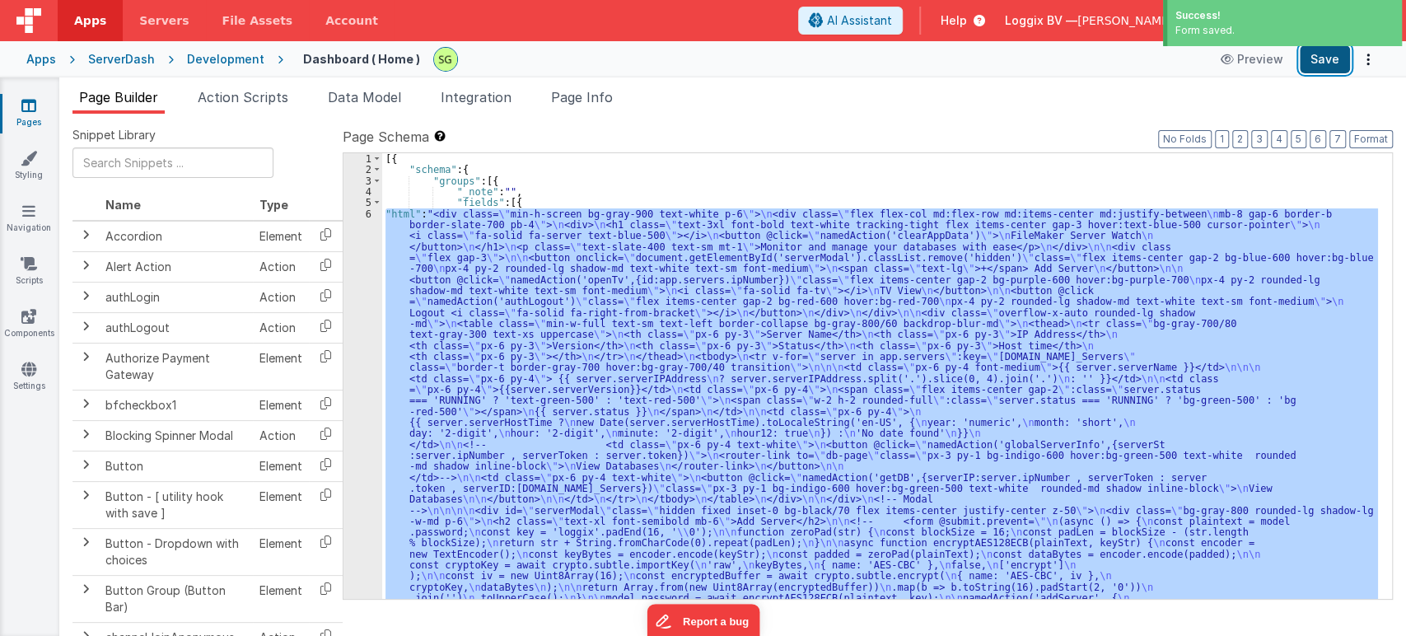
click at [1326, 61] on button "Save" at bounding box center [1324, 59] width 50 height 28
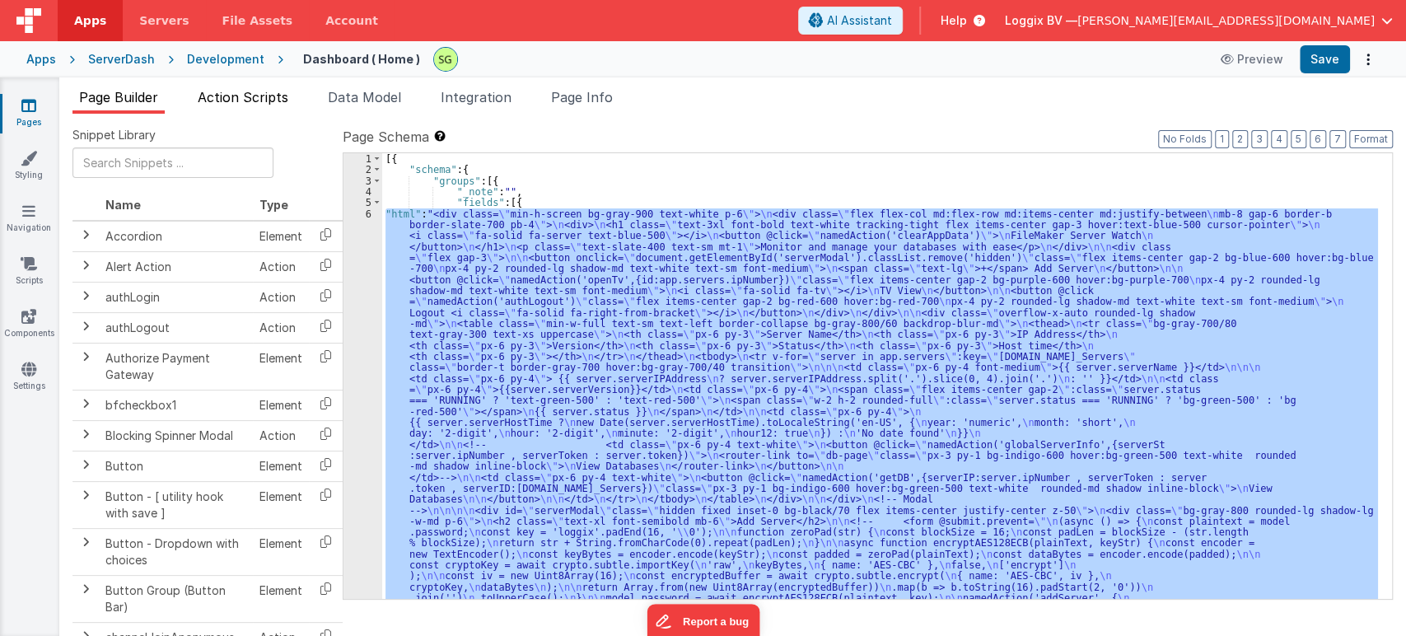
click at [253, 88] on li "Action Scripts" at bounding box center [243, 100] width 104 height 26
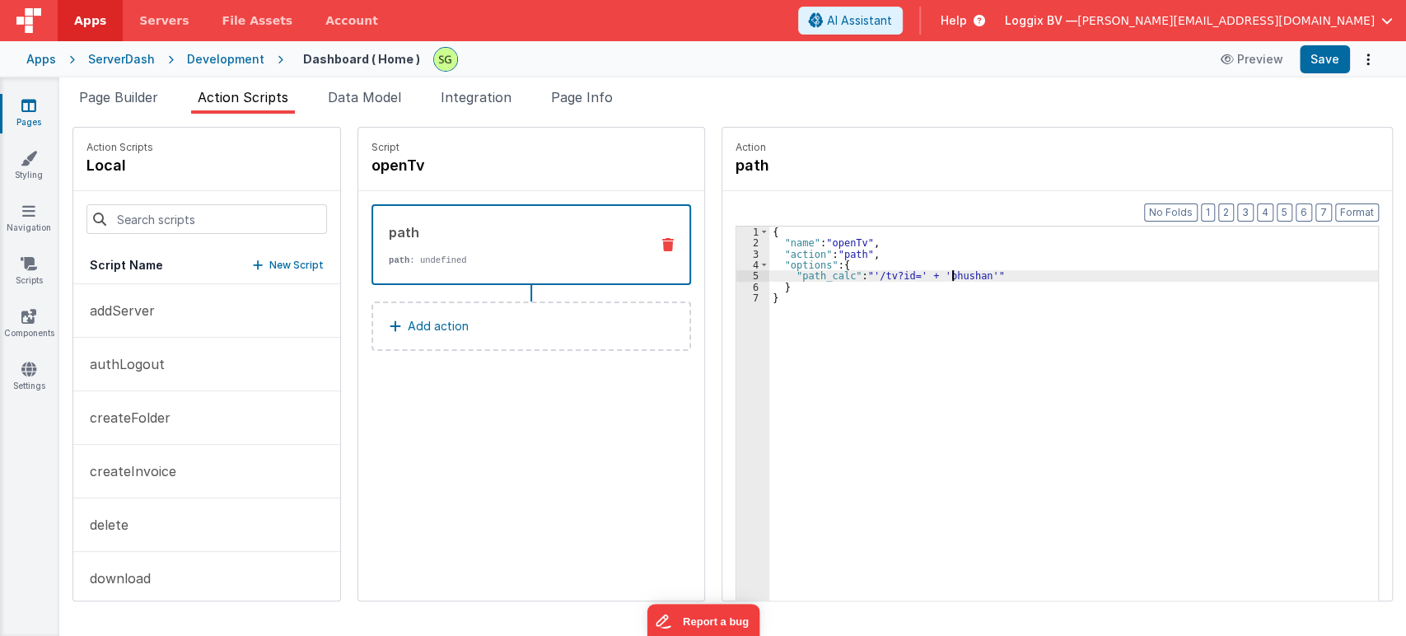
click at [932, 272] on div "{ "name" : "openTv" , "action" : "path" , "options" : { "path_calc" : "'/tv?id=…" at bounding box center [1081, 450] width 625 height 448
click at [821, 299] on div "{ "name" : "openTv" , "action" : "path" , "options" : { "path_calc" : "'/tv?id=…" at bounding box center [1081, 450] width 625 height 448
click at [945, 280] on div "{ "name" : "openTv" , "action" : "path" , "options" : { "path_calc" : "'/tv?id=…" at bounding box center [1081, 450] width 625 height 448
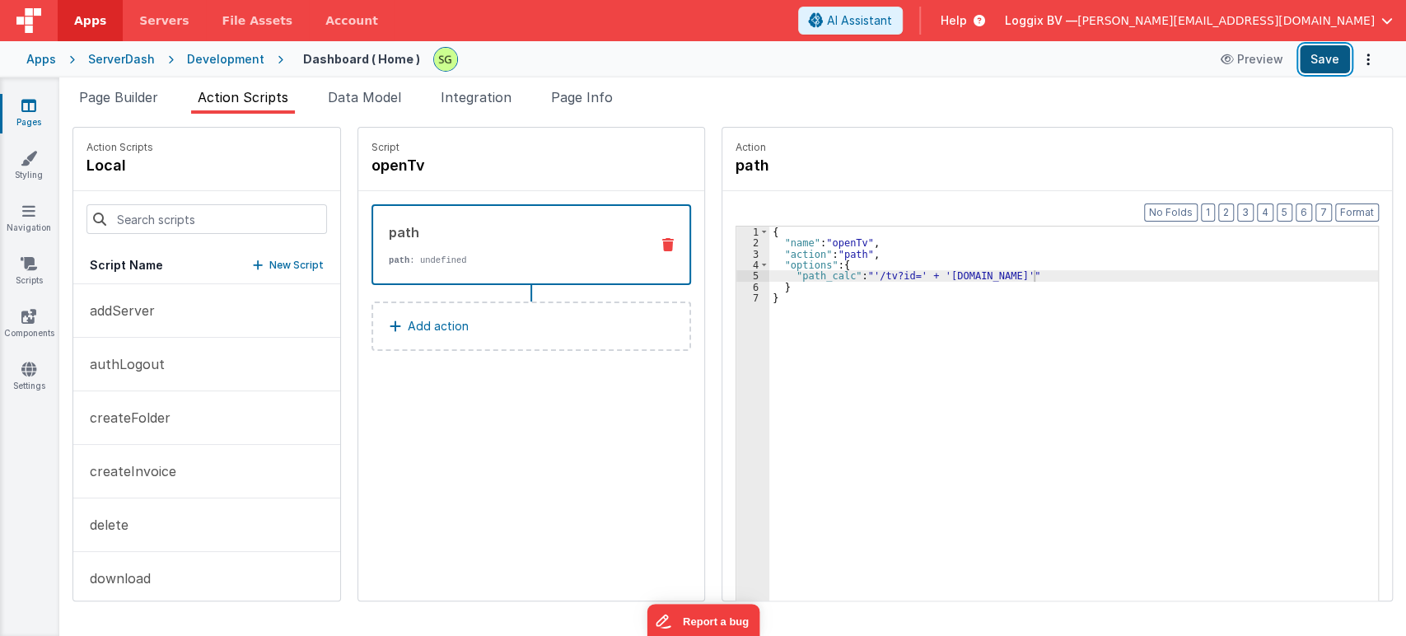
click at [1327, 57] on button "Save" at bounding box center [1324, 59] width 50 height 28
drag, startPoint x: 923, startPoint y: 272, endPoint x: 1014, endPoint y: 277, distance: 91.6
click at [1014, 277] on div "{ "name" : "openTv" , "action" : "path" , "options" : { "path_calc" : "'/tv?id=…" at bounding box center [1081, 450] width 625 height 448
click at [1060, 308] on div "{ "name" : "openTv" , "action" : "path" , "options" : { "path_calc" : "'/tv?id=…" at bounding box center [1081, 450] width 625 height 448
click at [1320, 58] on button "Save" at bounding box center [1324, 59] width 50 height 28
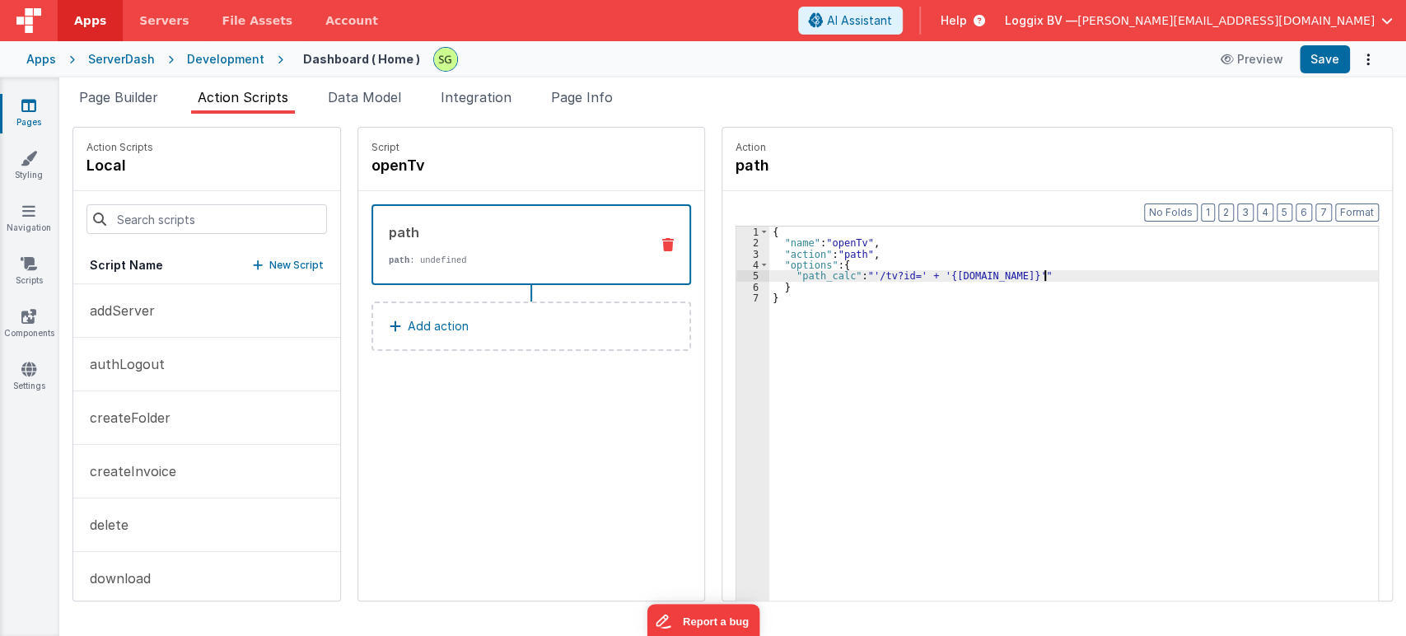
click at [1026, 280] on div "{ "name" : "openTv" , "action" : "path" , "options" : { "path_calc" : "'/tv?id=…" at bounding box center [1081, 450] width 625 height 448
click at [926, 271] on div "{ "name" : "openTv" , "action" : "path" , "options" : { "path_calc" : "'/tv?id=…" at bounding box center [1081, 450] width 625 height 448
click at [1331, 51] on button "Save" at bounding box center [1324, 59] width 50 height 28
click at [827, 296] on div "{ "name" : "openTv" , "action" : "path" , "options" : { "path_calc" : "'/tv?id=…" at bounding box center [1081, 450] width 625 height 448
drag, startPoint x: 1029, startPoint y: 276, endPoint x: 934, endPoint y: 276, distance: 95.5
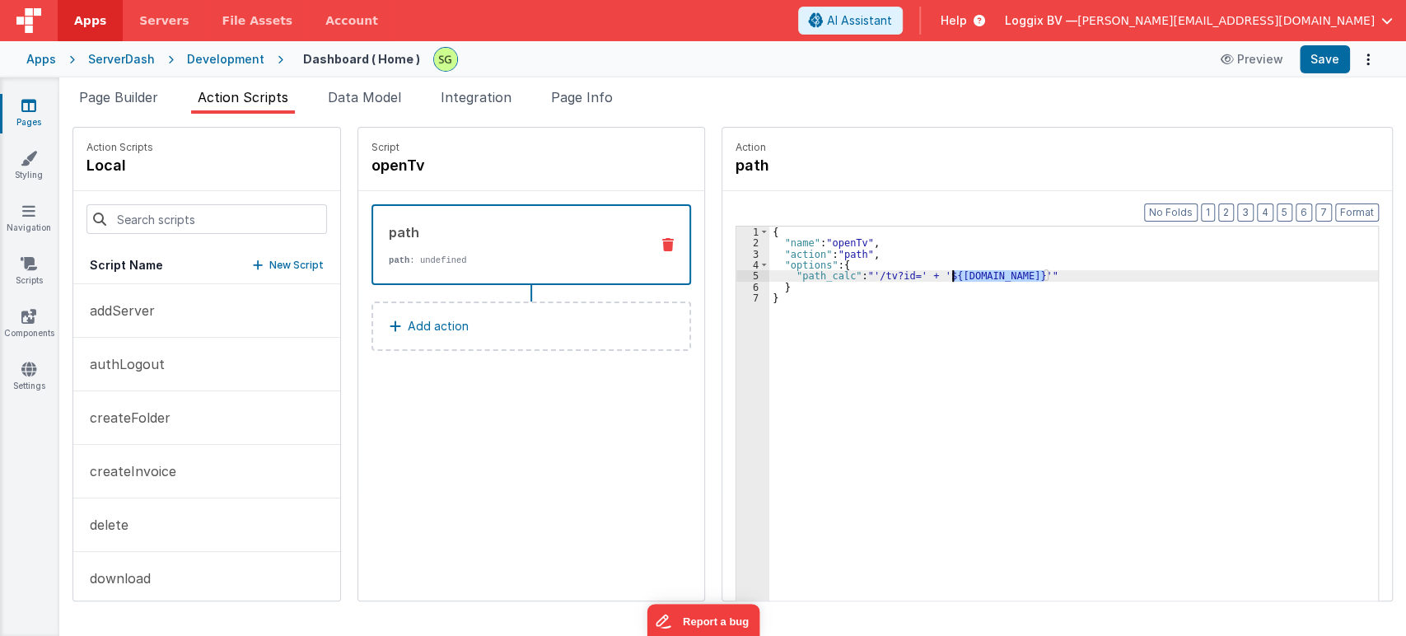
click at [934, 276] on div "{ "name" : "openTv" , "action" : "path" , "options" : { "path_calc" : "'/tv?id=…" at bounding box center [1081, 450] width 625 height 448
click at [1031, 274] on div "{ "name" : "openTv" , "action" : "path" , "options" : { "path_calc" : "'/tv?id=…" at bounding box center [1081, 450] width 625 height 448
drag, startPoint x: 1031, startPoint y: 274, endPoint x: 925, endPoint y: 277, distance: 106.3
click at [925, 277] on div "{ "name" : "openTv" , "action" : "path" , "options" : { "path_calc" : "'/tv?id=…" at bounding box center [1081, 450] width 625 height 448
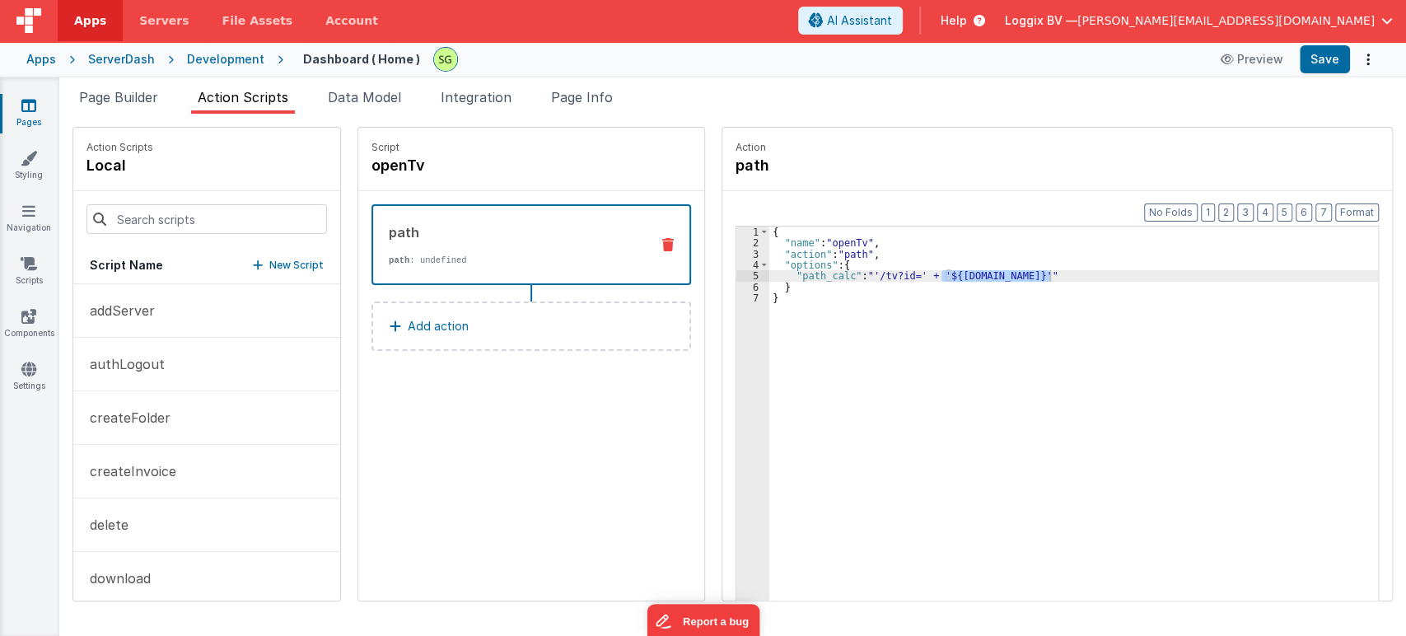
click at [582, 464] on div "Script openTv path path : undefined Add action" at bounding box center [531, 364] width 346 height 473
click at [161, 319] on button "addServer" at bounding box center [206, 311] width 267 height 54
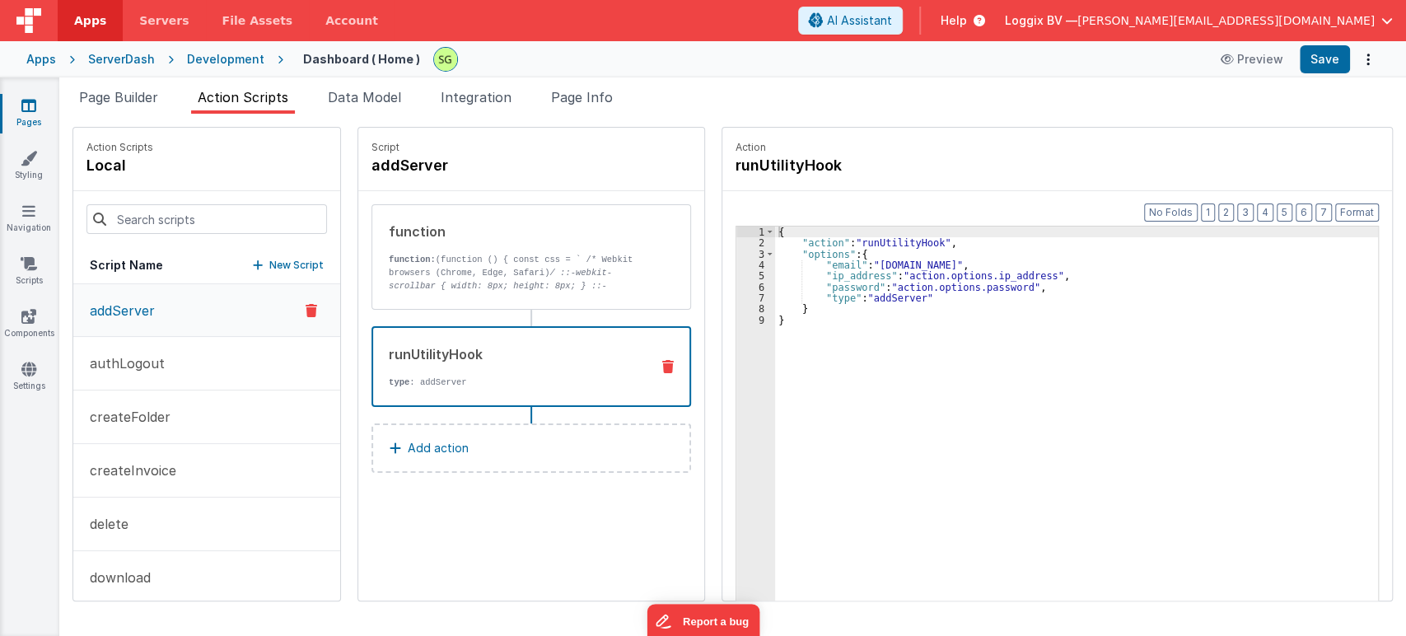
click at [556, 361] on div "runUtilityHook" at bounding box center [513, 354] width 248 height 20
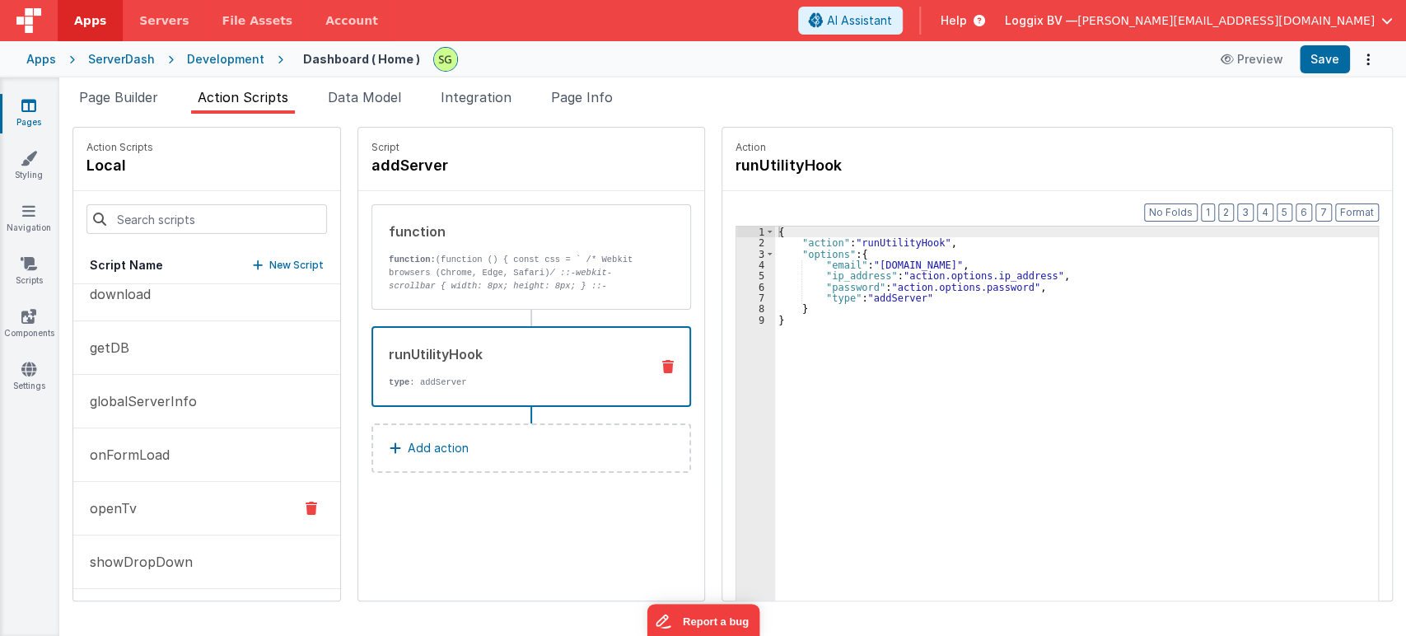
click at [177, 527] on button "openTv" at bounding box center [206, 509] width 267 height 54
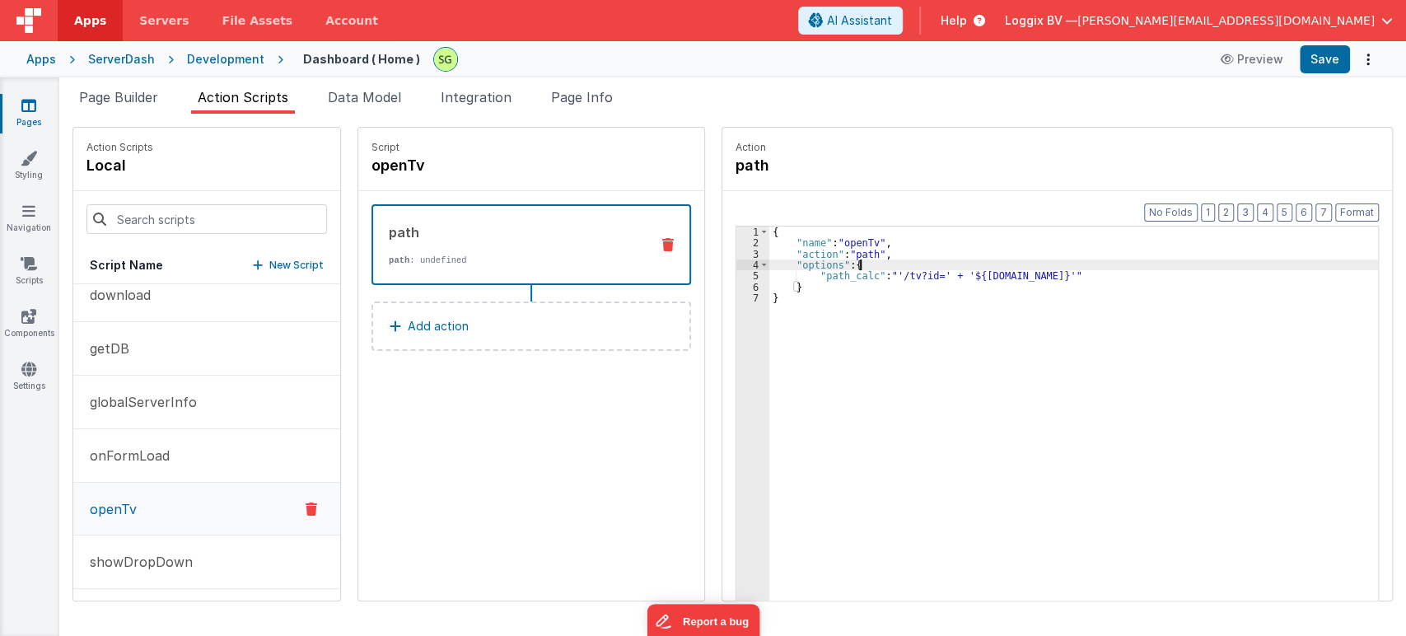
click at [862, 264] on div "{ "name" : "openTv" , "action" : "path" , "options" : { "path_calc" : "'/tv?id=…" at bounding box center [1081, 450] width 625 height 448
drag, startPoint x: 945, startPoint y: 284, endPoint x: 1051, endPoint y: 287, distance: 106.2
click at [1051, 287] on div "{ "name" : "openTv" , "action" : "path" , "options" : { "id" : "[DOMAIN_NAME]" …" at bounding box center [1081, 450] width 625 height 448
click at [140, 95] on span "Page Builder" at bounding box center [118, 97] width 79 height 16
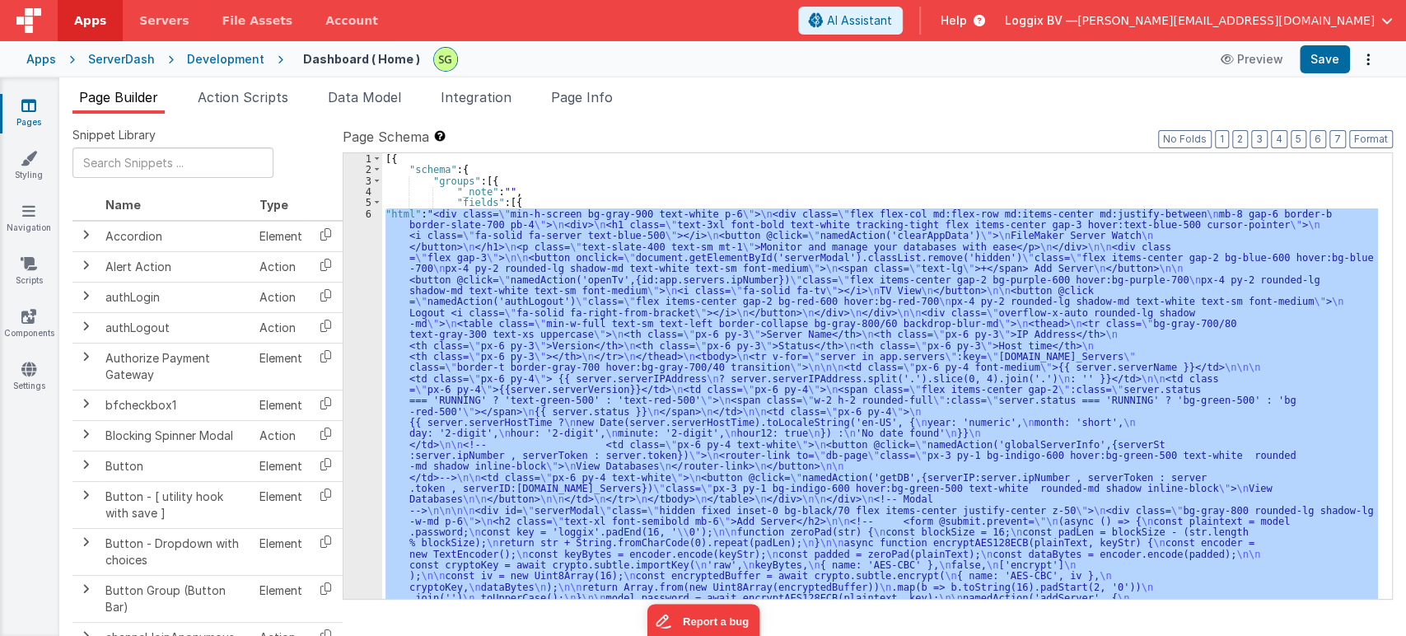
click at [1315, 97] on ul "Page Builder Action Scripts Data Model Integration Page Info" at bounding box center [732, 100] width 1346 height 26
click at [1322, 65] on button "Save" at bounding box center [1324, 59] width 50 height 28
click at [256, 95] on span "Action Scripts" at bounding box center [243, 97] width 91 height 16
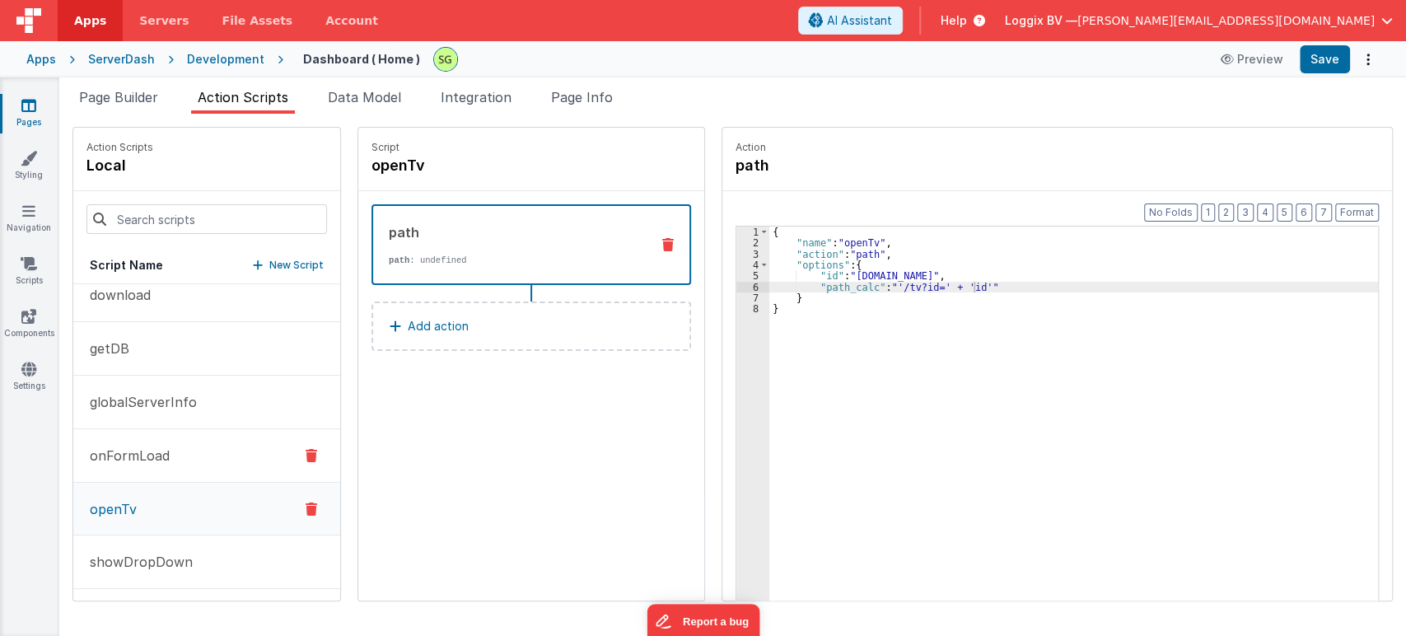
scroll to position [0, 0]
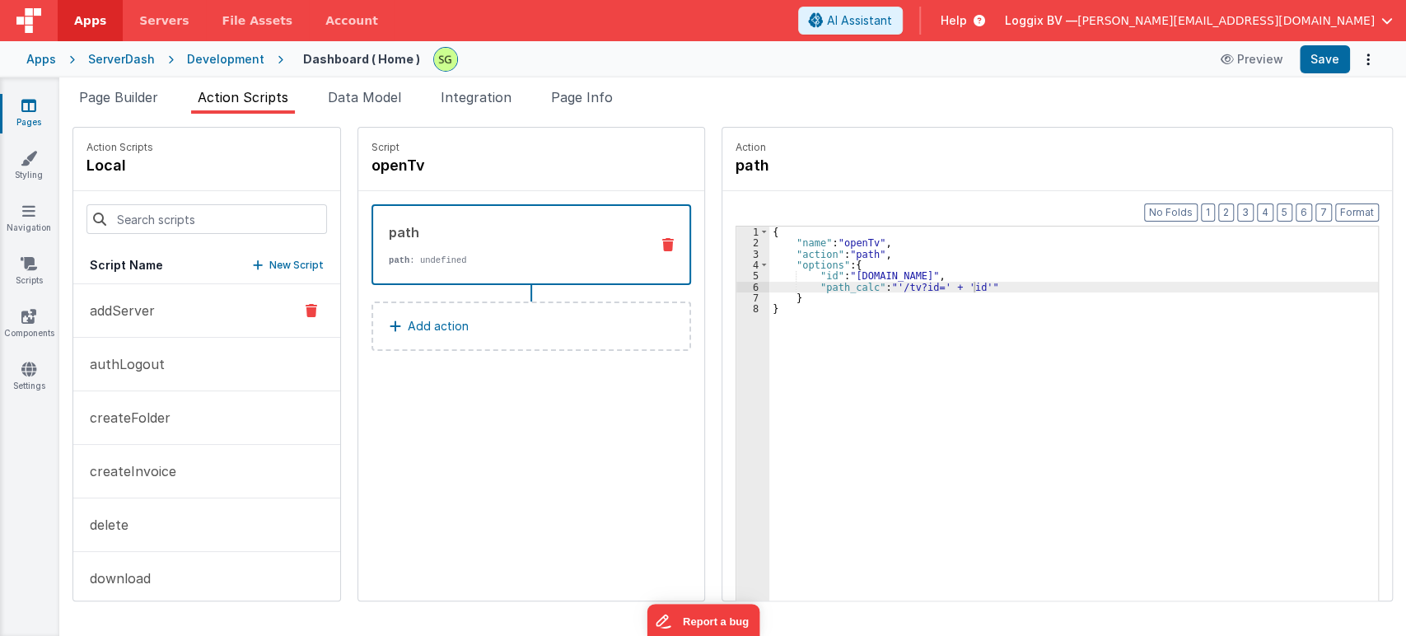
click at [174, 311] on button "addServer" at bounding box center [206, 311] width 267 height 54
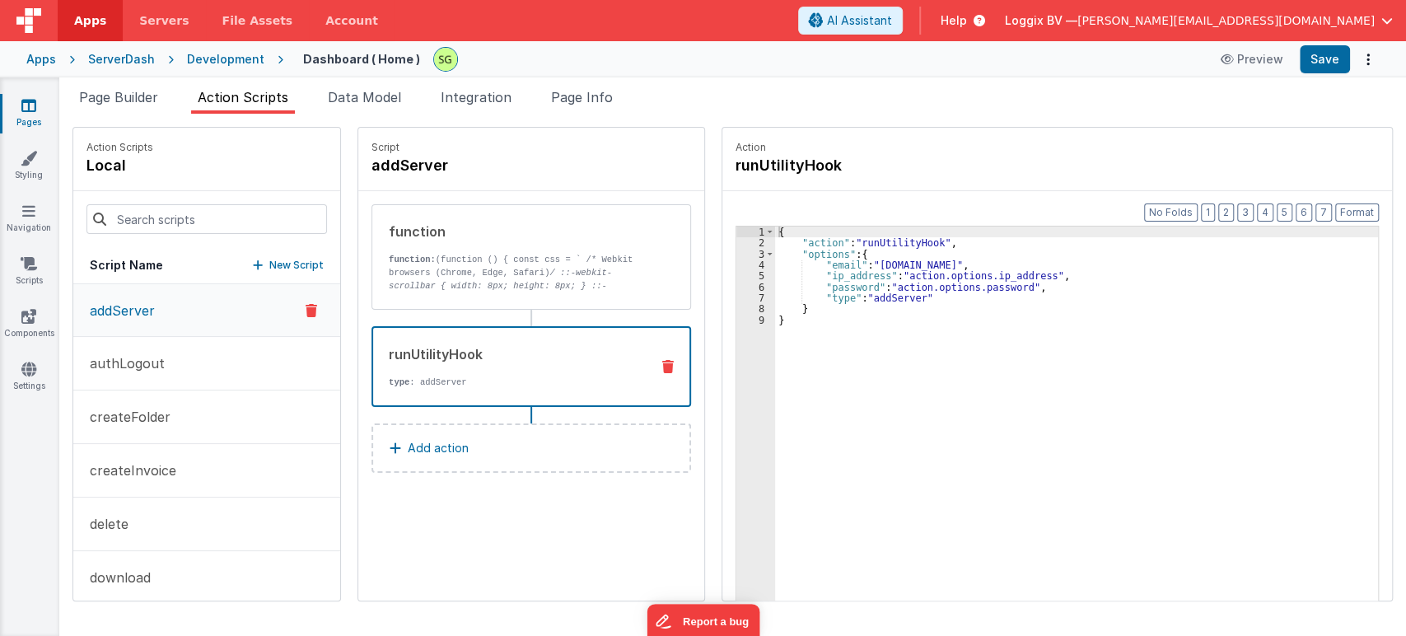
click at [496, 355] on div "runUtilityHook" at bounding box center [513, 354] width 248 height 20
click at [203, 490] on button "openTv" at bounding box center [206, 517] width 267 height 54
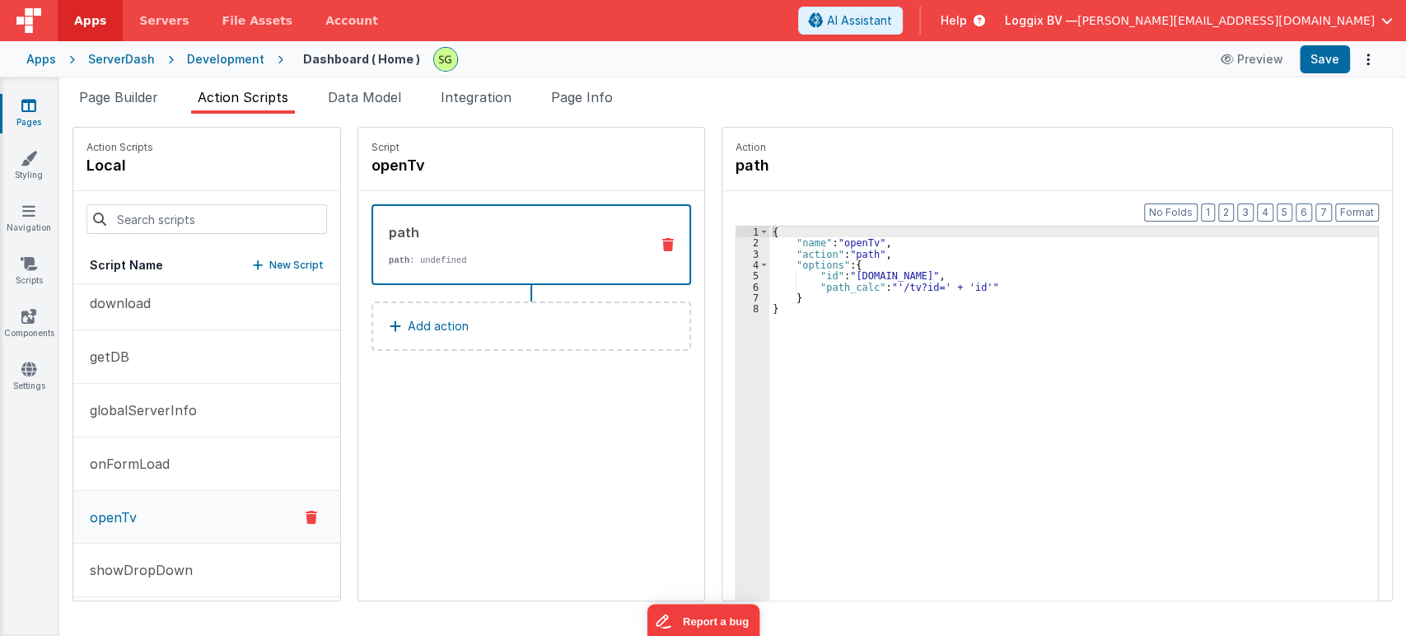
scroll to position [277, 0]
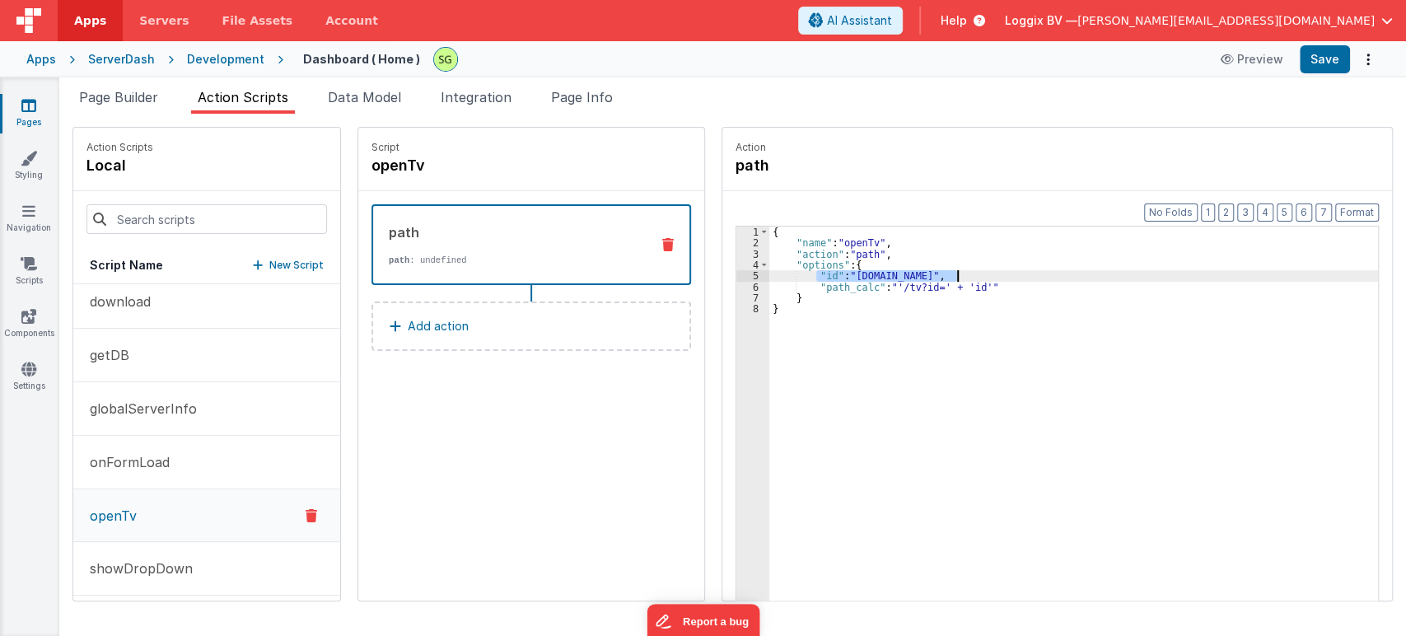
drag, startPoint x: 799, startPoint y: 274, endPoint x: 955, endPoint y: 272, distance: 156.5
click at [955, 272] on div "{ "name" : "openTv" , "action" : "path" , "options" : { "id" : "[DOMAIN_NAME]" …" at bounding box center [1081, 450] width 625 height 448
click at [882, 282] on div "{ "name" : "openTv" , "action" : "path" , "options" : { "path_calc" : "'/tv?id=…" at bounding box center [1081, 450] width 625 height 448
click at [943, 282] on div "{ "name" : "openTv" , "action" : "path" , "options" : { "id" : "[DOMAIN_NAME]" …" at bounding box center [1081, 450] width 625 height 448
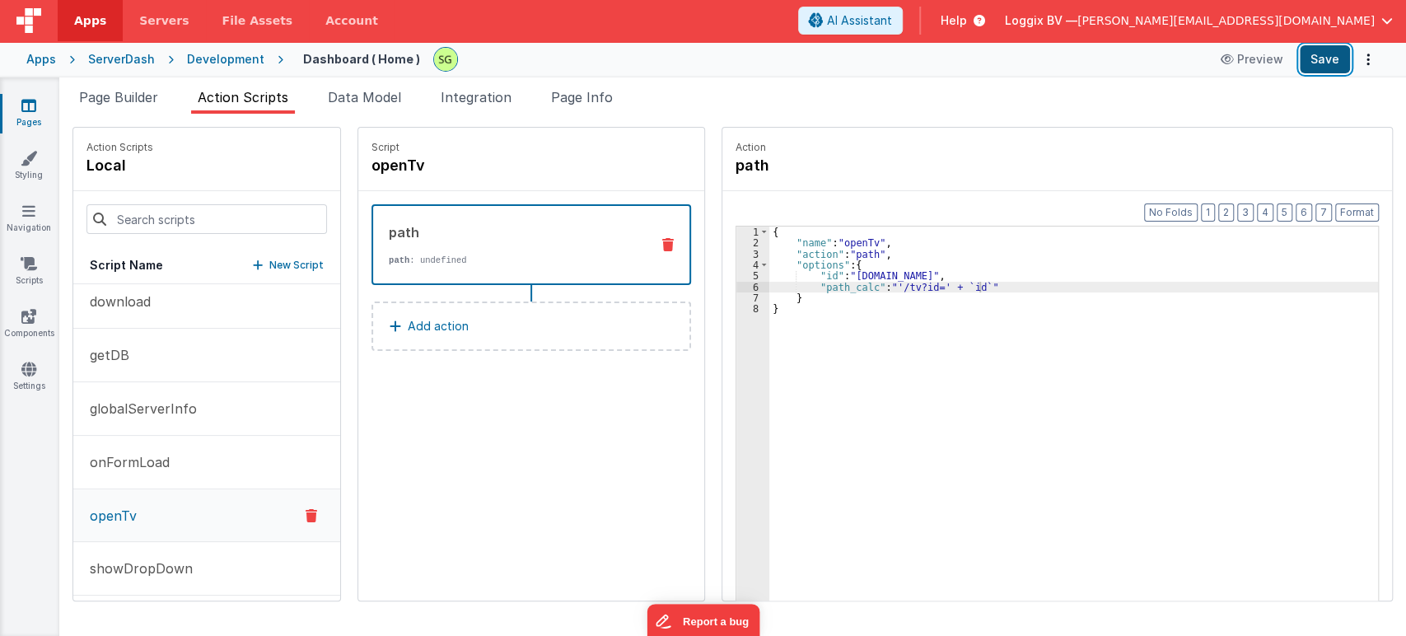
click at [1337, 52] on button "Save" at bounding box center [1324, 59] width 50 height 28
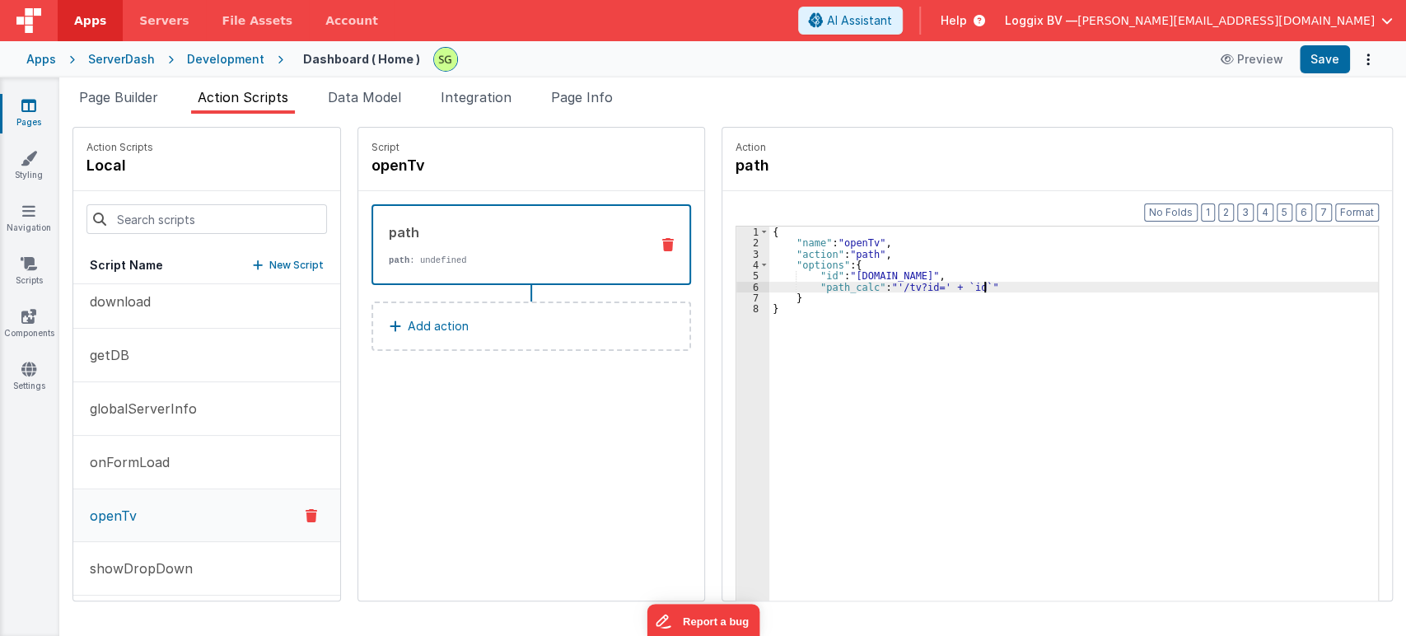
click at [991, 291] on div "{ "name" : "openTv" , "action" : "path" , "options" : { "id" : "[DOMAIN_NAME]" …" at bounding box center [1081, 450] width 625 height 448
click at [954, 282] on div "{ "name" : "openTv" , "action" : "path" , "options" : { "id" : "[DOMAIN_NAME]" …" at bounding box center [1081, 450] width 625 height 448
click at [772, 310] on div "{ "name" : "openTv" , "action" : "path" , "options" : { "id" : "[DOMAIN_NAME]" …" at bounding box center [1081, 450] width 625 height 448
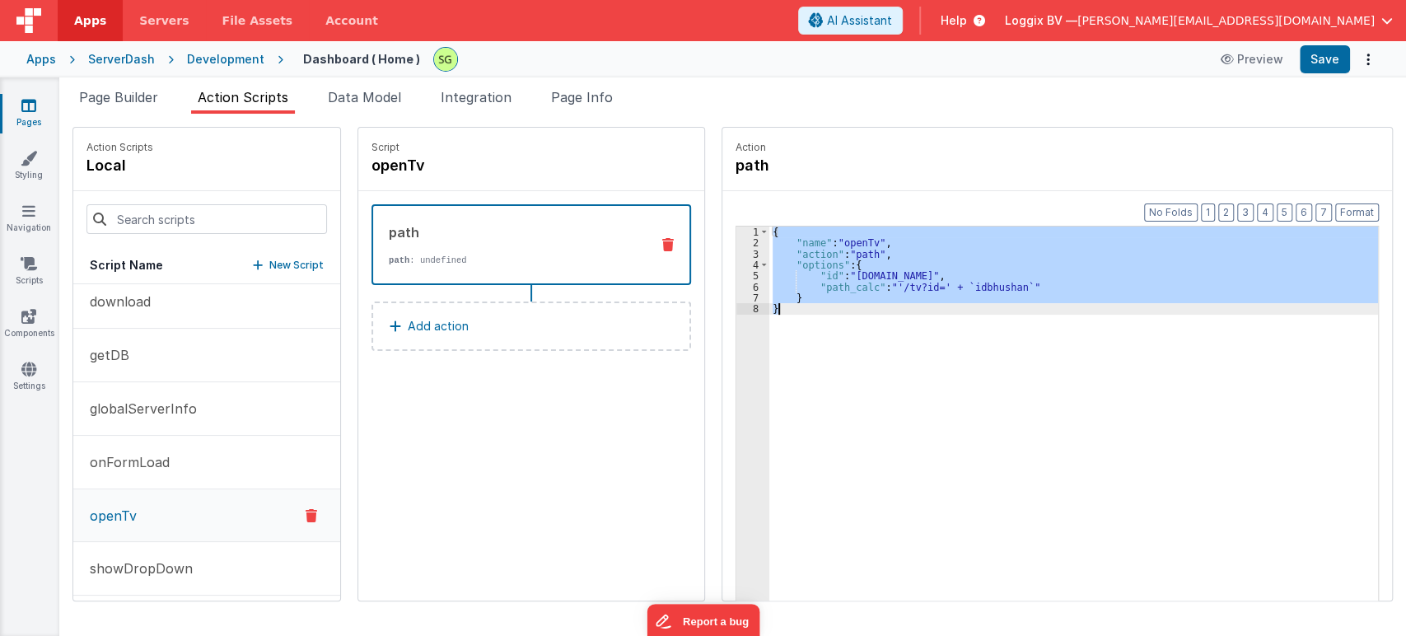
click at [900, 305] on div "{ "name" : "openTv" , "action" : "path" , "options" : { "id" : "[DOMAIN_NAME]" …" at bounding box center [1073, 438] width 608 height 425
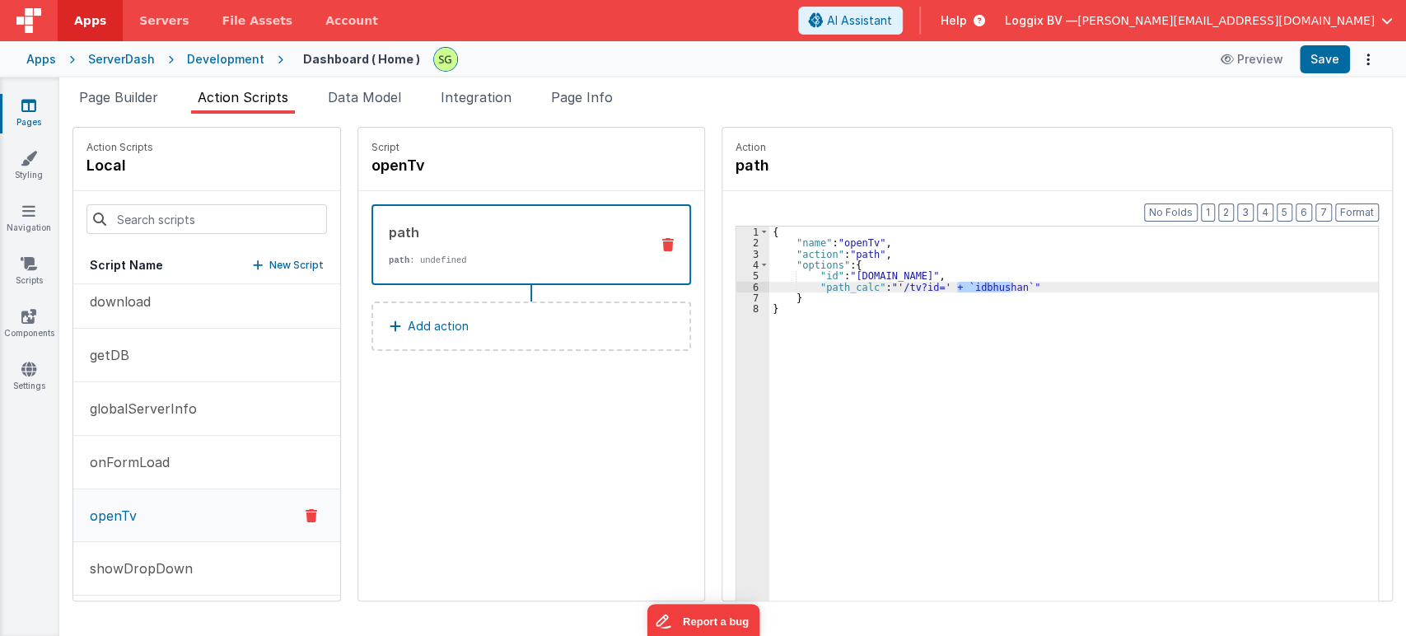
drag, startPoint x: 941, startPoint y: 284, endPoint x: 997, endPoint y: 288, distance: 56.1
click at [997, 288] on div "{ "name" : "openTv" , "action" : "path" , "options" : { "id" : "[DOMAIN_NAME]" …" at bounding box center [1081, 450] width 625 height 448
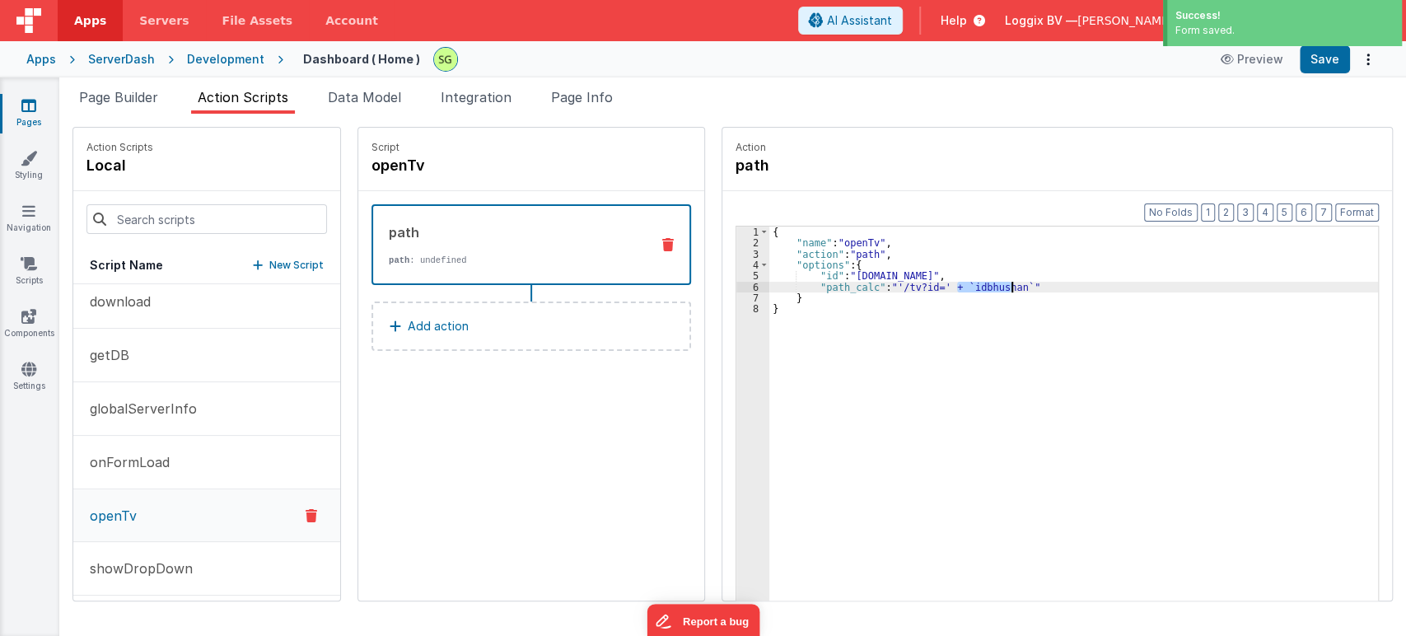
click at [1016, 421] on div "{ "name" : "openTv" , "action" : "path" , "options" : { "id" : "[DOMAIN_NAME]" …" at bounding box center [1081, 450] width 625 height 448
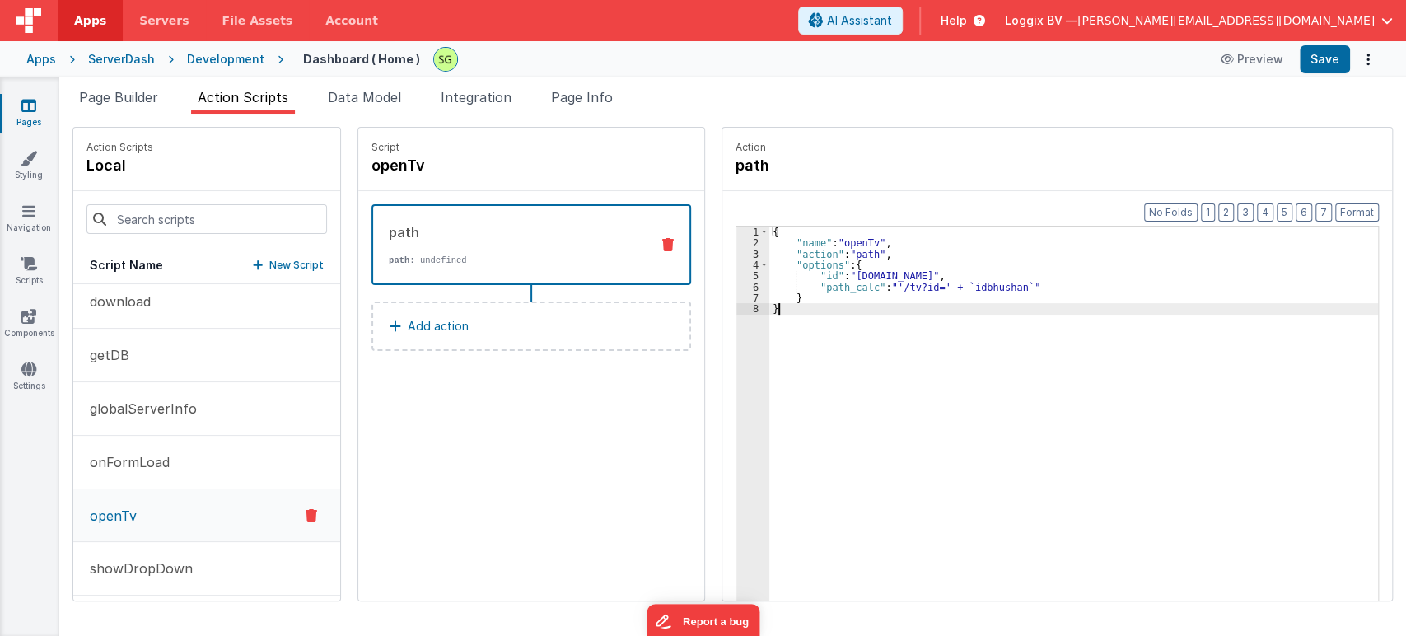
click at [843, 304] on div "{ "name" : "openTv" , "action" : "path" , "options" : { "id" : "[DOMAIN_NAME]" …" at bounding box center [1081, 450] width 625 height 448
drag, startPoint x: 795, startPoint y: 286, endPoint x: 1021, endPoint y: 282, distance: 225.7
click at [1021, 282] on div "{ "name" : "openTv" , "action" : "path" , "options" : { "id" : "[DOMAIN_NAME]" …" at bounding box center [1081, 450] width 625 height 448
click at [916, 318] on div "{ "name" : "openTv" , "action" : "path" , "options" : { "id" : "[DOMAIN_NAME]" …" at bounding box center [1081, 450] width 625 height 448
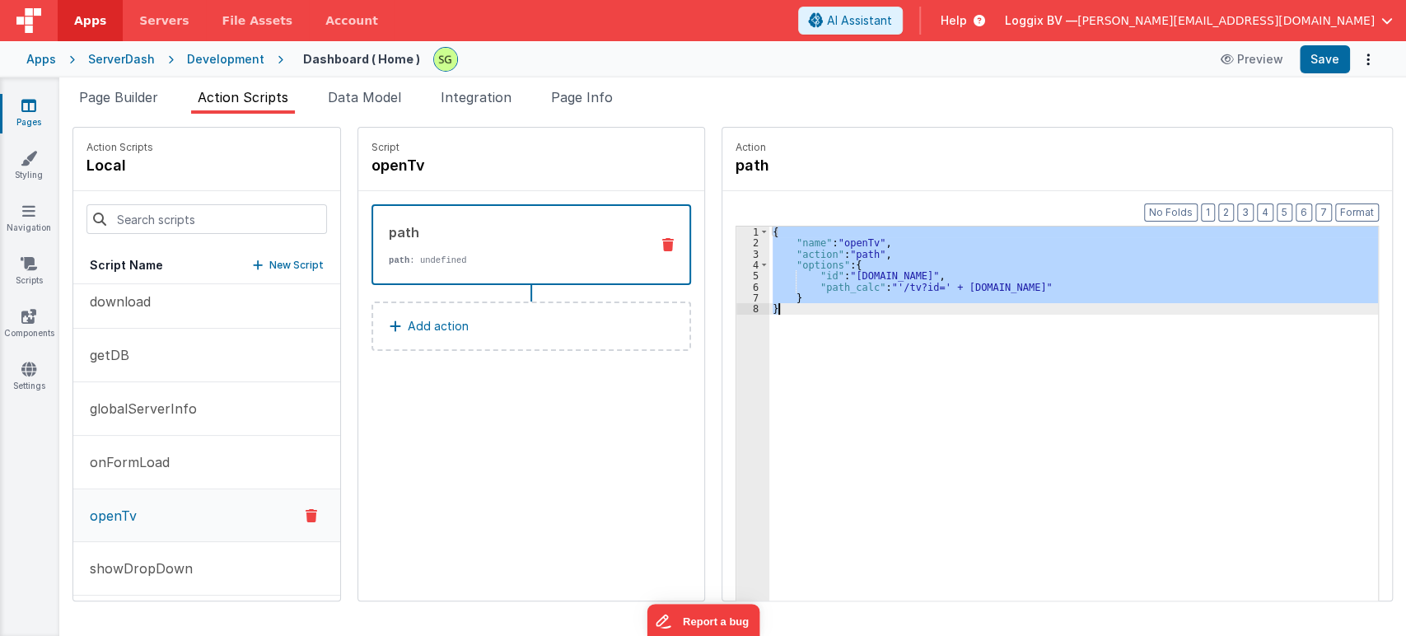
click at [830, 350] on div "{ "name" : "openTv" , "action" : "path" , "options" : { "id" : "[DOMAIN_NAME]" …" at bounding box center [1073, 438] width 608 height 425
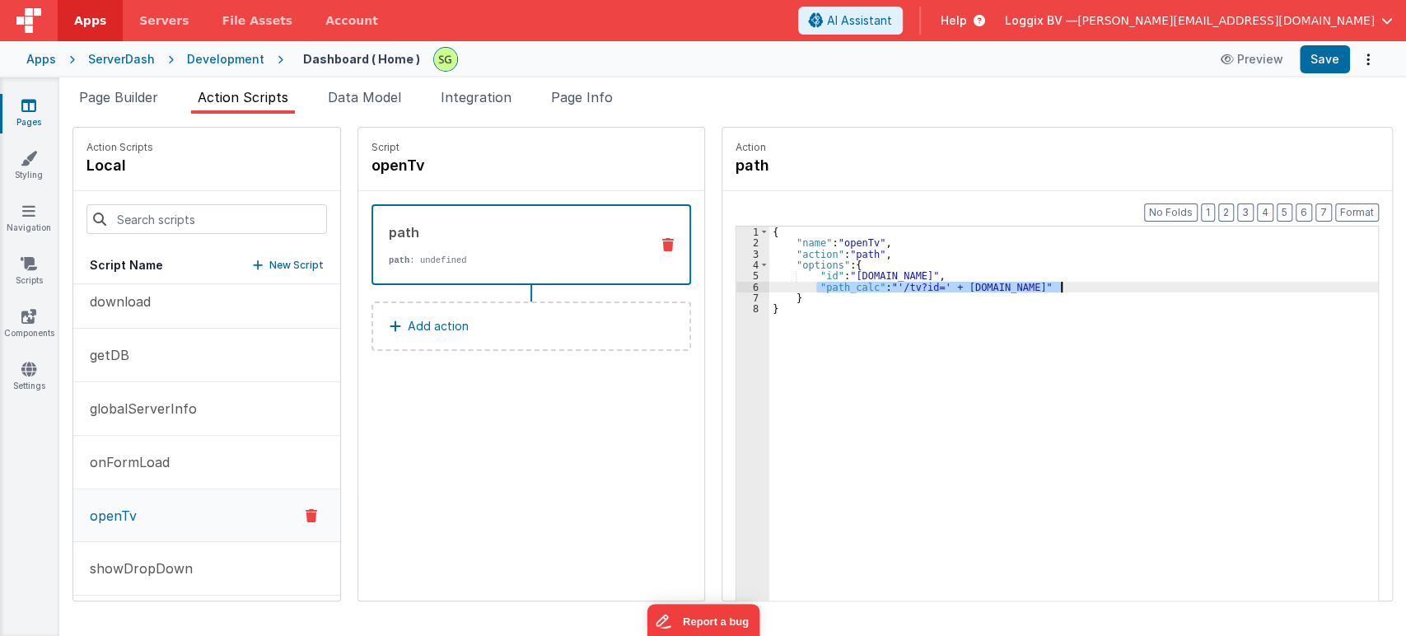
drag, startPoint x: 797, startPoint y: 287, endPoint x: 1052, endPoint y: 286, distance: 255.3
click at [1052, 286] on div "{ "name" : "openTv" , "action" : "path" , "options" : { "id" : "[DOMAIN_NAME]" …" at bounding box center [1081, 450] width 625 height 448
drag, startPoint x: 937, startPoint y: 287, endPoint x: 987, endPoint y: 290, distance: 50.3
click at [987, 290] on div "{ "name" : "openTv" , "action" : "path" , "options" : { "id" : "[DOMAIN_NAME]" …" at bounding box center [1081, 450] width 625 height 448
click at [818, 301] on div "{ "name" : "openTv" , "action" : "path" , "options" : { "id" : "[DOMAIN_NAME]" …" at bounding box center [1081, 450] width 625 height 448
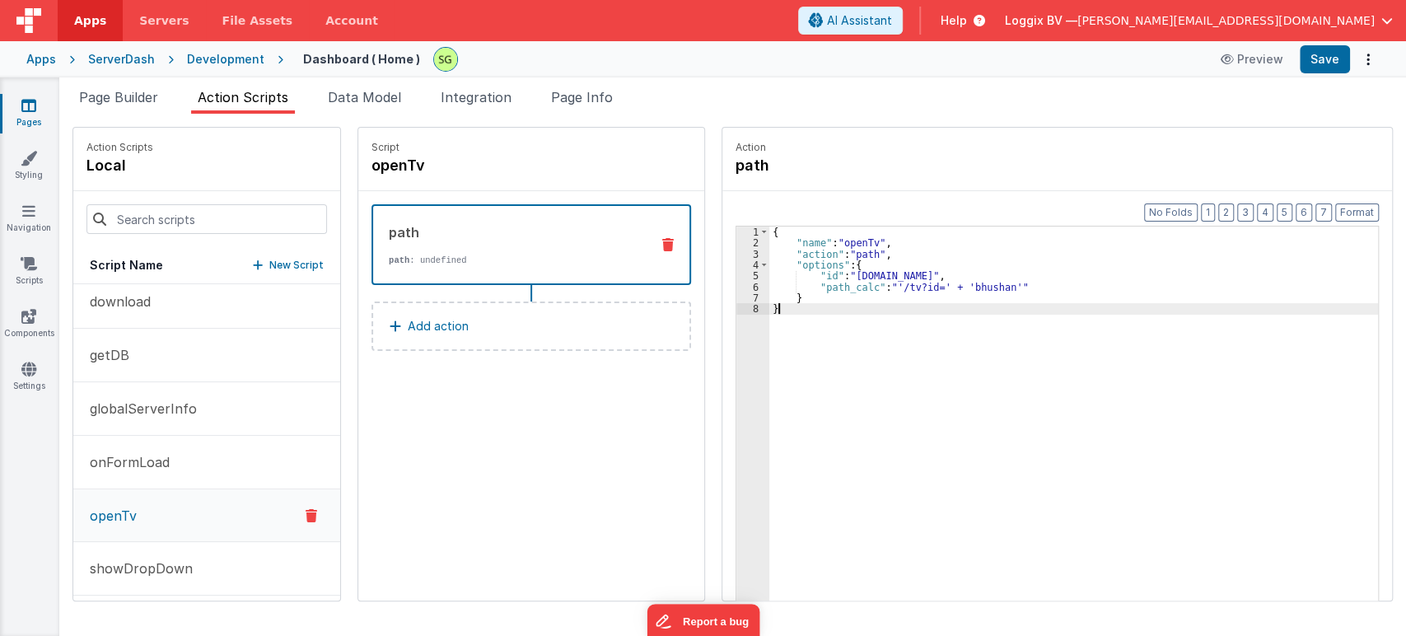
click at [784, 308] on div "{ "name" : "openTv" , "action" : "path" , "options" : { "id" : "[DOMAIN_NAME]" …" at bounding box center [1081, 450] width 625 height 448
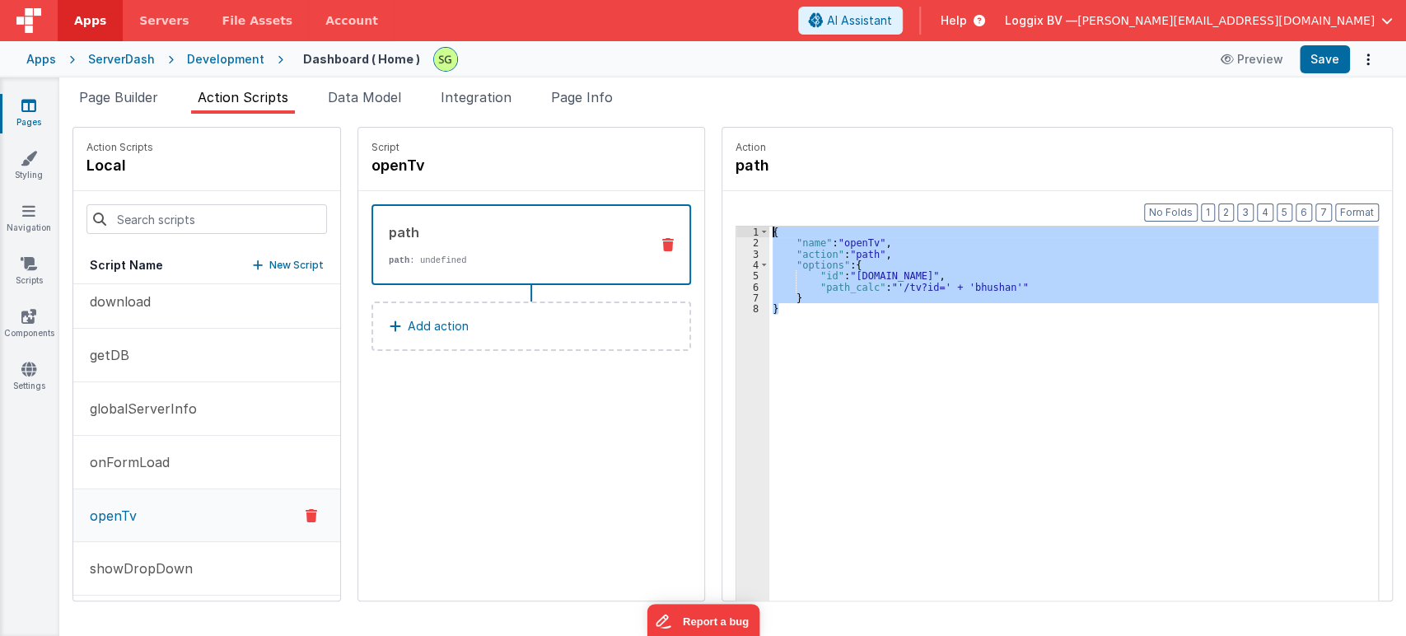
drag, startPoint x: 784, startPoint y: 308, endPoint x: 734, endPoint y: 221, distance: 100.0
click at [734, 221] on div "Format 7 6 5 4 3 2 1 No Folds 1 2 3 4 5 6 7 8 { "name" : "openTv" , "action" : …" at bounding box center [1056, 427] width 669 height 473
click at [790, 322] on div "{ "name" : "openTv" , "action" : "path" , "options" : { "id" : "[DOMAIN_NAME]" …" at bounding box center [1073, 438] width 608 height 425
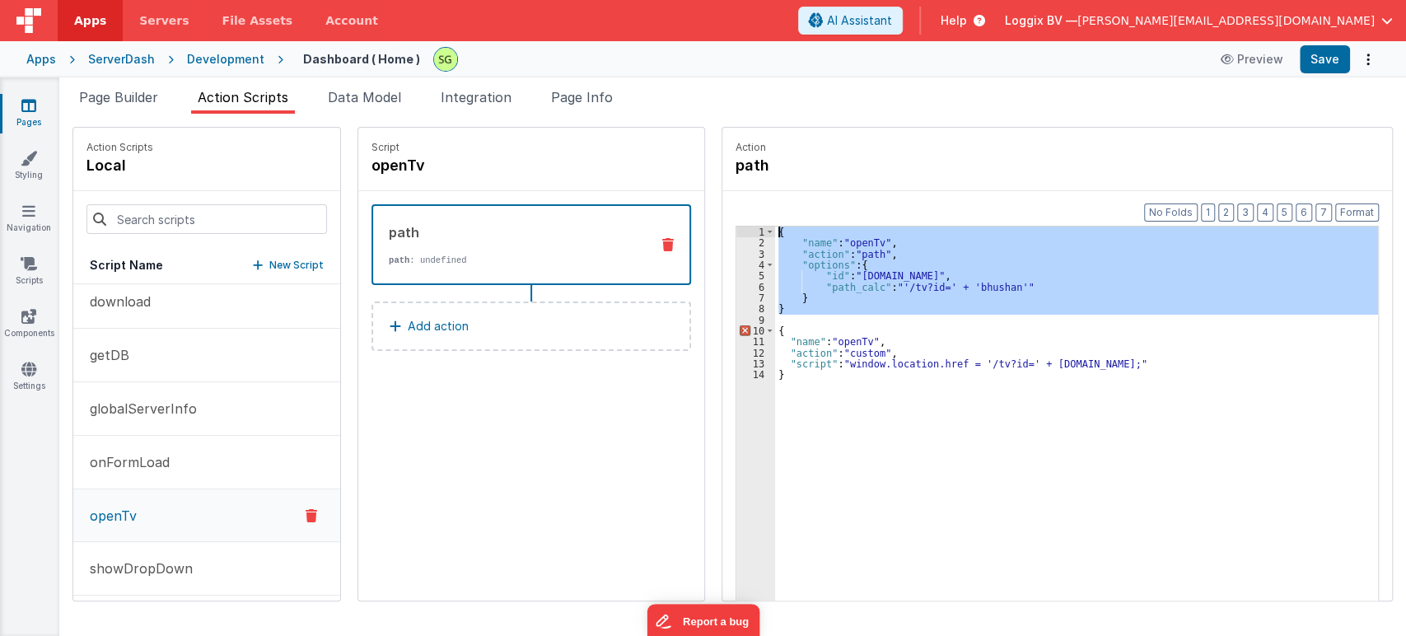
drag, startPoint x: 784, startPoint y: 315, endPoint x: 727, endPoint y: 221, distance: 109.7
click at [727, 221] on div "Format 7 6 5 4 3 2 1 No Folds 1 2 3 4 5 6 7 8 9 10 11 12 13 14 { "name" : "open…" at bounding box center [1056, 427] width 669 height 473
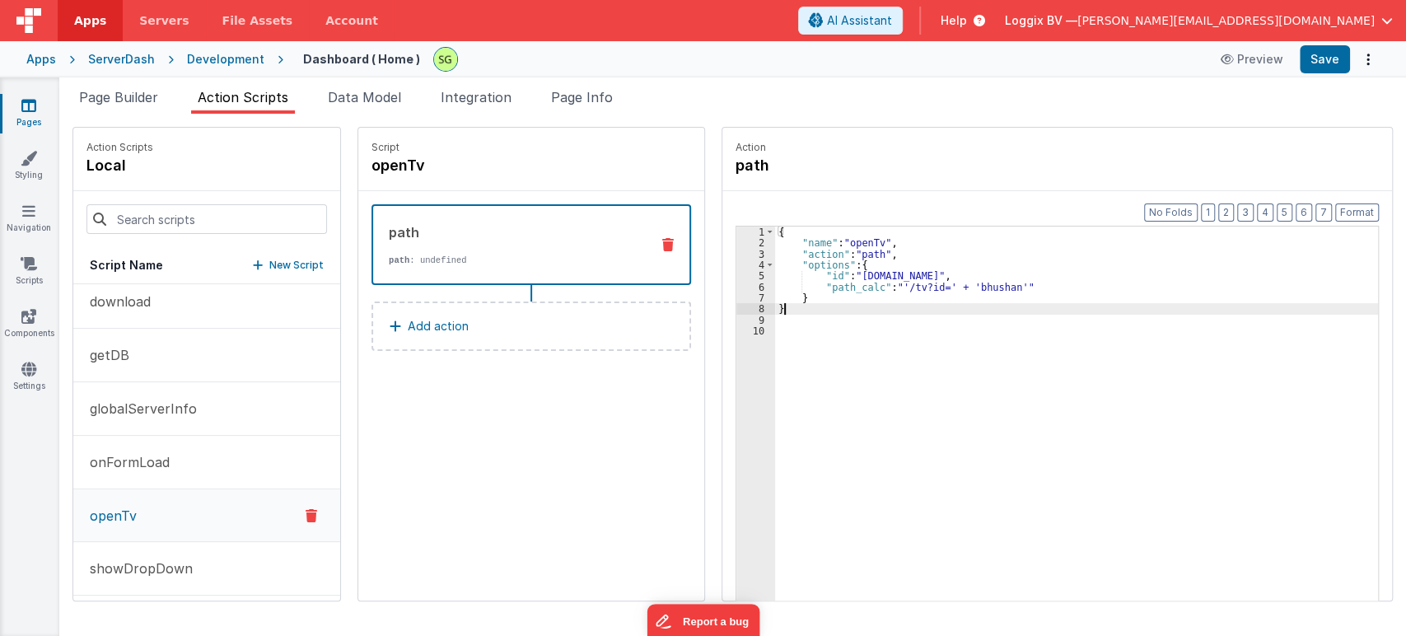
click at [782, 305] on div "{ "name" : "openTv" , "action" : "path" , "options" : { "id" : "[DOMAIN_NAME]" …" at bounding box center [1084, 450] width 619 height 448
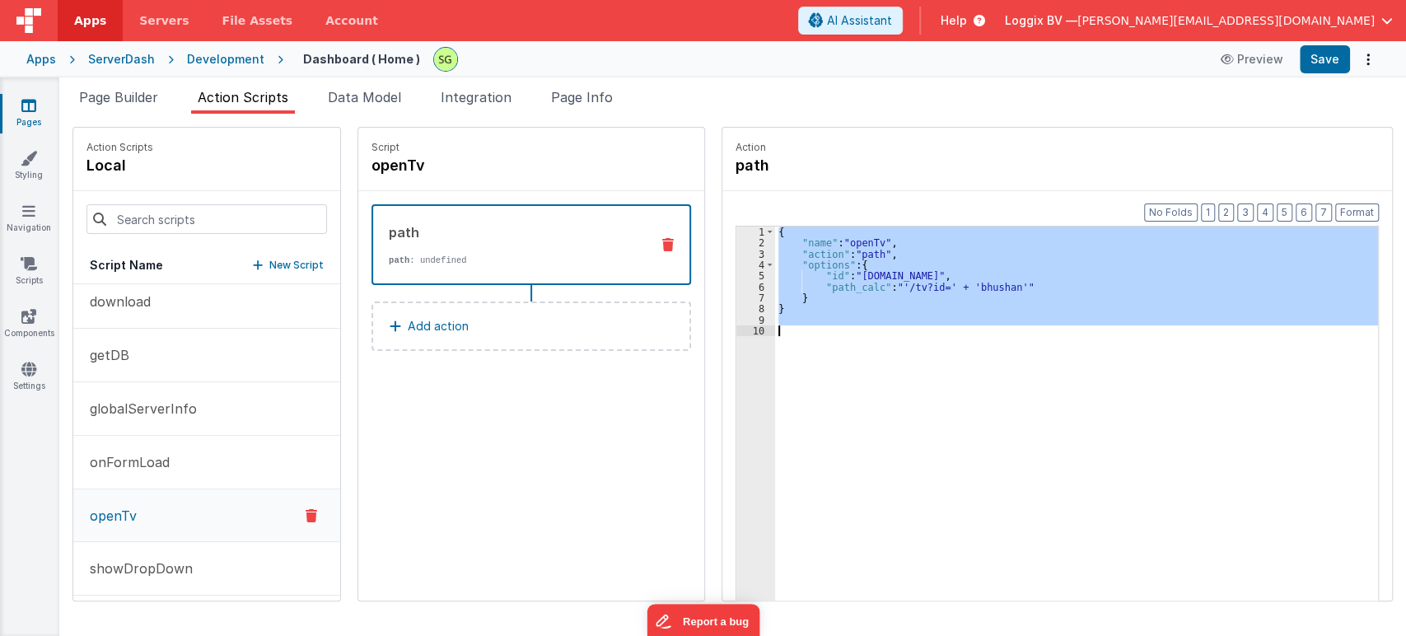
click at [806, 266] on div "{ "name" : "openTv" , "action" : "path" , "options" : { "id" : "[DOMAIN_NAME]" …" at bounding box center [1076, 438] width 603 height 425
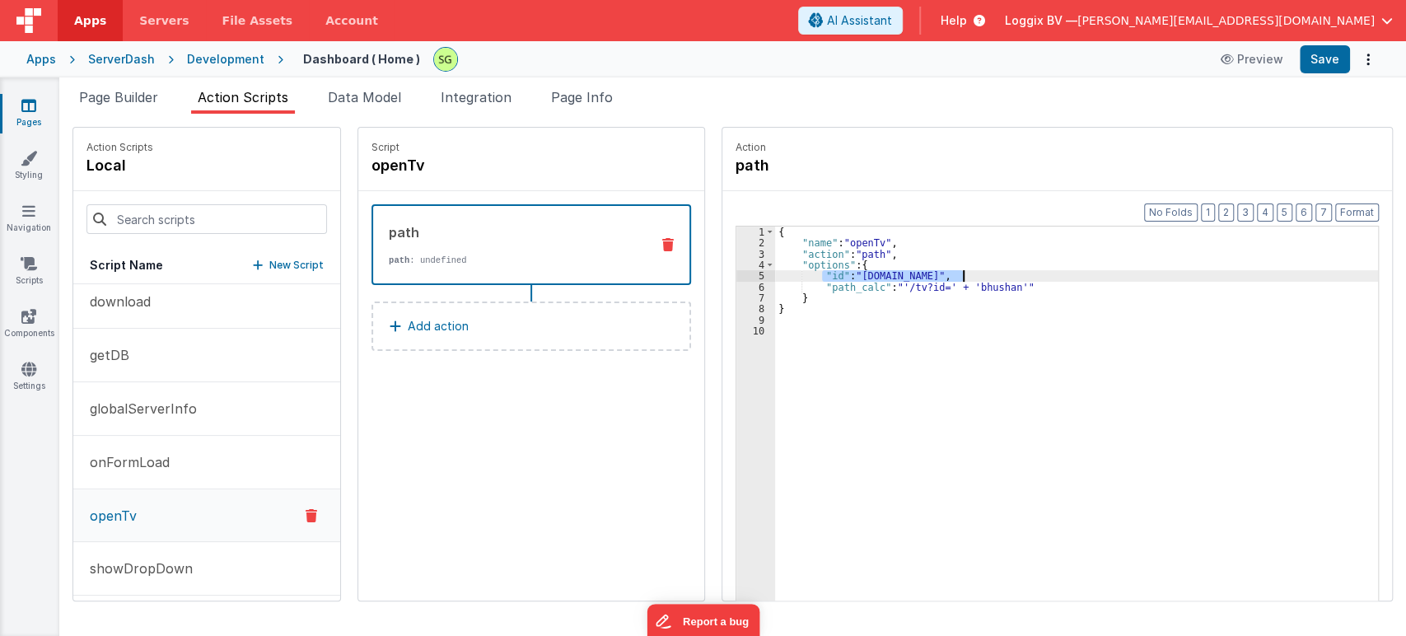
drag, startPoint x: 806, startPoint y: 276, endPoint x: 959, endPoint y: 275, distance: 153.2
click at [959, 275] on div "{ "name" : "openTv" , "action" : "path" , "options" : { "id" : "[DOMAIN_NAME]" …" at bounding box center [1084, 450] width 619 height 448
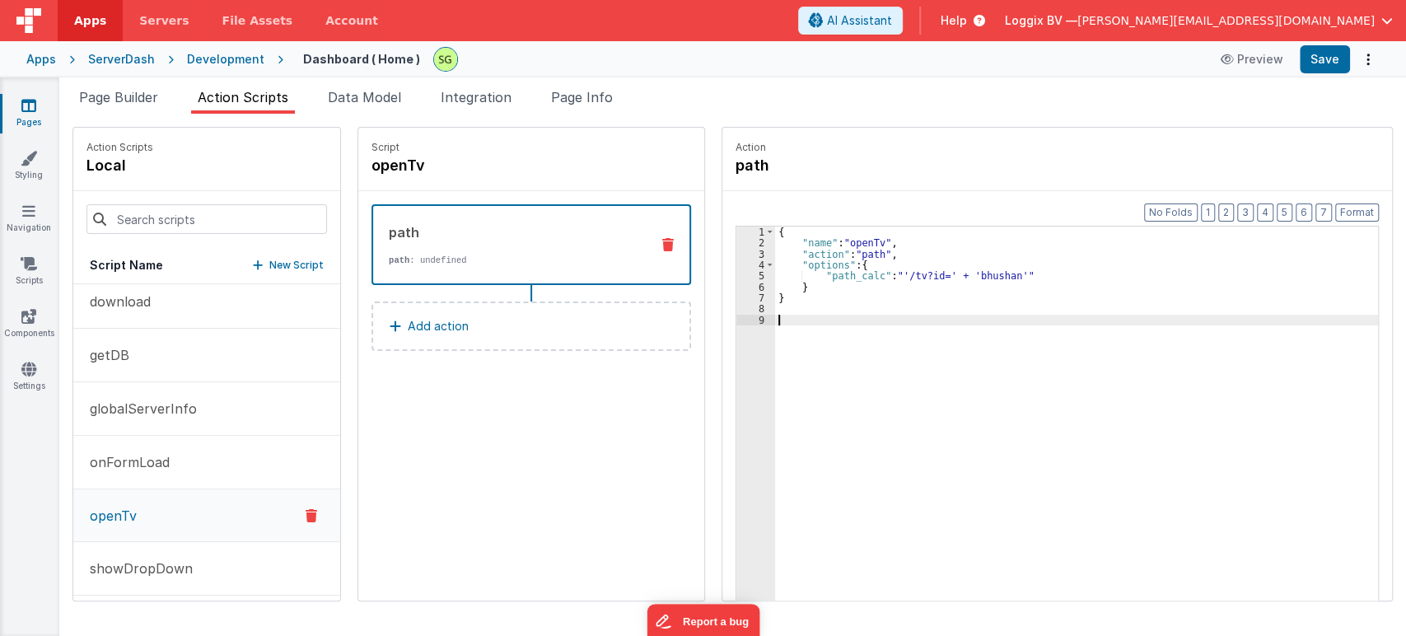
click at [799, 321] on div "{ "name" : "openTv" , "action" : "path" , "options" : { "path_calc" : "'/tv?id=…" at bounding box center [1084, 450] width 619 height 448
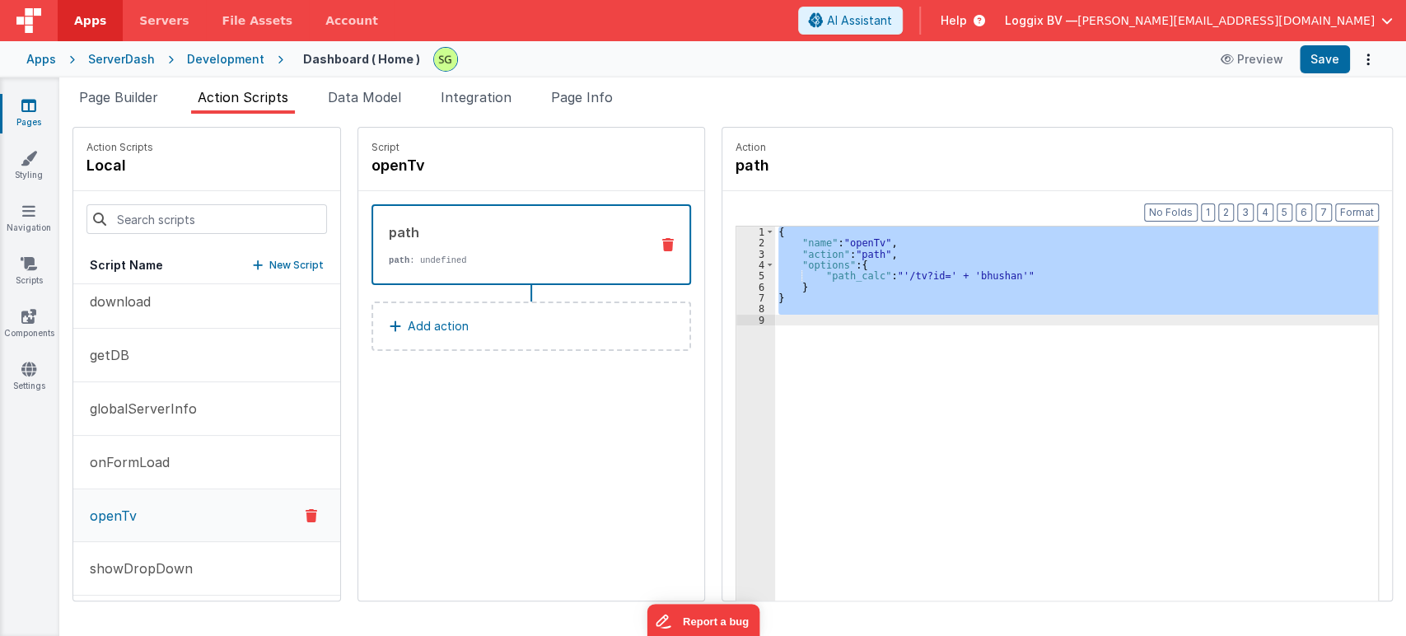
click at [972, 269] on div "{ "name" : "openTv" , "action" : "path" , "options" : { "path_calc" : "'/tv?id=…" at bounding box center [1076, 438] width 603 height 425
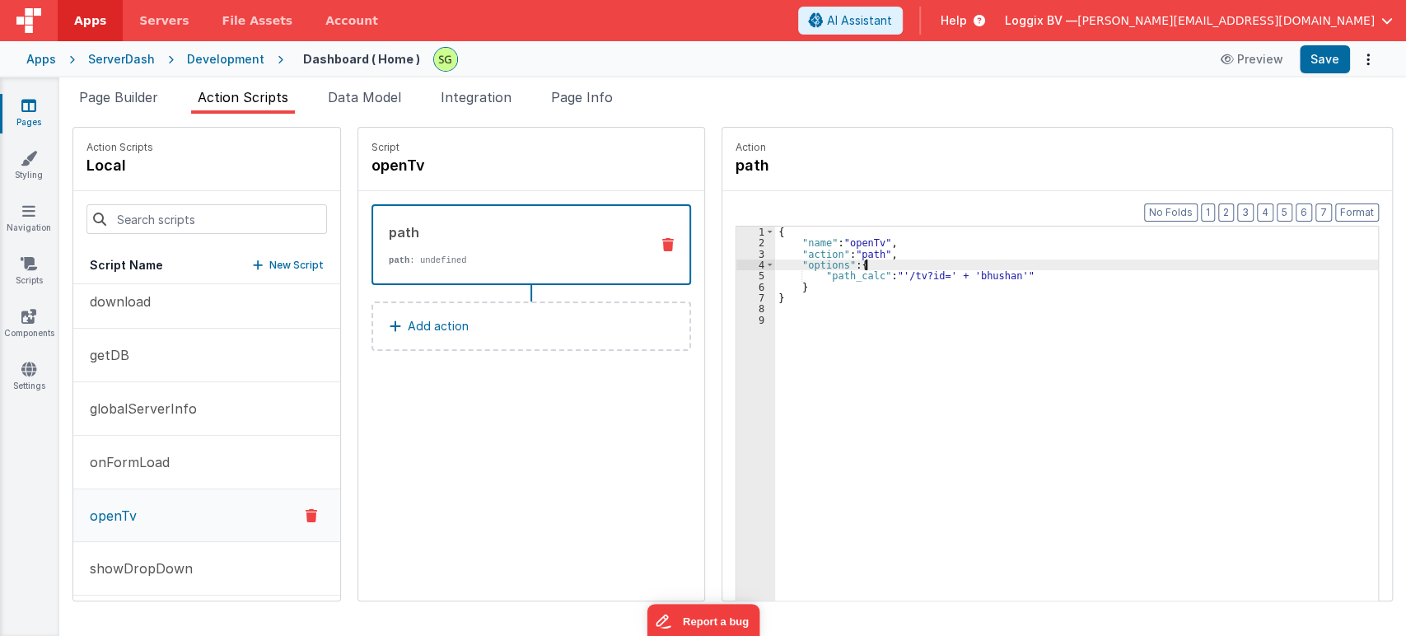
click at [972, 269] on div "{ "name" : "openTv" , "action" : "path" , "options" : { "path_calc" : "'/tv?id=…" at bounding box center [1084, 450] width 619 height 448
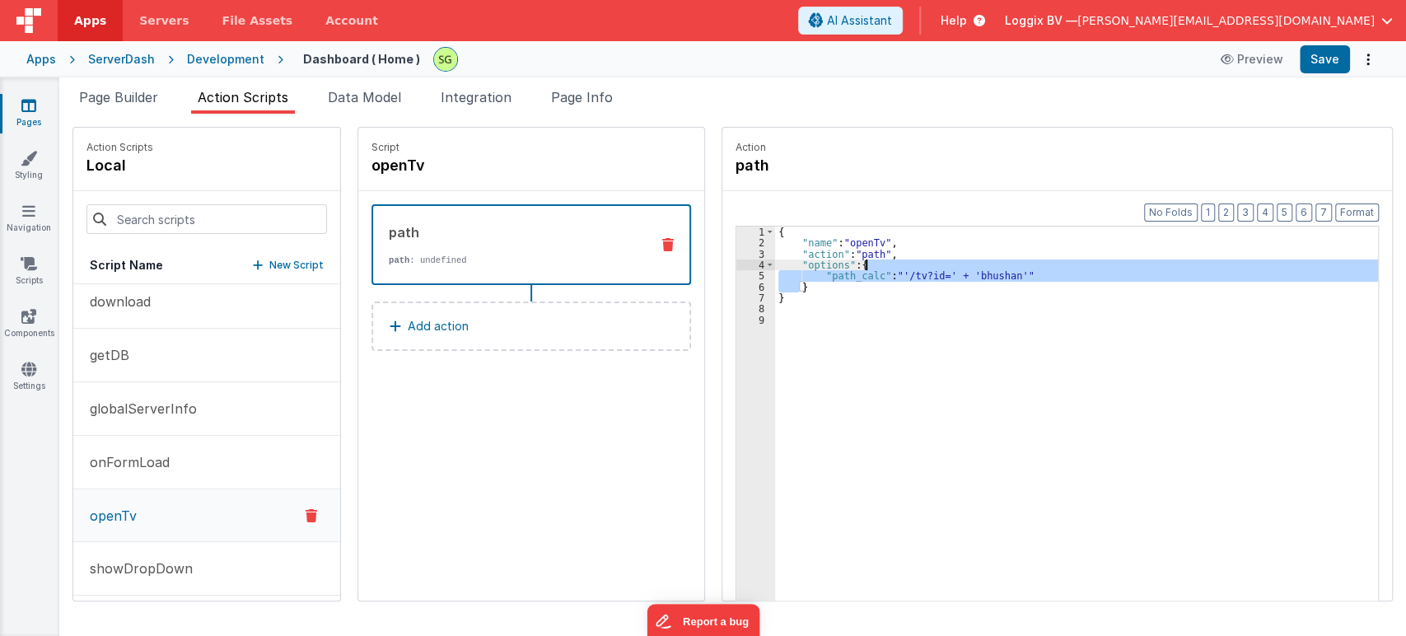
click at [972, 269] on div "{ "name" : "openTv" , "action" : "path" , "options" : { "path_calc" : "'/tv?id=…" at bounding box center [1076, 438] width 603 height 425
click at [972, 269] on div "{ "name" : "openTv" , "action" : "path" , "options" : { "path_calc" : "'/tv?id=…" at bounding box center [1084, 450] width 619 height 448
click at [855, 315] on div "{ "name" : "openTv" , "action" : "path" , "options" : { "path_calc" : "'/tv?id=…" at bounding box center [1084, 450] width 619 height 448
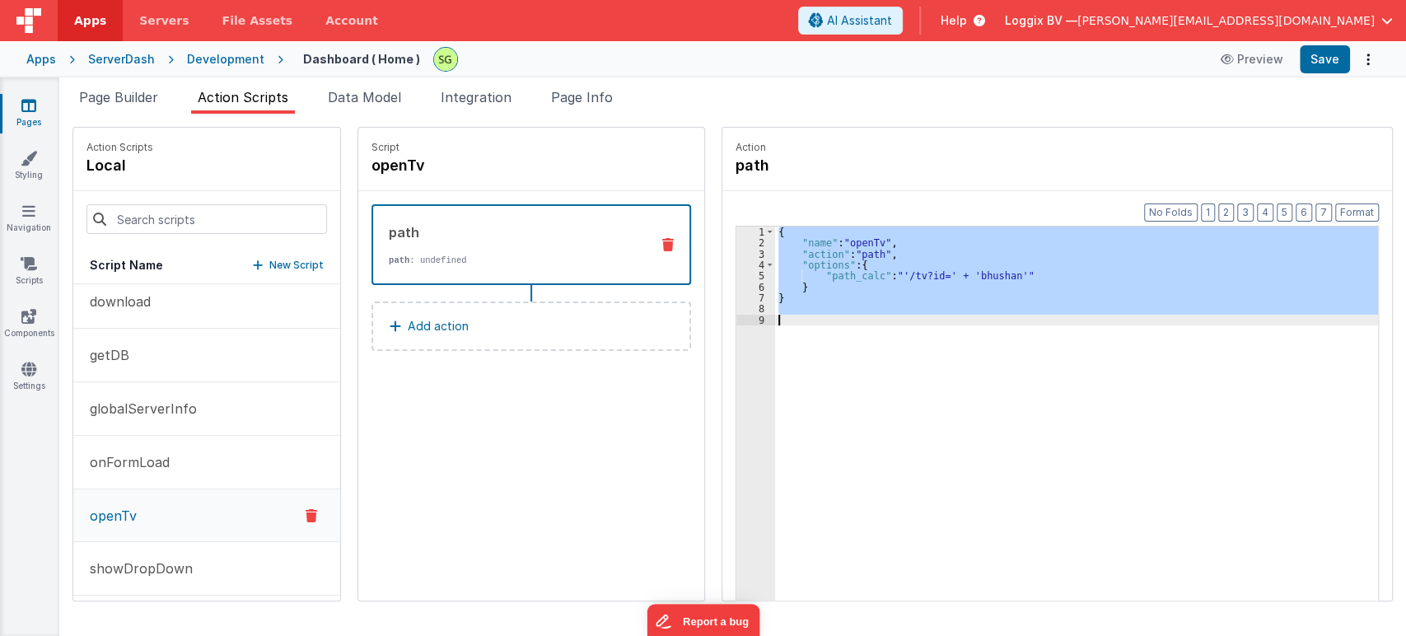
click at [925, 348] on div "{ "name" : "openTv" , "action" : "path" , "options" : { "path_calc" : "'/tv?id=…" at bounding box center [1076, 438] width 603 height 425
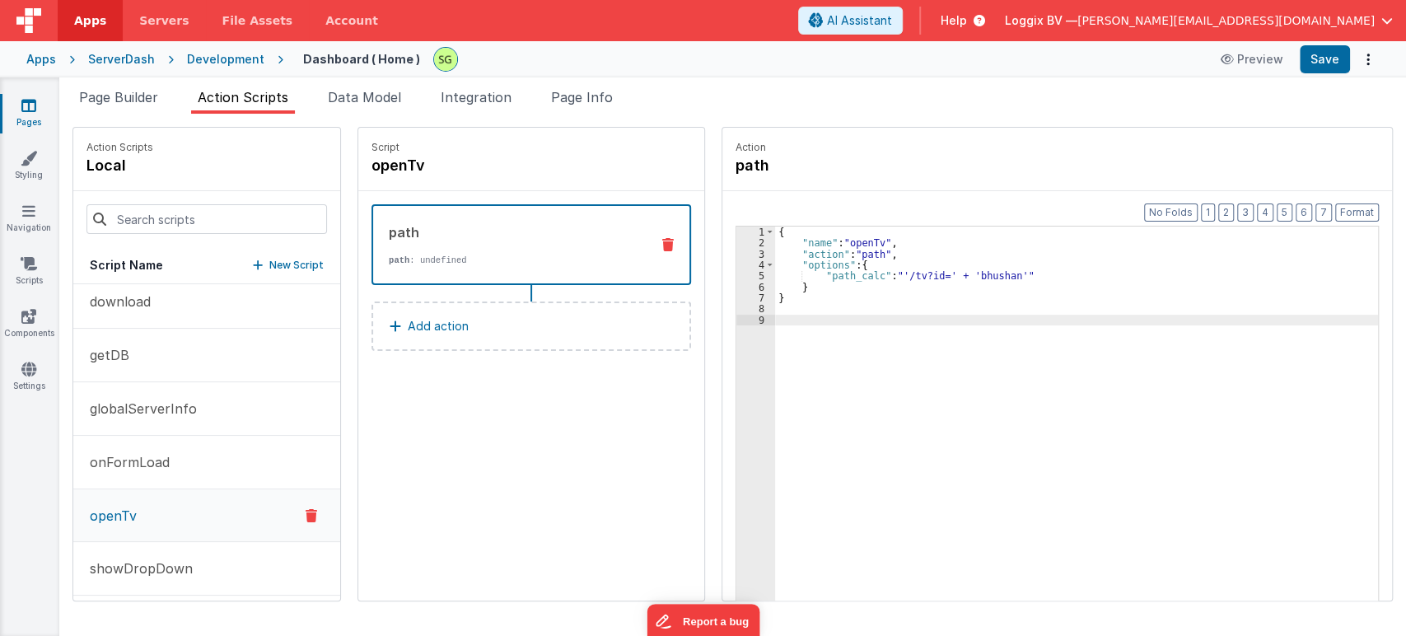
click at [968, 277] on div "{ "name" : "openTv" , "action" : "path" , "options" : { "path_calc" : "'/tv?id=…" at bounding box center [1084, 450] width 619 height 448
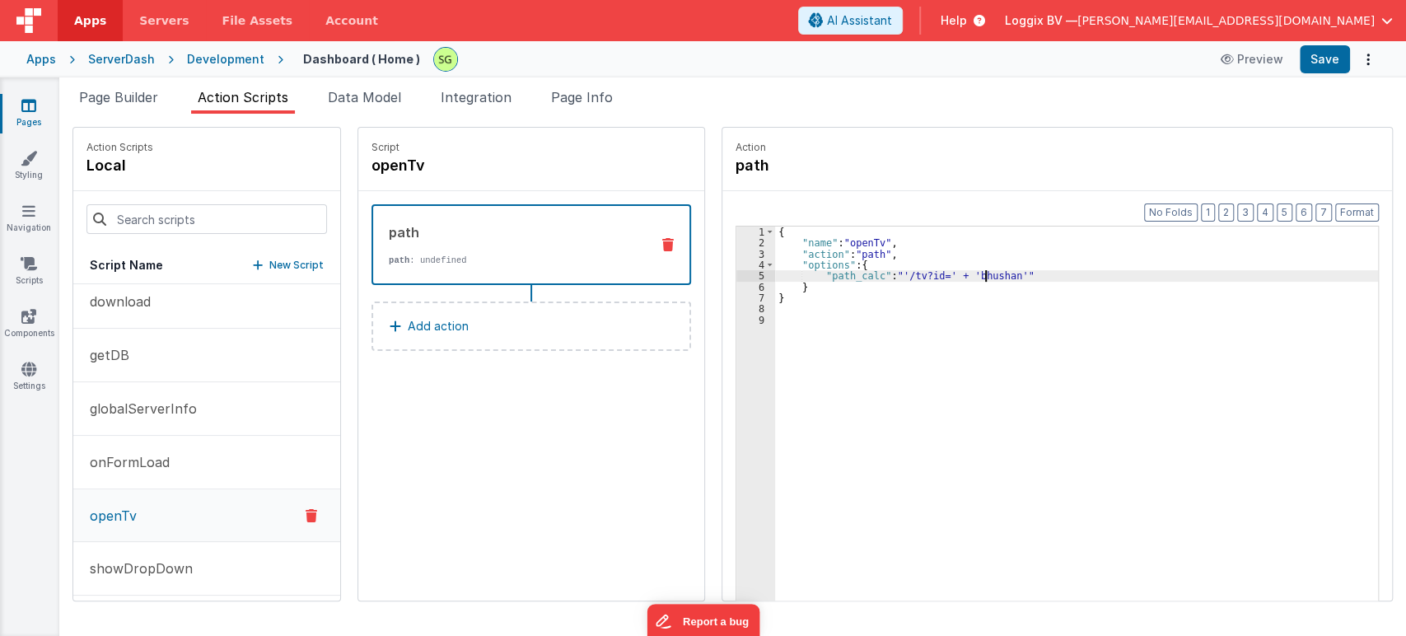
click at [968, 277] on div "{ "name" : "openTv" , "action" : "path" , "options" : { "path_calc" : "'/tv?id=…" at bounding box center [1084, 450] width 619 height 448
drag, startPoint x: 1006, startPoint y: 276, endPoint x: 804, endPoint y: 280, distance: 201.8
click at [804, 280] on div "{ "name" : "openTv" , "action" : "path" , "options" : { "path_calc" : "'/tv?id=…" at bounding box center [1084, 450] width 619 height 448
drag, startPoint x: 351, startPoint y: 147, endPoint x: 786, endPoint y: 315, distance: 466.1
click at [786, 315] on div "Action Scripts local Script Name New Script addServer authLogout createFolder c…" at bounding box center [732, 364] width 1320 height 474
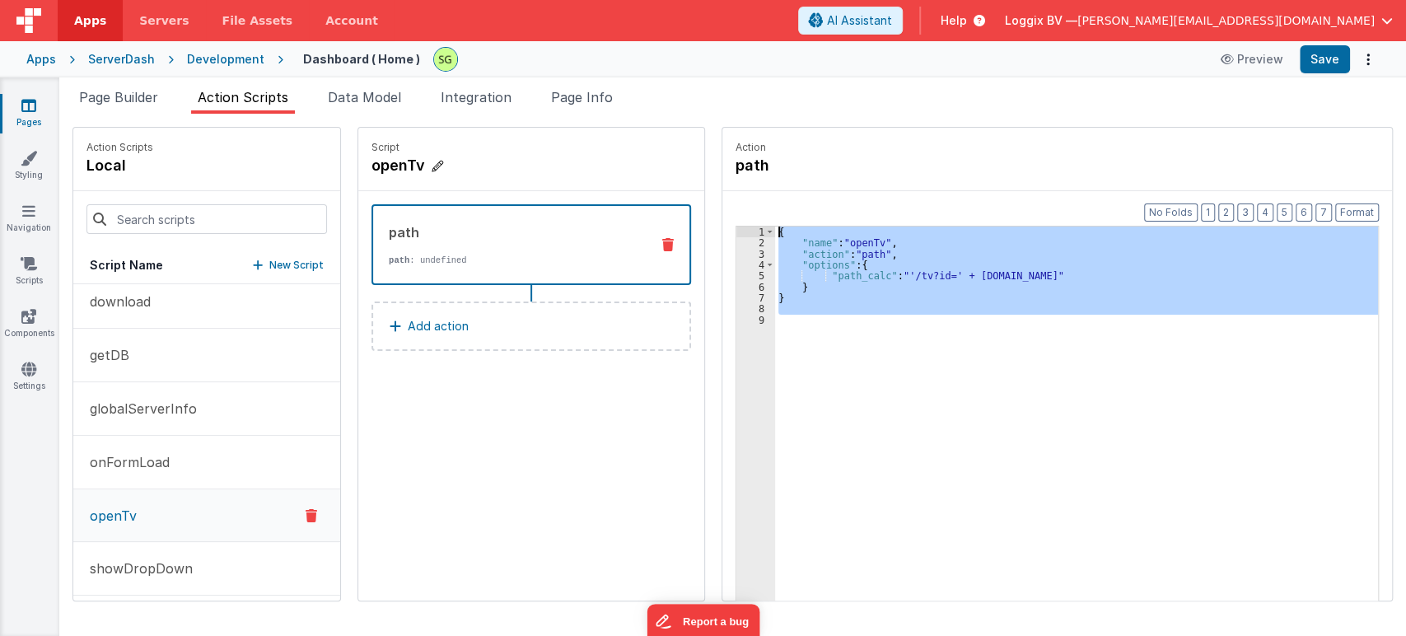
drag, startPoint x: 786, startPoint y: 315, endPoint x: 360, endPoint y: 164, distance: 451.6
click at [360, 164] on div "Action Scripts local Script Name New Script addServer authLogout createFolder c…" at bounding box center [732, 364] width 1320 height 474
drag, startPoint x: 352, startPoint y: 161, endPoint x: 770, endPoint y: 335, distance: 452.9
click at [770, 335] on div "Action Scripts local Script Name New Script addServer authLogout createFolder c…" at bounding box center [732, 364] width 1320 height 474
copy div "openTv path path : undefined Add action Action path Format 7 6 5 4 3 2 1 No Fol…"
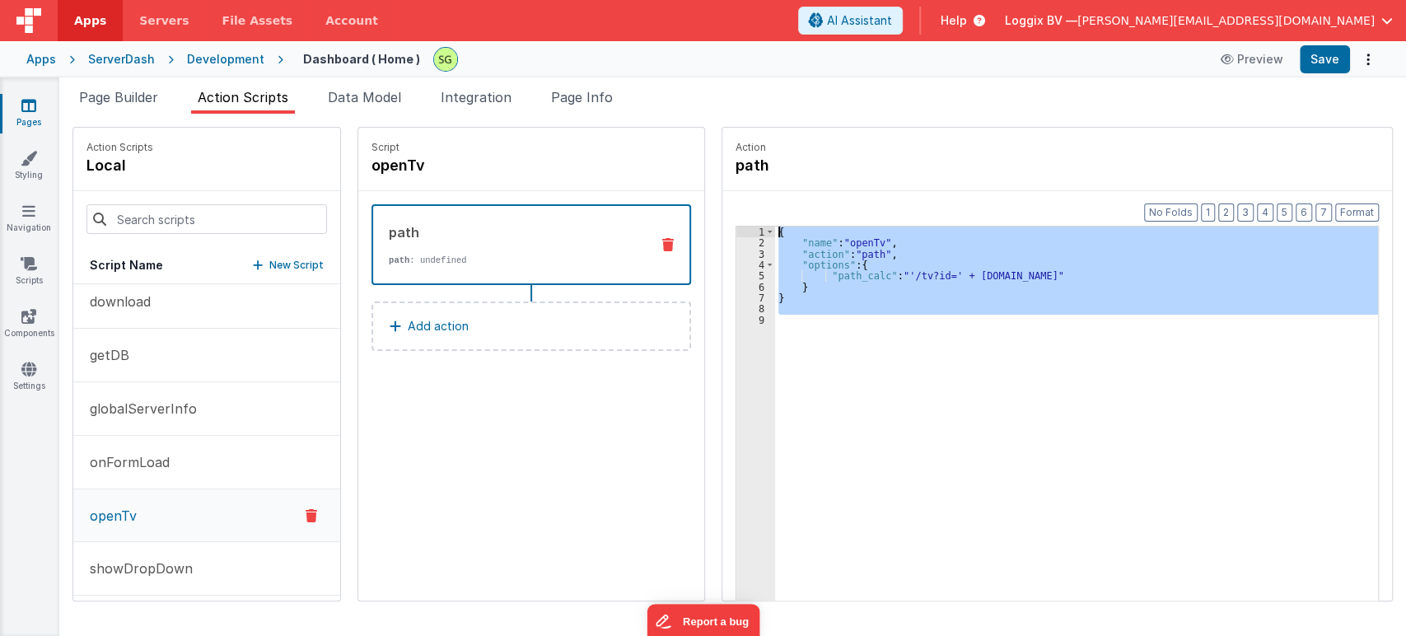
click at [856, 367] on div "{ "name" : "openTv" , "action" : "path" , "options" : { "path_calc" : "'/tv?id=…" at bounding box center [1076, 438] width 603 height 425
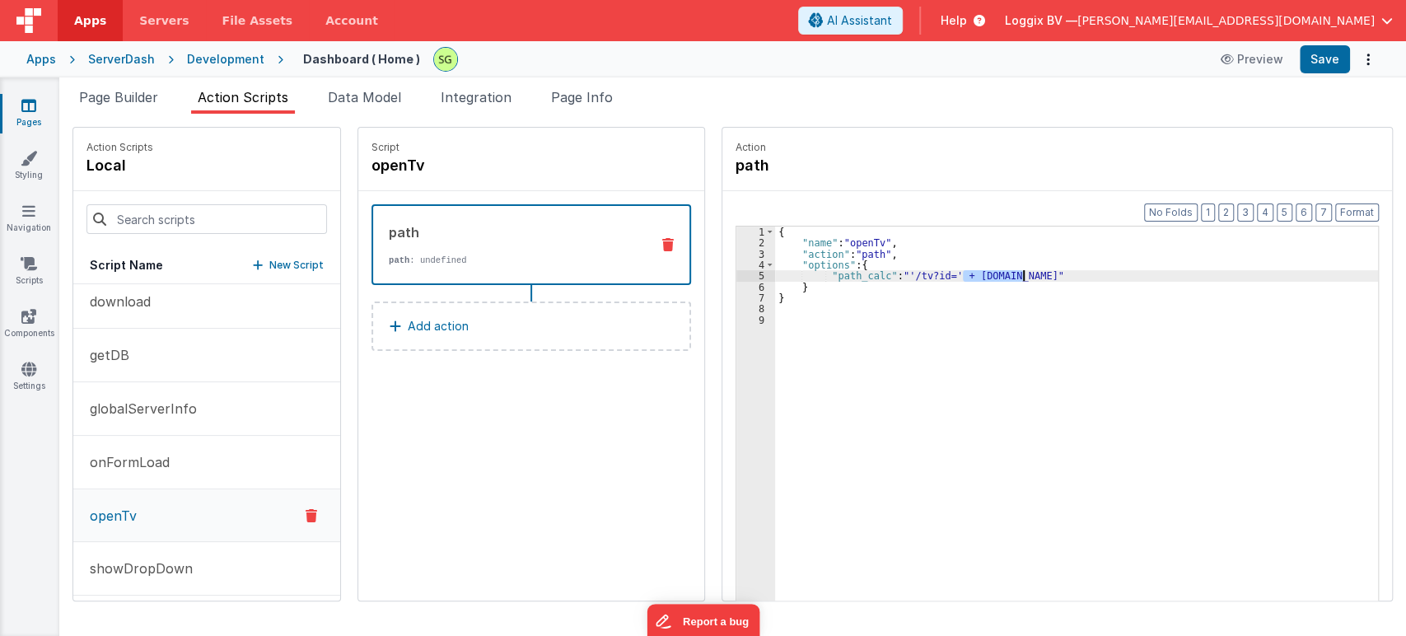
drag, startPoint x: 949, startPoint y: 275, endPoint x: 1008, endPoint y: 277, distance: 59.3
click at [1008, 277] on div "{ "name" : "openTv" , "action" : "path" , "options" : { "path_calc" : "'/tv?id=…" at bounding box center [1084, 450] width 619 height 448
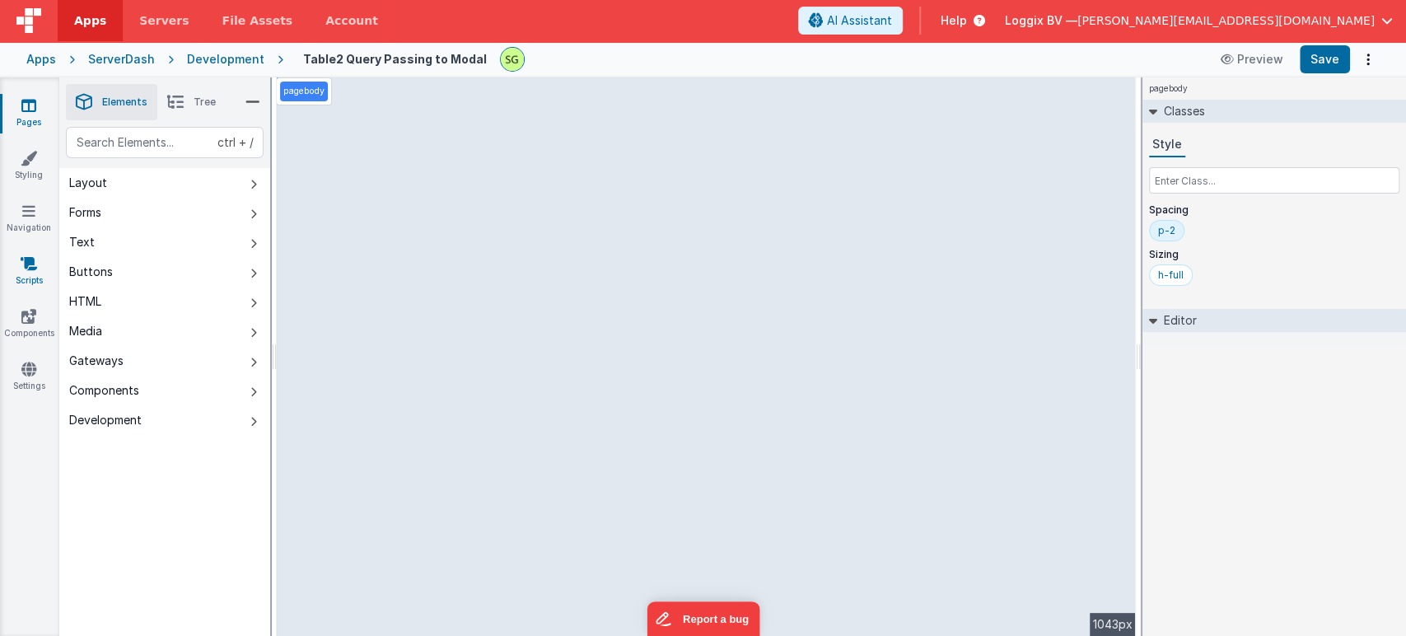
click at [40, 265] on link "Scripts" at bounding box center [28, 271] width 59 height 33
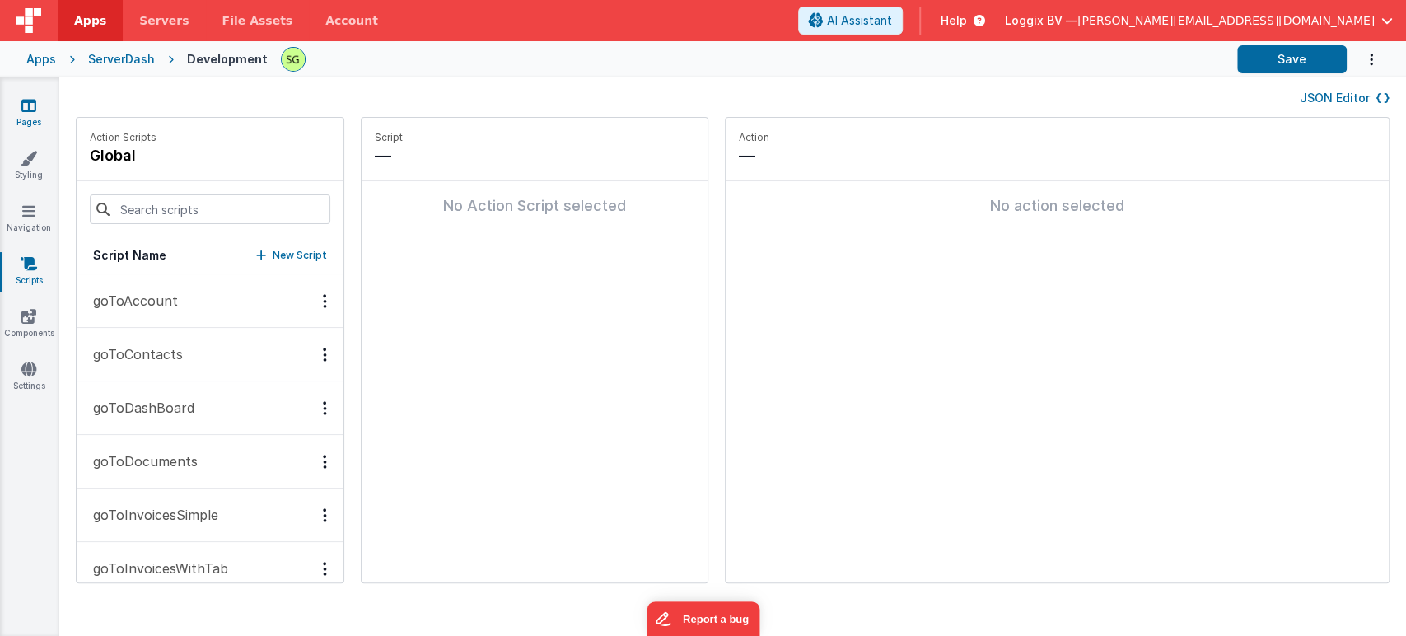
click at [14, 127] on link "Pages" at bounding box center [28, 113] width 59 height 33
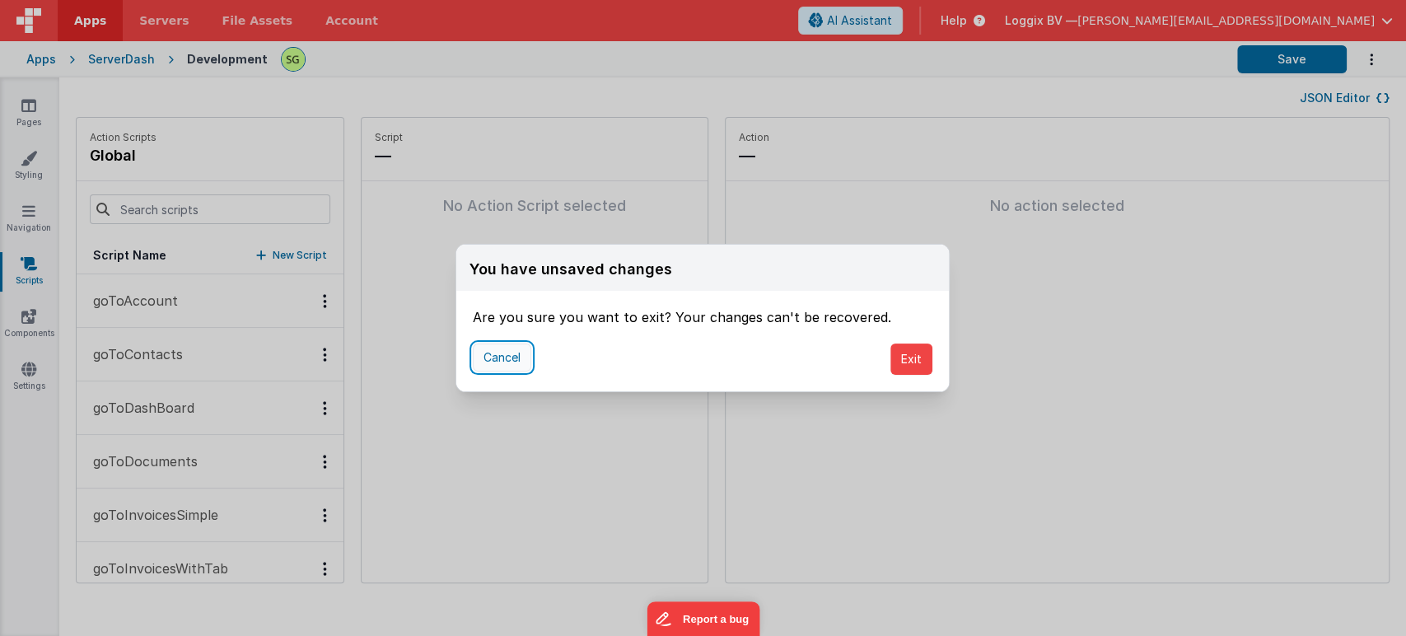
click at [493, 355] on button "Cancel" at bounding box center [502, 357] width 58 height 28
click at [917, 369] on button "Exit" at bounding box center [911, 358] width 42 height 31
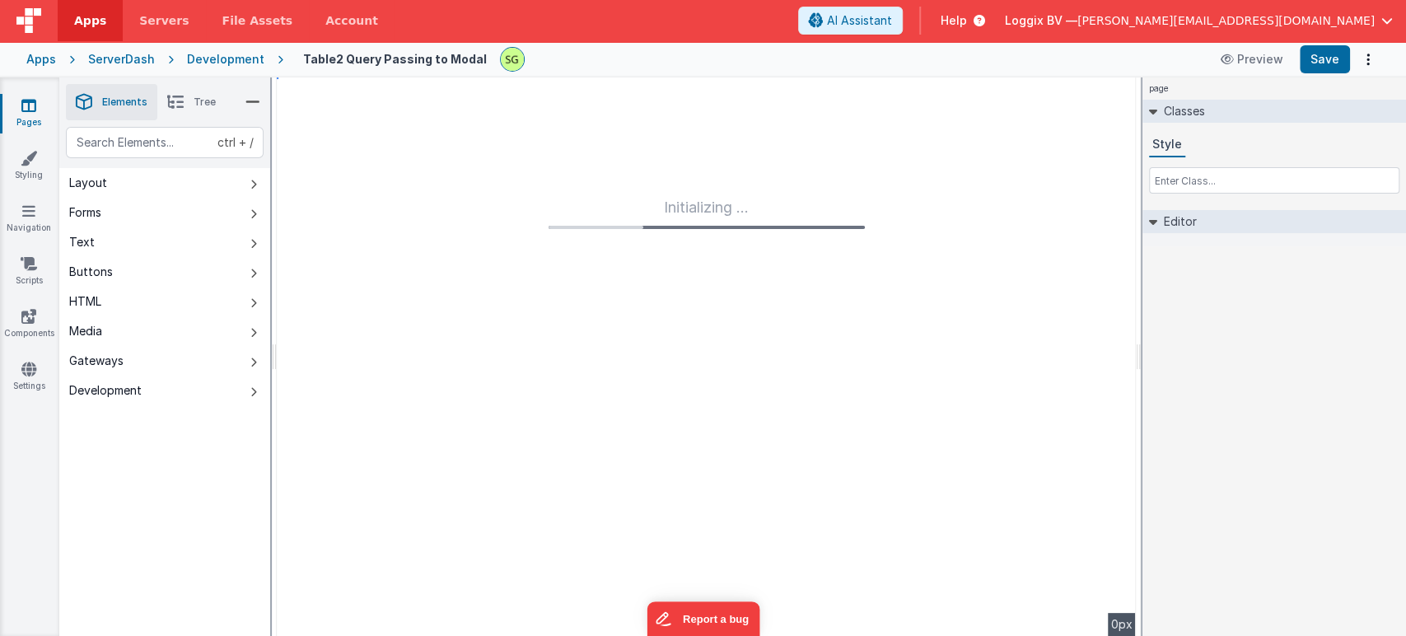
click at [183, 94] on icon at bounding box center [175, 102] width 16 height 23
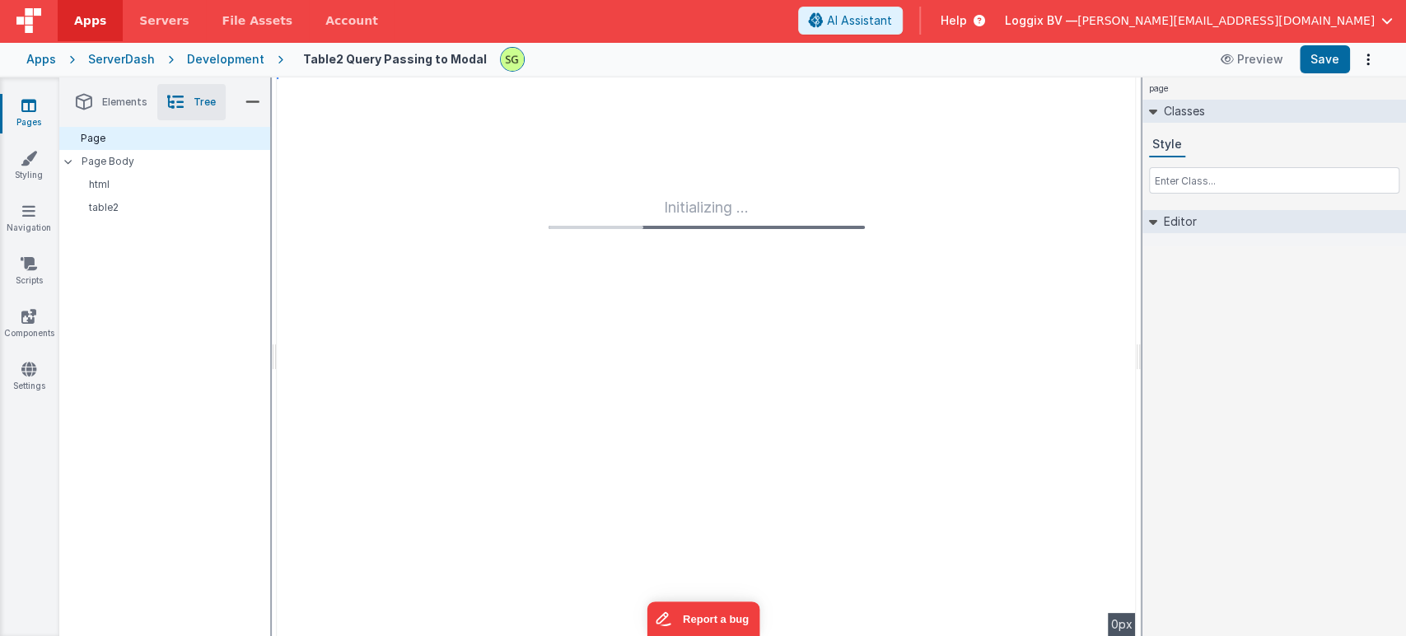
click at [89, 105] on icon at bounding box center [84, 102] width 16 height 23
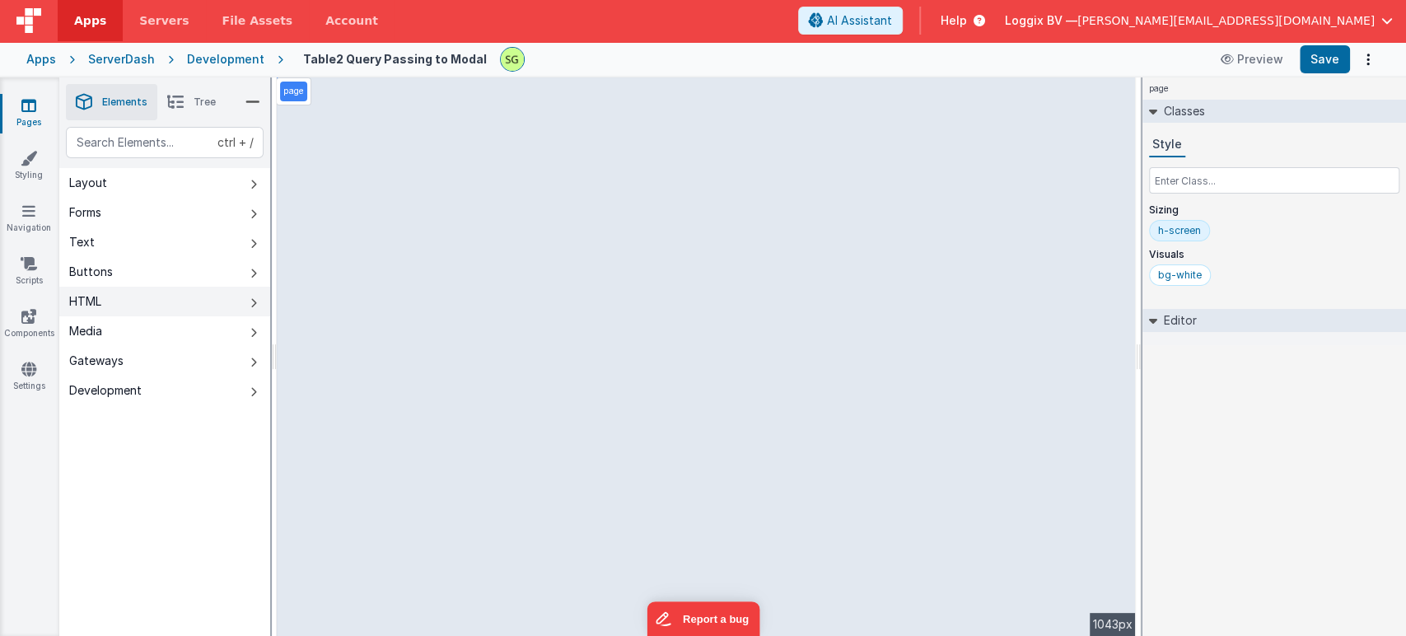
click at [253, 306] on icon at bounding box center [253, 302] width 7 height 13
click at [1155, 318] on icon at bounding box center [1153, 320] width 8 height 13
click at [1155, 318] on icon at bounding box center [1152, 320] width 13 height 8
click at [181, 94] on icon at bounding box center [175, 102] width 16 height 23
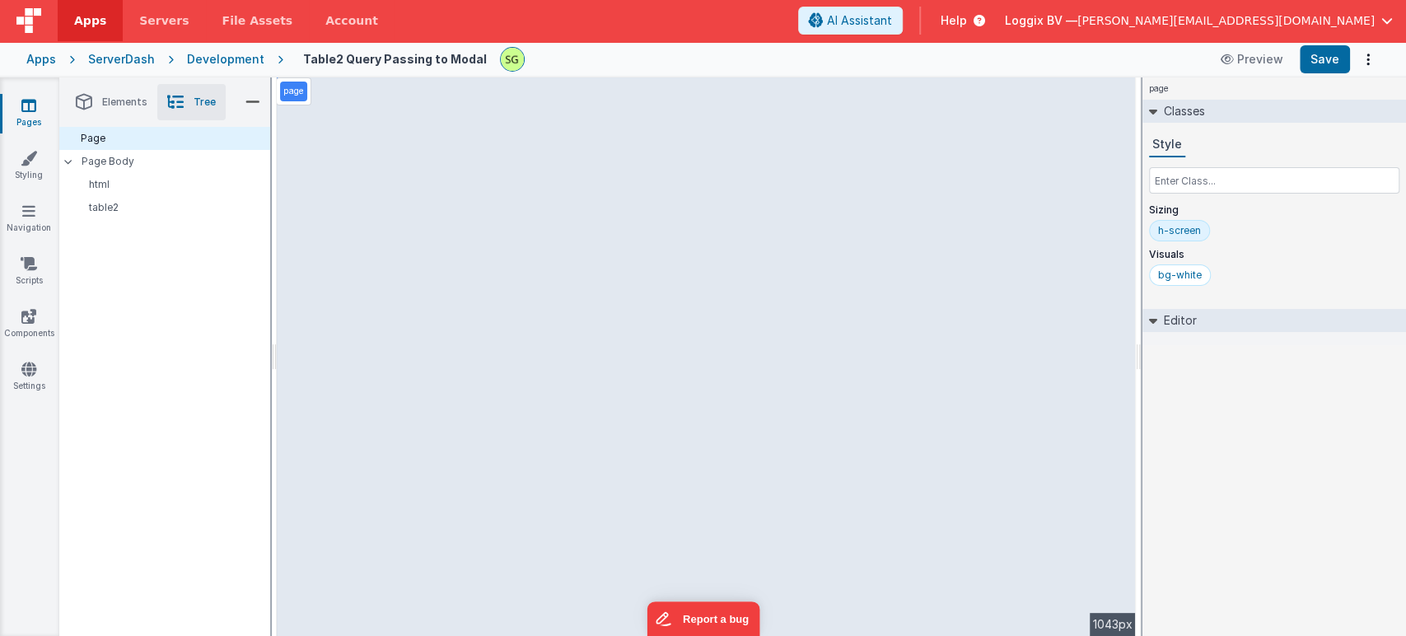
click at [99, 104] on li "Elements" at bounding box center [111, 102] width 91 height 36
